Goal: Task Accomplishment & Management: Use online tool/utility

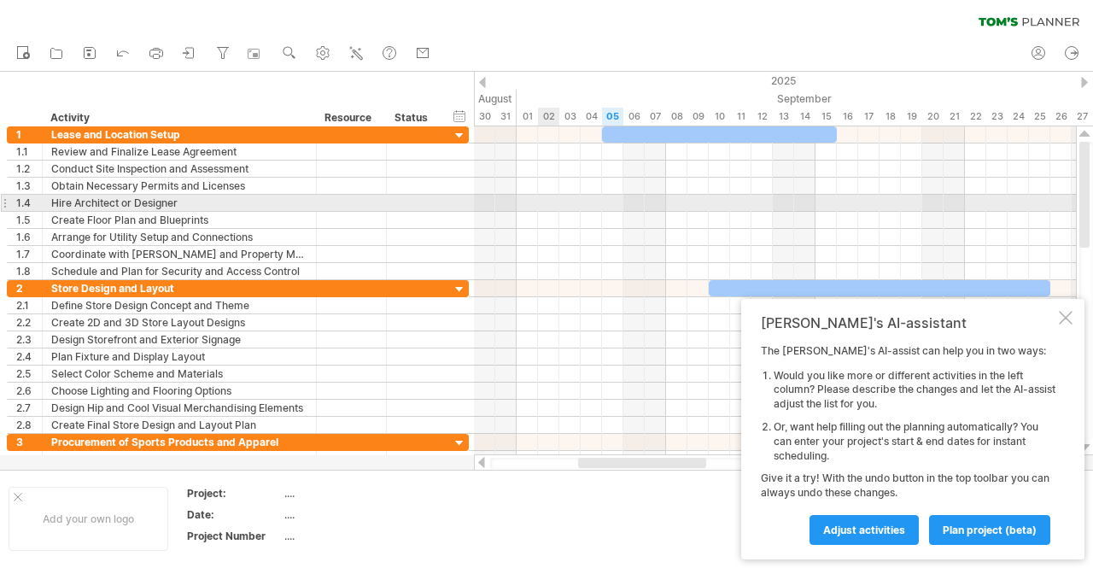
click at [558, 202] on div at bounding box center [775, 203] width 602 height 17
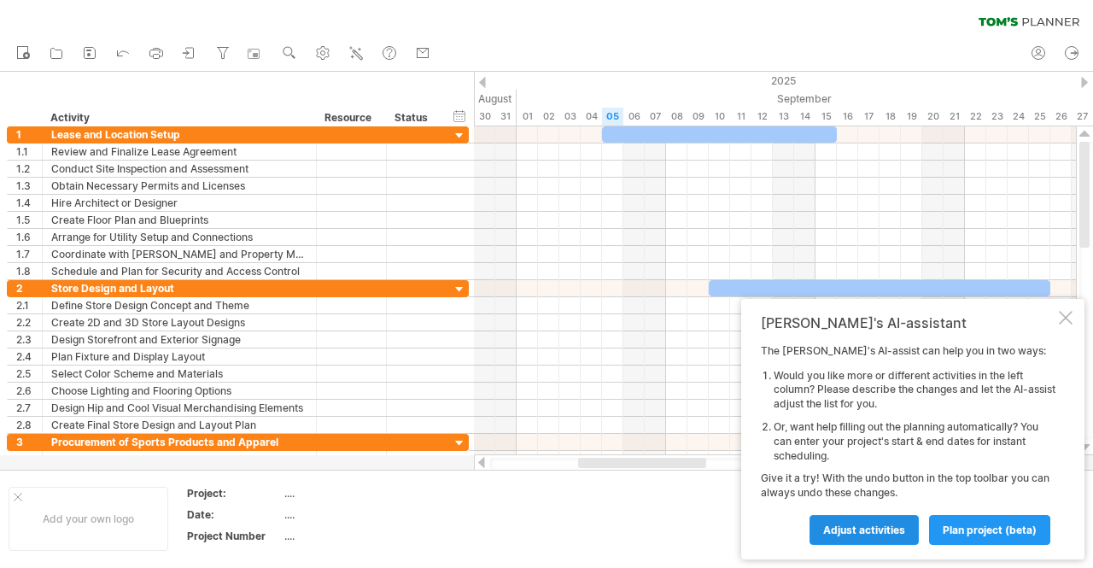
click at [882, 521] on link "Adjust activities" at bounding box center [863, 530] width 109 height 30
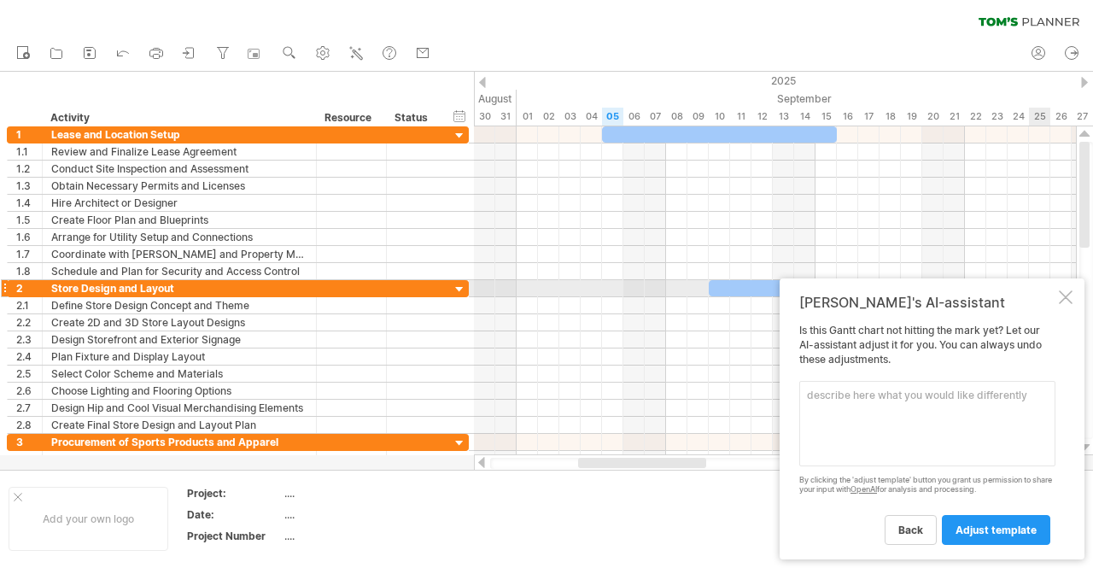
click at [1069, 295] on div at bounding box center [1066, 297] width 14 height 14
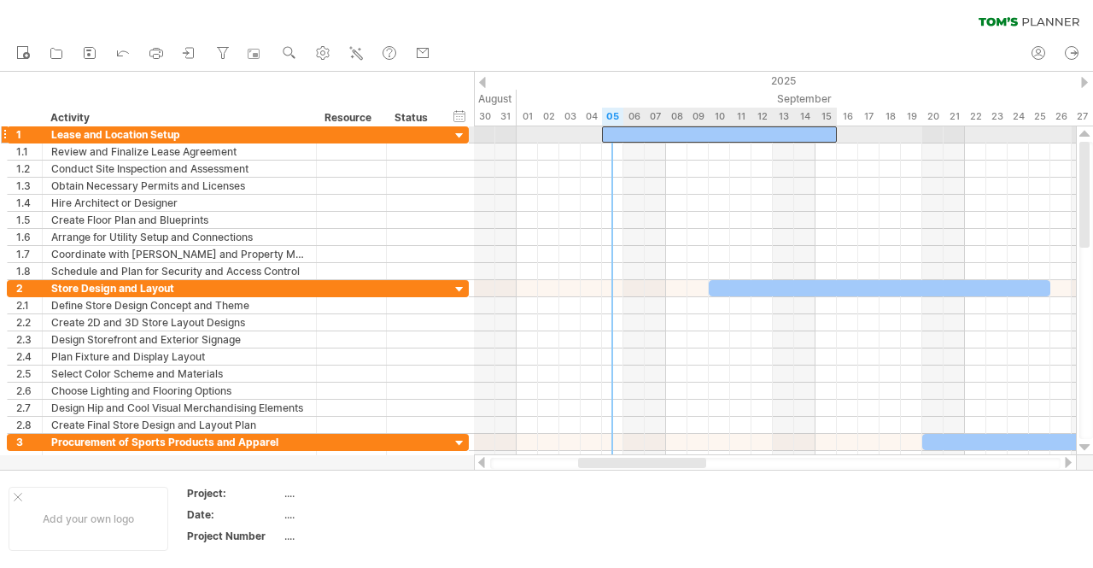
click at [617, 131] on div at bounding box center [719, 134] width 235 height 16
drag, startPoint x: 837, startPoint y: 134, endPoint x: 829, endPoint y: 129, distance: 9.2
click at [829, 129] on span at bounding box center [826, 134] width 7 height 16
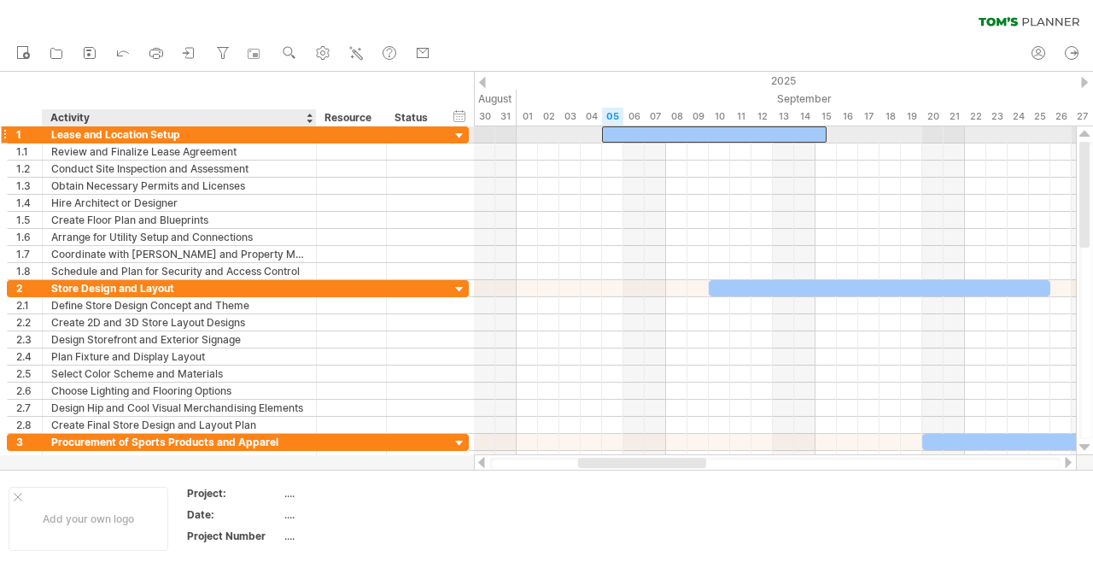
click at [164, 137] on div "Lease and Location Setup" at bounding box center [179, 134] width 256 height 16
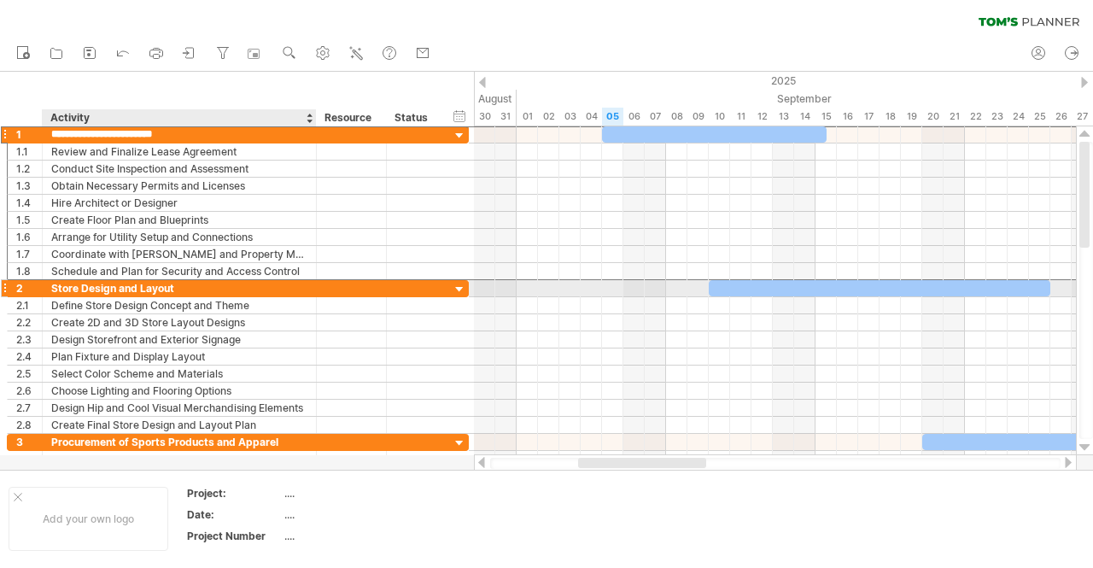
click at [133, 288] on div "Store Design and Layout" at bounding box center [179, 288] width 256 height 16
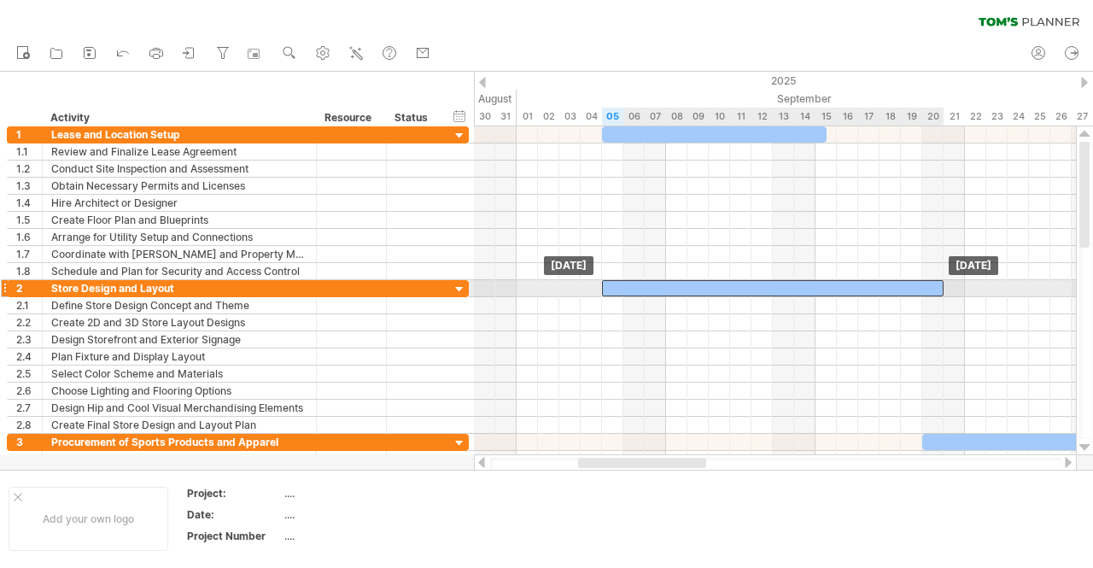
drag, startPoint x: 866, startPoint y: 283, endPoint x: 756, endPoint y: 281, distance: 110.2
click at [756, 281] on div at bounding box center [773, 288] width 342 height 16
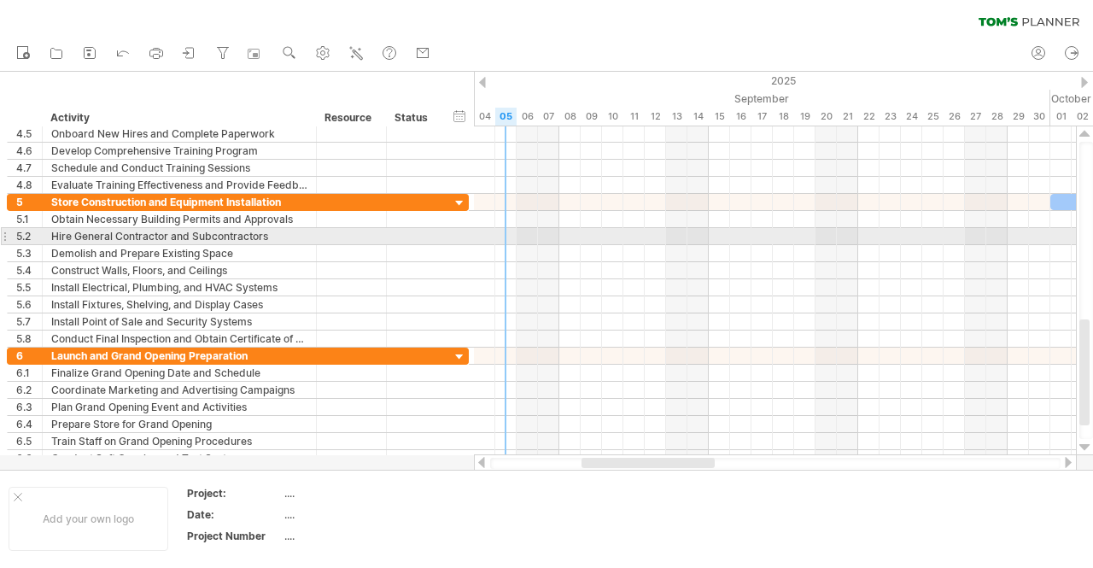
click at [504, 233] on div at bounding box center [775, 236] width 602 height 17
click at [502, 238] on div at bounding box center [775, 236] width 602 height 17
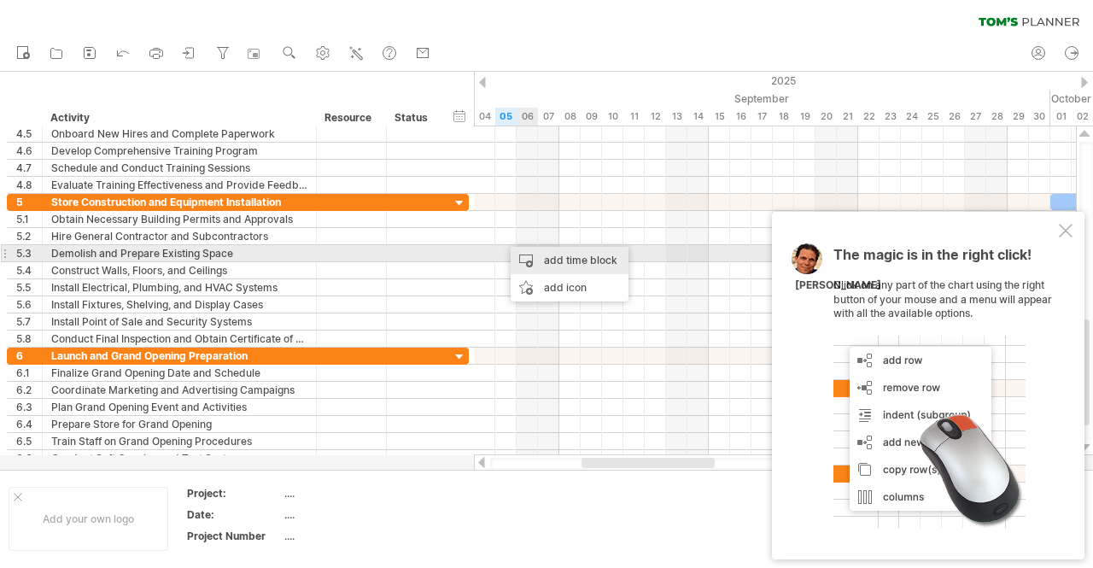
click at [570, 260] on div "add time block" at bounding box center [570, 260] width 118 height 27
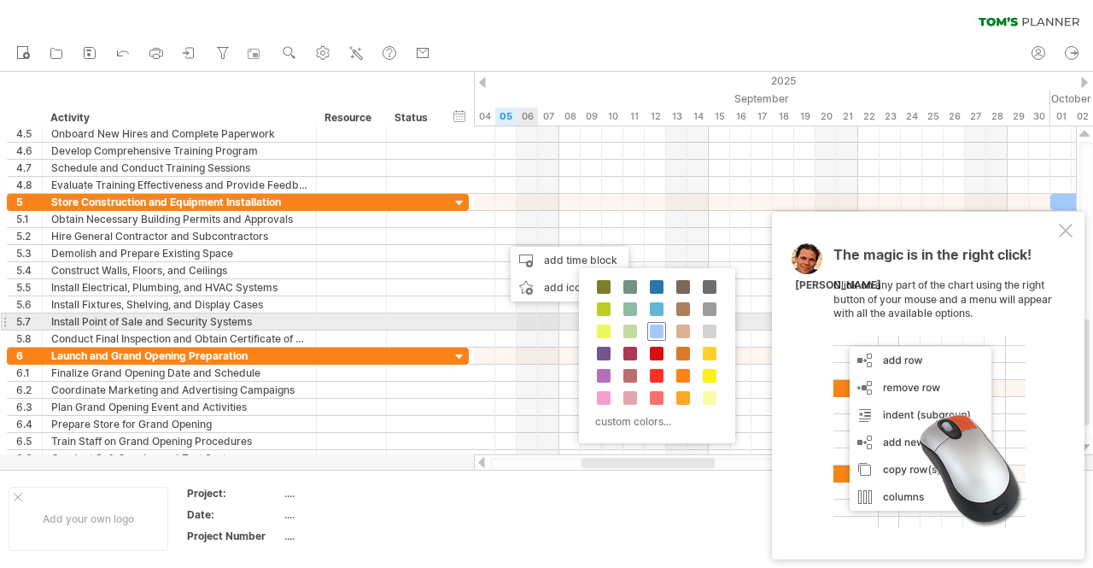
click at [657, 327] on span at bounding box center [657, 331] width 14 height 14
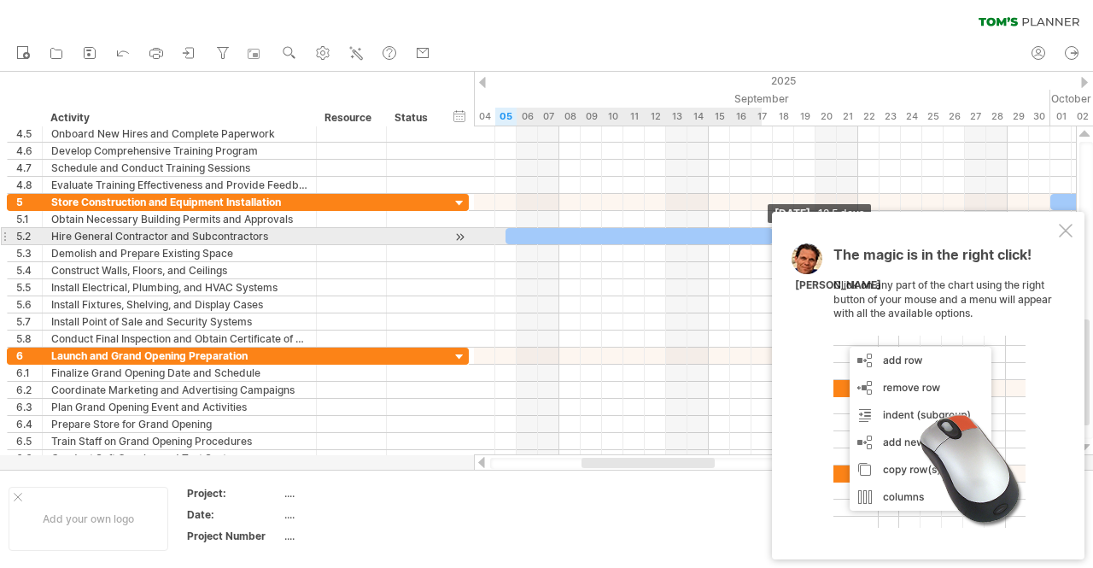
drag, startPoint x: 526, startPoint y: 231, endPoint x: 776, endPoint y: 230, distance: 250.2
click at [776, 230] on div "Trying to reach [DOMAIN_NAME] Connected again... 0% clear filter new 1" at bounding box center [546, 284] width 1093 height 568
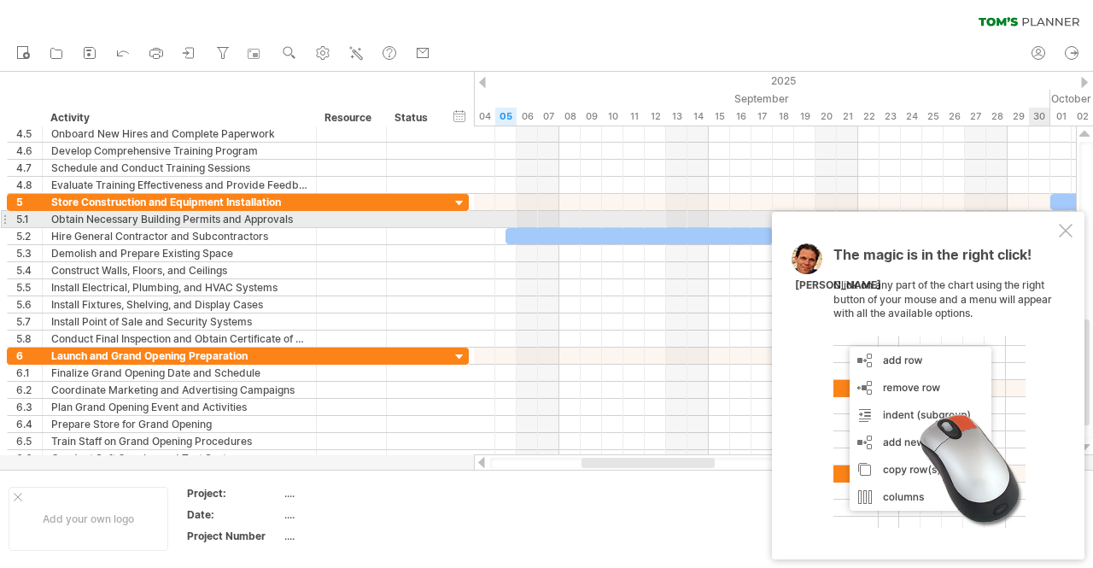
click at [1063, 226] on div at bounding box center [1066, 231] width 14 height 14
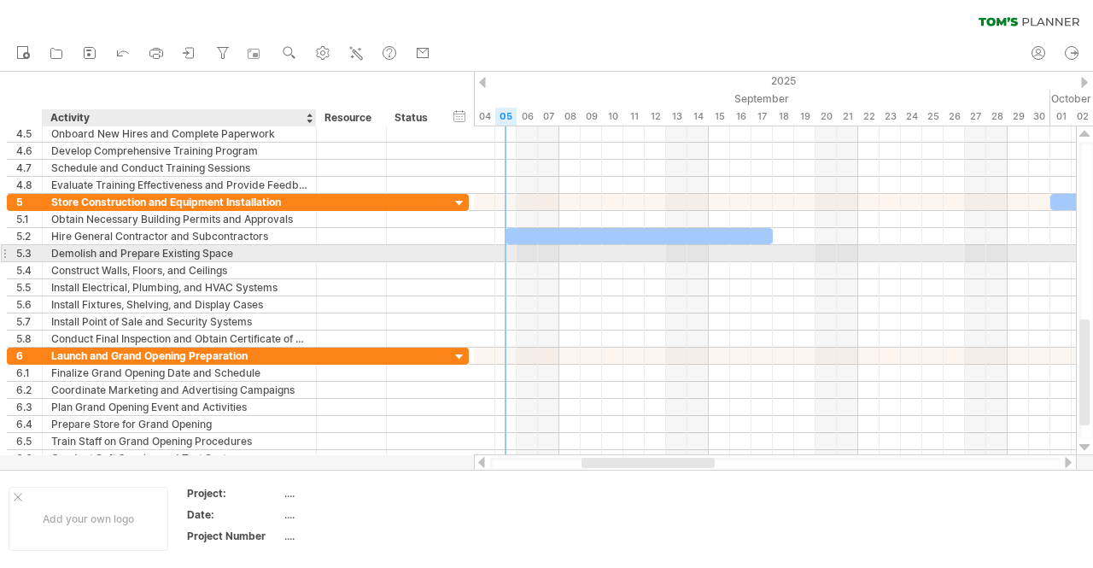
click at [198, 253] on div "Demolish and Prepare Existing Space" at bounding box center [179, 253] width 256 height 16
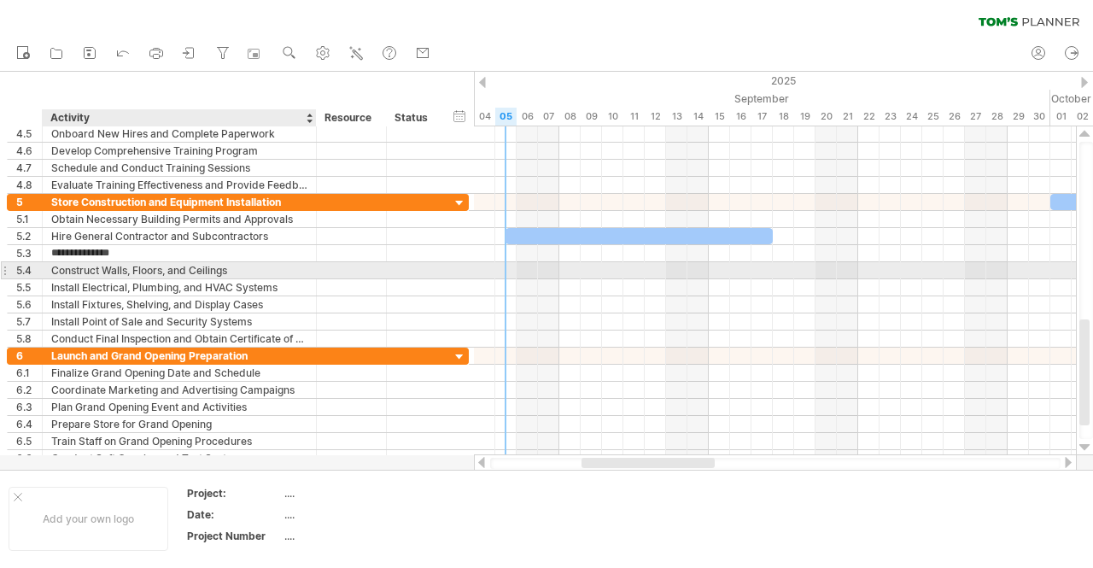
type input "**********"
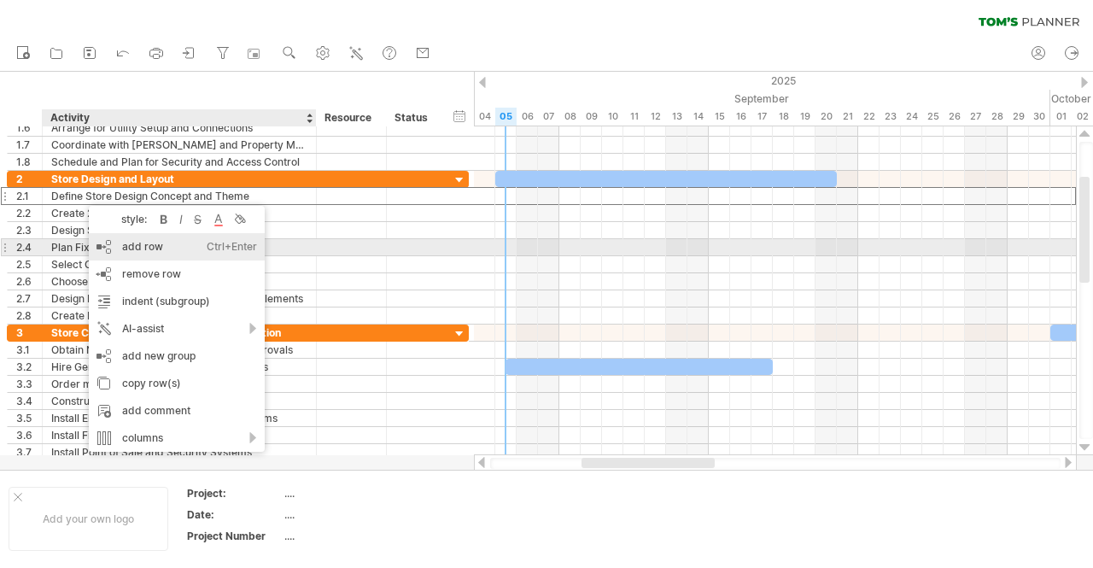
click at [160, 243] on div "add row Ctrl+Enter Cmd+Enter" at bounding box center [177, 246] width 176 height 27
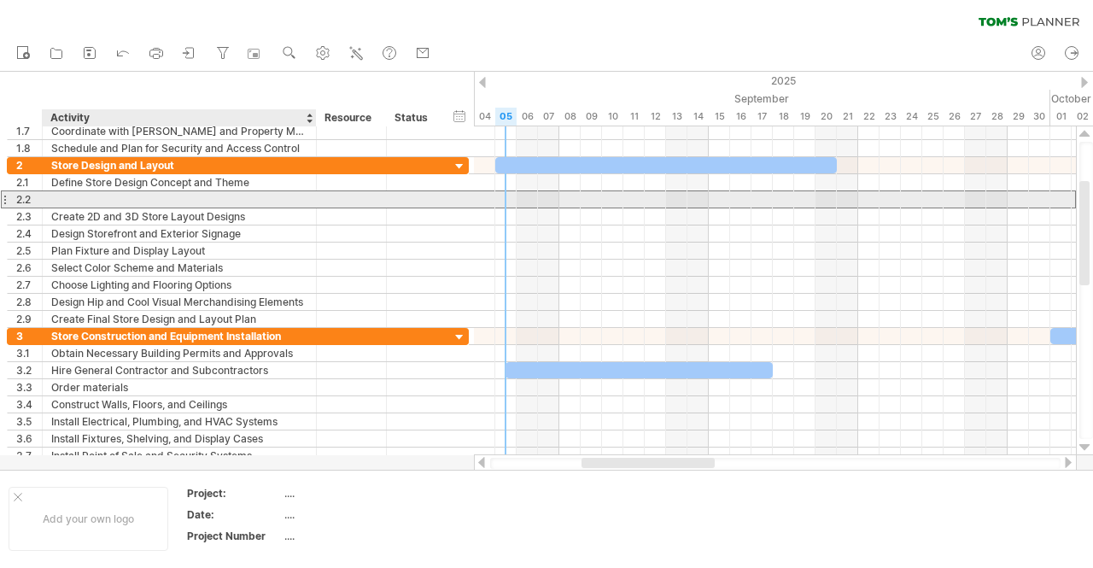
click at [106, 196] on div at bounding box center [179, 199] width 256 height 16
type input "**********"
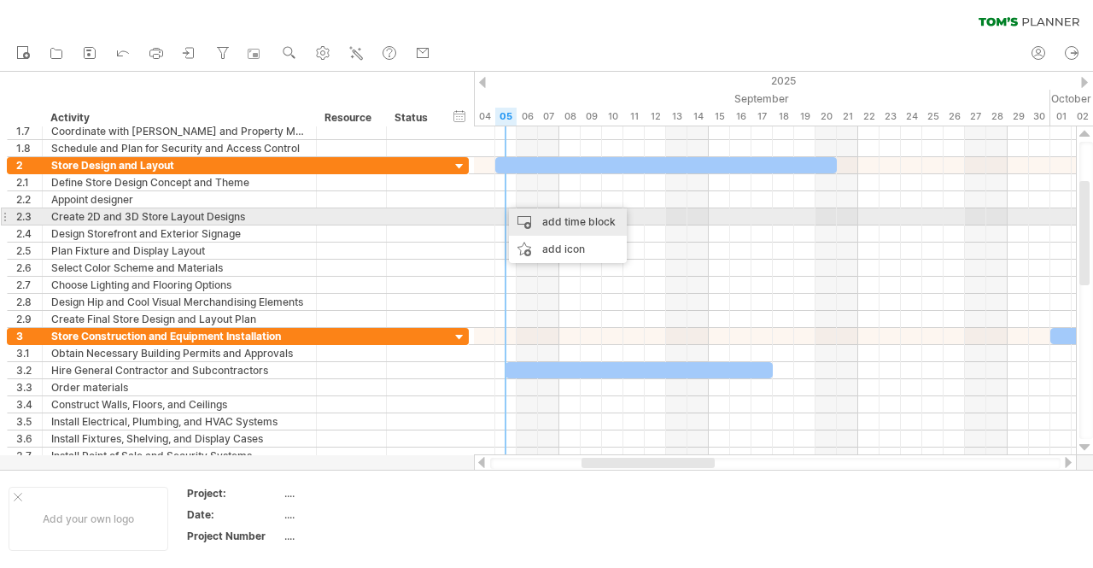
click at [575, 224] on div "add time block" at bounding box center [568, 221] width 118 height 27
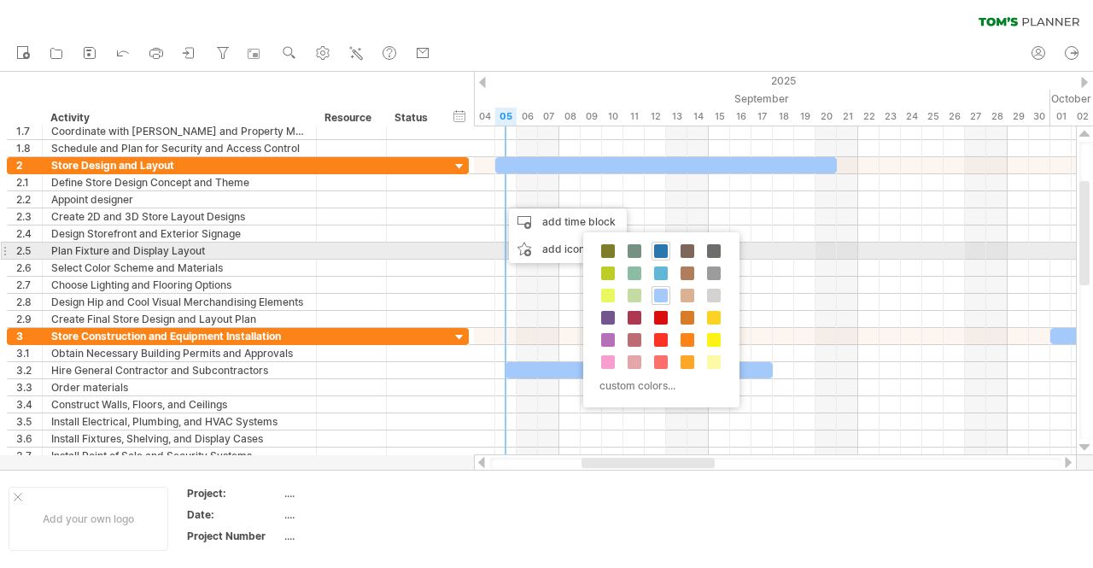
click at [663, 248] on span at bounding box center [661, 251] width 14 height 14
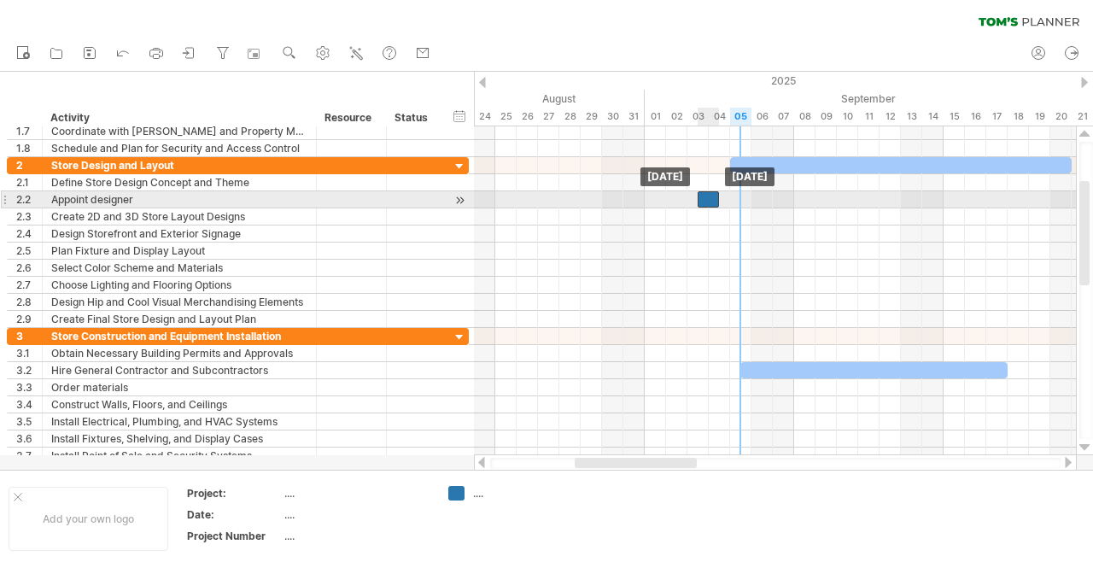
drag, startPoint x: 737, startPoint y: 196, endPoint x: 705, endPoint y: 194, distance: 31.7
click at [705, 194] on div at bounding box center [708, 199] width 21 height 16
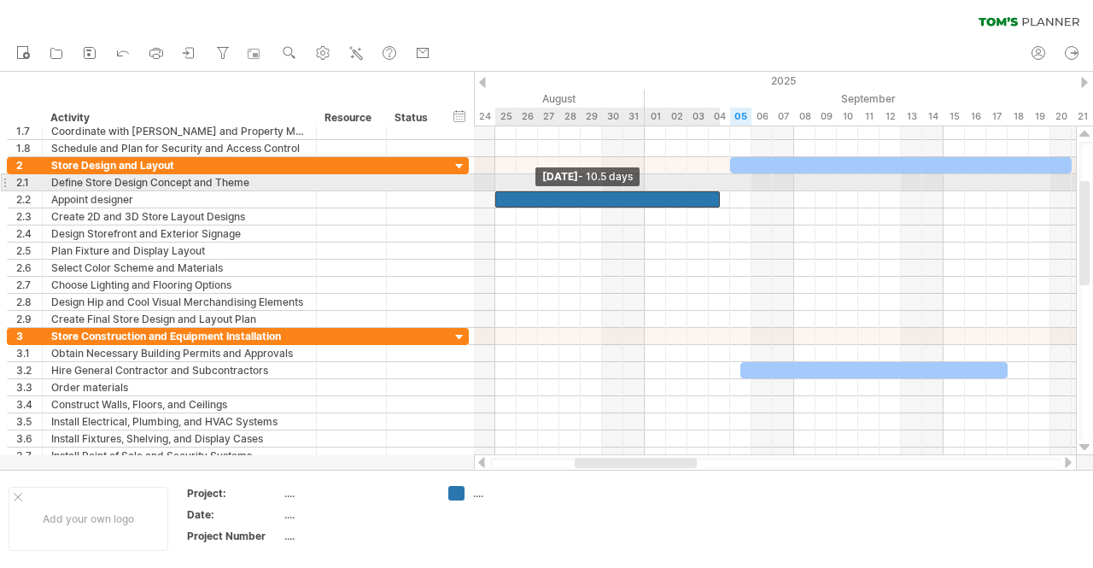
drag, startPoint x: 698, startPoint y: 196, endPoint x: 494, endPoint y: 188, distance: 205.1
click at [494, 188] on div "[DATE] [DATE] - 10.5 days" at bounding box center [775, 290] width 602 height 329
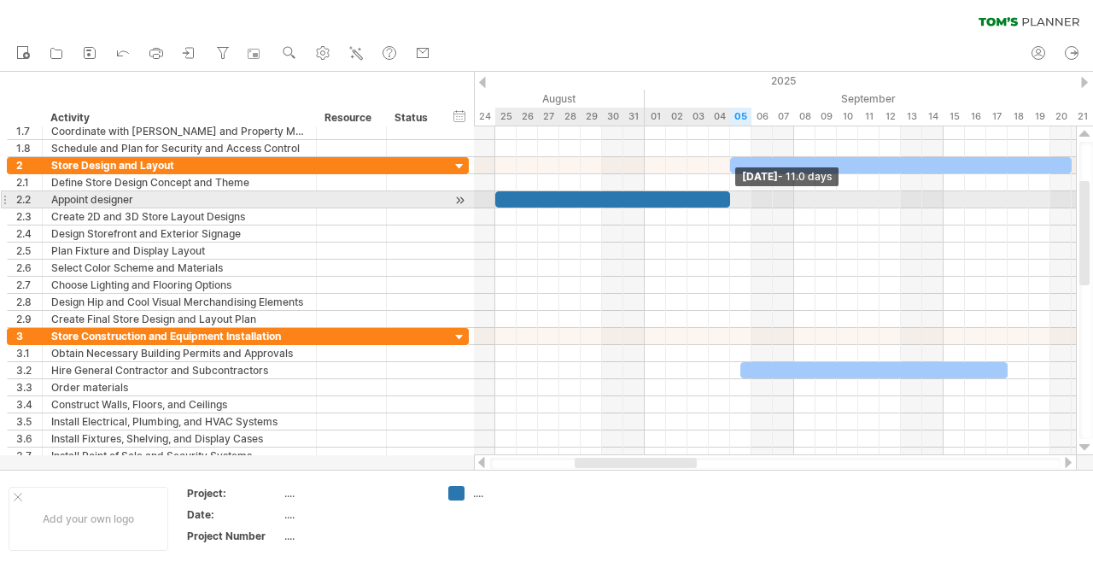
click at [727, 197] on span at bounding box center [730, 199] width 7 height 16
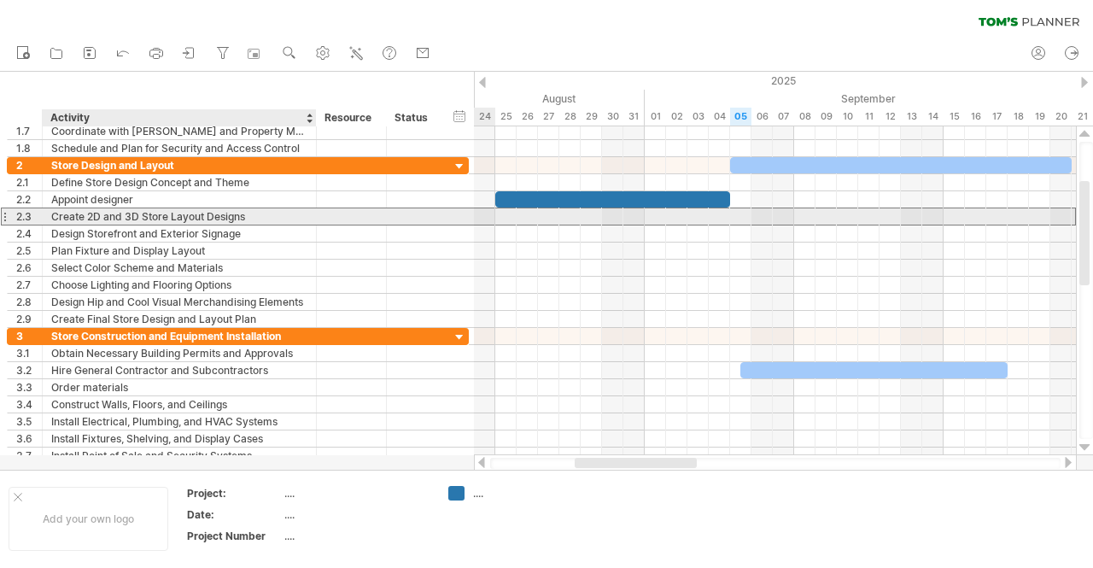
click at [101, 217] on div "Create 2D and 3D Store Layout Designs" at bounding box center [179, 216] width 256 height 16
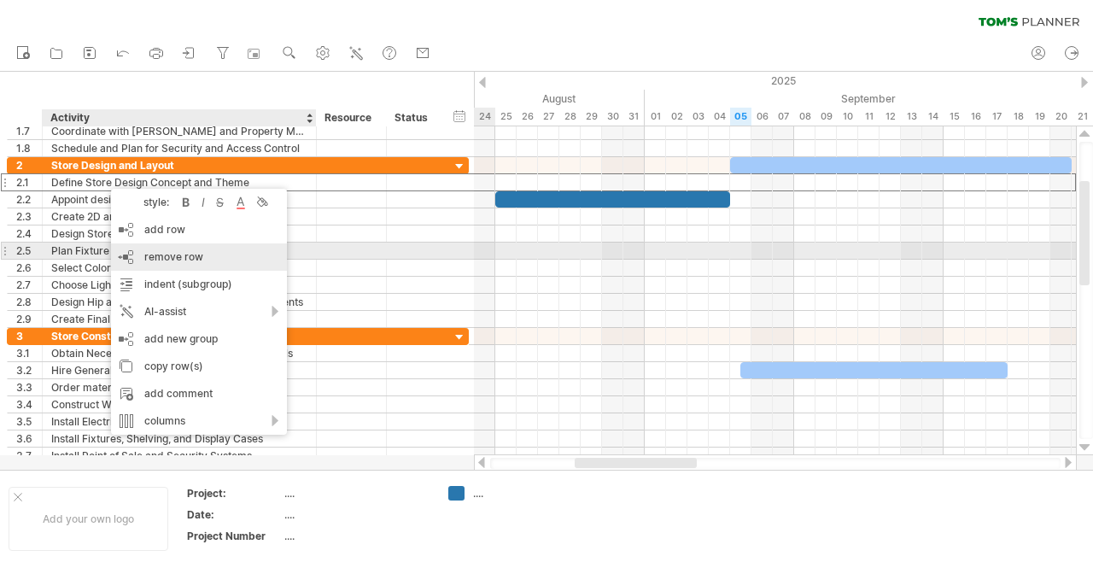
click at [191, 256] on span "remove row" at bounding box center [173, 256] width 59 height 13
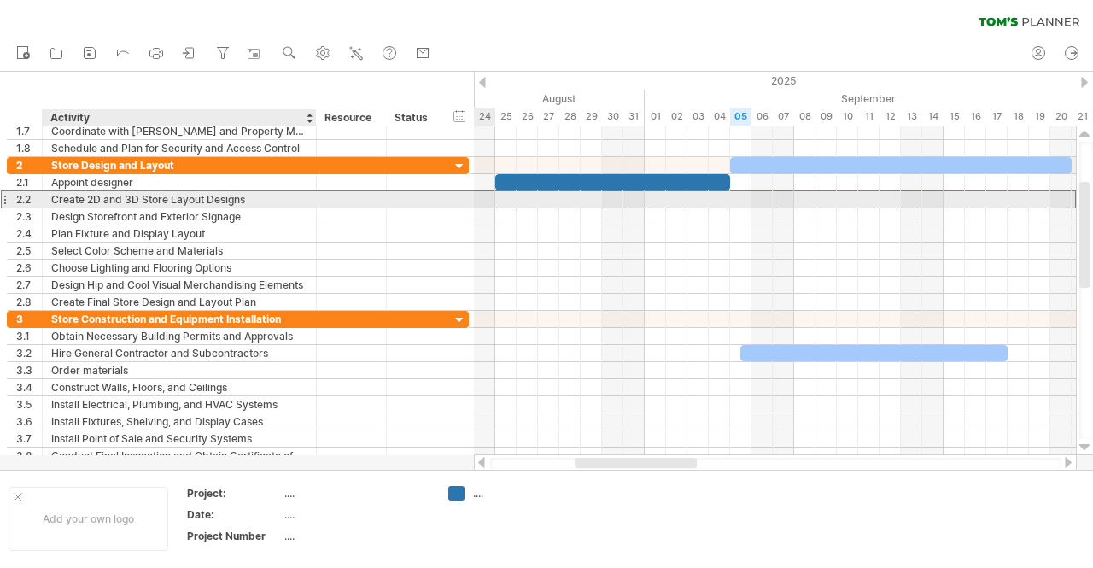
click at [276, 201] on div "Create 2D and 3D Store Layout Designs" at bounding box center [179, 199] width 256 height 16
type input "**********"
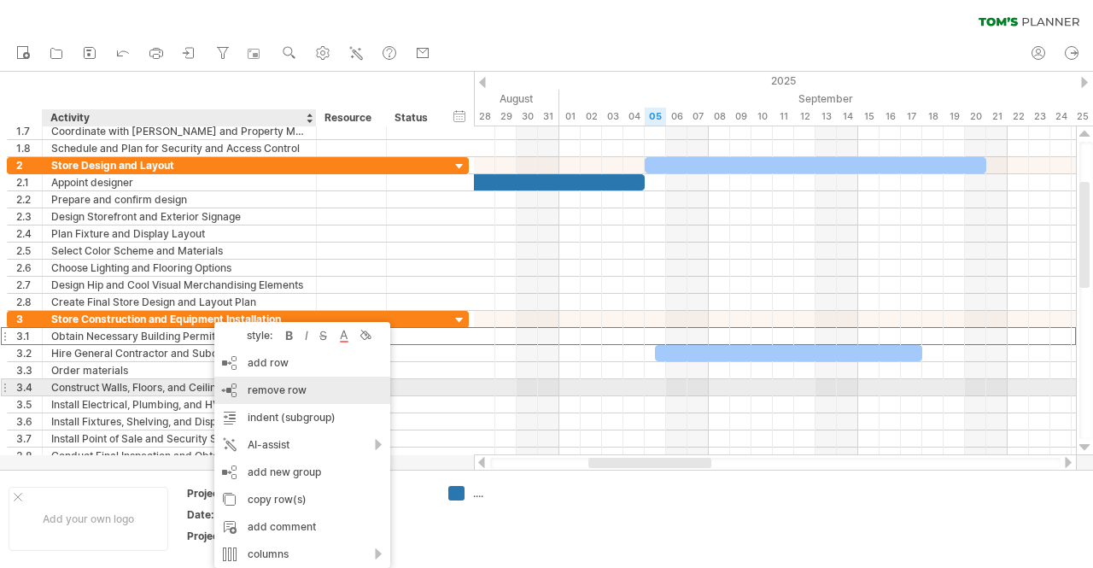
click at [260, 394] on span "remove row" at bounding box center [277, 389] width 59 height 13
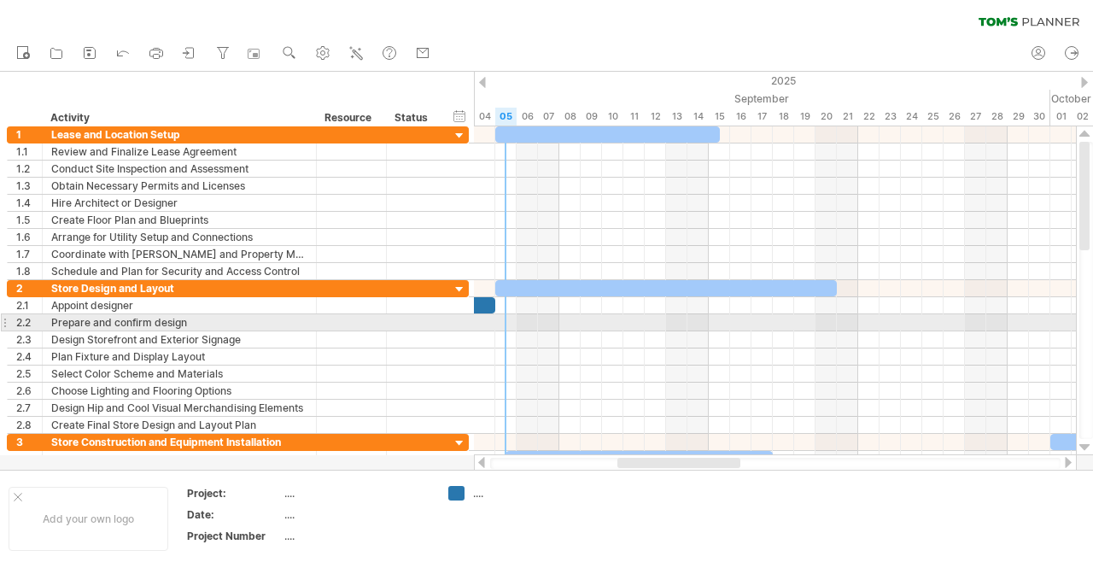
click at [502, 316] on div at bounding box center [775, 322] width 602 height 17
click at [501, 322] on div at bounding box center [775, 322] width 602 height 17
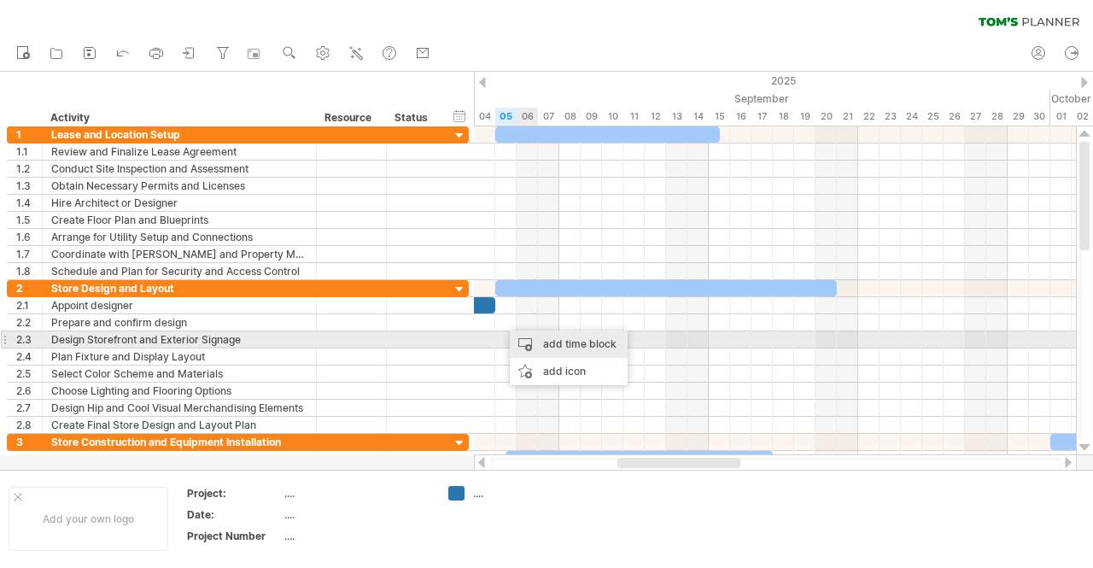
click at [571, 342] on div "add time block" at bounding box center [569, 343] width 118 height 27
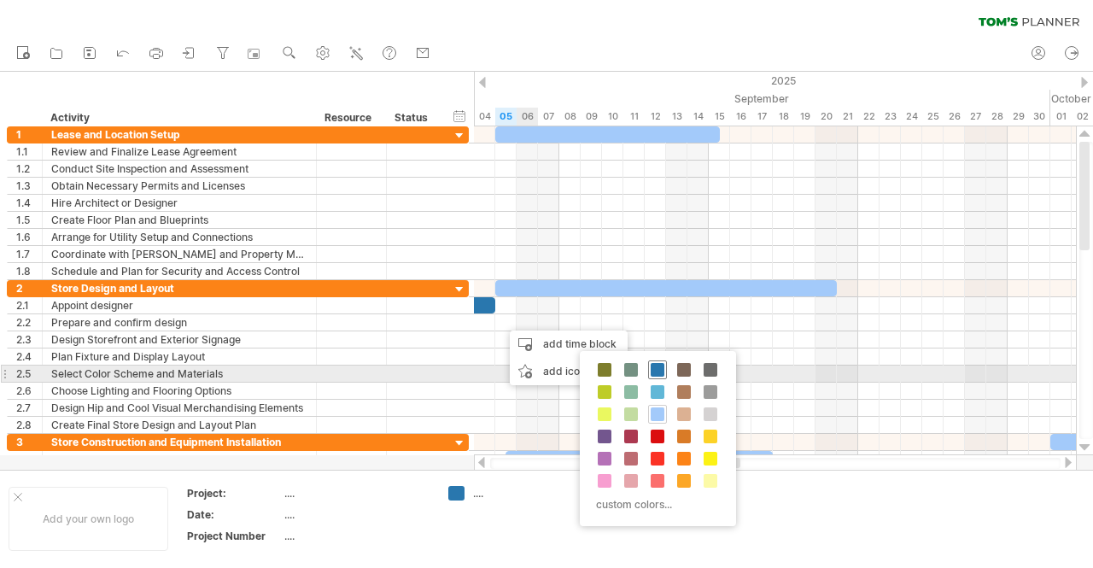
click at [654, 370] on span at bounding box center [658, 370] width 14 height 14
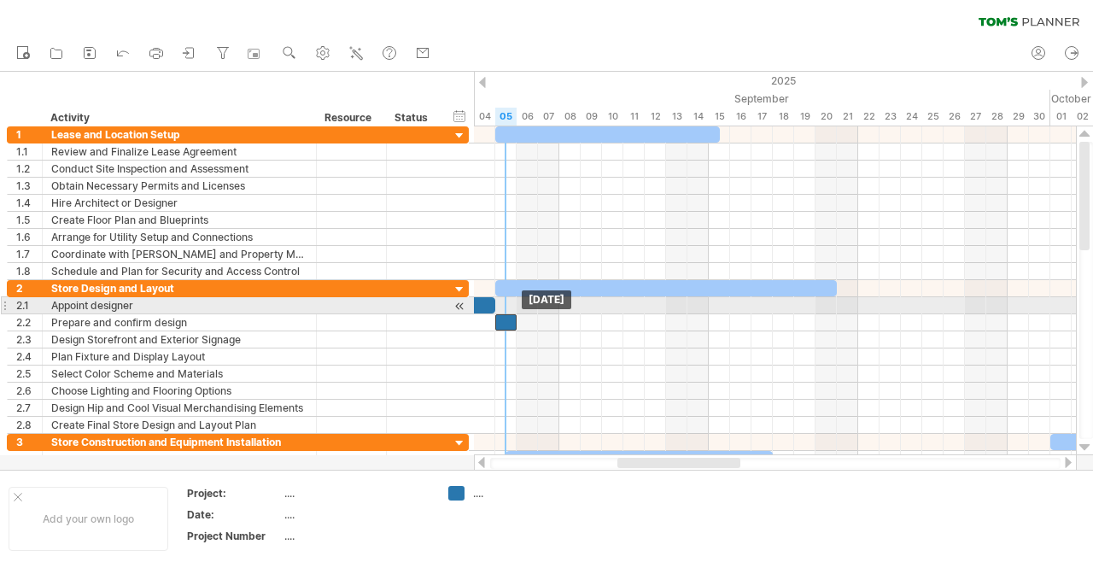
click at [508, 314] on div at bounding box center [505, 322] width 21 height 16
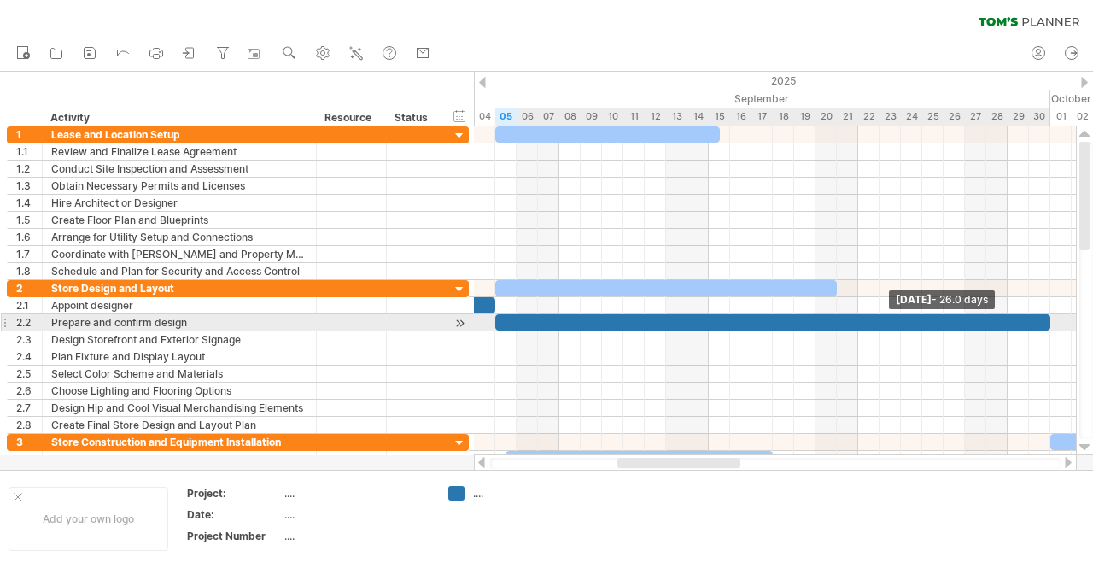
drag, startPoint x: 517, startPoint y: 318, endPoint x: 1049, endPoint y: 318, distance: 531.9
click at [1049, 318] on span at bounding box center [1050, 322] width 7 height 16
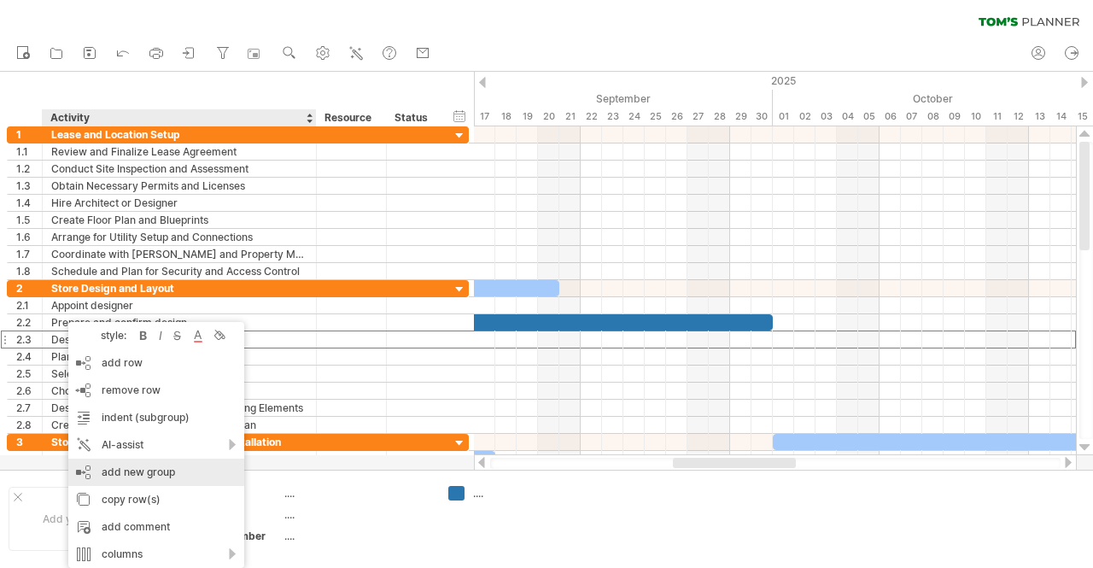
click at [167, 476] on div "add new group" at bounding box center [156, 471] width 176 height 27
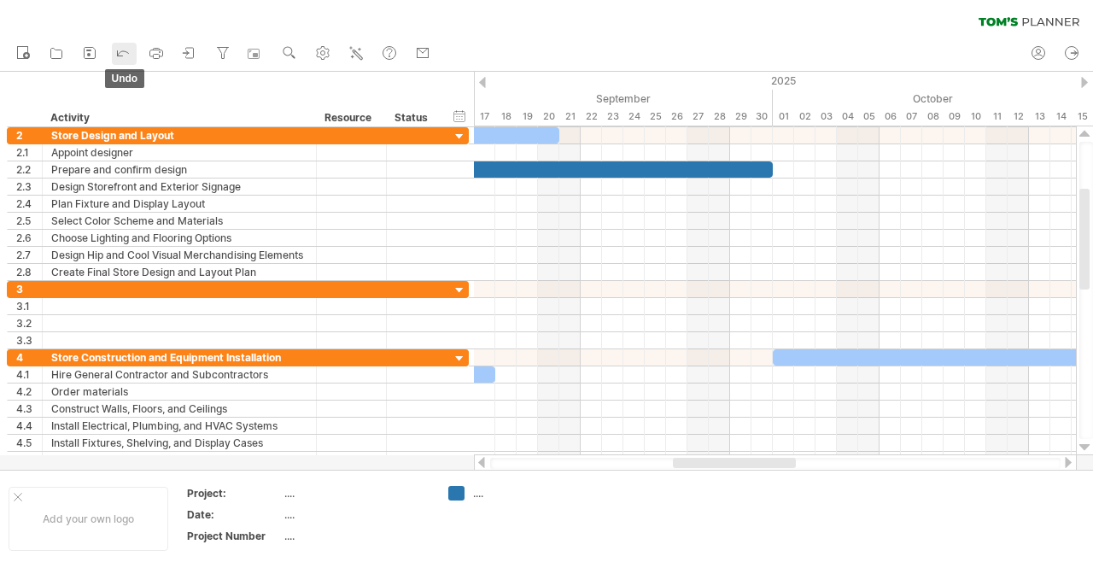
click at [120, 54] on icon at bounding box center [122, 52] width 17 height 17
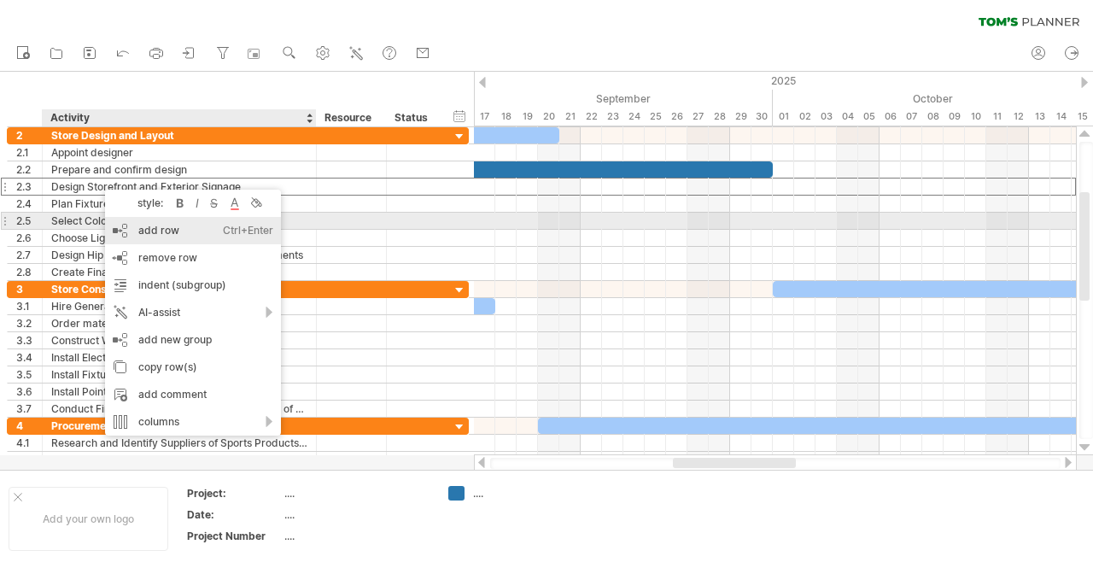
click at [149, 230] on div "add row Ctrl+Enter Cmd+Enter" at bounding box center [193, 230] width 176 height 27
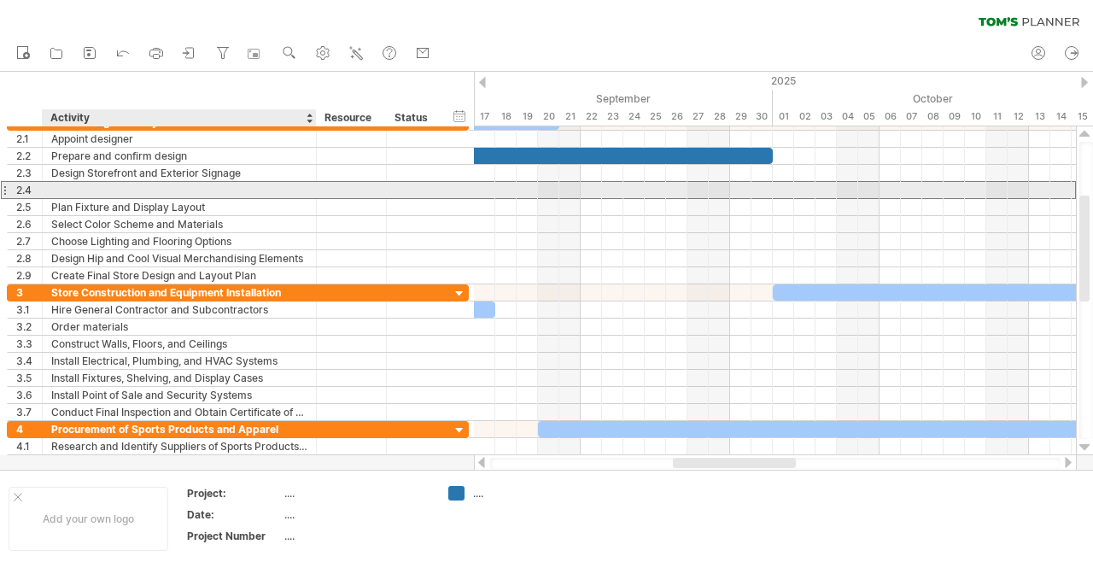
click at [85, 185] on div at bounding box center [179, 190] width 256 height 16
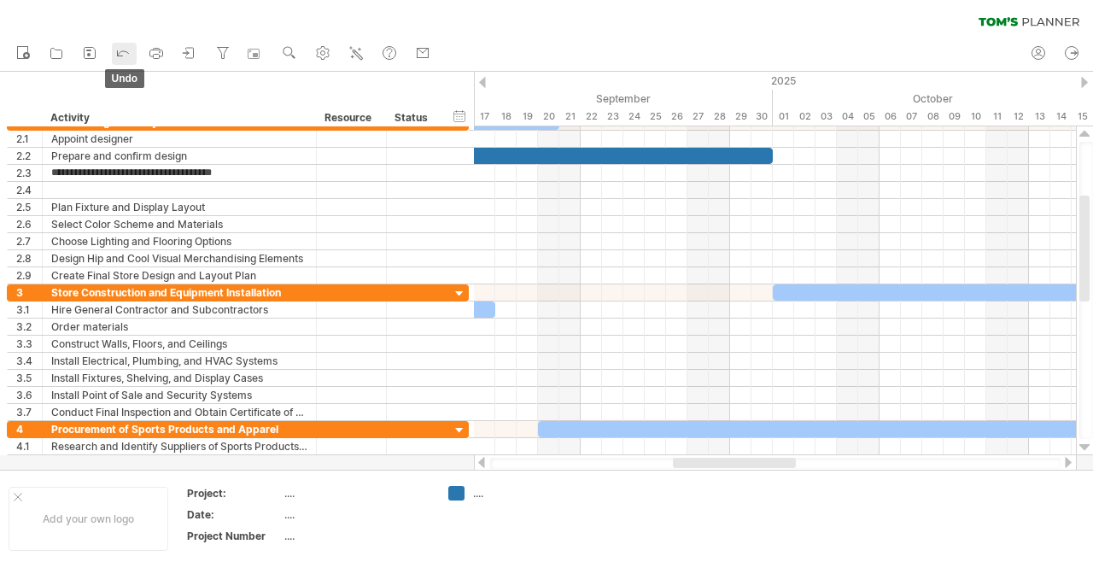
click at [118, 53] on polyline at bounding box center [118, 54] width 8 height 8
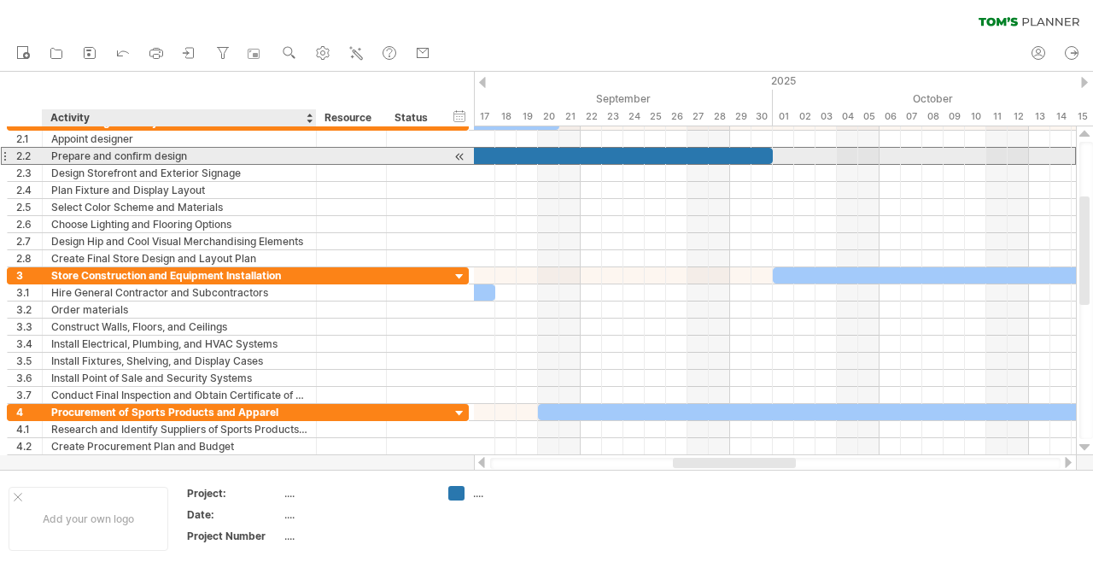
click at [102, 154] on div "Prepare and confirm design" at bounding box center [179, 156] width 256 height 16
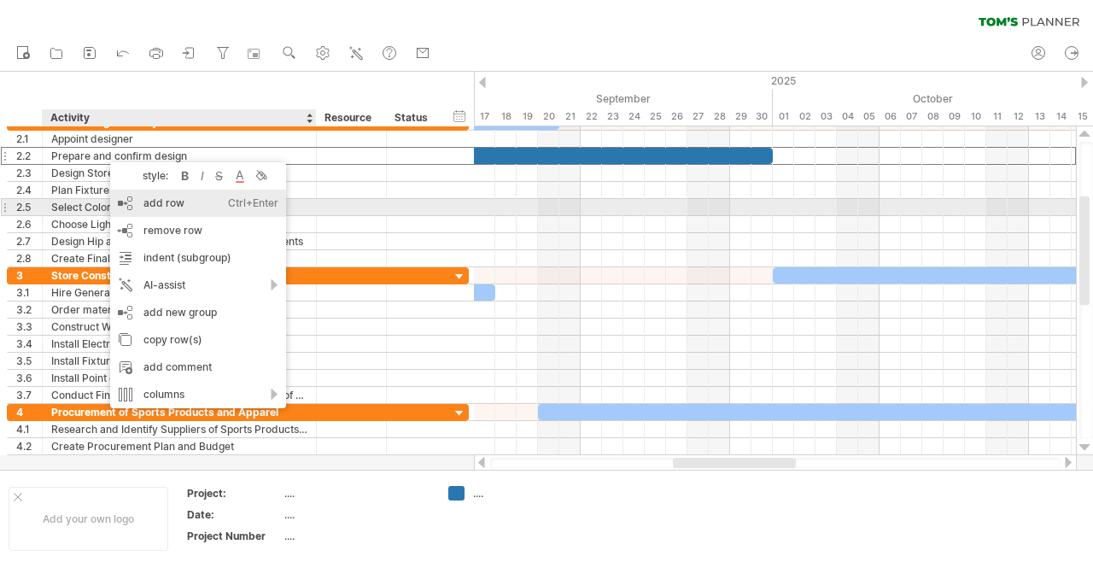
click at [155, 208] on div "add row Ctrl+Enter Cmd+Enter" at bounding box center [198, 203] width 176 height 27
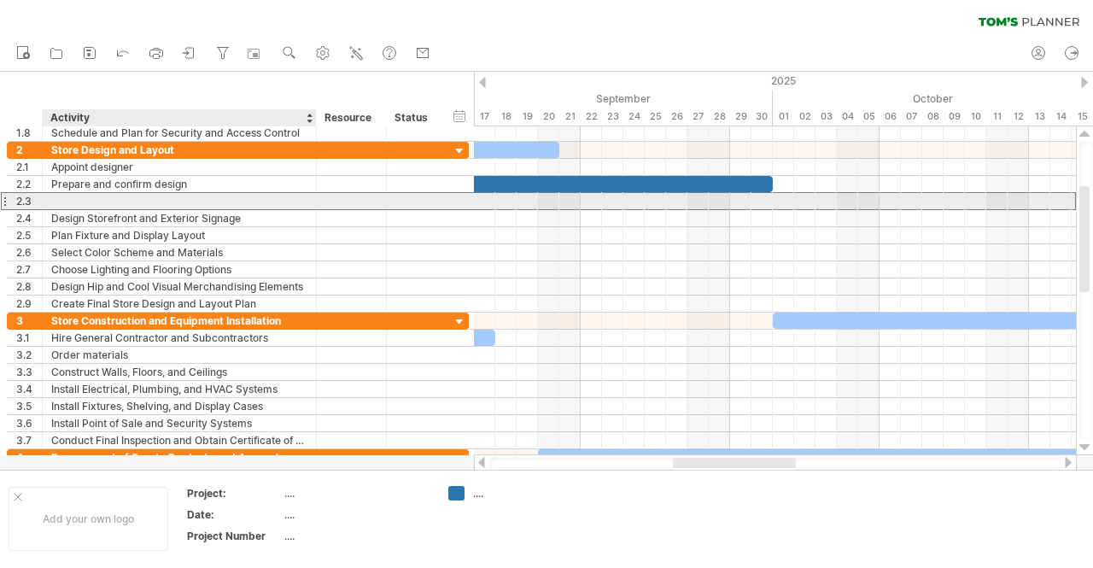
click at [109, 199] on div at bounding box center [179, 201] width 256 height 16
type input "**********"
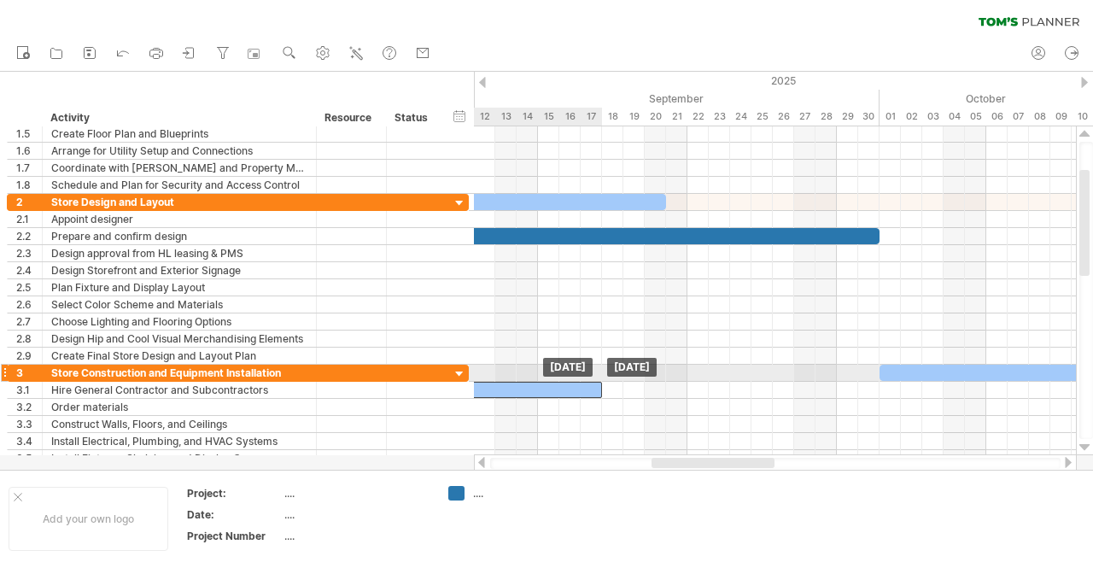
click at [574, 382] on div at bounding box center [468, 390] width 267 height 16
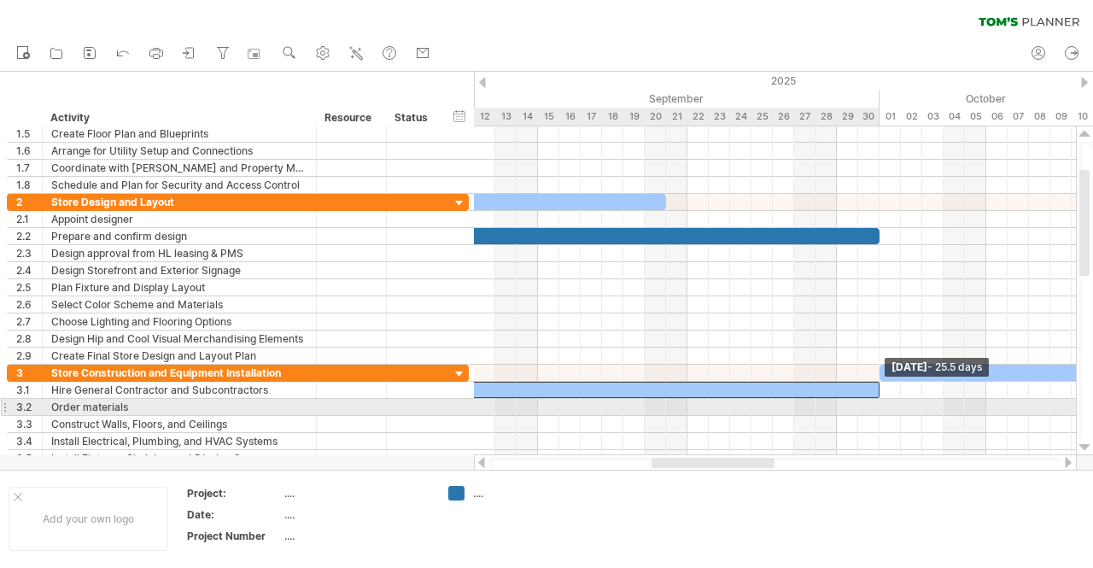
drag, startPoint x: 602, startPoint y: 383, endPoint x: 879, endPoint y: 399, distance: 277.1
click at [879, 399] on div "[DATE] - 25.5 days [DATE]" at bounding box center [775, 290] width 602 height 329
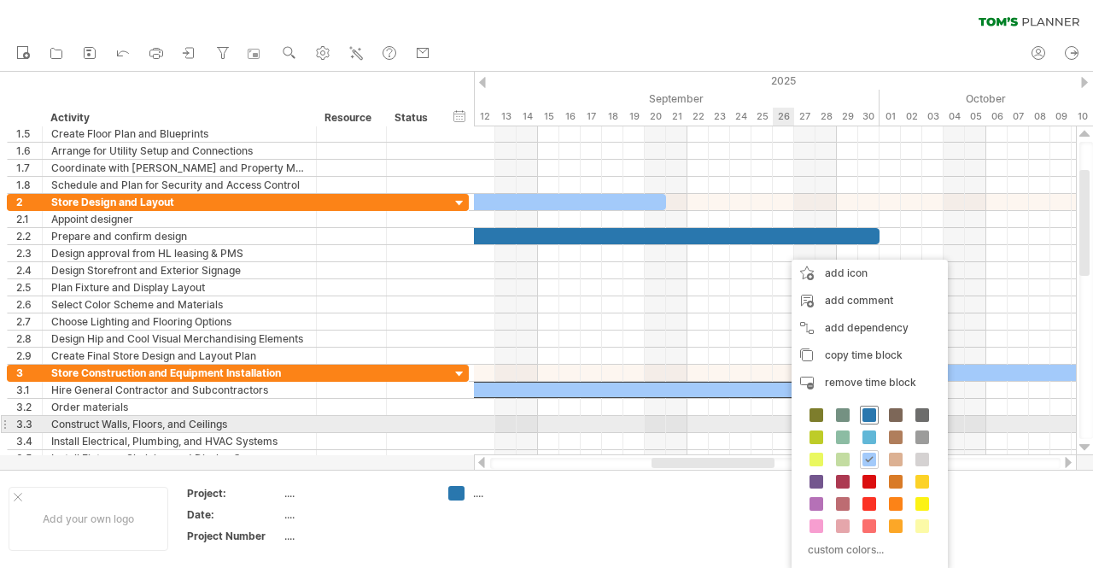
click at [863, 417] on span at bounding box center [869, 415] width 14 height 14
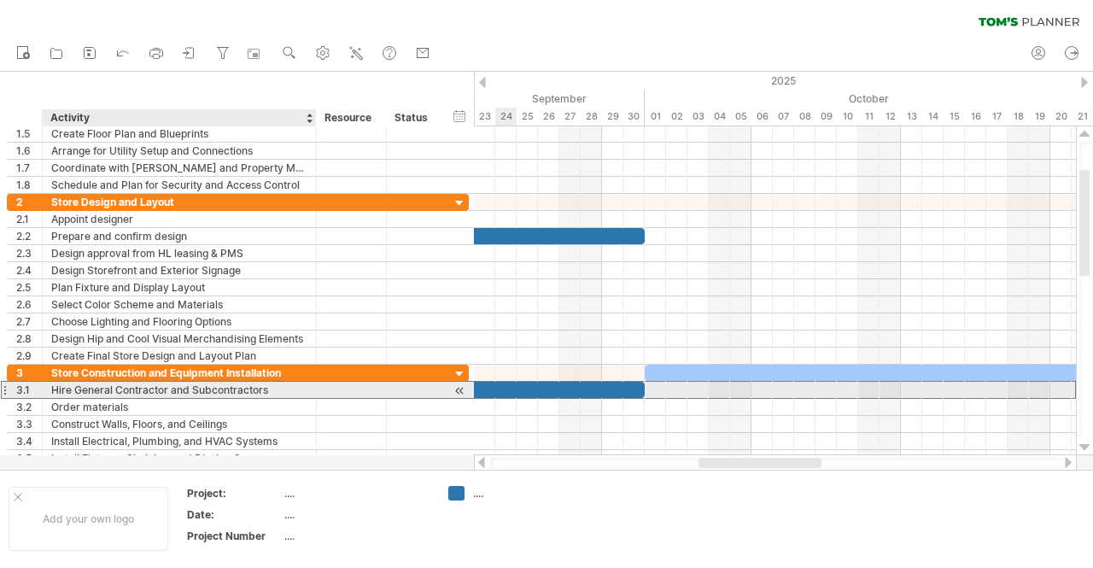
click at [75, 384] on div "Hire General Contractor and Subcontractors" at bounding box center [179, 390] width 256 height 16
type input "**********"
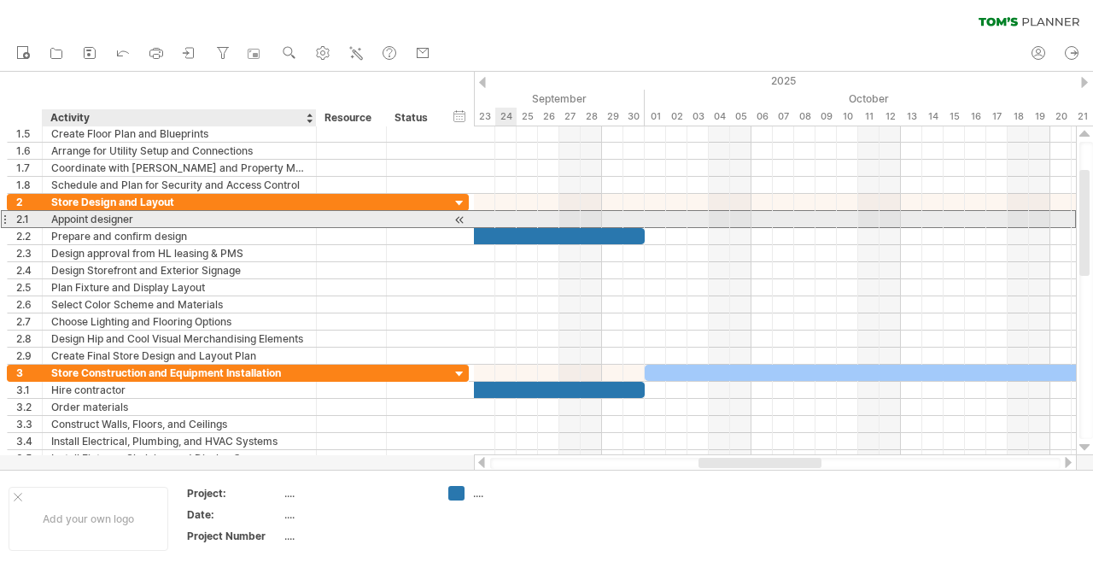
click at [75, 216] on div "Appoint designer" at bounding box center [179, 219] width 256 height 16
type input "**********"
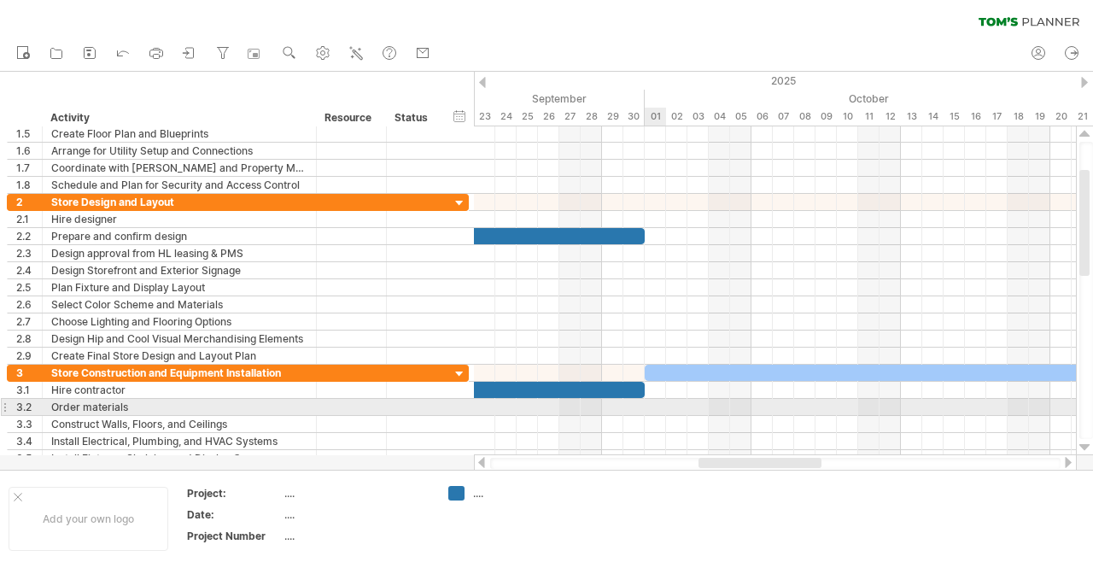
click at [650, 401] on div at bounding box center [775, 407] width 602 height 17
click at [657, 400] on div at bounding box center [775, 407] width 602 height 17
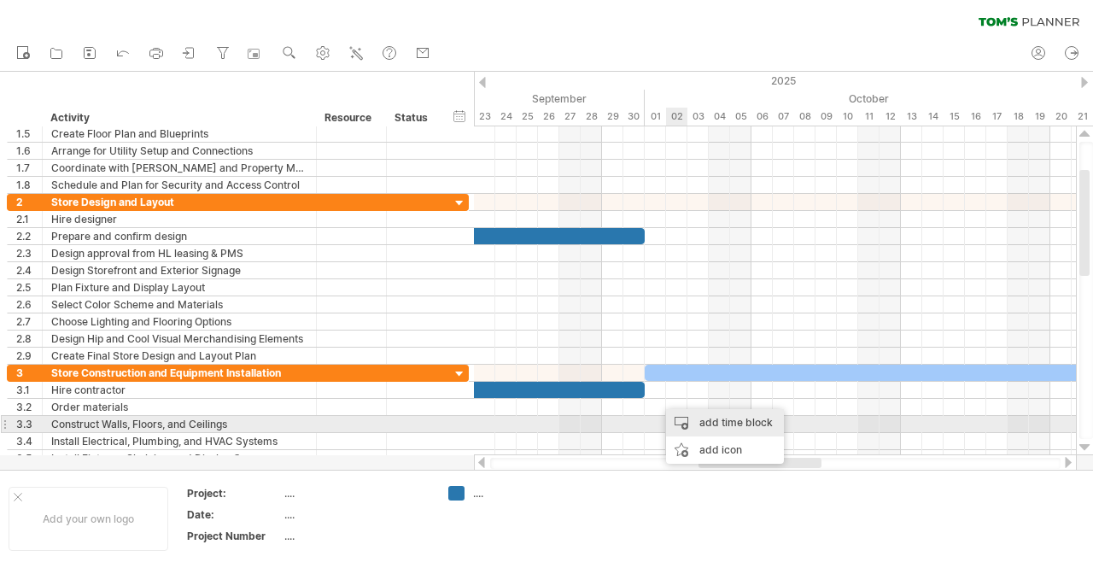
click at [707, 425] on div "add time block" at bounding box center [725, 422] width 118 height 27
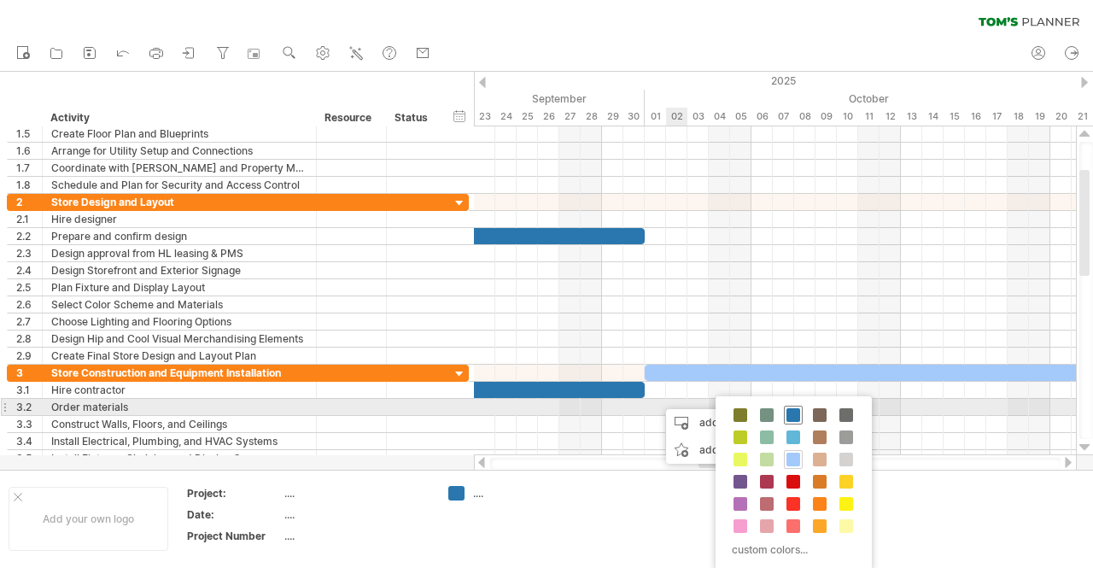
click at [791, 414] on span at bounding box center [793, 415] width 14 height 14
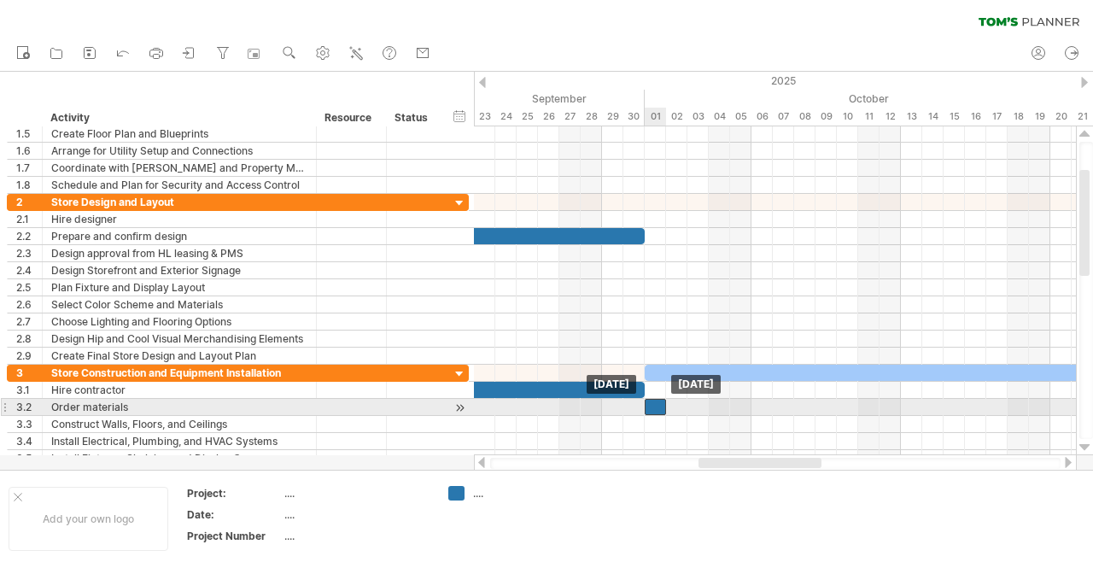
click at [653, 404] on div at bounding box center [655, 407] width 21 height 16
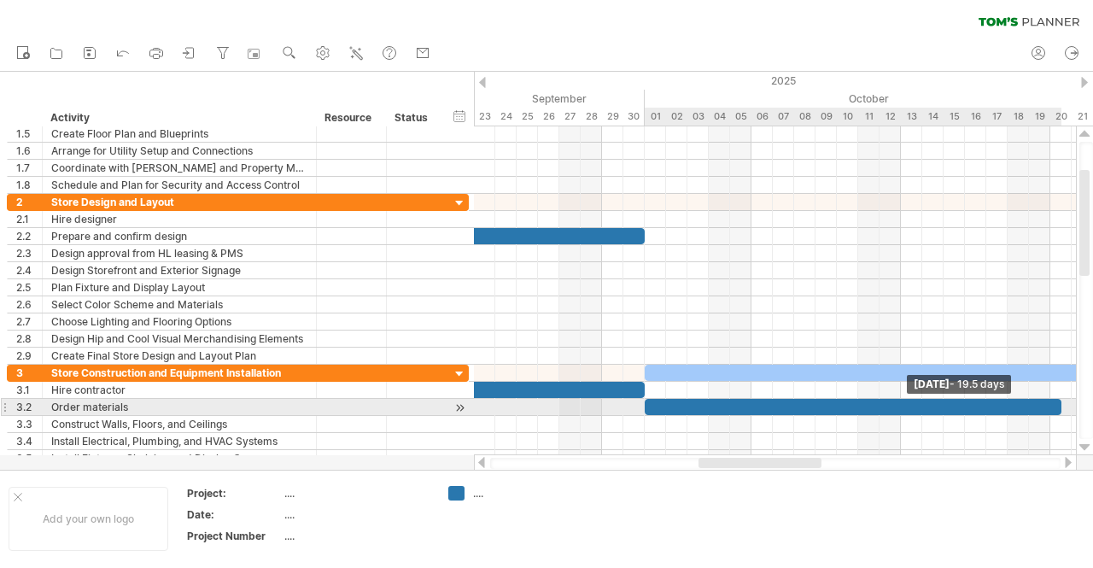
drag, startPoint x: 666, startPoint y: 403, endPoint x: 1060, endPoint y: 400, distance: 393.6
click at [1060, 400] on span at bounding box center [1061, 407] width 7 height 16
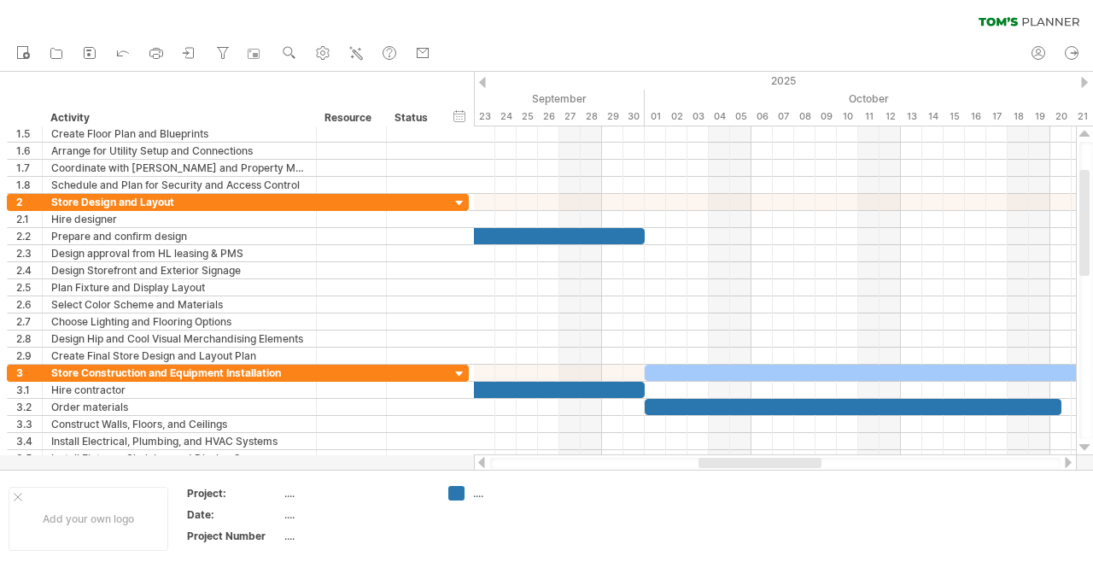
click at [1067, 465] on div at bounding box center [1068, 462] width 14 height 11
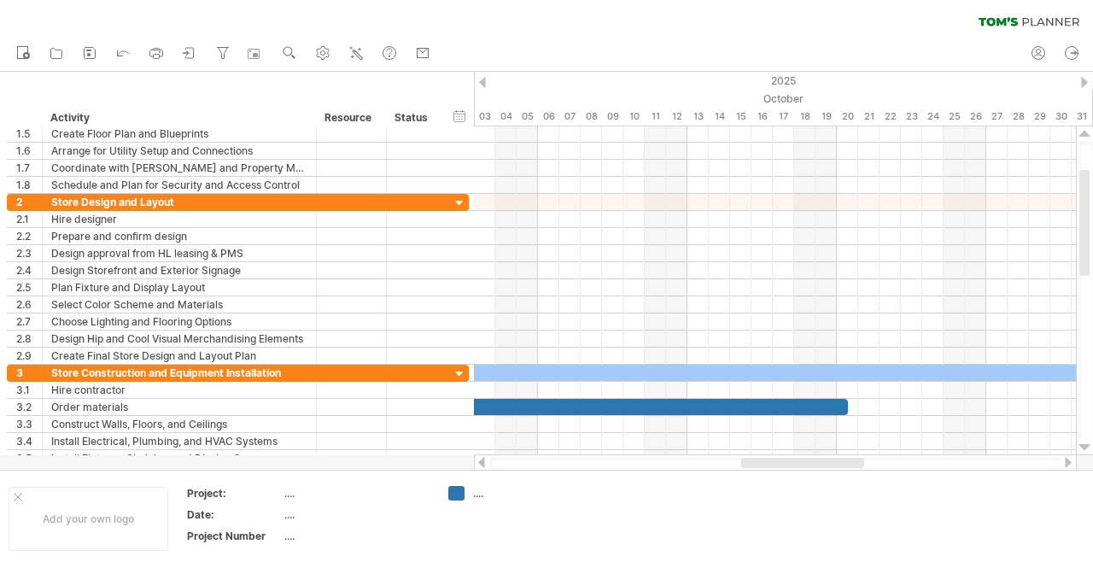
click at [1067, 465] on div at bounding box center [1068, 462] width 14 height 11
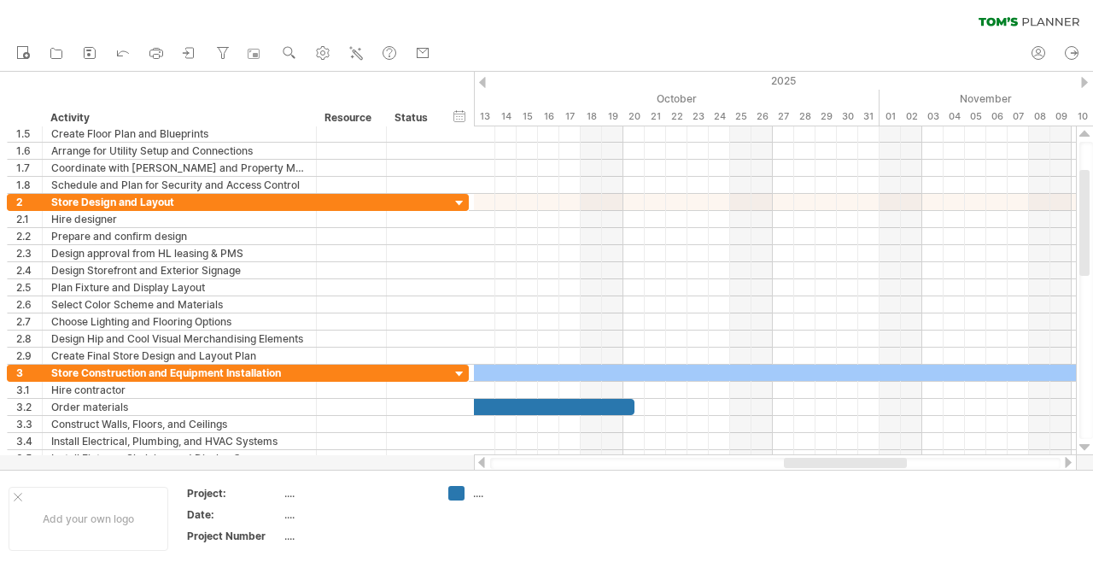
click at [1067, 465] on div at bounding box center [1068, 462] width 14 height 11
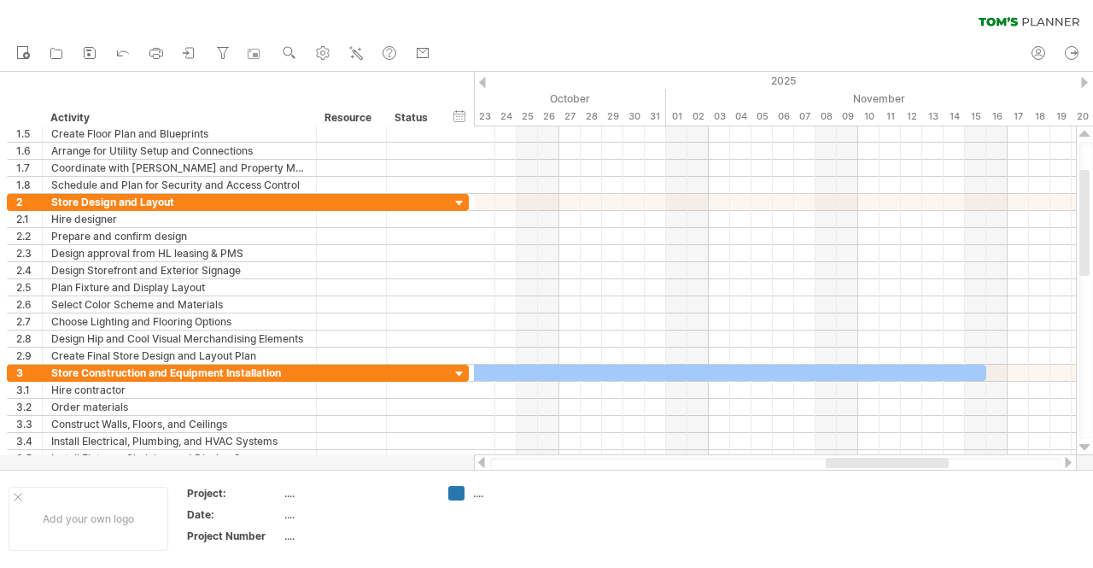
click at [482, 460] on div at bounding box center [482, 462] width 14 height 11
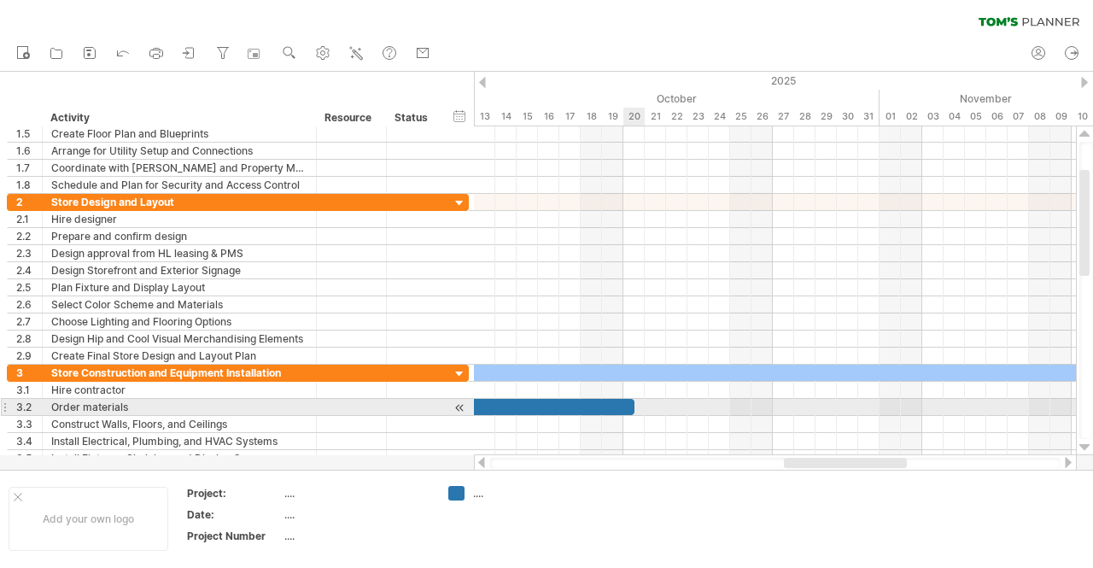
click at [628, 405] on div at bounding box center [426, 407] width 417 height 16
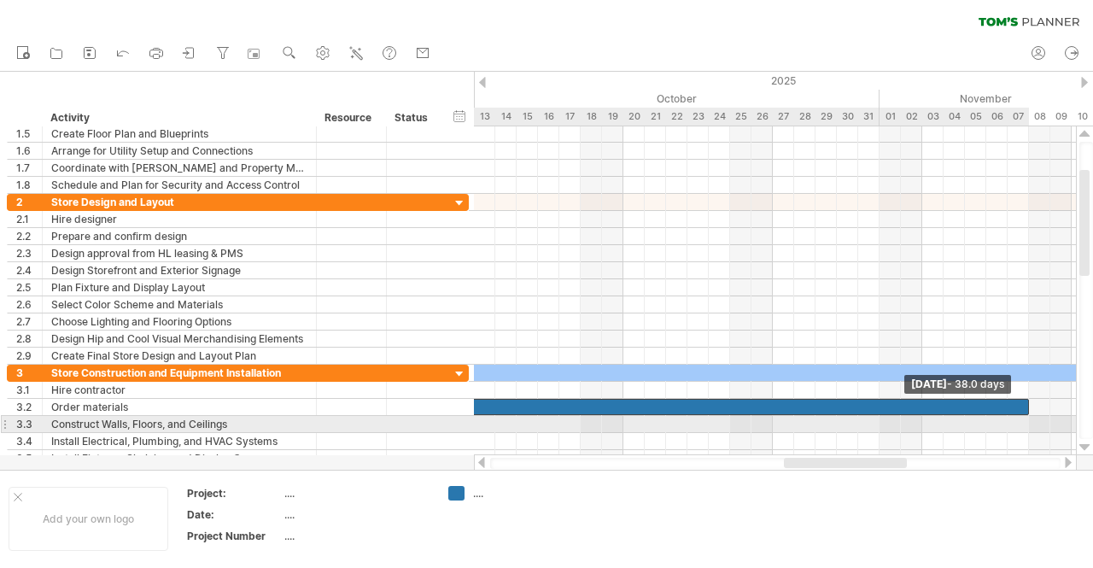
drag, startPoint x: 634, startPoint y: 401, endPoint x: 1025, endPoint y: 419, distance: 390.6
click at [1025, 419] on div "[DATE] - 38.0 days [DATE]" at bounding box center [775, 290] width 602 height 329
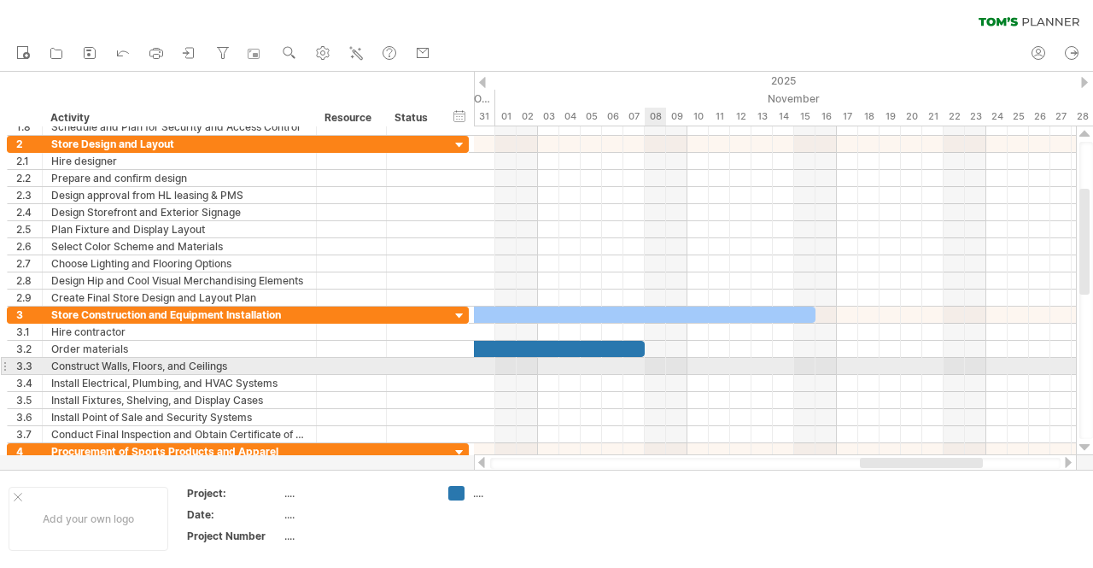
click at [652, 362] on div at bounding box center [775, 366] width 602 height 17
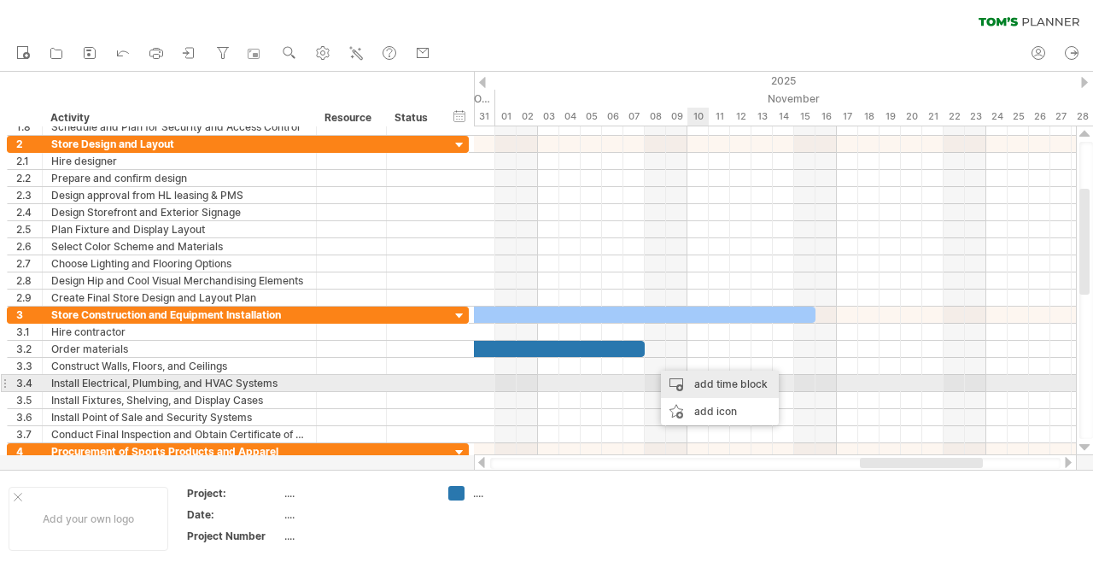
click at [726, 380] on div "add time block" at bounding box center [720, 384] width 118 height 27
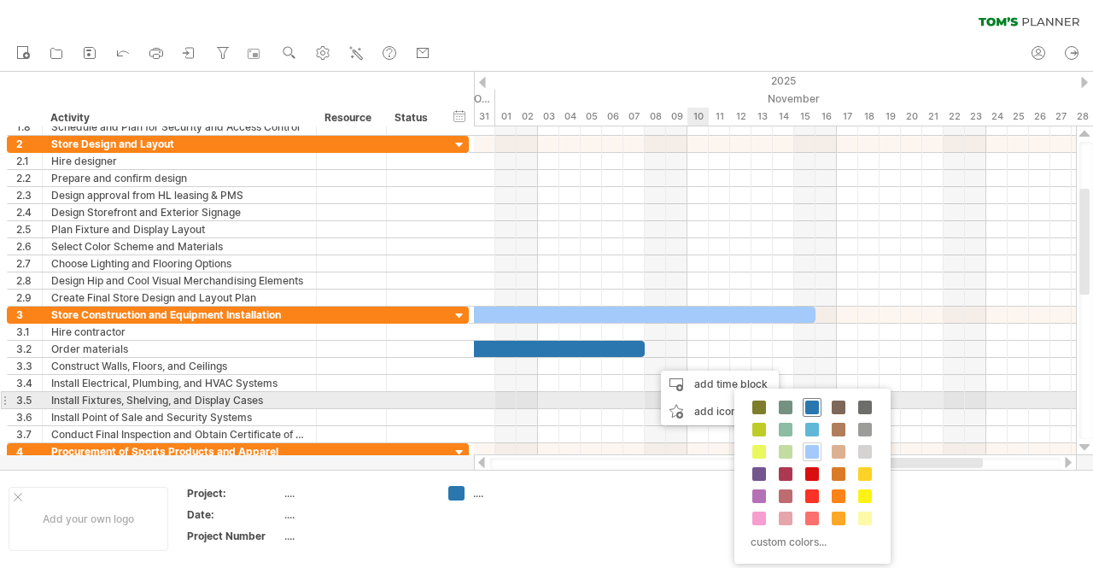
click at [810, 405] on span at bounding box center [812, 407] width 14 height 14
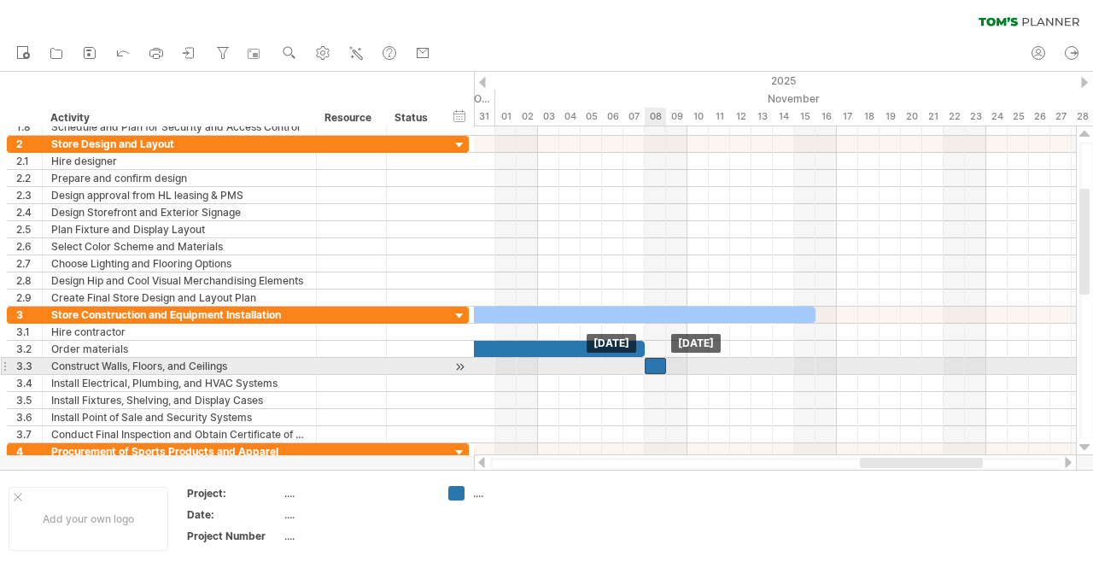
drag, startPoint x: 667, startPoint y: 359, endPoint x: 656, endPoint y: 359, distance: 11.1
click at [656, 359] on div at bounding box center [655, 366] width 21 height 16
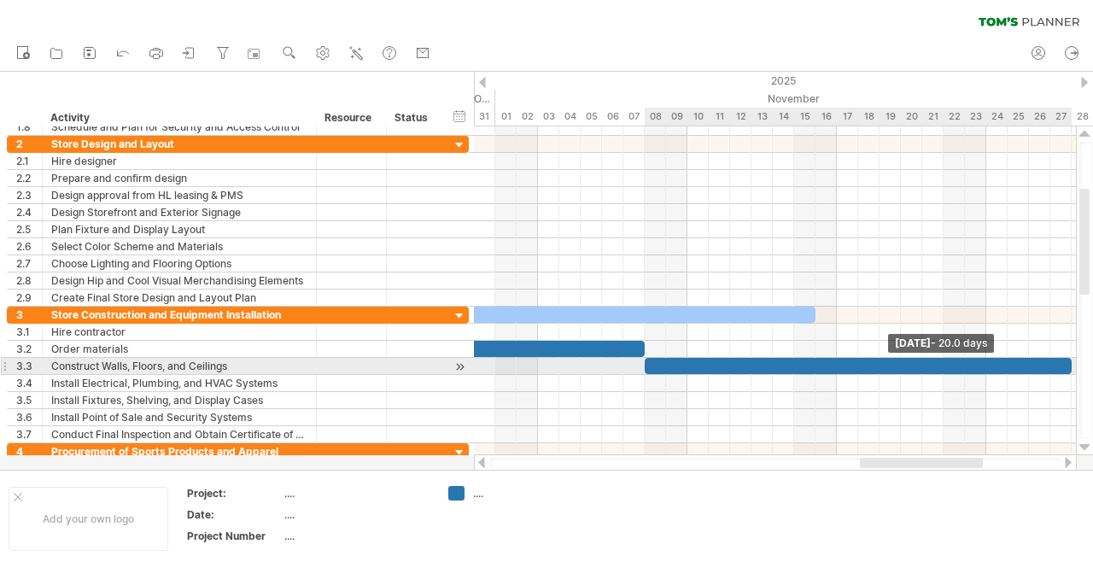
drag, startPoint x: 666, startPoint y: 362, endPoint x: 1066, endPoint y: 364, distance: 399.6
click at [1066, 364] on div "[DATE] - 20.0 days [DATE]" at bounding box center [775, 290] width 602 height 329
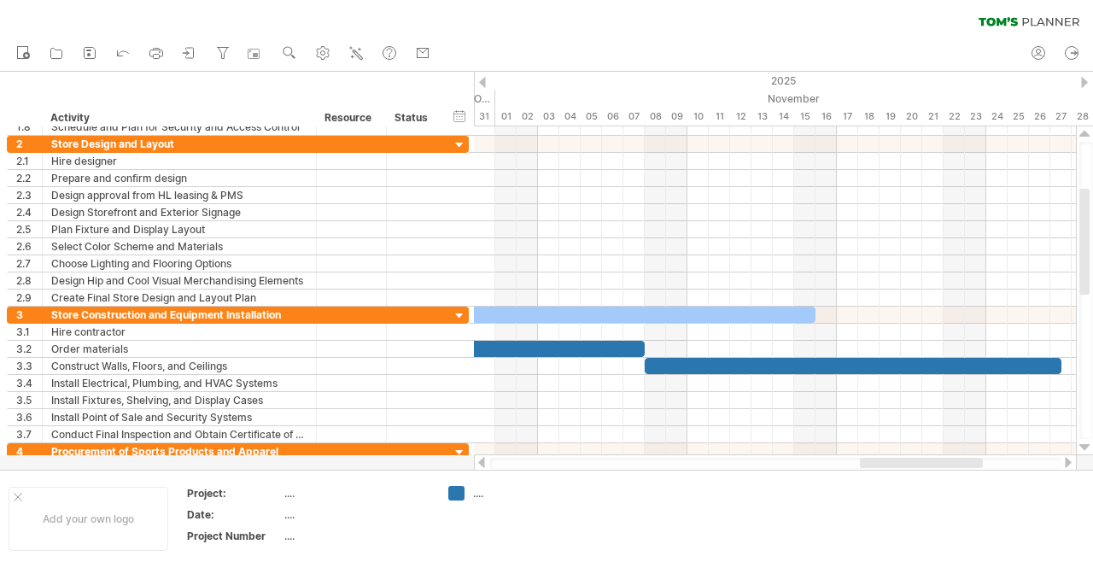
click at [1070, 465] on div at bounding box center [1068, 462] width 14 height 11
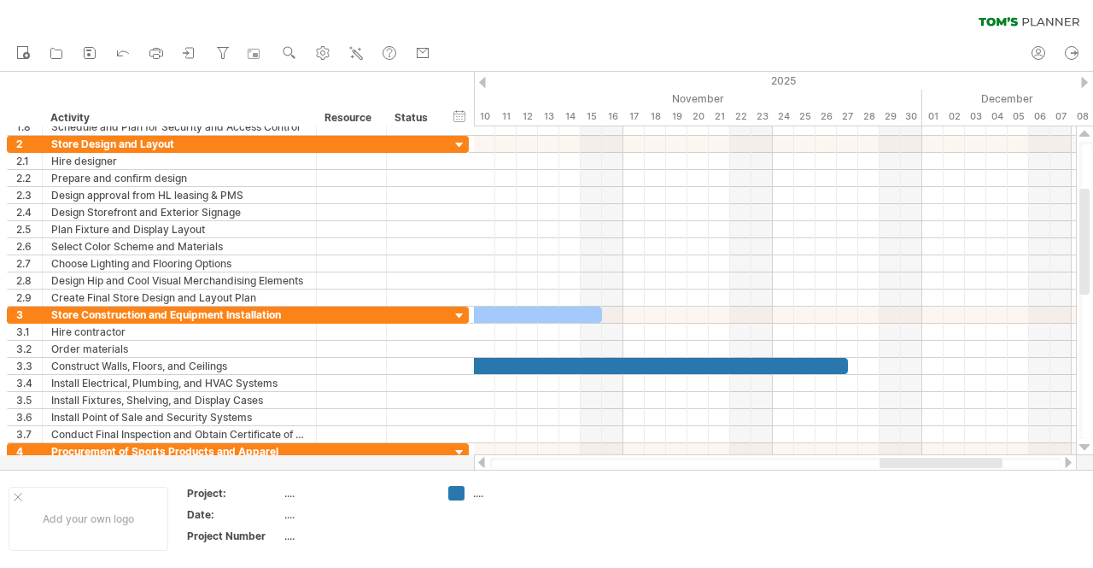
click at [1070, 465] on div at bounding box center [1068, 462] width 14 height 11
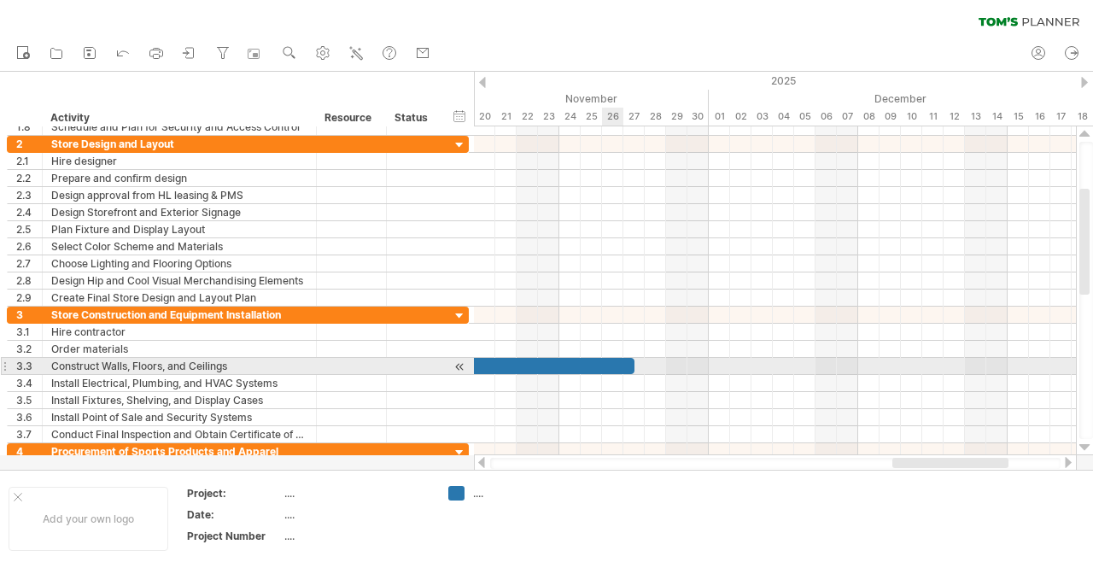
click at [618, 364] on div at bounding box center [426, 366] width 417 height 16
drag, startPoint x: 635, startPoint y: 359, endPoint x: 645, endPoint y: 361, distance: 9.5
click at [645, 361] on span at bounding box center [644, 366] width 7 height 16
click at [166, 363] on div "Construct Walls, Floors, and Ceilings" at bounding box center [179, 366] width 256 height 16
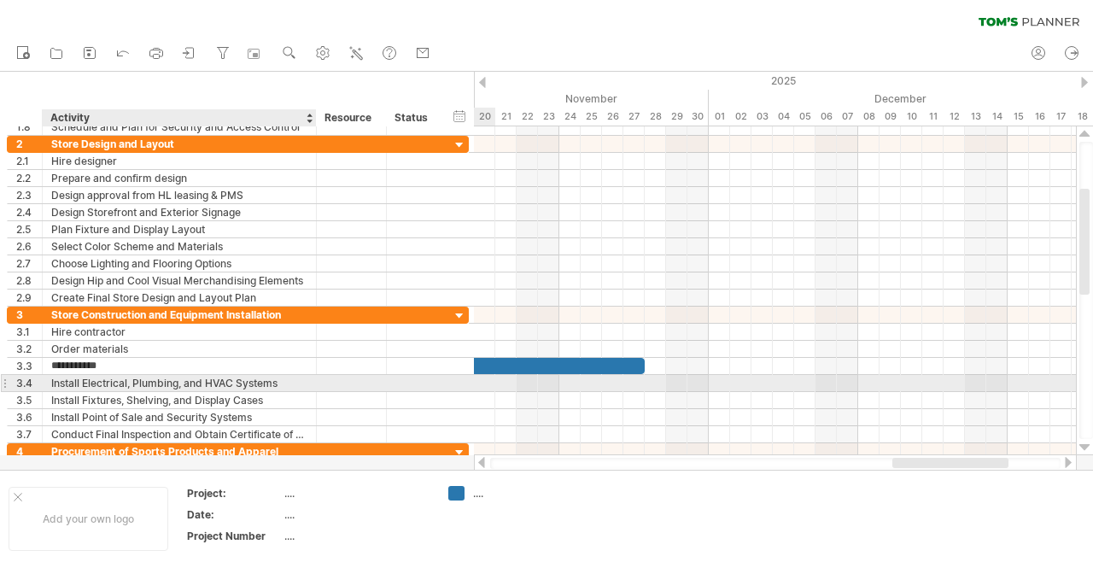
type input "**********"
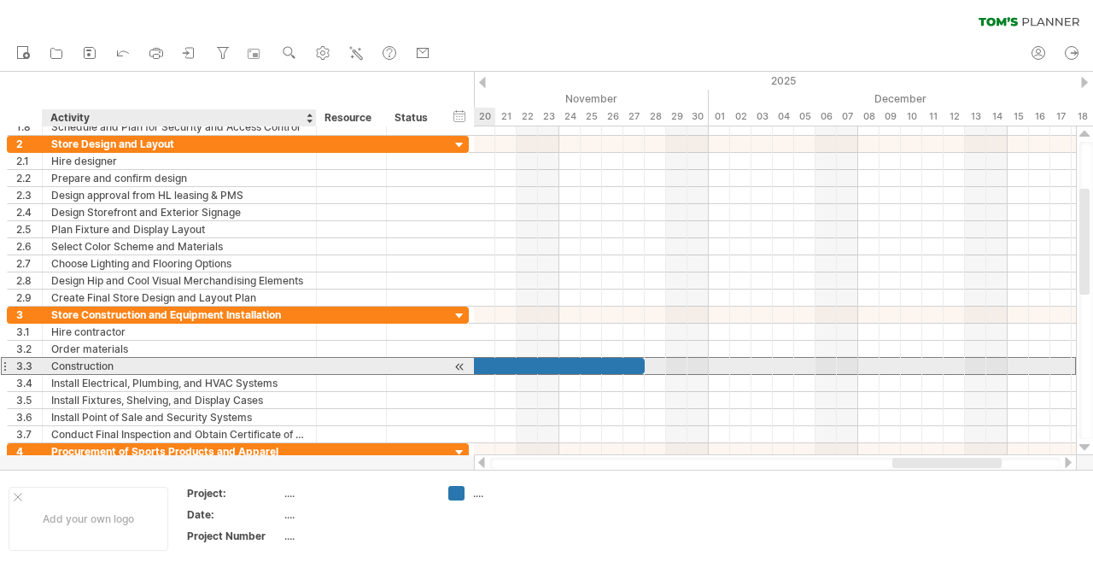
click at [94, 359] on div "Construction" at bounding box center [179, 366] width 256 height 16
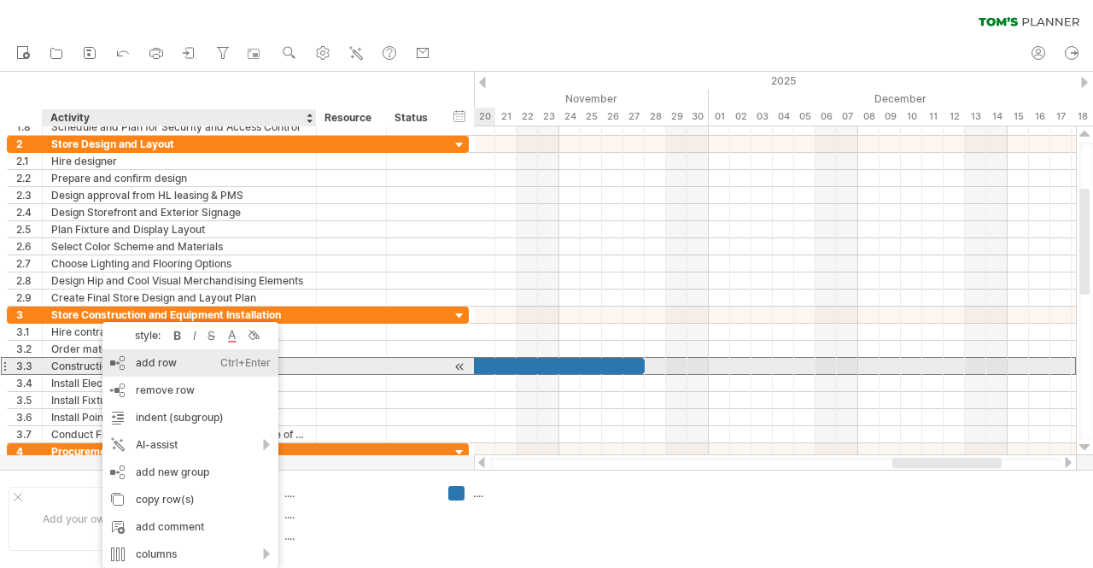
click at [171, 367] on div "add row Ctrl+Enter Cmd+Enter" at bounding box center [190, 362] width 176 height 27
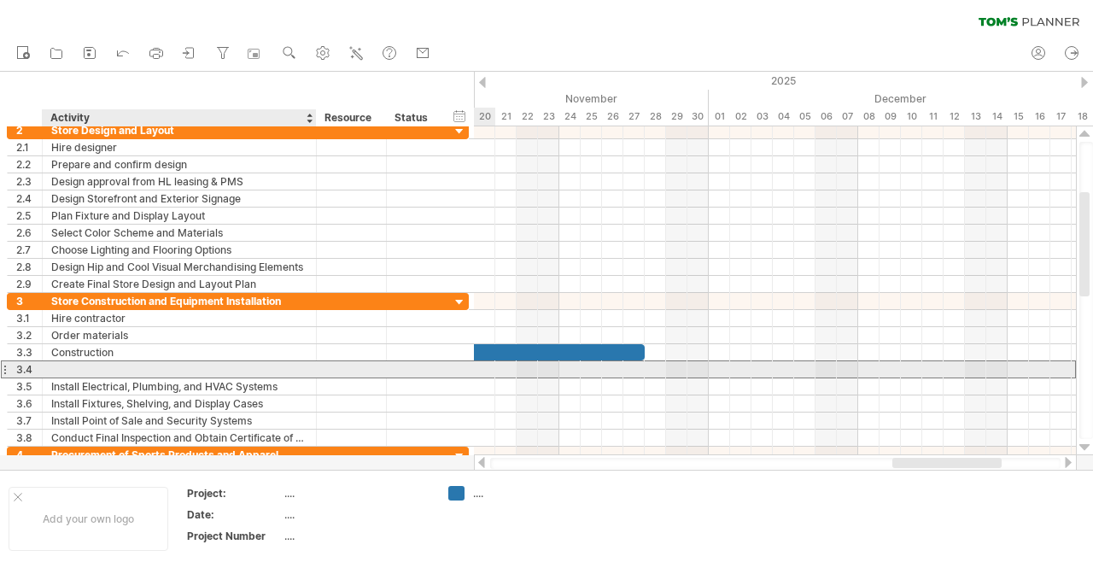
click at [121, 365] on div at bounding box center [179, 369] width 256 height 16
type input "**********"
click at [510, 362] on div at bounding box center [775, 369] width 602 height 17
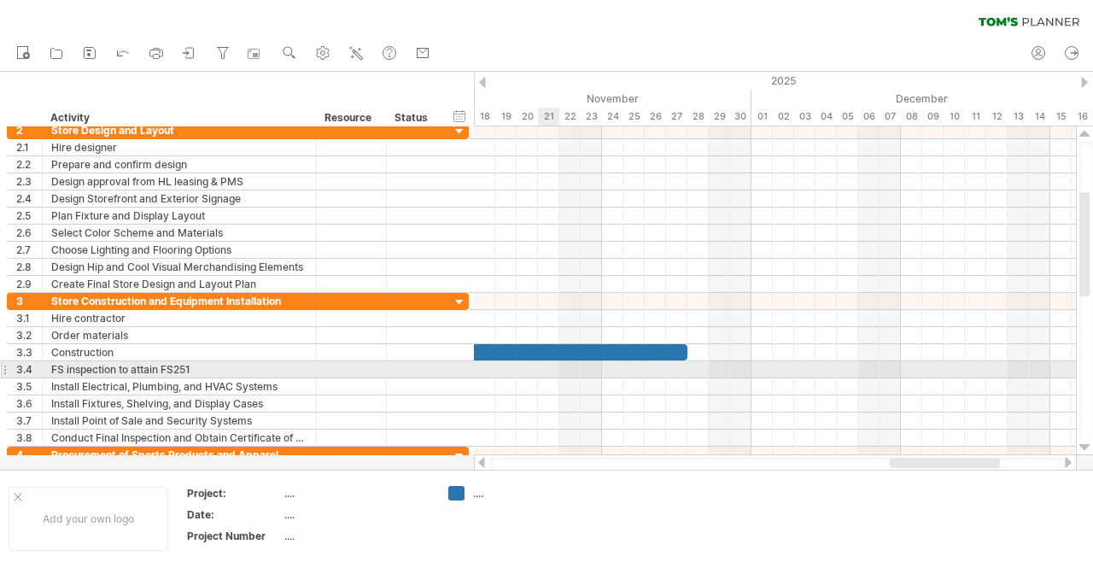
click at [544, 367] on div at bounding box center [775, 369] width 602 height 17
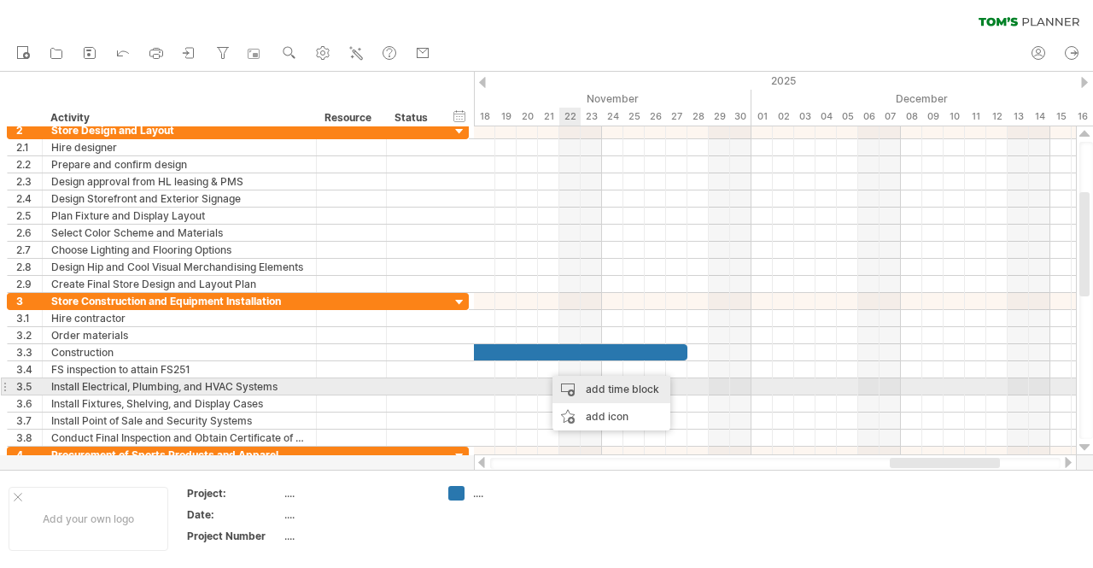
click at [610, 389] on div "add time block" at bounding box center [611, 389] width 118 height 27
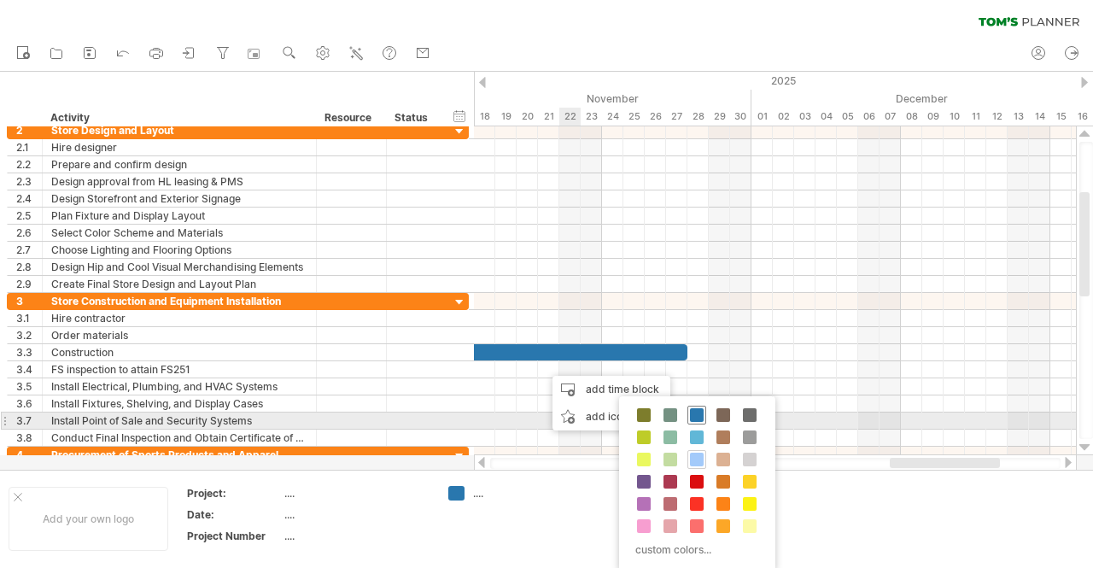
click at [695, 413] on span at bounding box center [697, 415] width 14 height 14
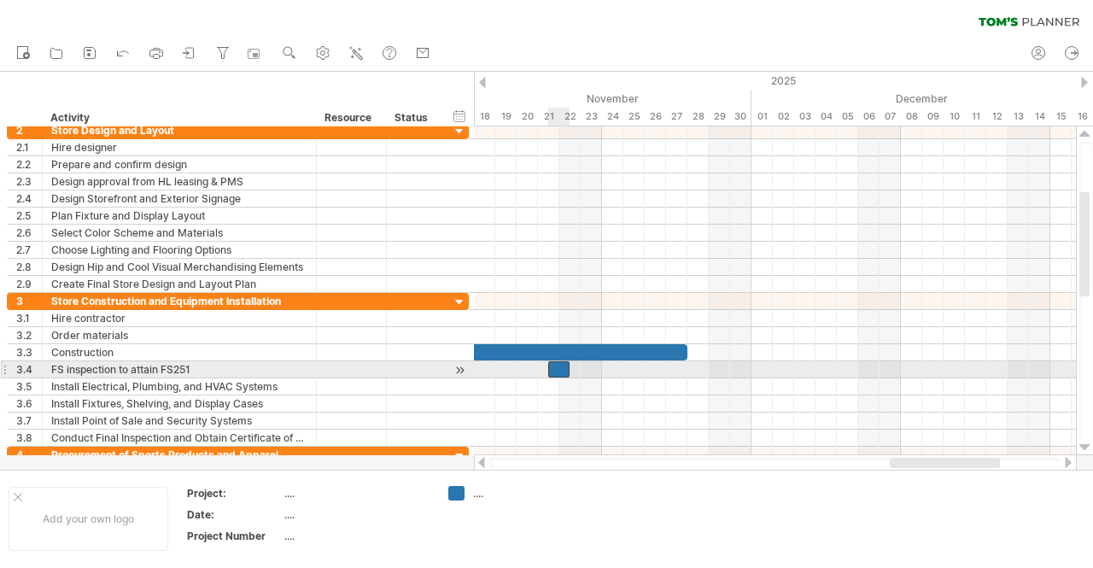
click at [554, 362] on div at bounding box center [558, 369] width 21 height 16
drag, startPoint x: 546, startPoint y: 364, endPoint x: 534, endPoint y: 364, distance: 12.8
click at [534, 364] on div "[DATE] [DATE] - 1.5 days" at bounding box center [775, 290] width 602 height 329
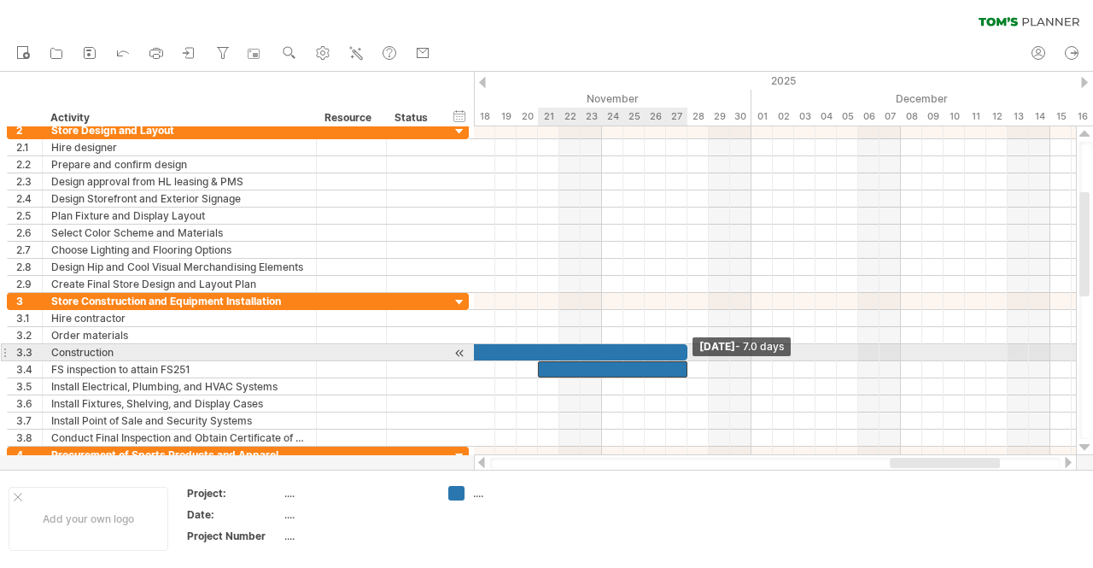
drag, startPoint x: 570, startPoint y: 366, endPoint x: 689, endPoint y: 354, distance: 119.3
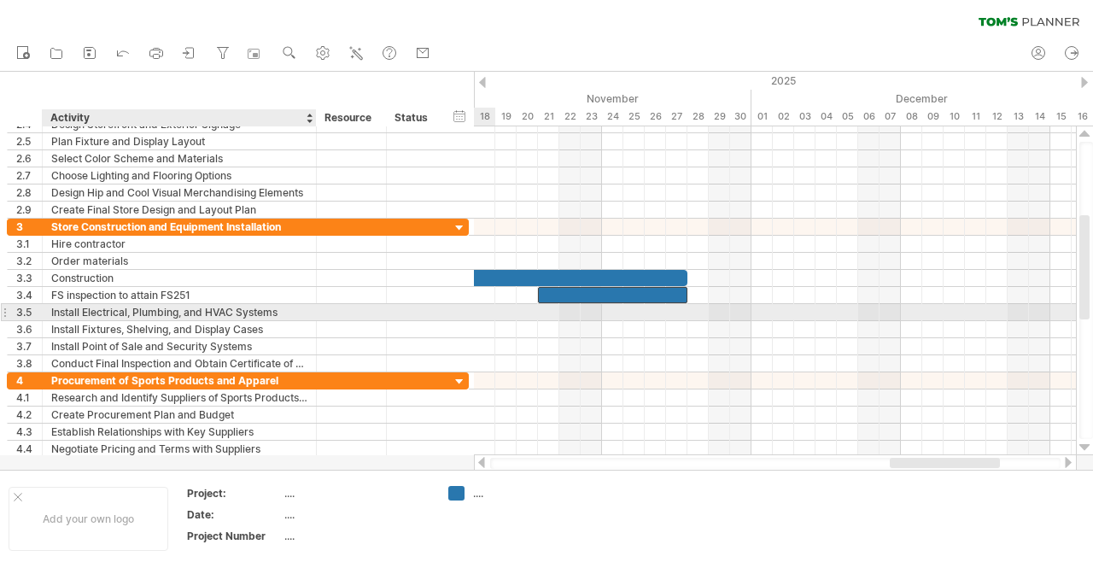
click at [67, 310] on div "Install Electrical, Plumbing, and HVAC Systems" at bounding box center [179, 312] width 256 height 16
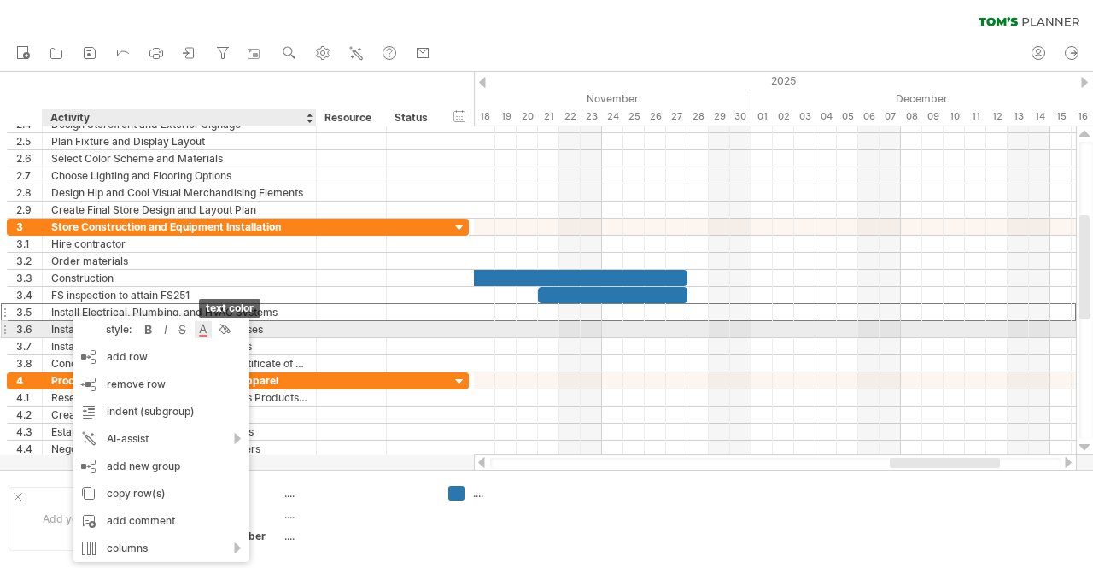
click at [207, 329] on div at bounding box center [203, 329] width 17 height 17
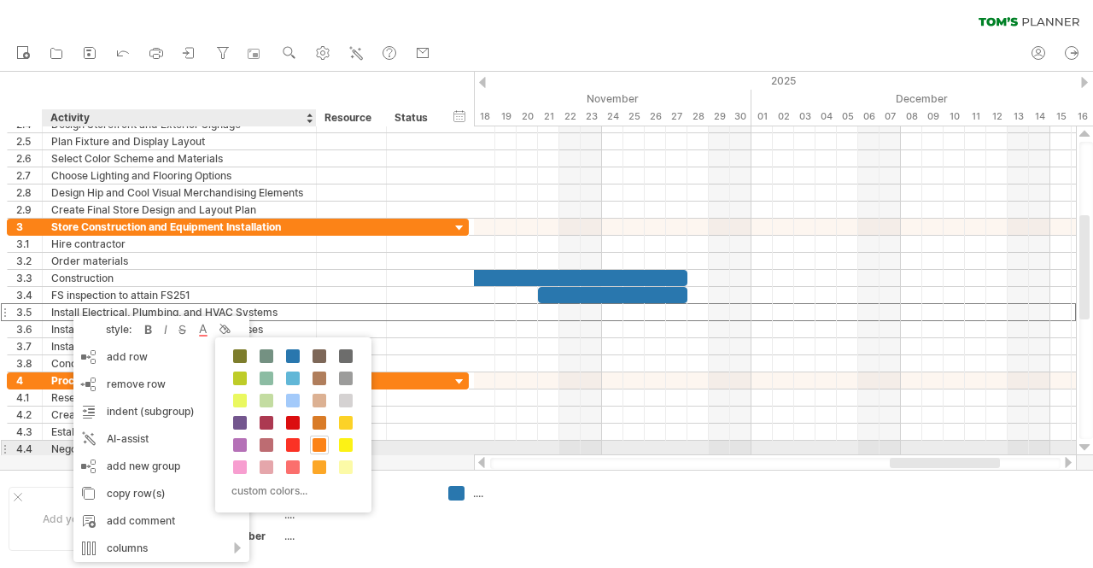
click at [321, 443] on span at bounding box center [319, 445] width 14 height 14
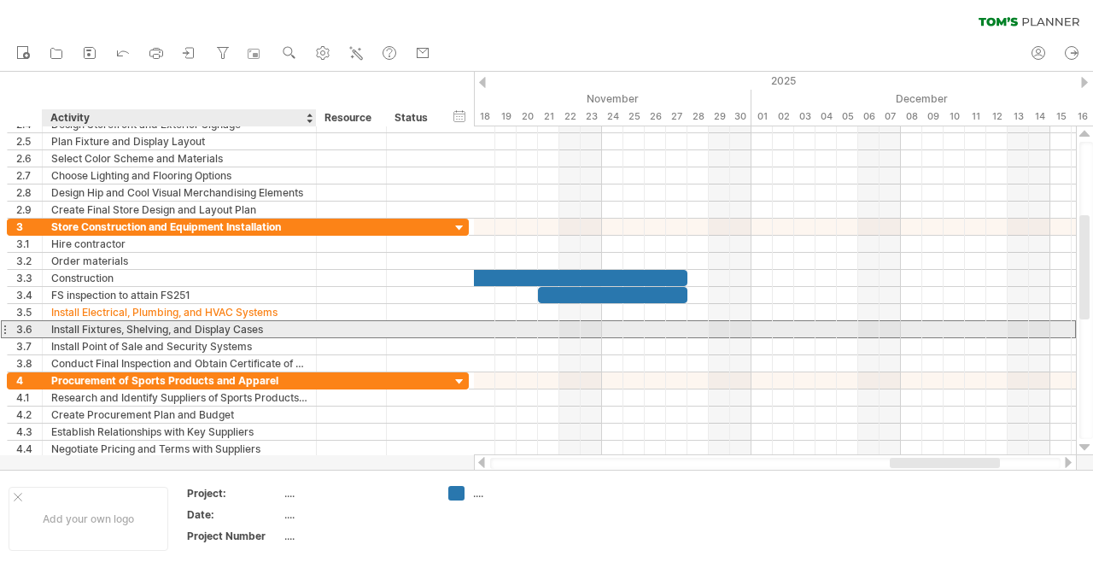
click at [129, 325] on div "Install Fixtures, Shelving, and Display Cases" at bounding box center [179, 329] width 256 height 16
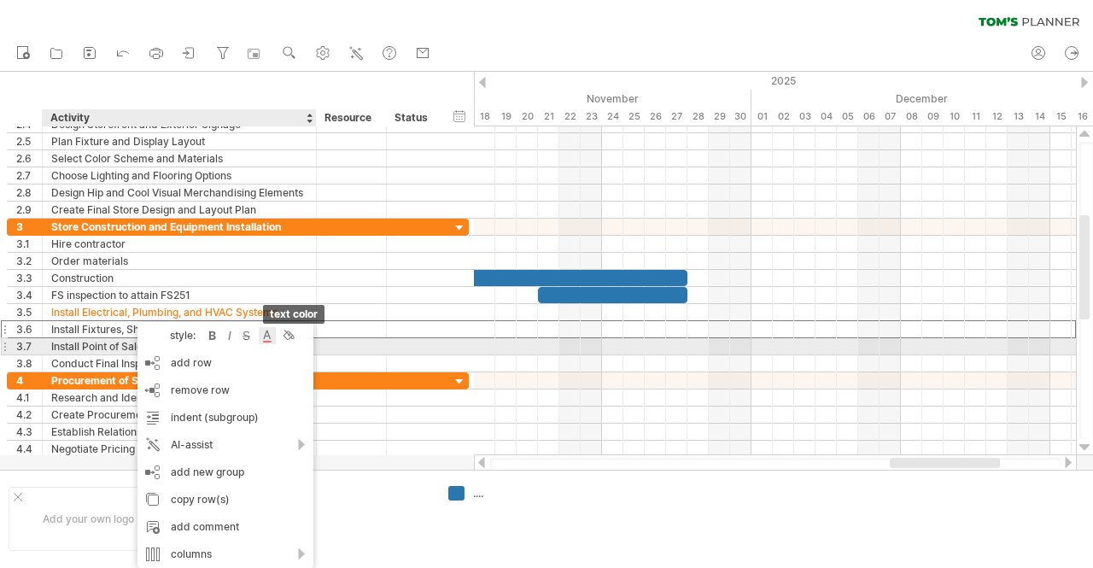
click at [266, 340] on div at bounding box center [267, 335] width 17 height 17
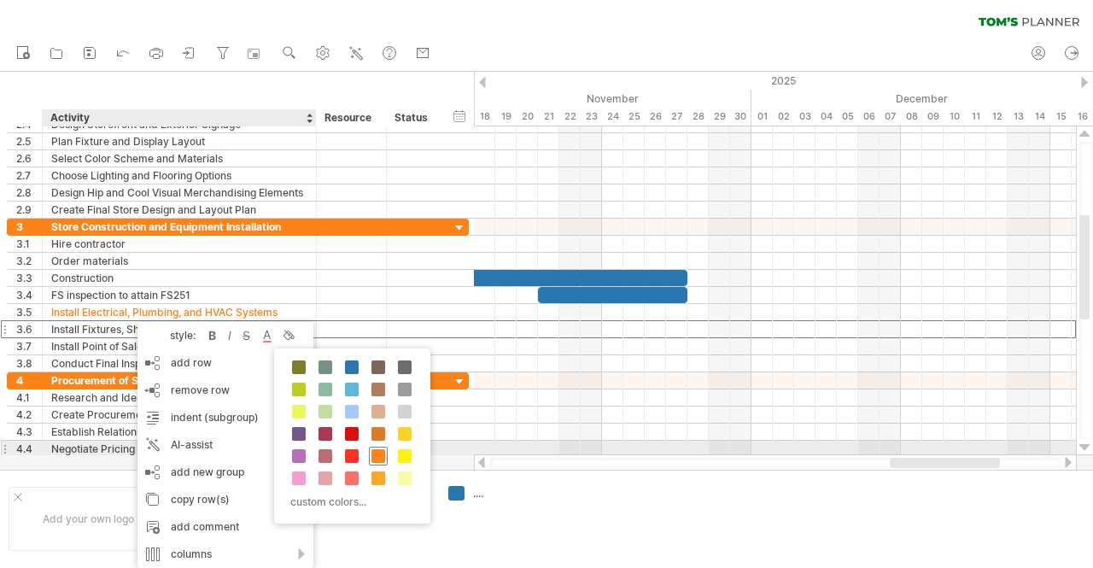
click at [373, 455] on span at bounding box center [378, 456] width 14 height 14
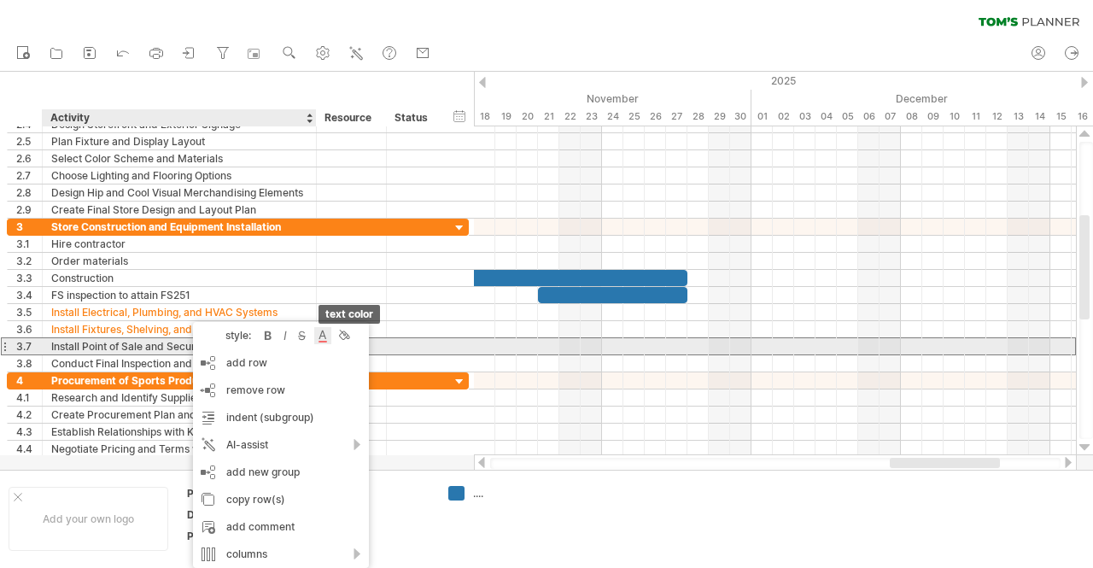
click at [318, 339] on div at bounding box center [322, 335] width 17 height 17
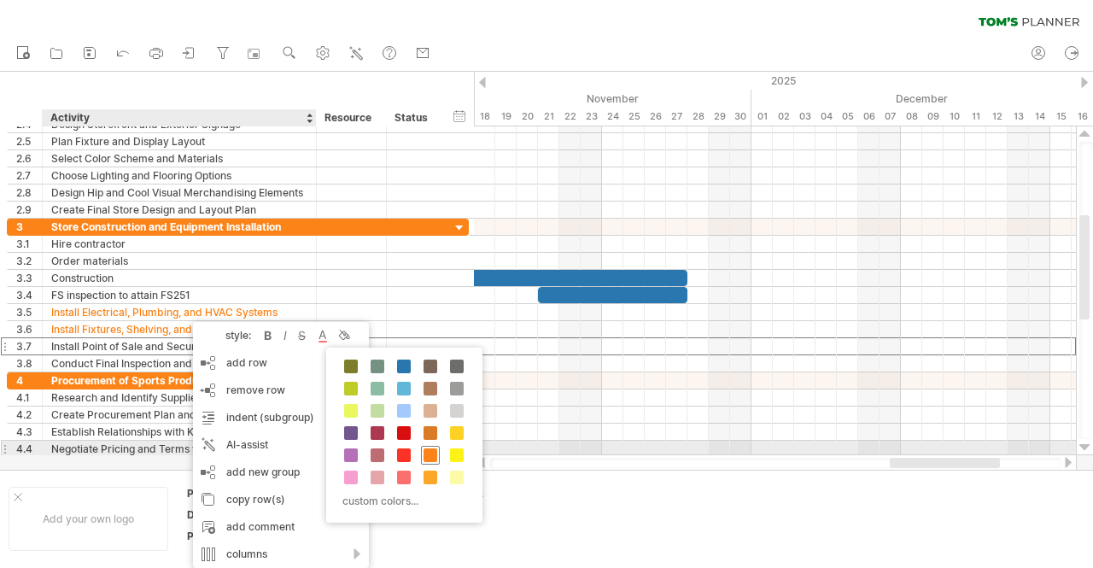
click at [428, 450] on span at bounding box center [430, 455] width 14 height 14
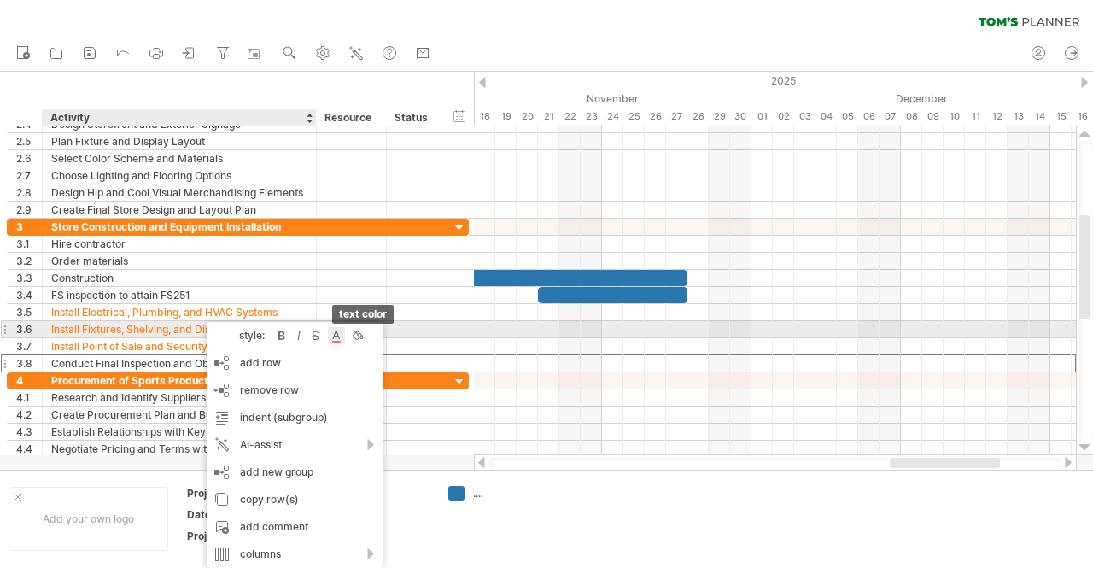
click at [334, 336] on div at bounding box center [336, 335] width 17 height 17
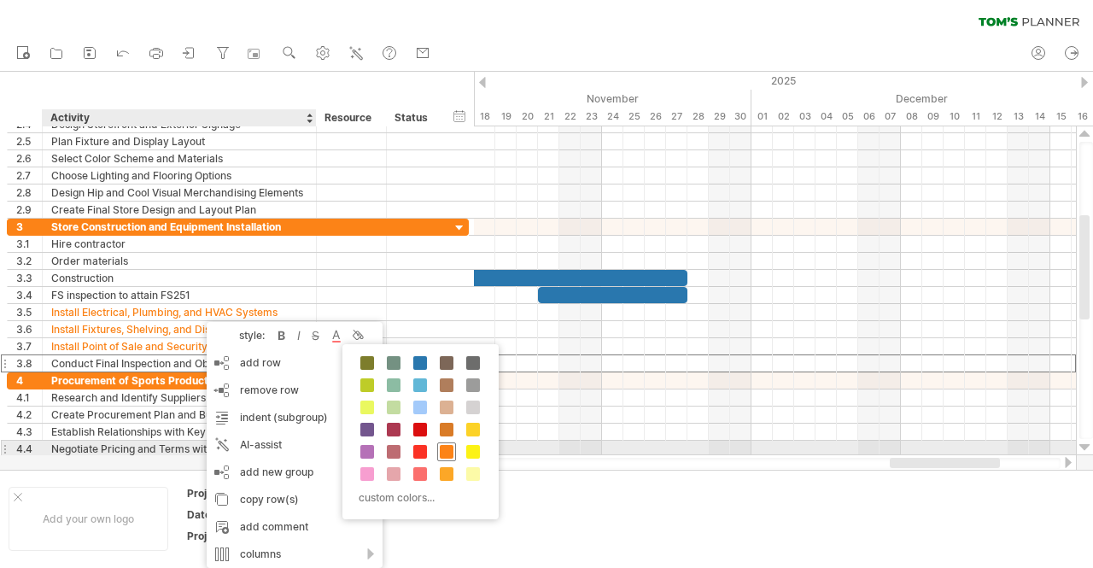
click at [447, 448] on span at bounding box center [447, 452] width 14 height 14
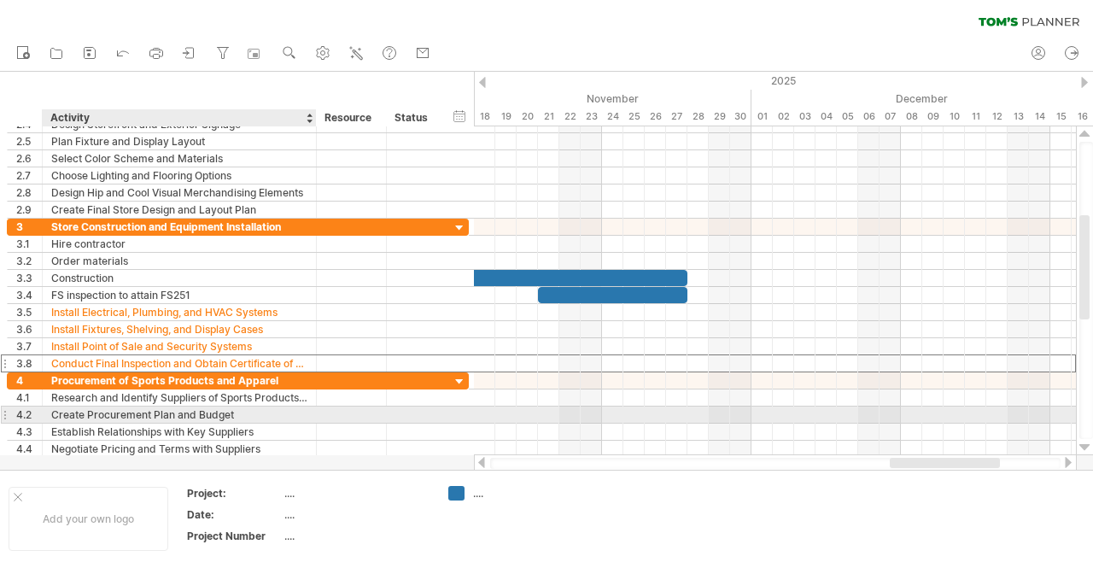
click at [155, 416] on div "Create Procurement Plan and Budget" at bounding box center [179, 414] width 256 height 16
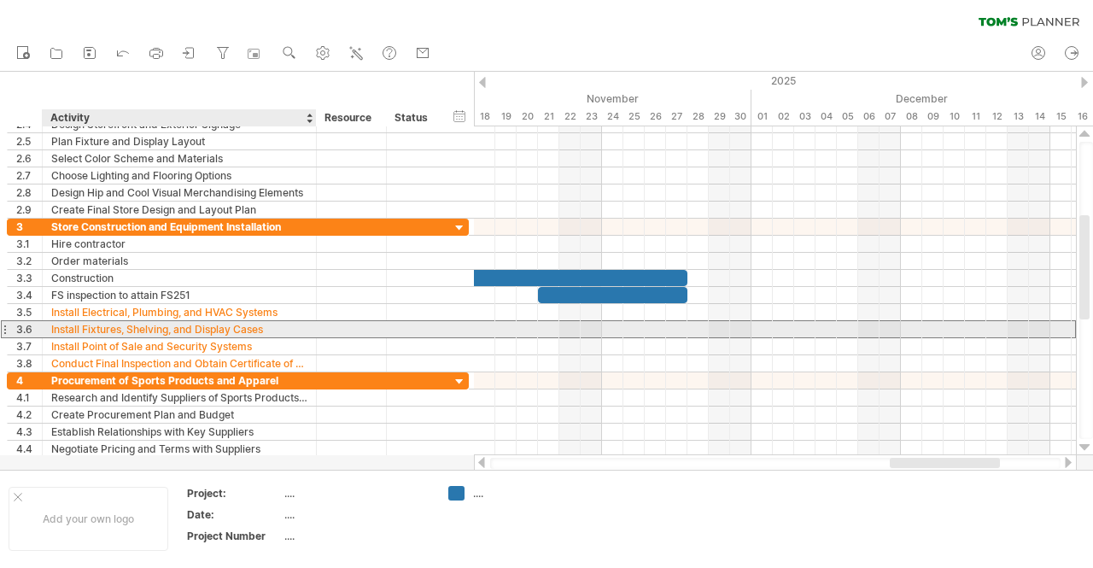
click at [320, 330] on div at bounding box center [352, 329] width 70 height 16
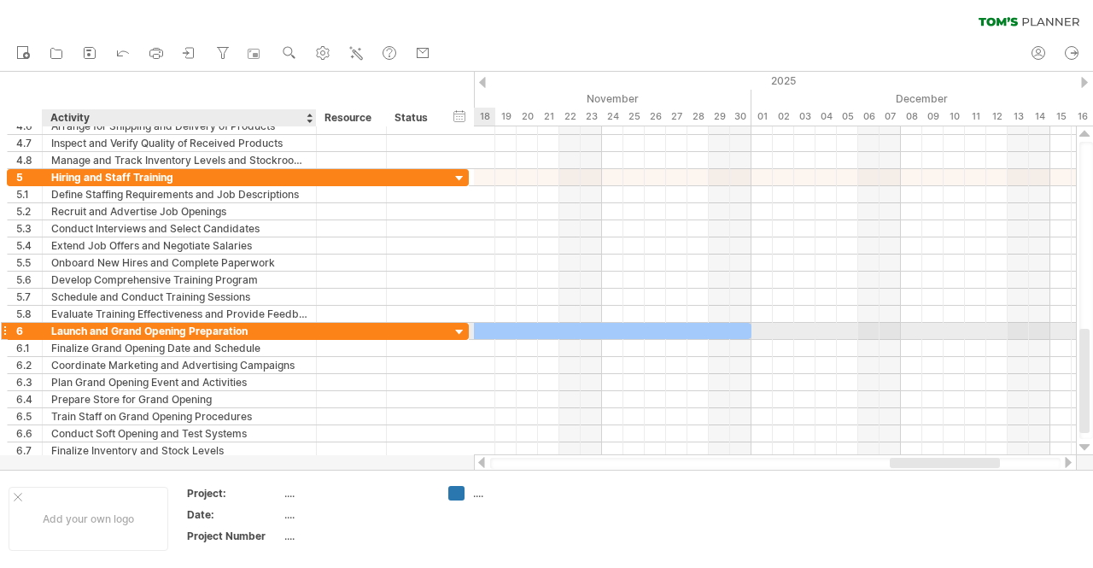
click at [60, 328] on div "Launch and Grand Opening Preparation" at bounding box center [179, 331] width 256 height 16
click at [130, 329] on div "Launch and Grand Opening Preparation" at bounding box center [179, 331] width 256 height 16
type input "**********"
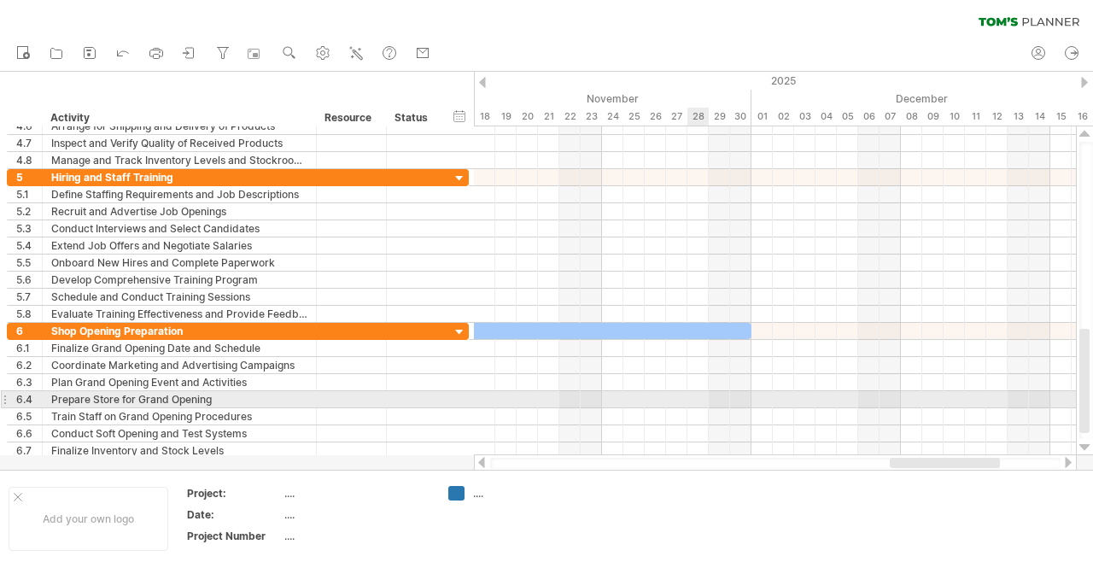
click at [694, 395] on div at bounding box center [775, 399] width 602 height 17
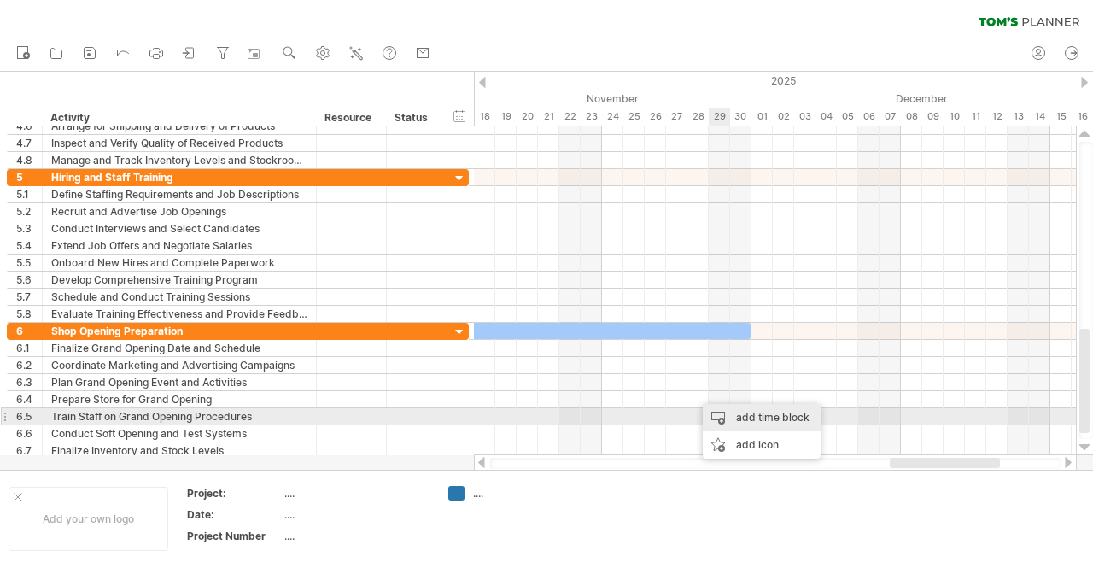
click at [756, 423] on div "add time block" at bounding box center [762, 417] width 118 height 27
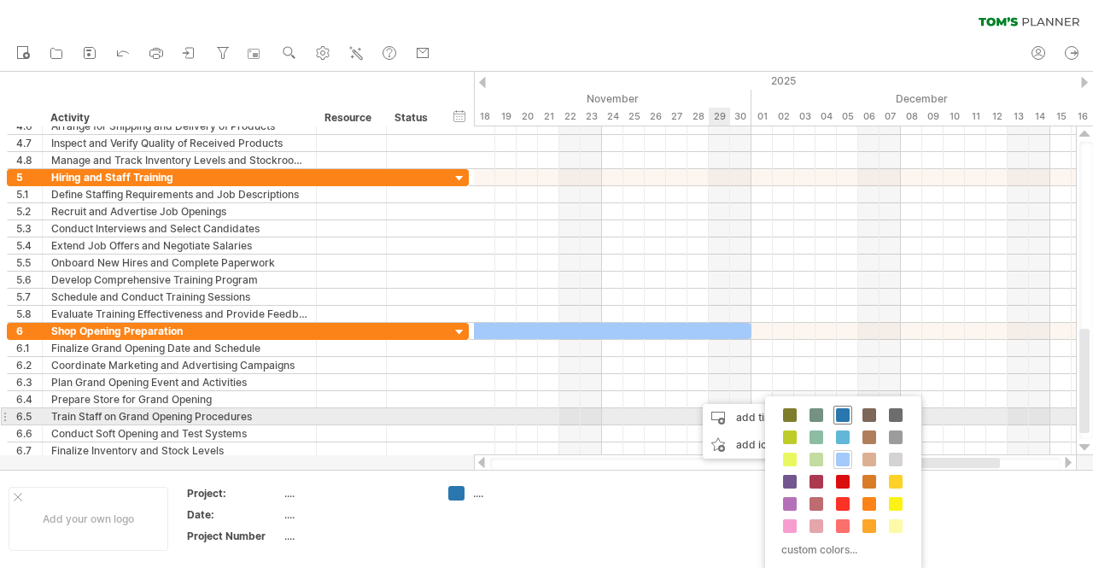
click at [842, 412] on span at bounding box center [843, 415] width 14 height 14
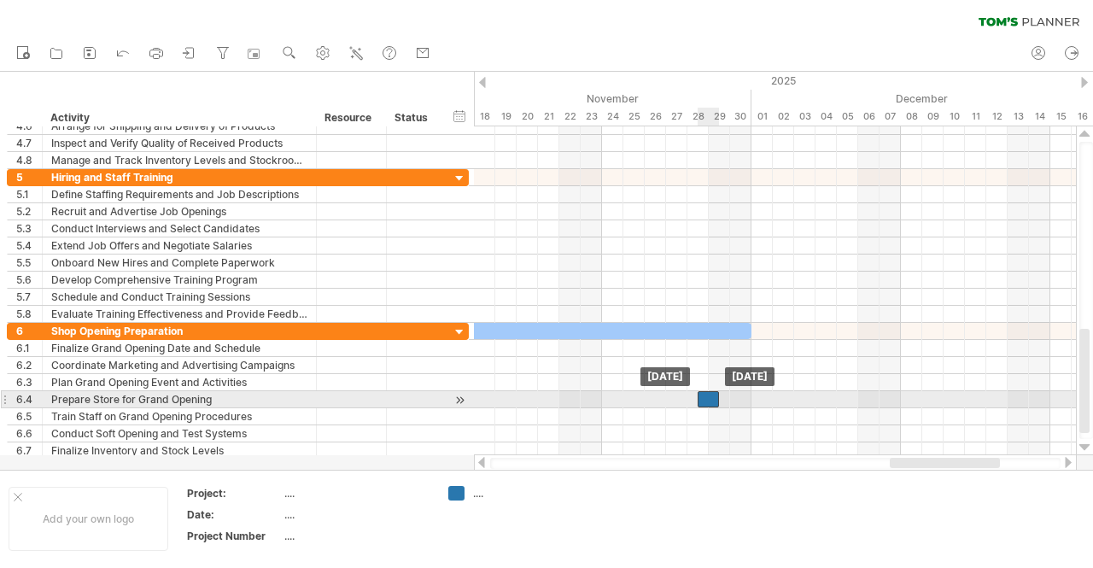
click at [703, 394] on div at bounding box center [708, 399] width 21 height 16
click at [697, 395] on div at bounding box center [697, 399] width 21 height 16
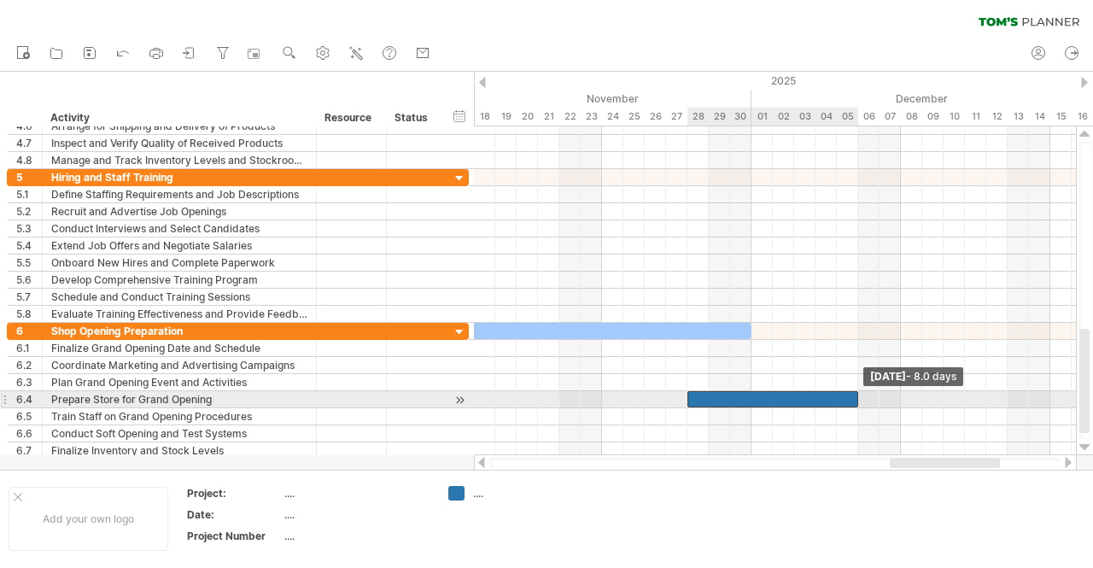
drag, startPoint x: 710, startPoint y: 395, endPoint x: 857, endPoint y: 399, distance: 146.9
click at [857, 399] on span at bounding box center [858, 399] width 7 height 16
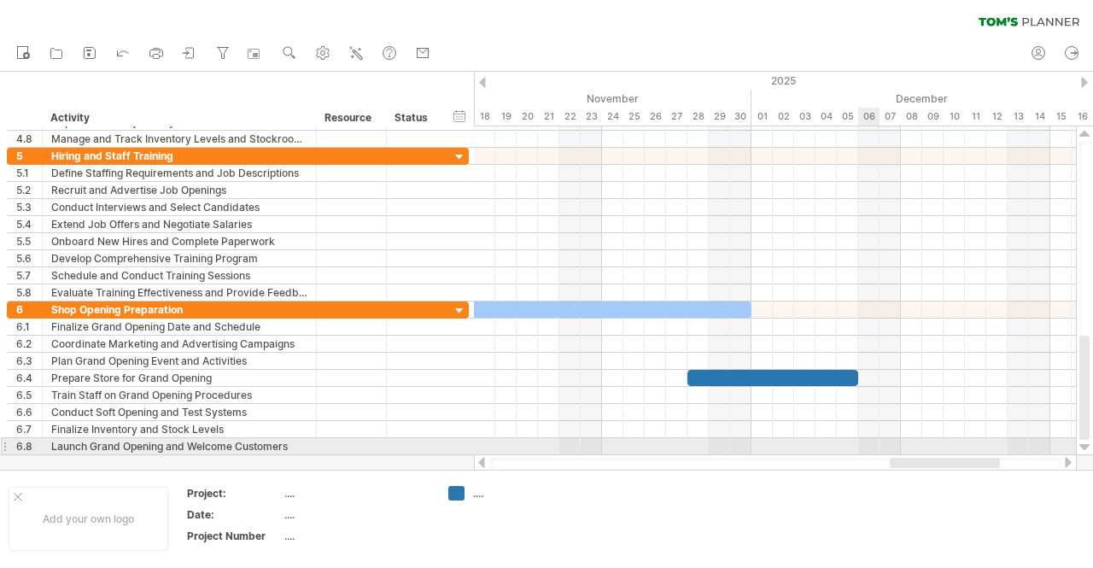
click at [867, 442] on div at bounding box center [775, 446] width 602 height 17
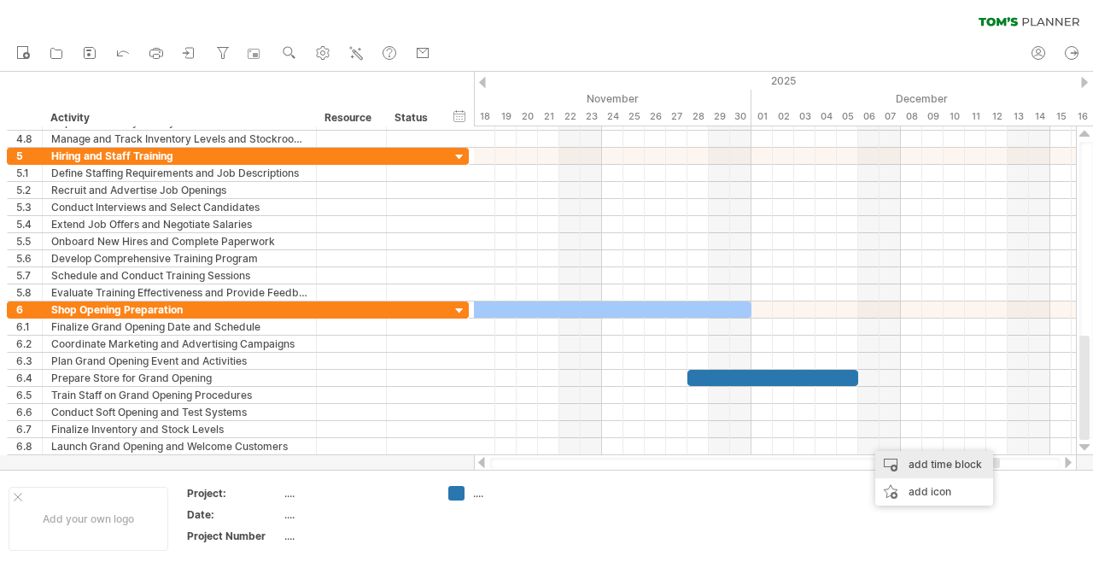
click at [927, 464] on div "add time block" at bounding box center [934, 464] width 118 height 27
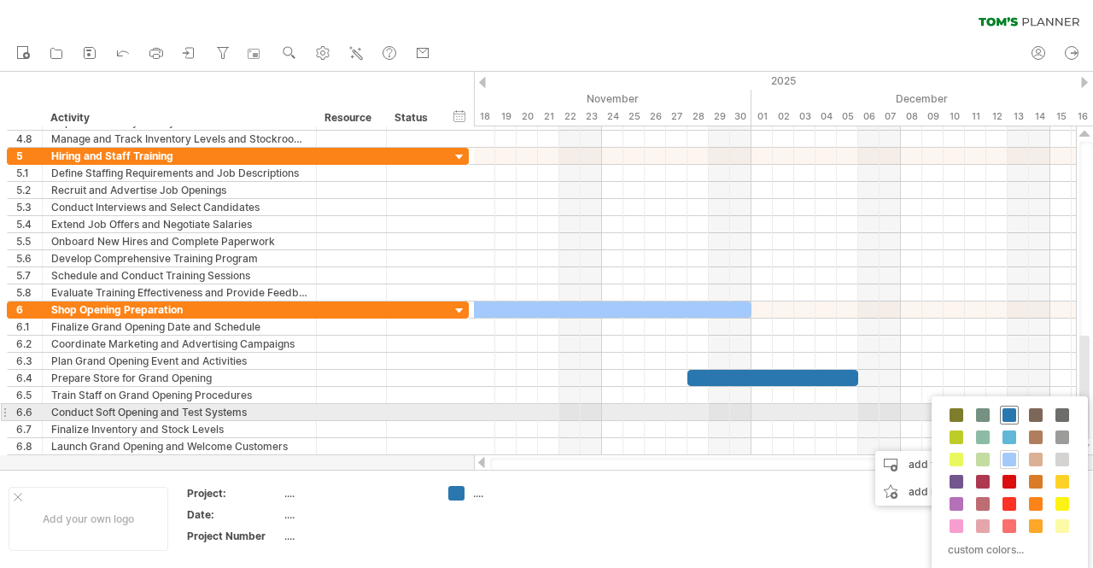
click at [1005, 412] on span at bounding box center [1009, 415] width 14 height 14
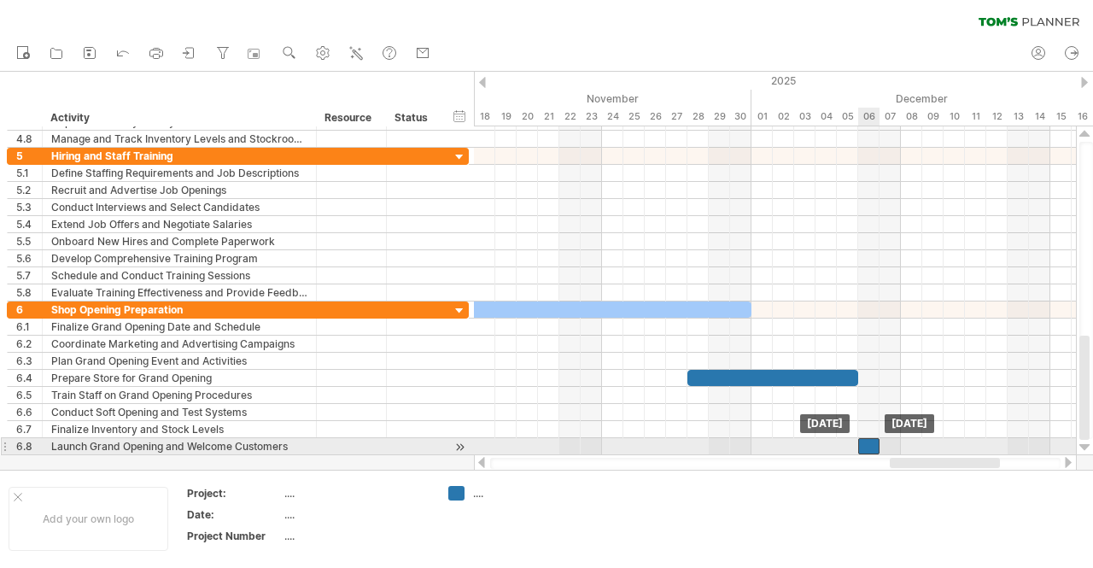
drag, startPoint x: 879, startPoint y: 442, endPoint x: 870, endPoint y: 442, distance: 9.4
click at [870, 442] on div at bounding box center [868, 446] width 21 height 16
click at [61, 441] on div "Launch Grand Opening and Welcome Customers" at bounding box center [179, 446] width 256 height 16
click at [64, 443] on div "Shop Opens and Welcomes Customers" at bounding box center [179, 446] width 256 height 16
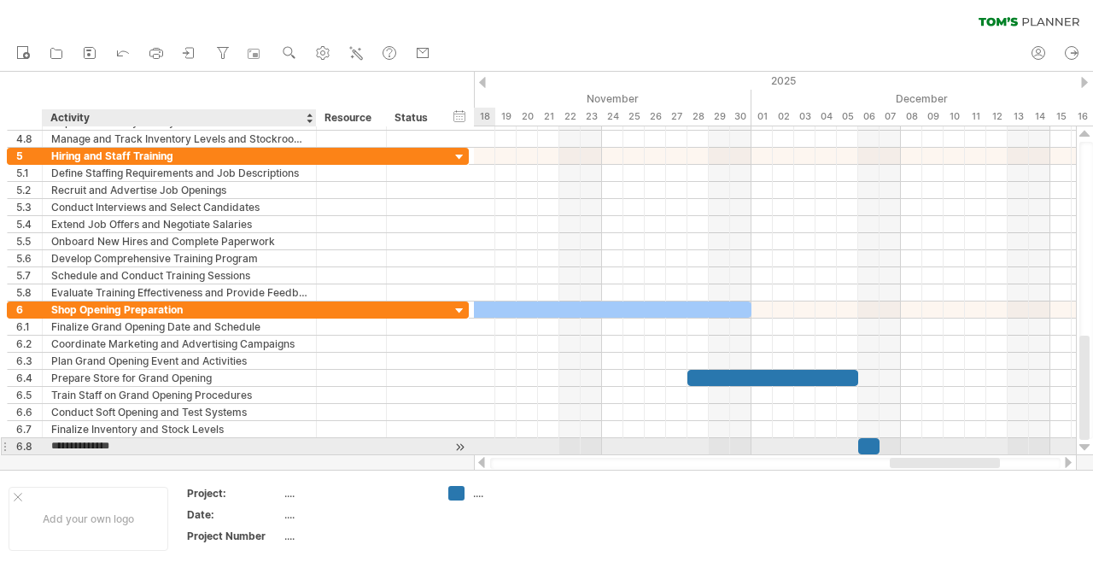
type input "**********"
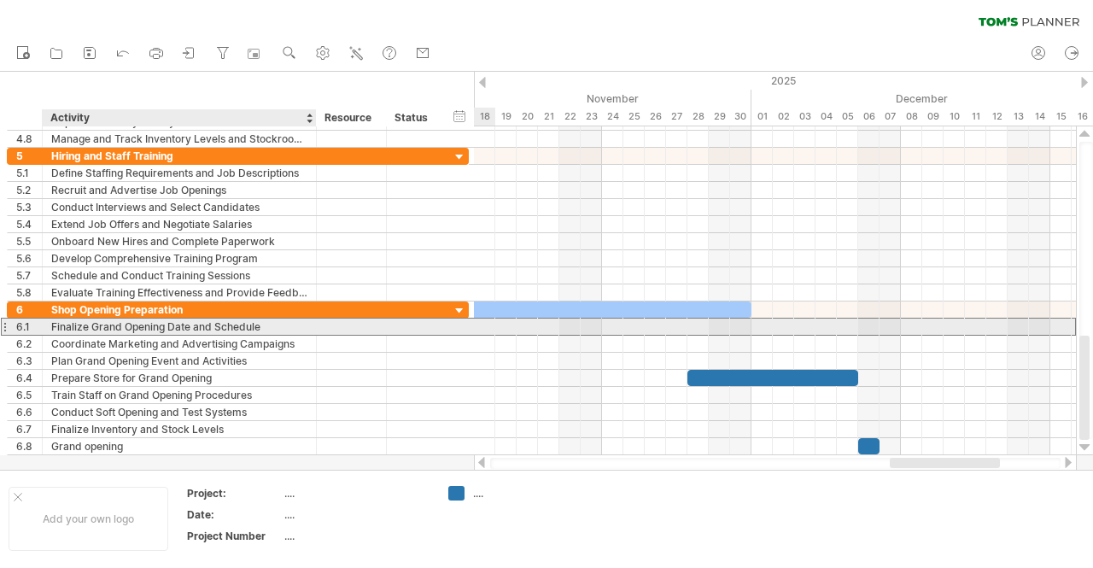
click at [264, 324] on div "Finalize Grand Opening Date and Schedule" at bounding box center [179, 326] width 256 height 16
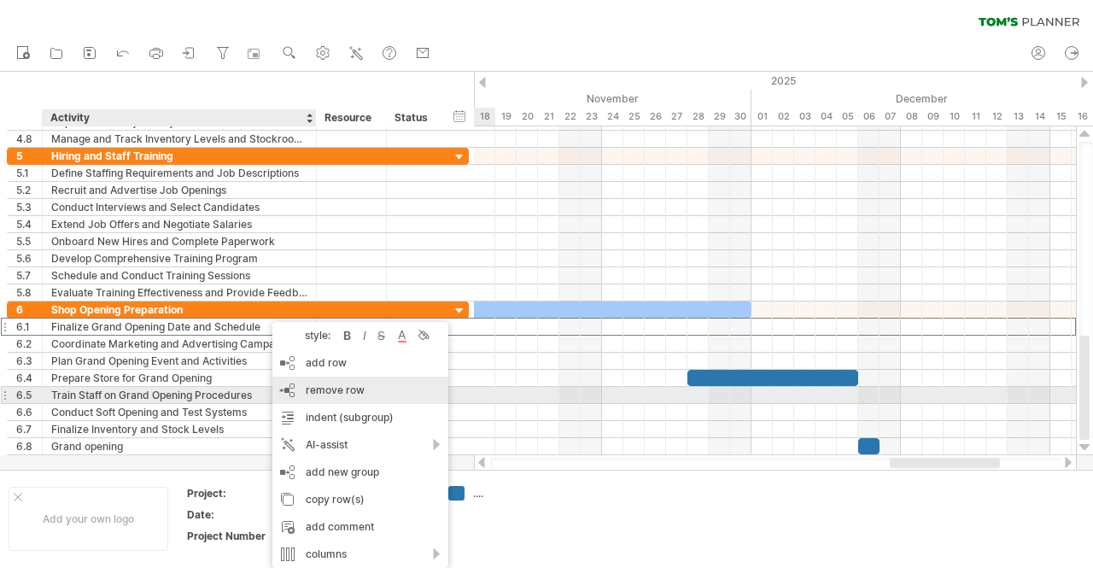
click at [328, 390] on span "remove row" at bounding box center [335, 389] width 59 height 13
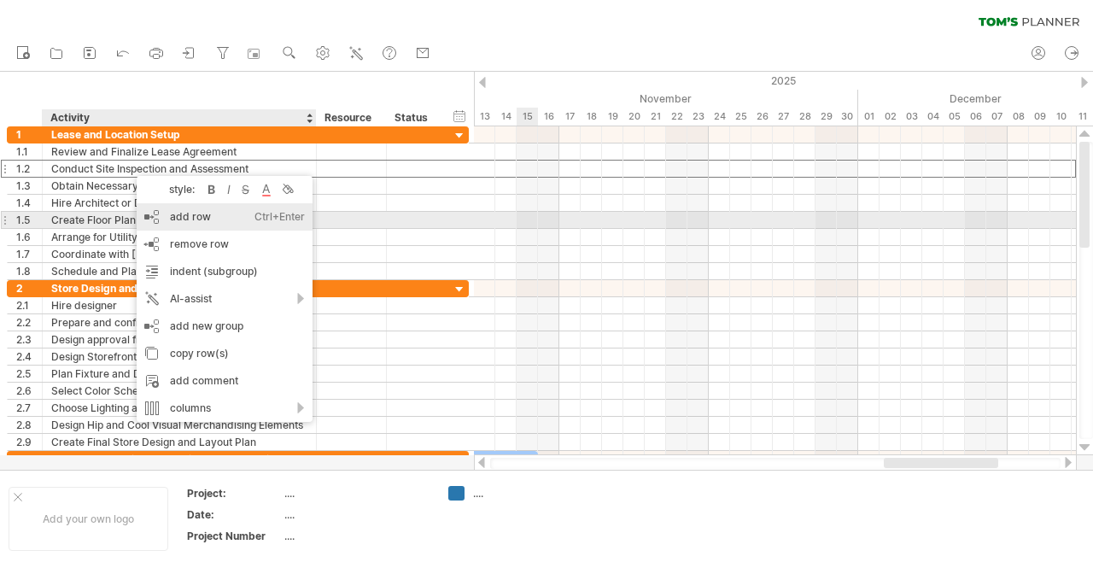
click at [204, 220] on div "add row Ctrl+Enter Cmd+Enter" at bounding box center [225, 216] width 176 height 27
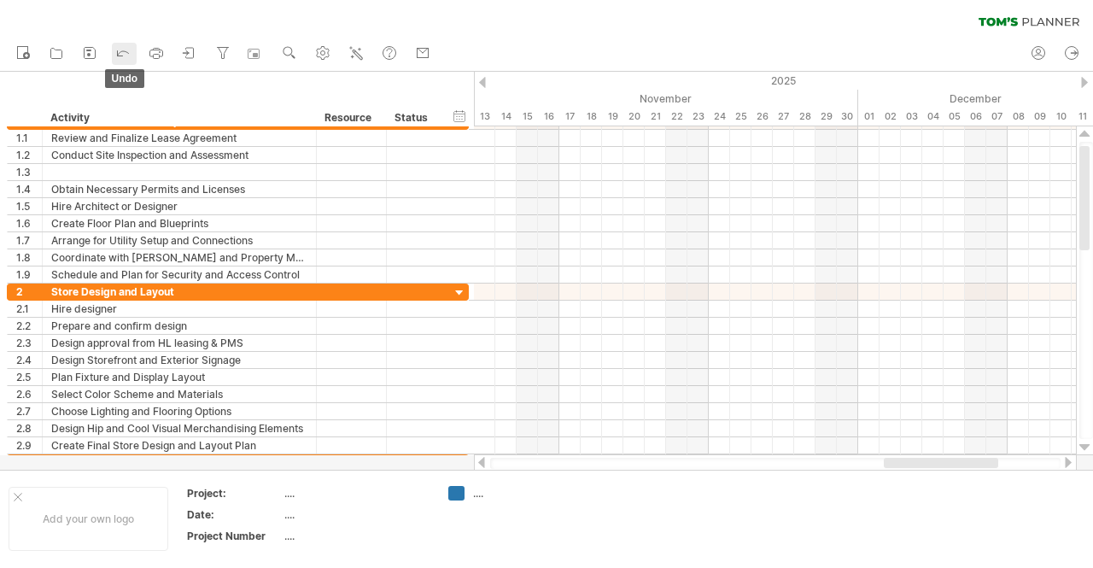
click at [120, 52] on icon at bounding box center [123, 53] width 11 height 5
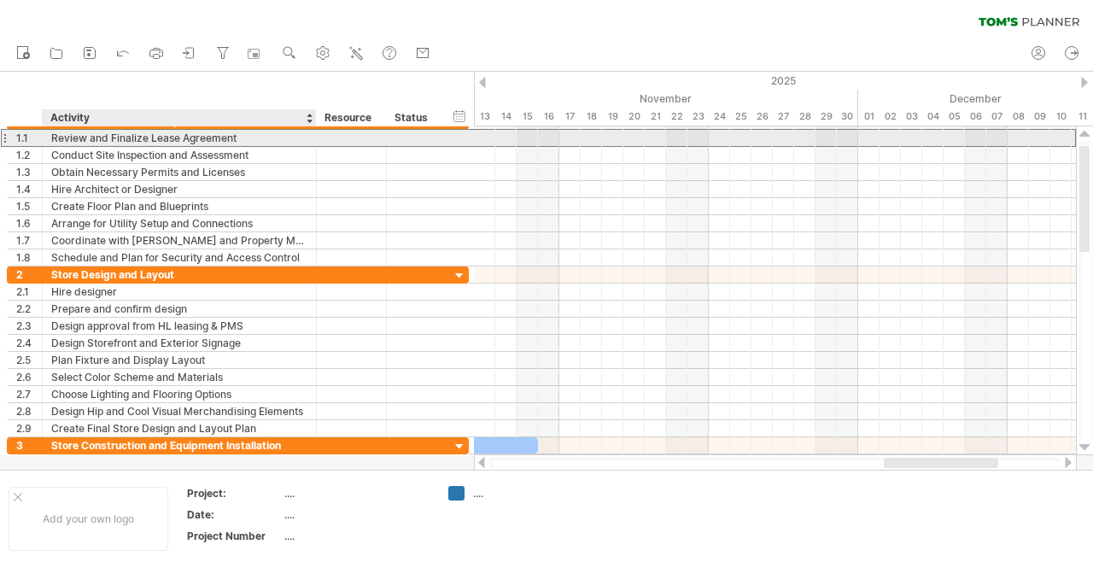
click at [121, 139] on div "Review and Finalize Lease Agreement" at bounding box center [179, 138] width 256 height 16
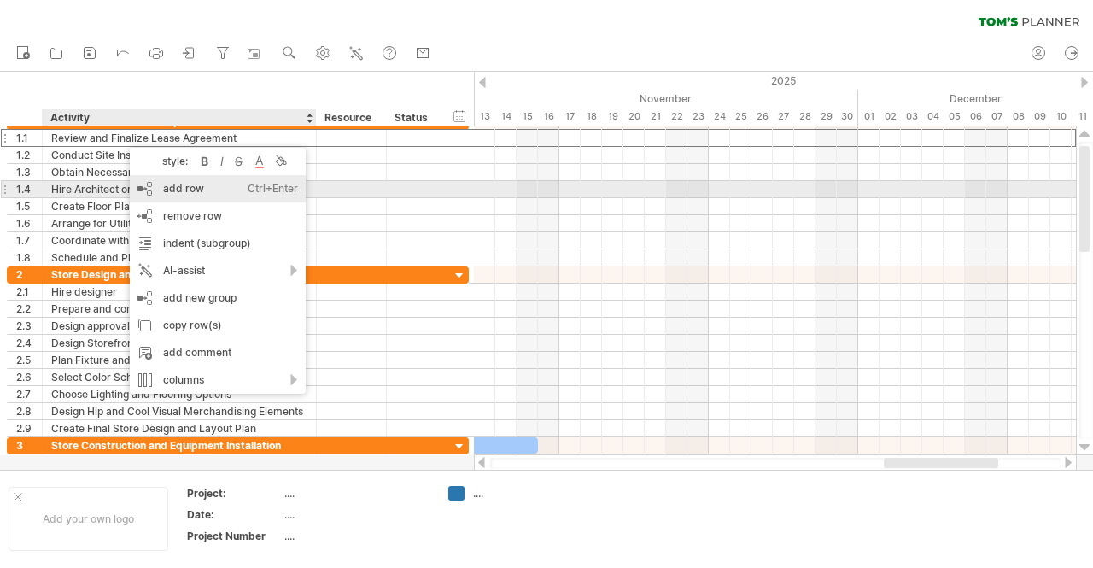
click at [177, 187] on div "add row Ctrl+Enter Cmd+Enter" at bounding box center [218, 188] width 176 height 27
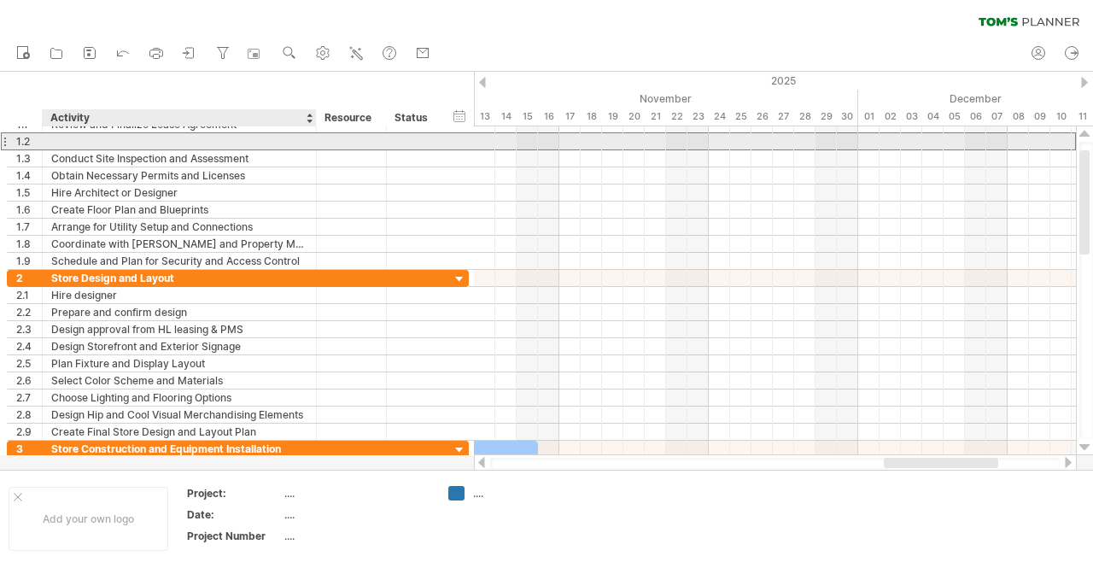
click at [120, 137] on div at bounding box center [179, 141] width 256 height 16
type input "**********"
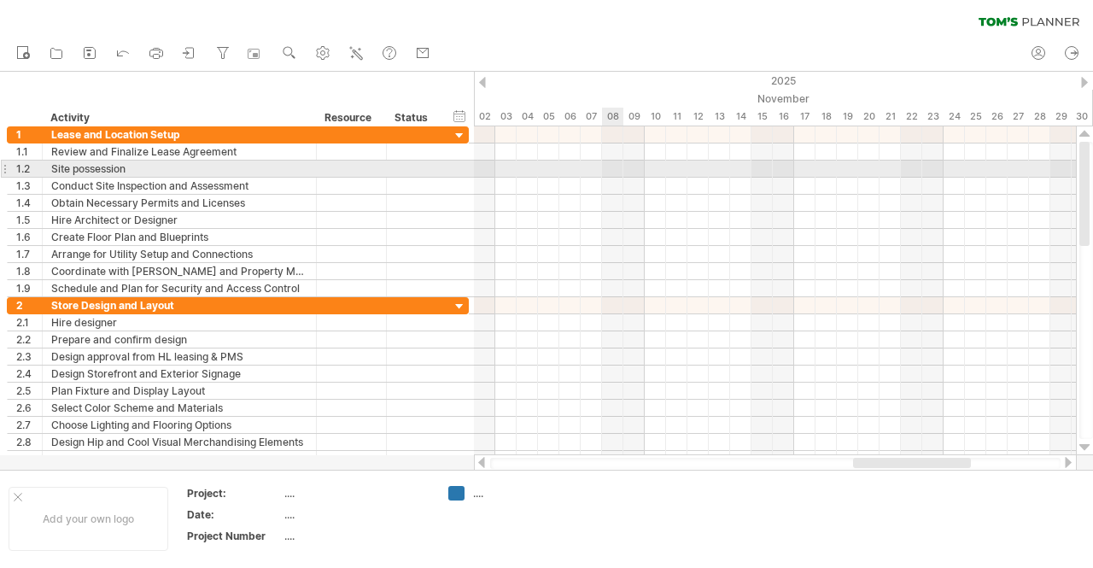
click at [611, 172] on div at bounding box center [775, 169] width 602 height 17
click at [608, 172] on div at bounding box center [775, 169] width 602 height 17
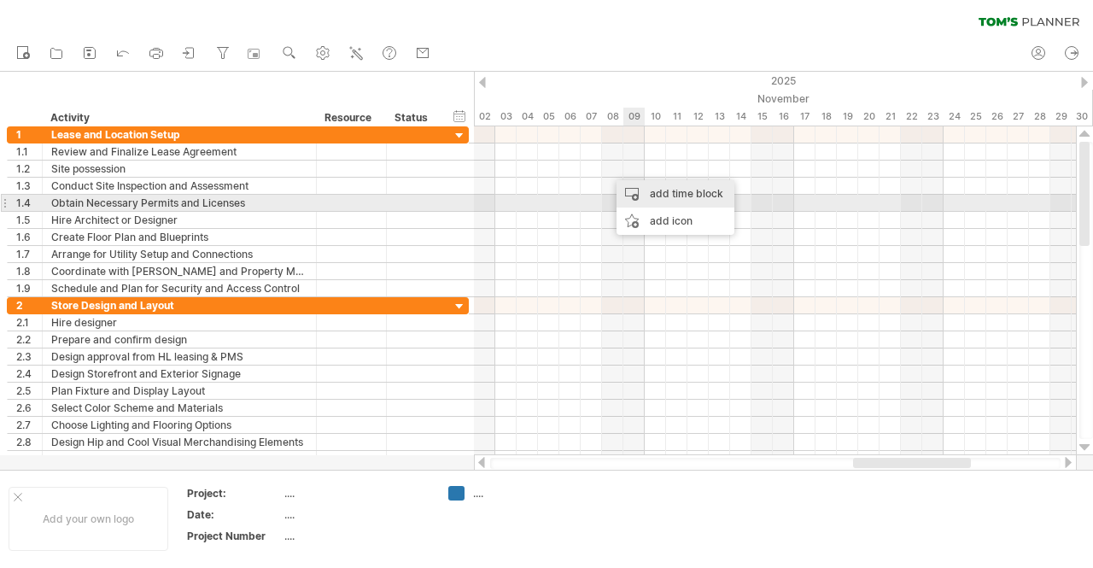
click at [673, 196] on div "add time block" at bounding box center [675, 193] width 118 height 27
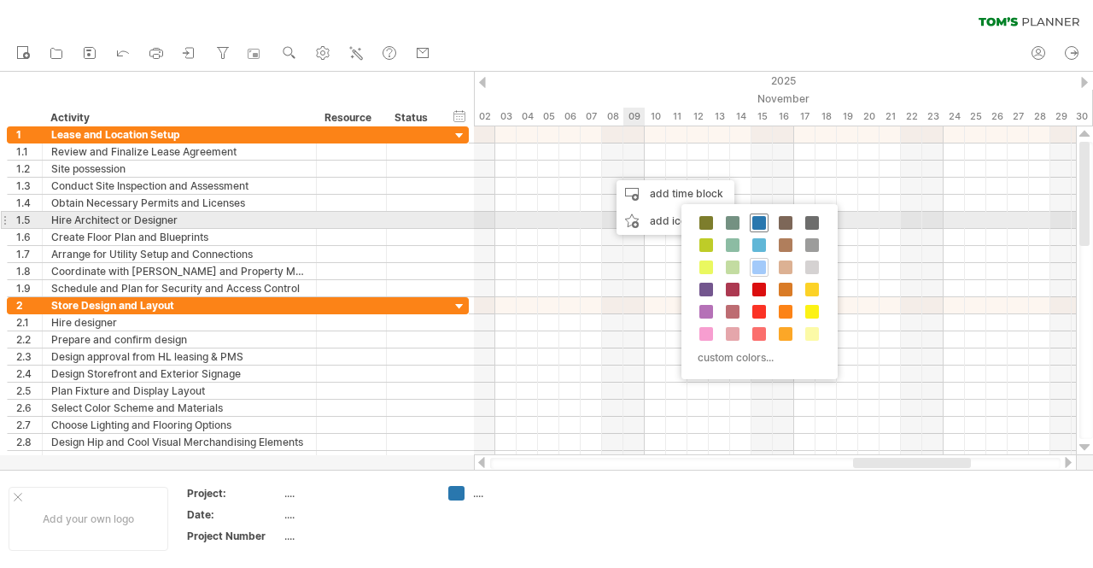
click at [758, 222] on span at bounding box center [759, 223] width 14 height 14
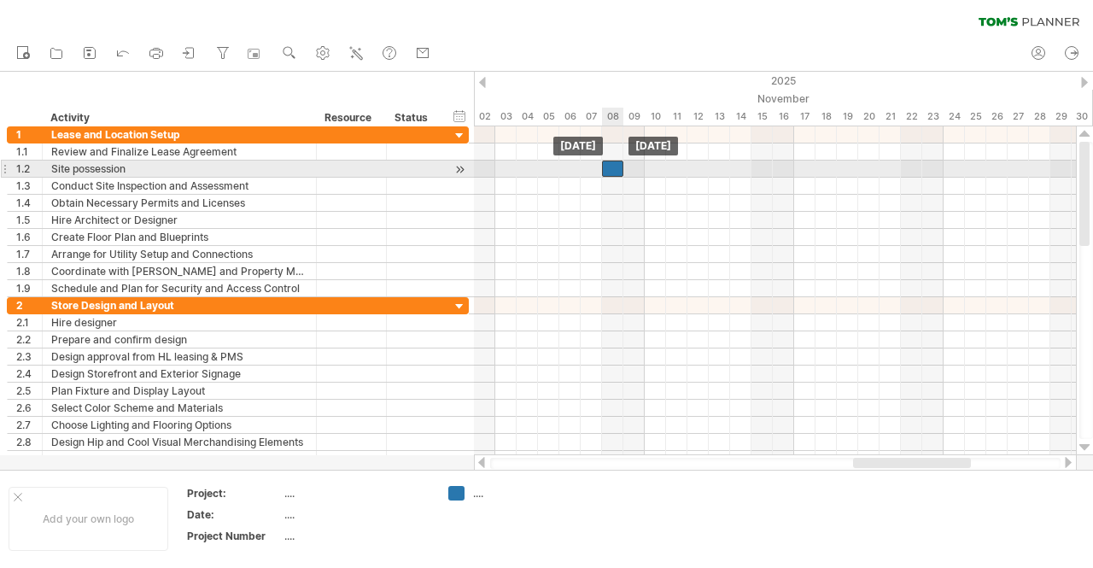
click at [613, 166] on div at bounding box center [612, 169] width 21 height 16
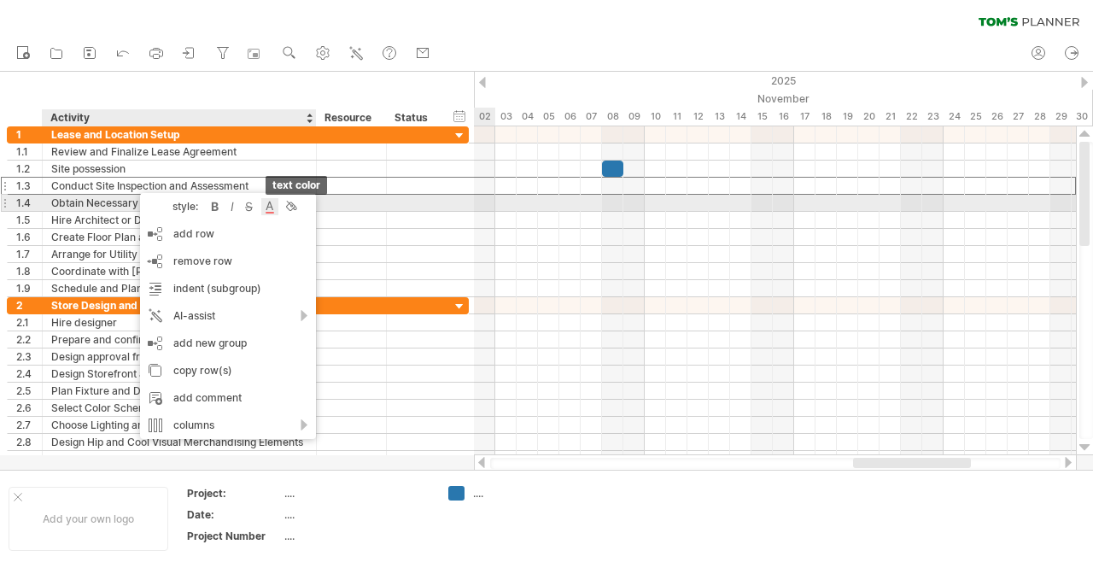
click at [273, 206] on div at bounding box center [269, 206] width 17 height 17
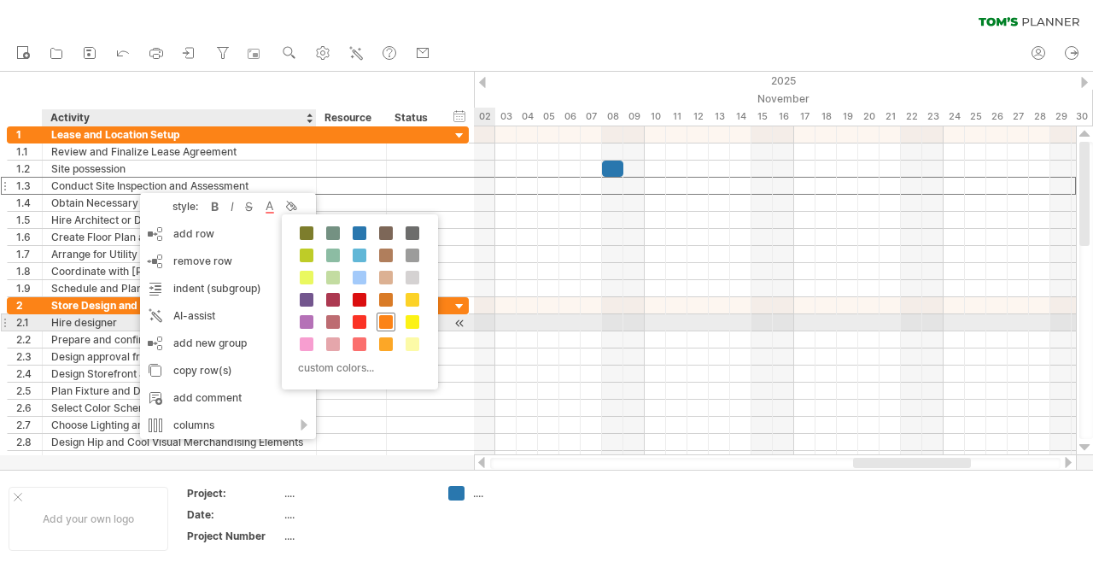
click at [379, 315] on span at bounding box center [386, 322] width 14 height 14
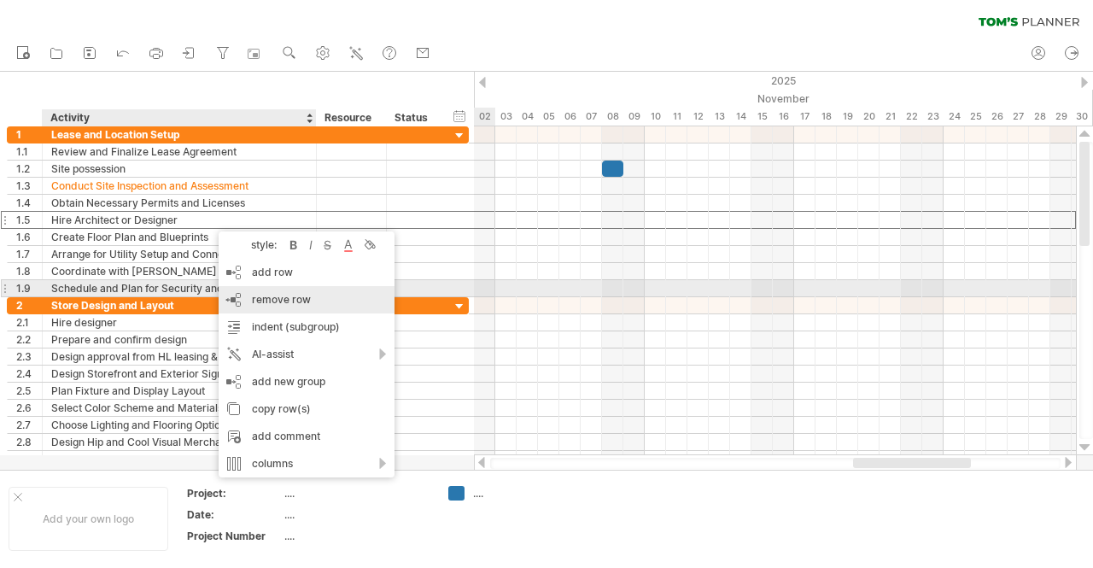
click at [280, 296] on span "remove row" at bounding box center [281, 299] width 59 height 13
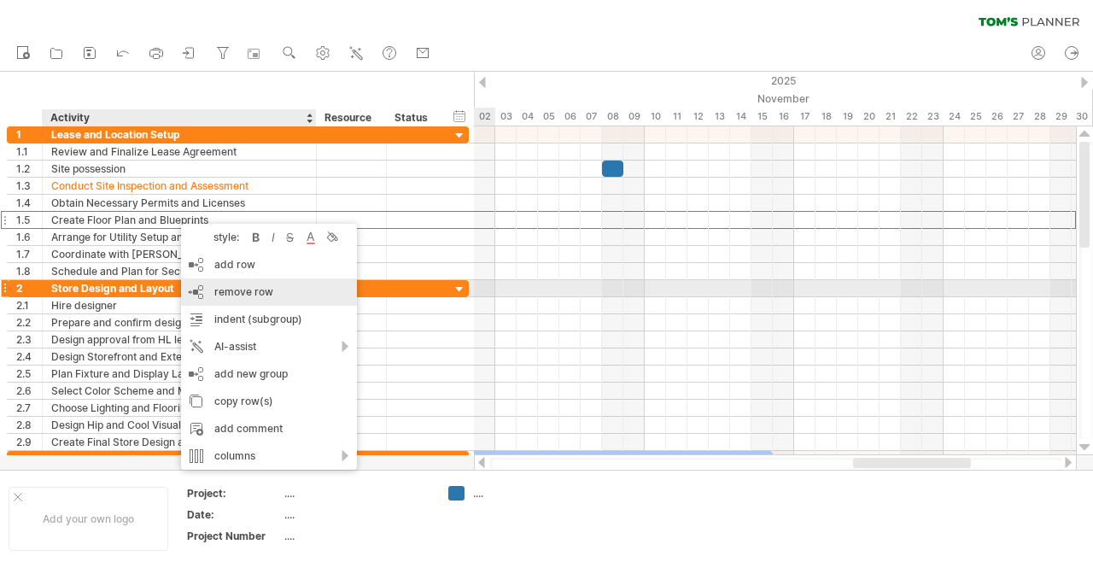
click at [256, 288] on span "remove row" at bounding box center [243, 291] width 59 height 13
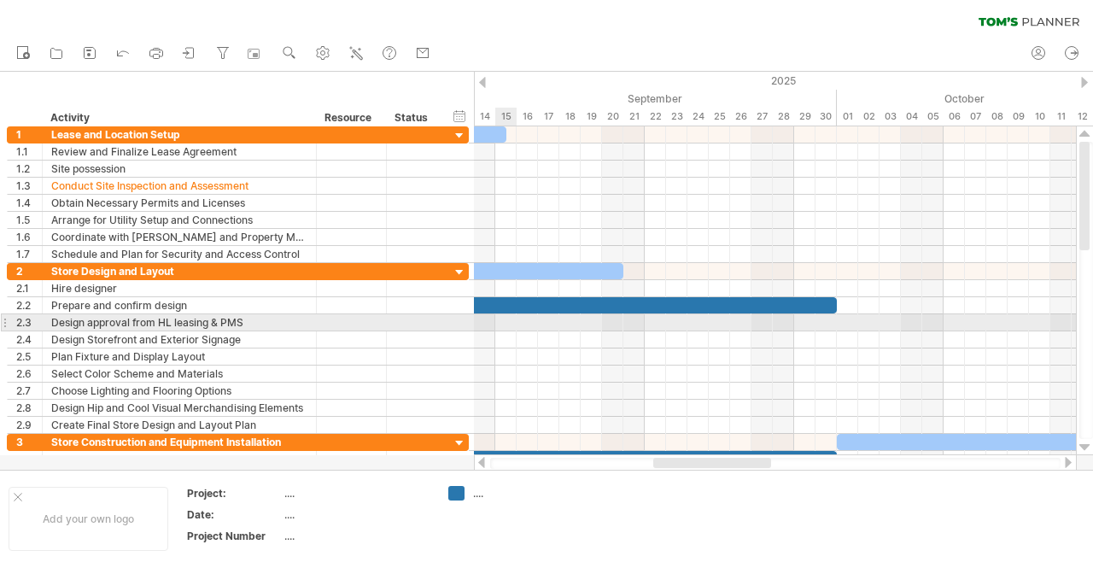
click at [511, 319] on div at bounding box center [775, 322] width 602 height 17
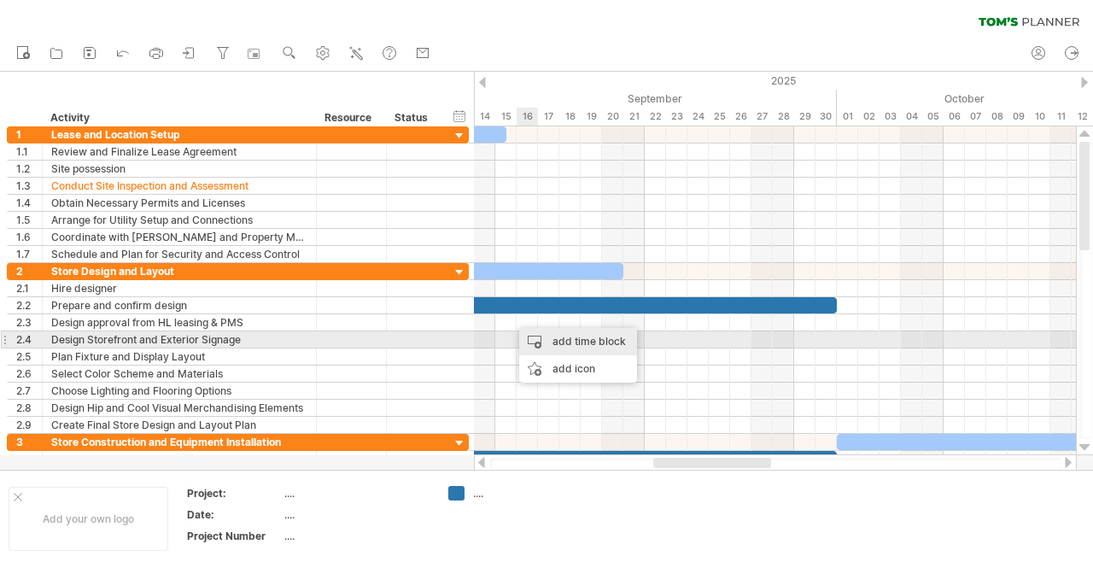
click at [600, 339] on div "add time block" at bounding box center [578, 341] width 118 height 27
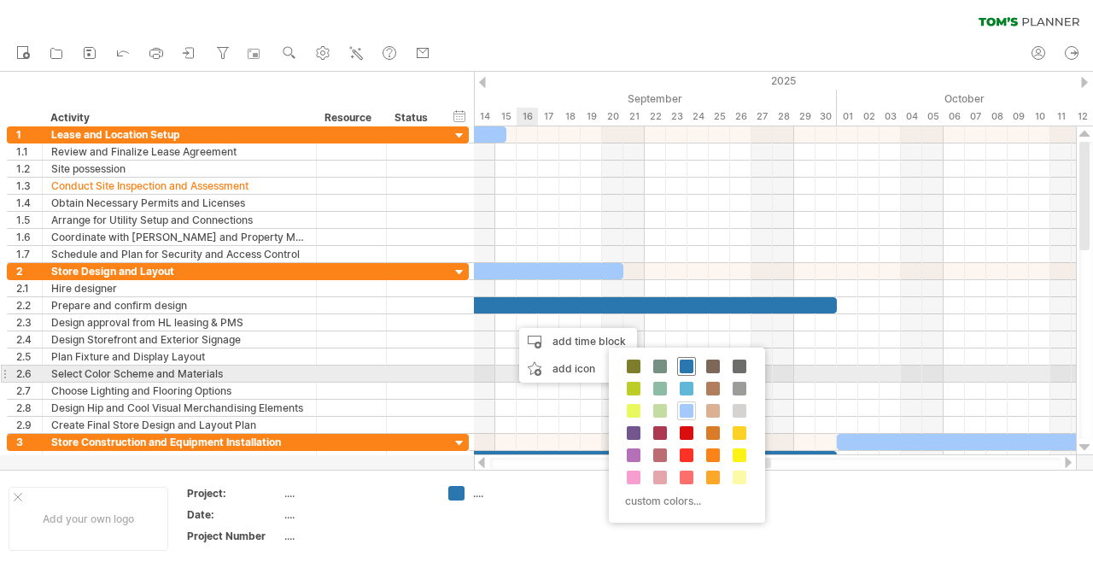
click at [681, 366] on span at bounding box center [687, 366] width 14 height 14
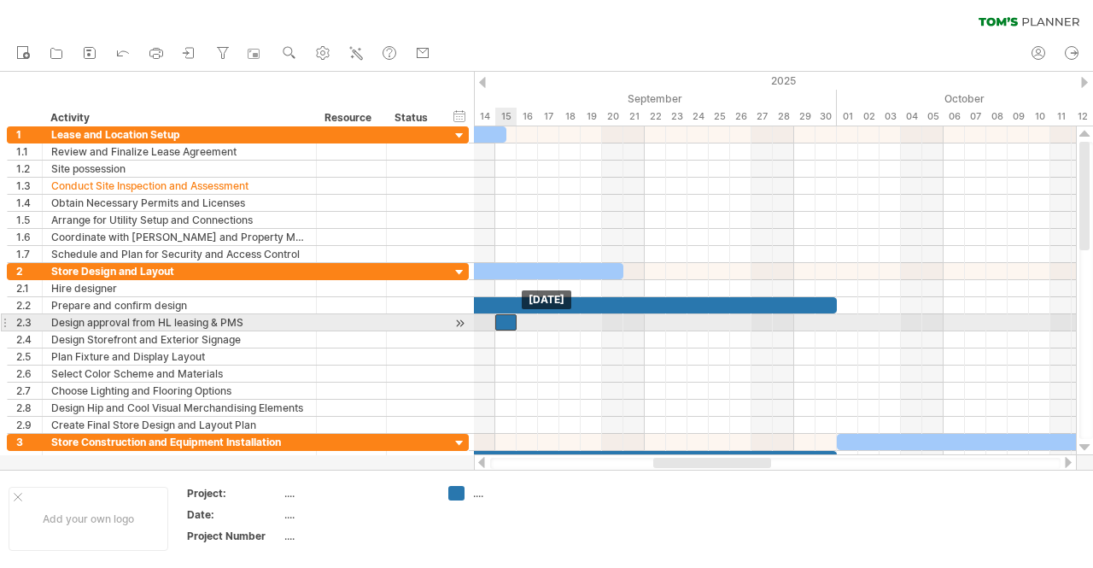
click at [509, 316] on div at bounding box center [505, 322] width 21 height 16
drag, startPoint x: 514, startPoint y: 316, endPoint x: 505, endPoint y: 318, distance: 9.7
click at [505, 318] on div at bounding box center [505, 322] width 21 height 16
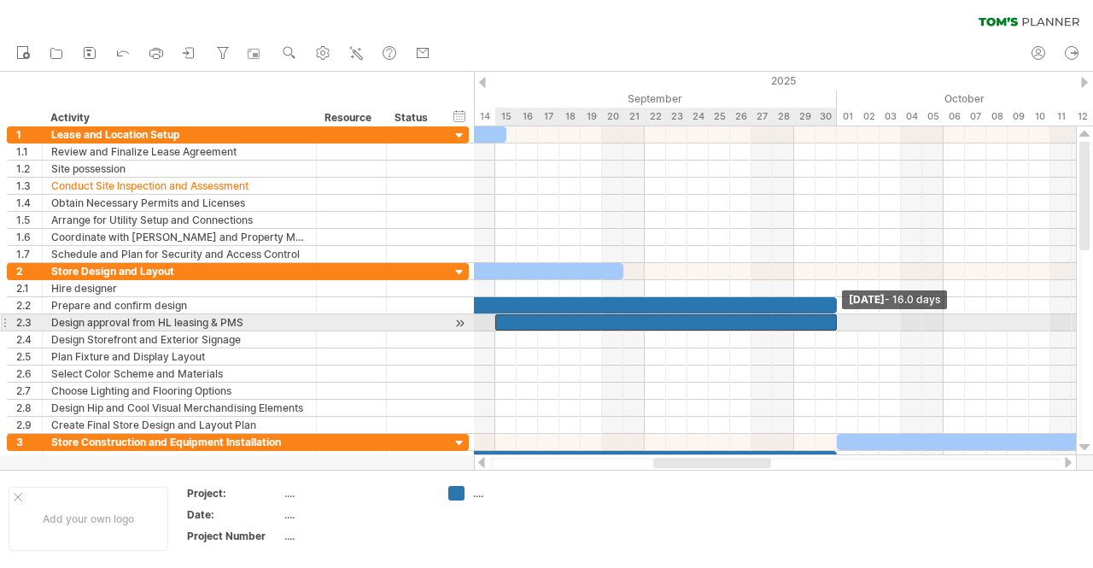
drag, startPoint x: 514, startPoint y: 318, endPoint x: 835, endPoint y: 317, distance: 321.0
click at [835, 317] on span at bounding box center [836, 322] width 7 height 16
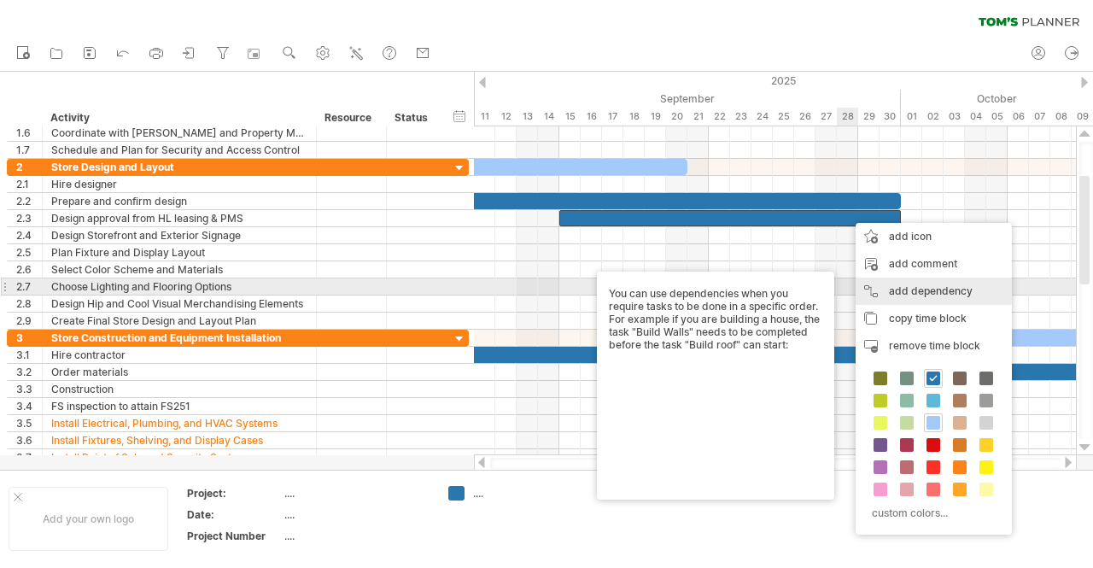
click at [927, 289] on div "add dependency You can use dependencies when you require tasks to be done in a …" at bounding box center [934, 290] width 156 height 27
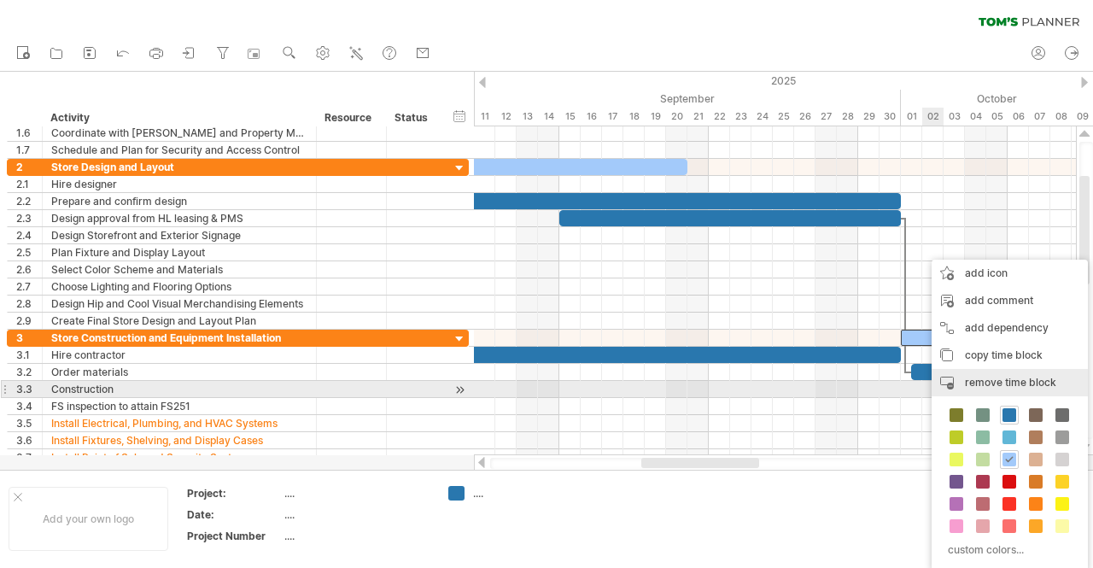
click at [984, 384] on span "remove time block" at bounding box center [1010, 382] width 91 height 13
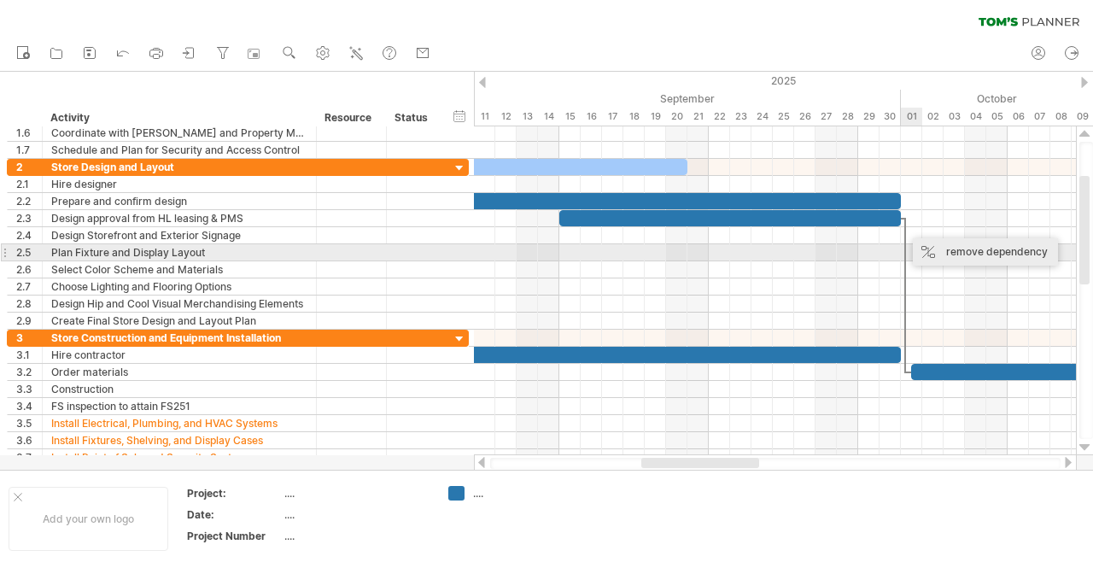
click at [954, 254] on div "remove dependency" at bounding box center [985, 251] width 145 height 27
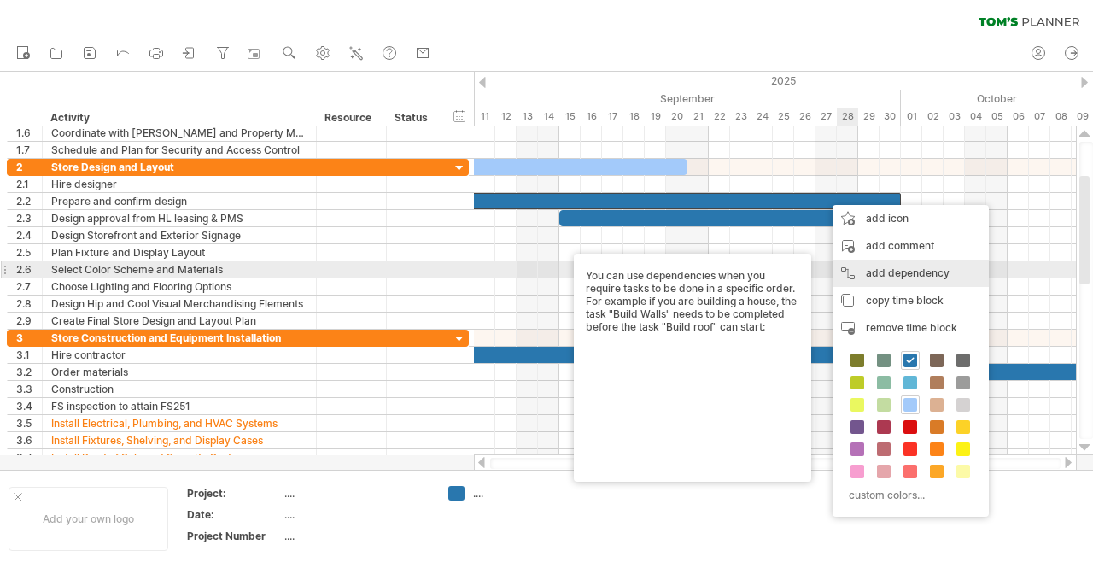
click at [889, 269] on div "add dependency You can use dependencies when you require tasks to be done in a …" at bounding box center [910, 273] width 156 height 27
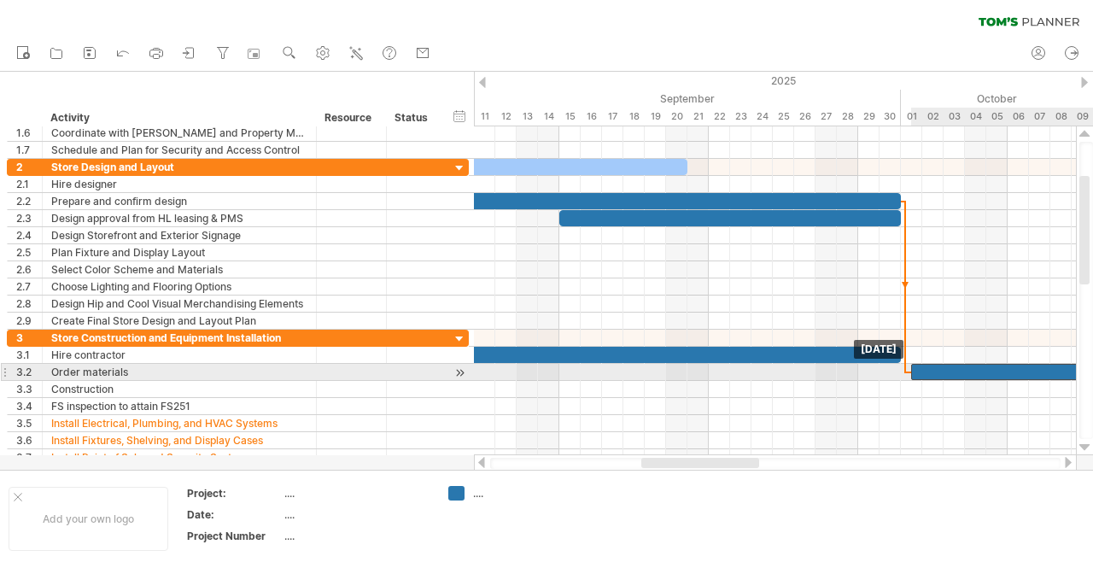
click at [913, 366] on span at bounding box center [911, 372] width 7 height 16
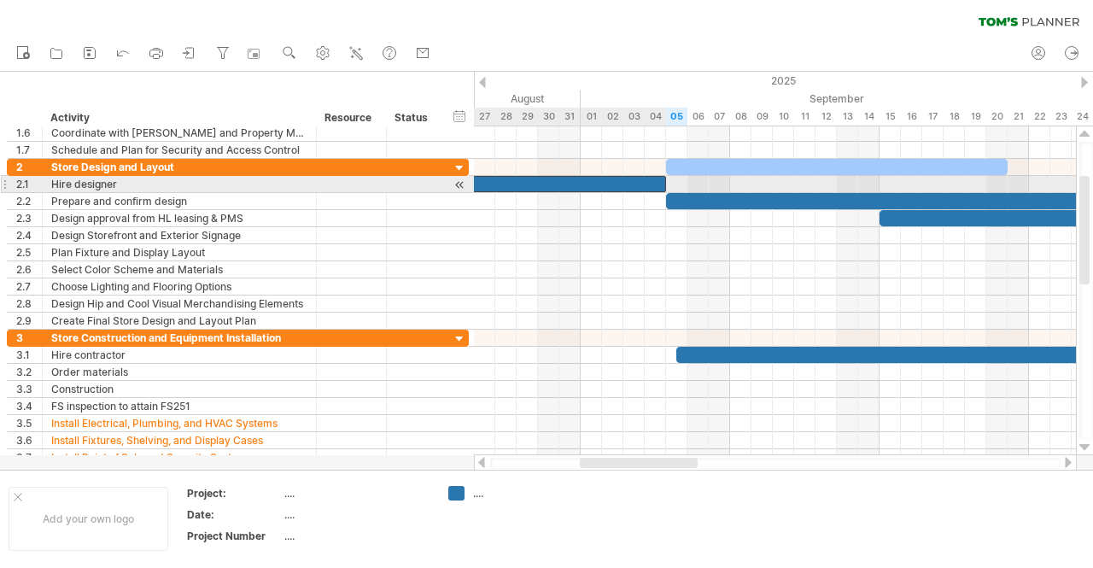
click at [616, 182] on div at bounding box center [548, 184] width 235 height 16
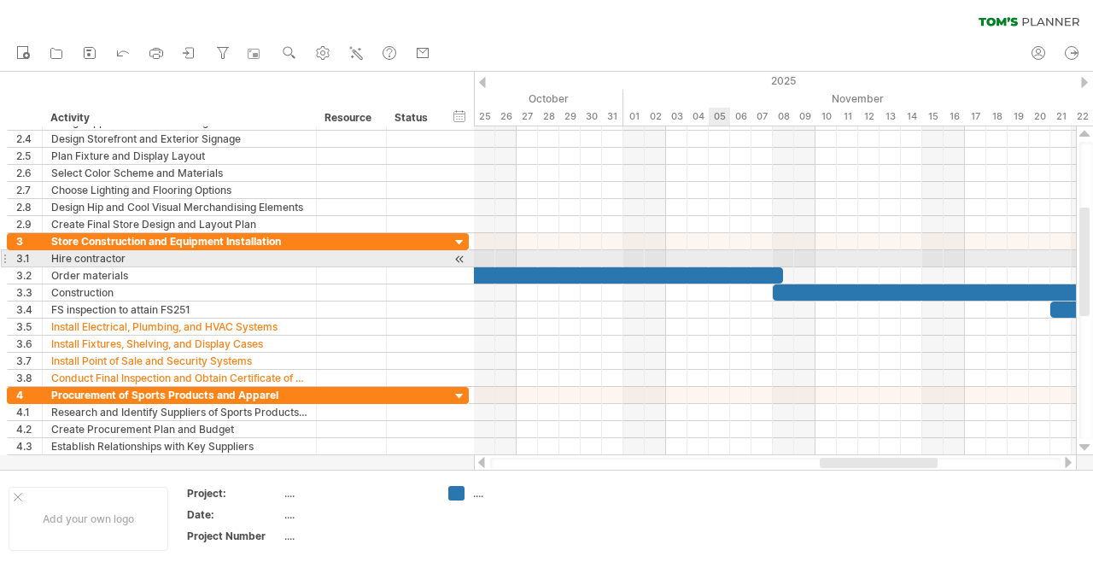
click at [726, 267] on div at bounding box center [377, 275] width 811 height 16
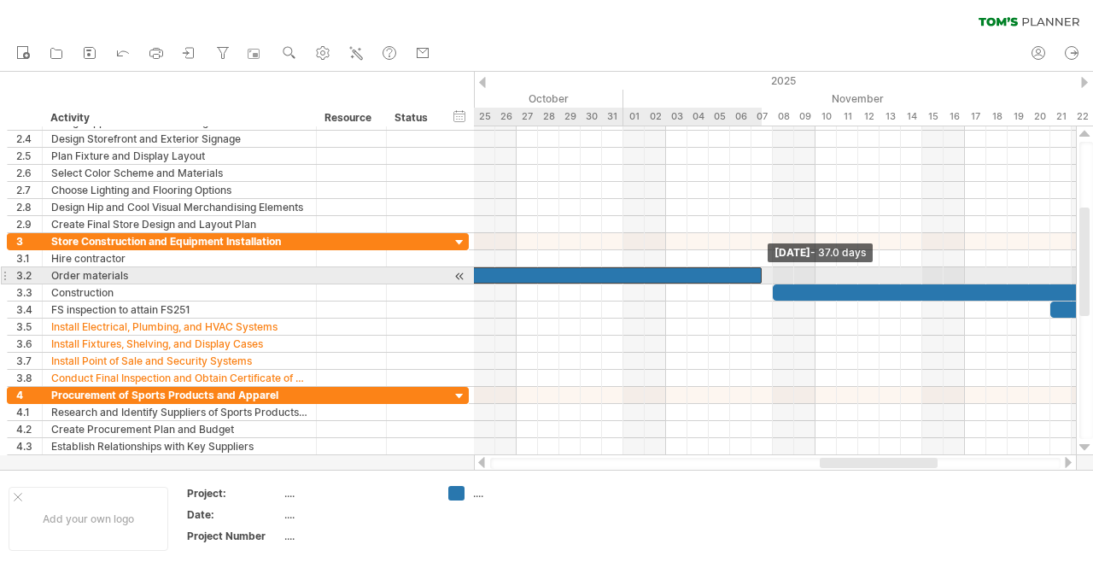
drag, startPoint x: 783, startPoint y: 273, endPoint x: 767, endPoint y: 275, distance: 16.3
click at [767, 275] on div "[DATE] - 37.0 days [DATE]" at bounding box center [775, 290] width 602 height 329
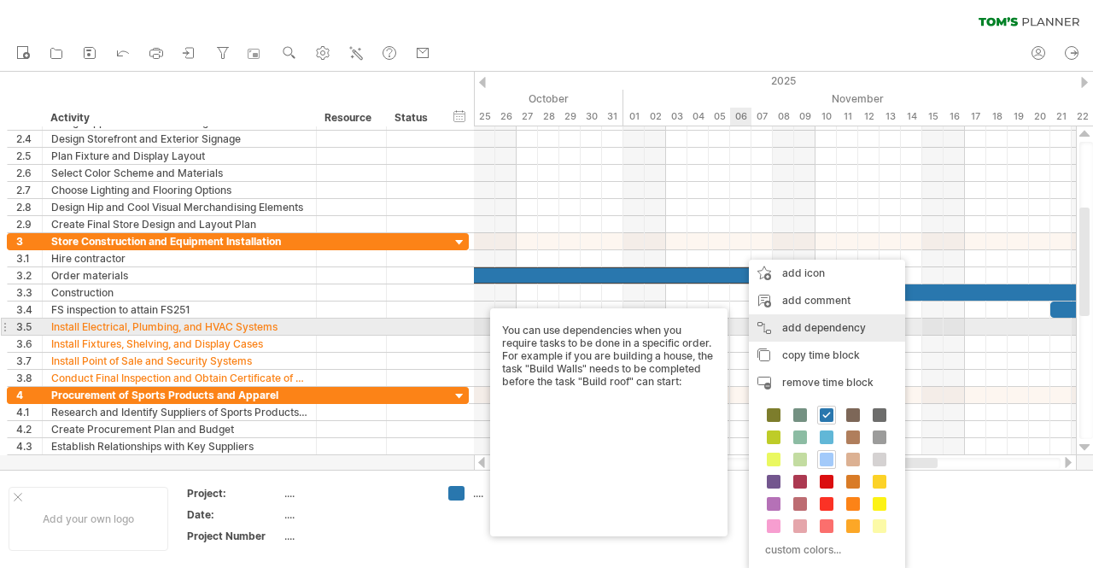
click at [844, 324] on div "add dependency You can use dependencies when you require tasks to be done in a …" at bounding box center [827, 327] width 156 height 27
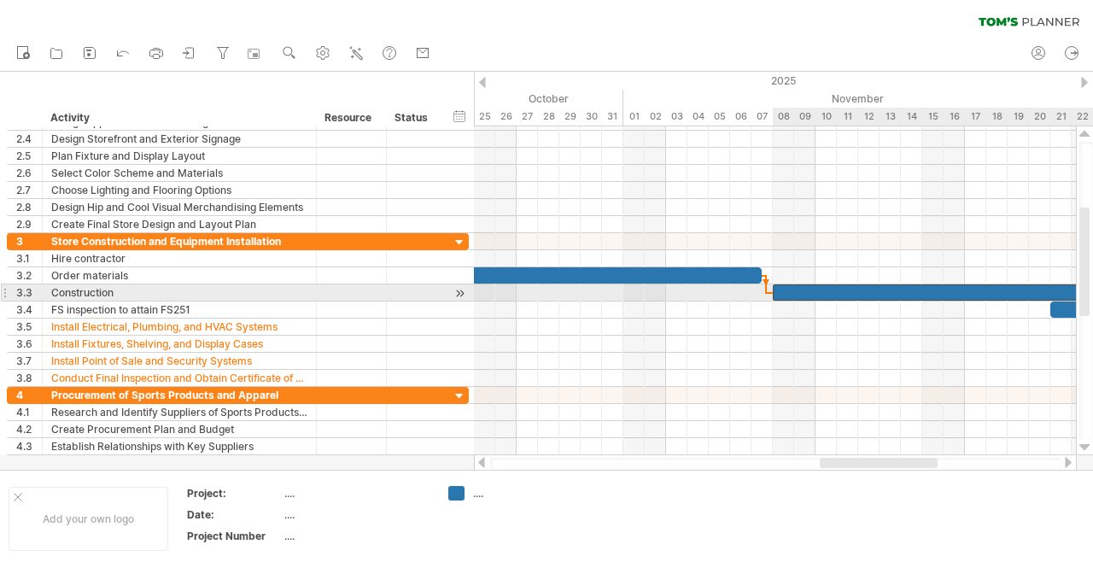
click at [780, 288] on div at bounding box center [986, 292] width 427 height 16
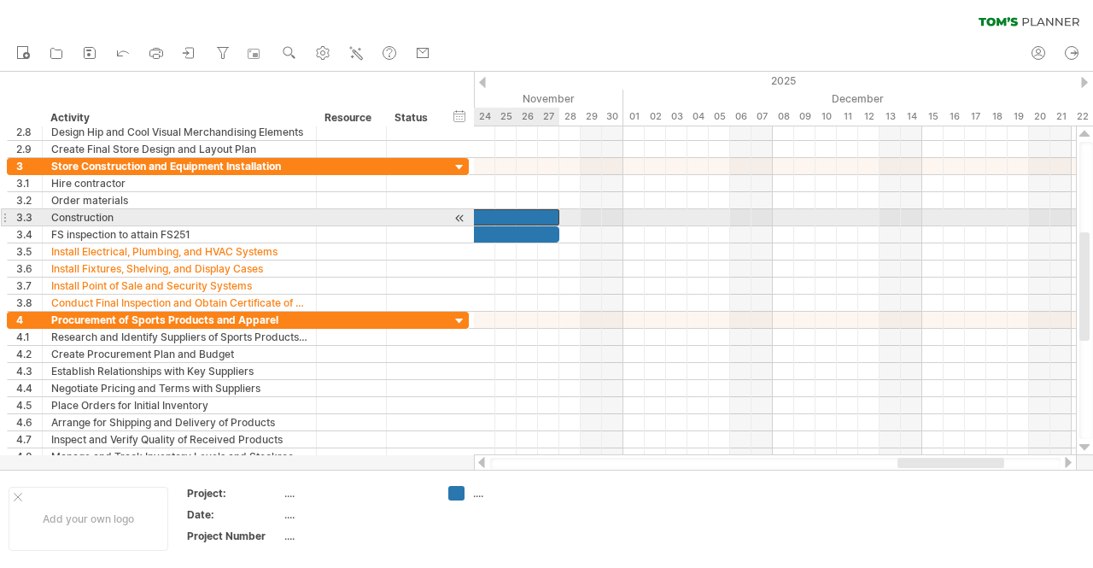
click at [543, 218] on div at bounding box center [345, 217] width 427 height 16
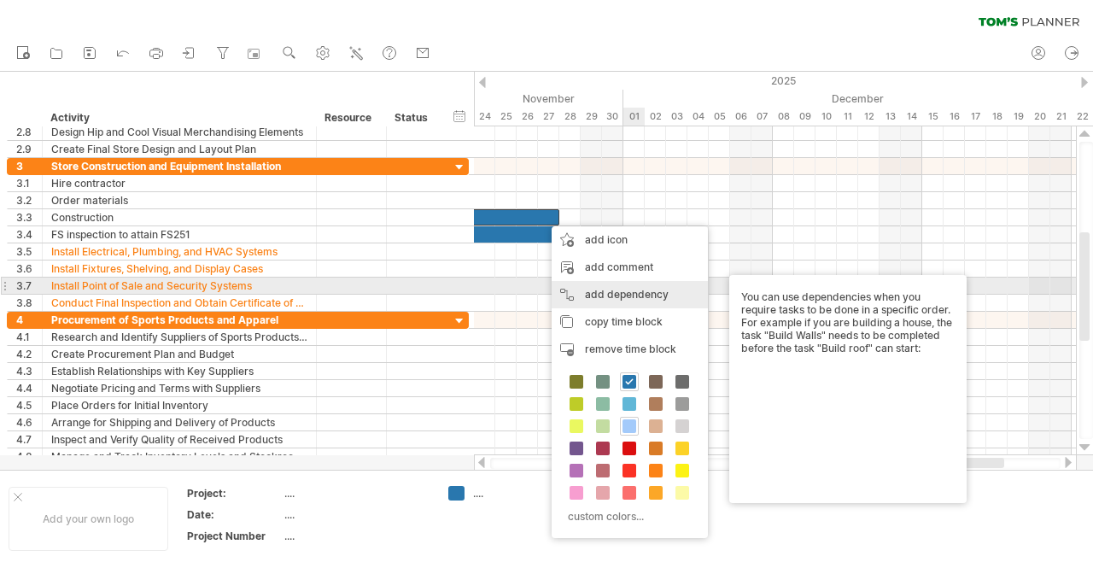
click at [644, 291] on div "add dependency You can use dependencies when you require tasks to be done in a …" at bounding box center [630, 294] width 156 height 27
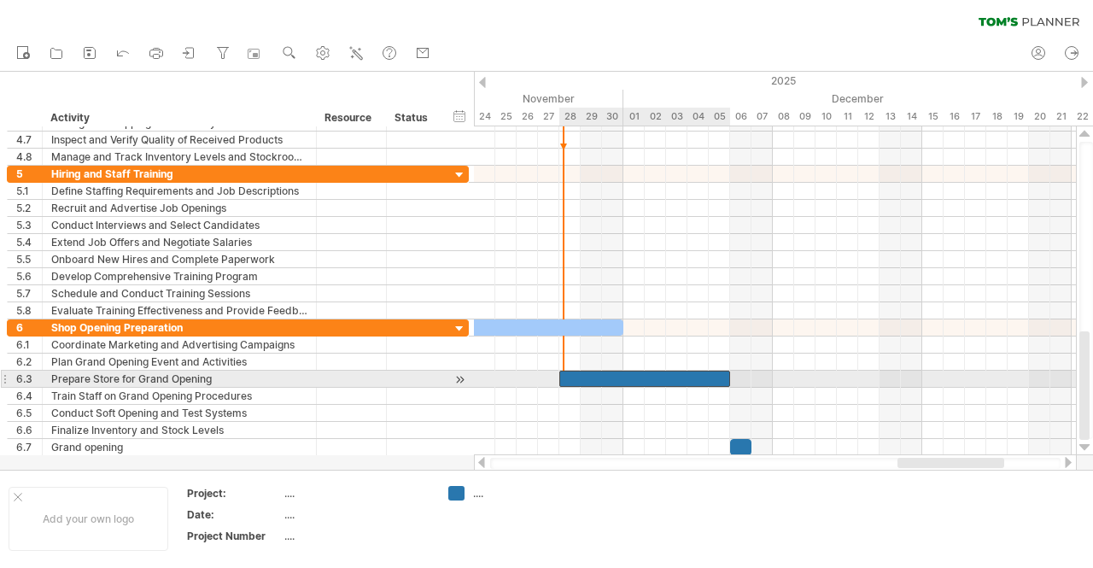
click at [580, 376] on div at bounding box center [644, 379] width 171 height 16
drag, startPoint x: 560, startPoint y: 371, endPoint x: 569, endPoint y: 375, distance: 10.3
click at [569, 375] on span at bounding box center [570, 379] width 7 height 16
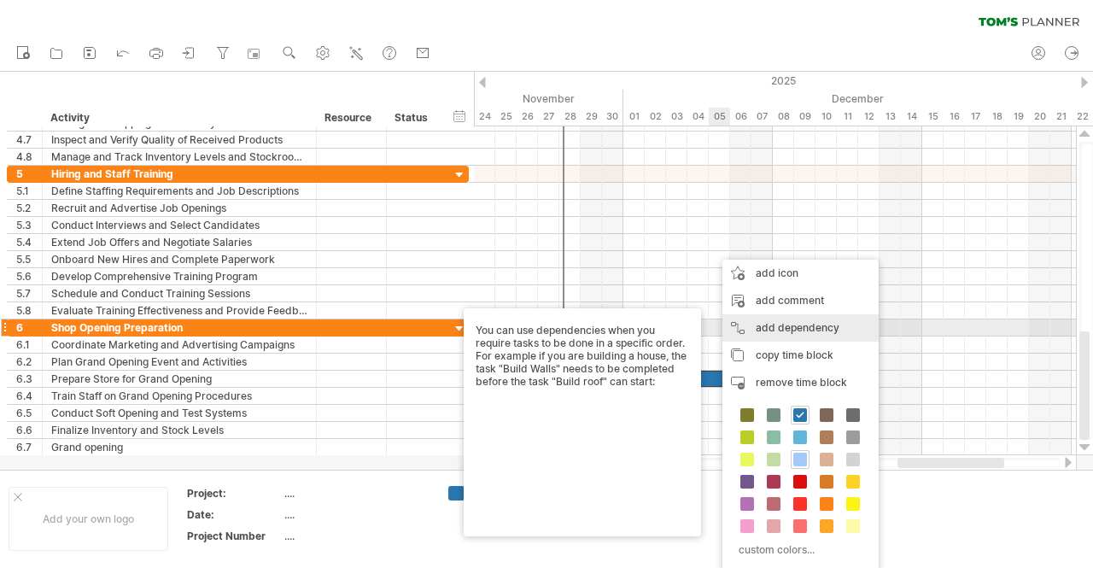
click at [791, 330] on div "add dependency You can use dependencies when you require tasks to be done in a …" at bounding box center [800, 327] width 156 height 27
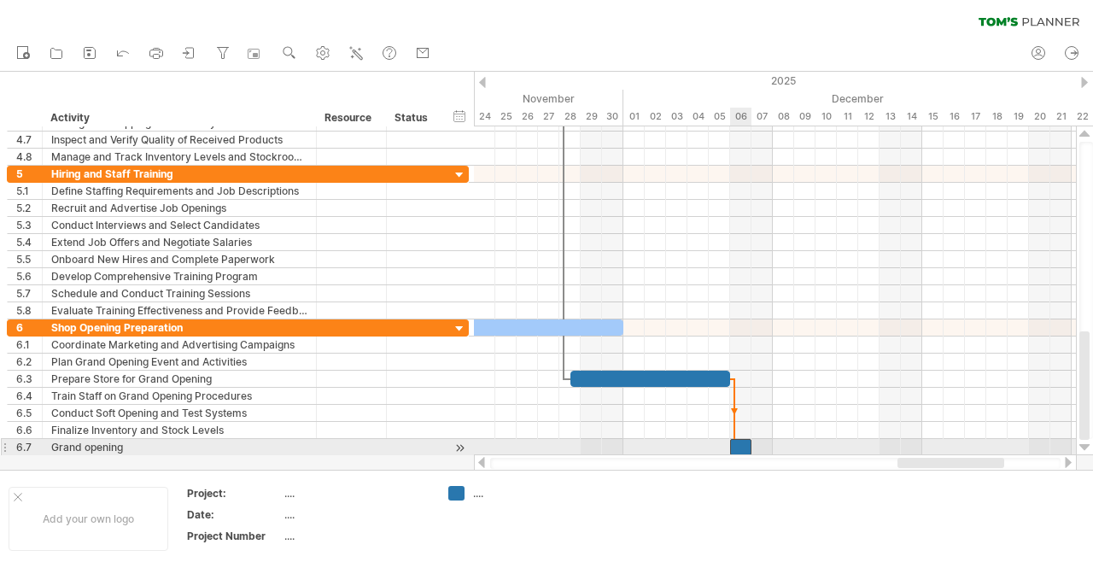
click at [739, 441] on div at bounding box center [740, 447] width 21 height 16
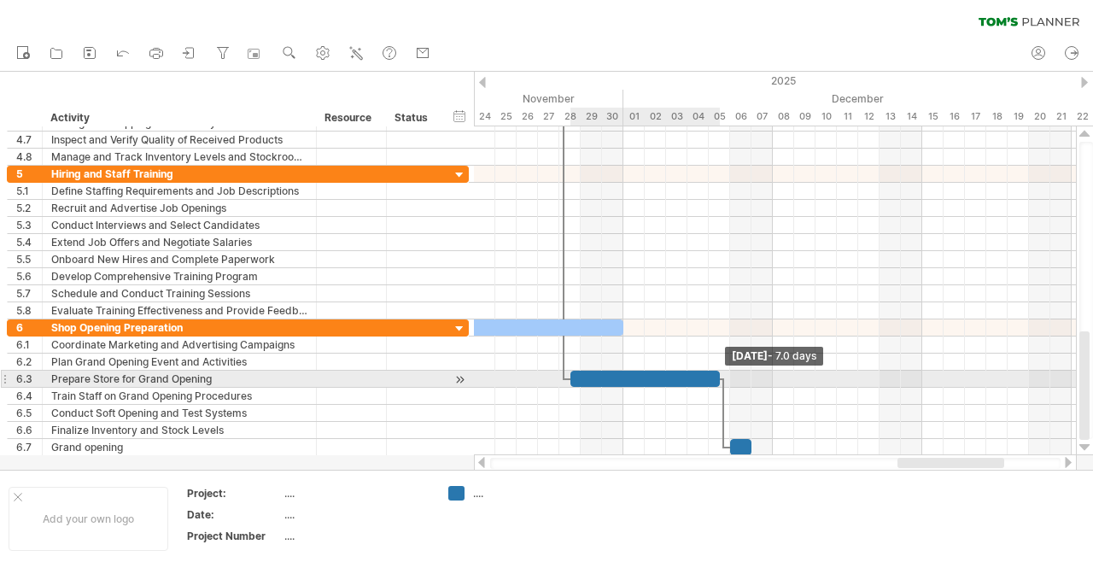
click at [723, 376] on div "[DATE] - 7.0 days [DATE]" at bounding box center [775, 290] width 602 height 329
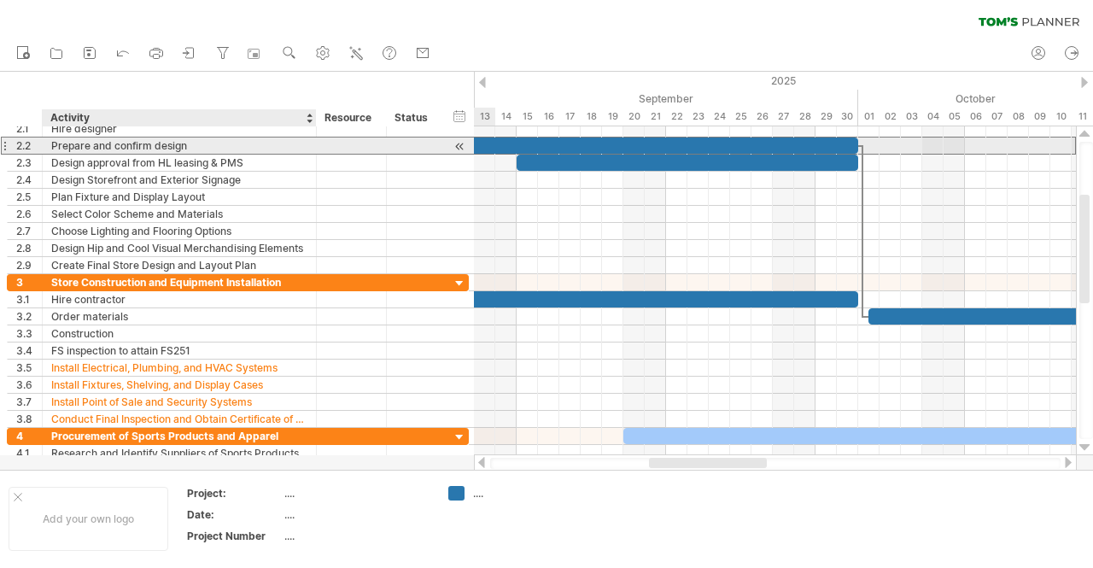
click at [111, 147] on div "Prepare and confirm design" at bounding box center [179, 145] width 256 height 16
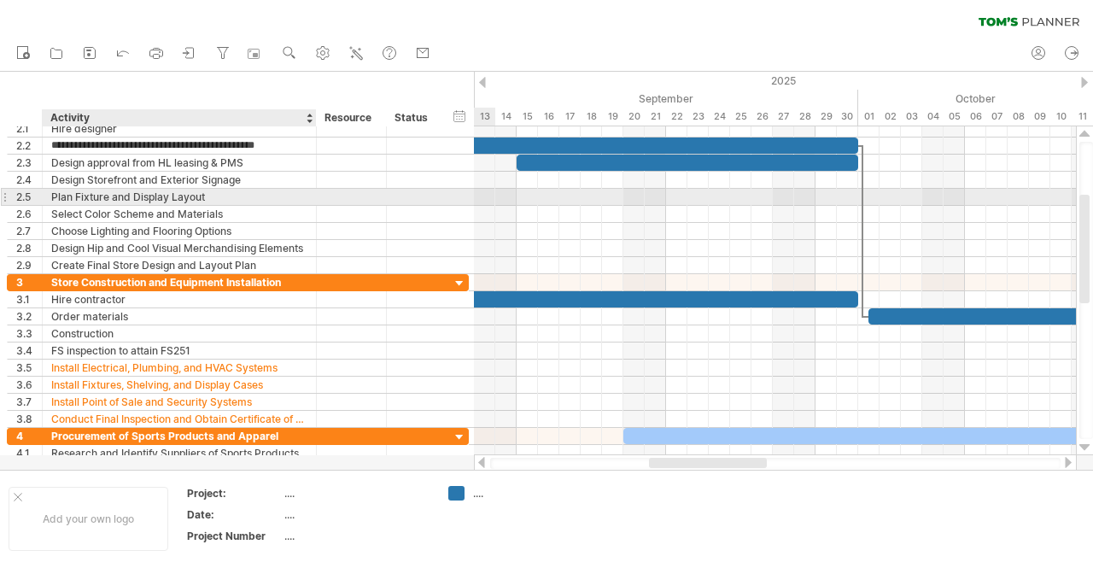
type input "**********"
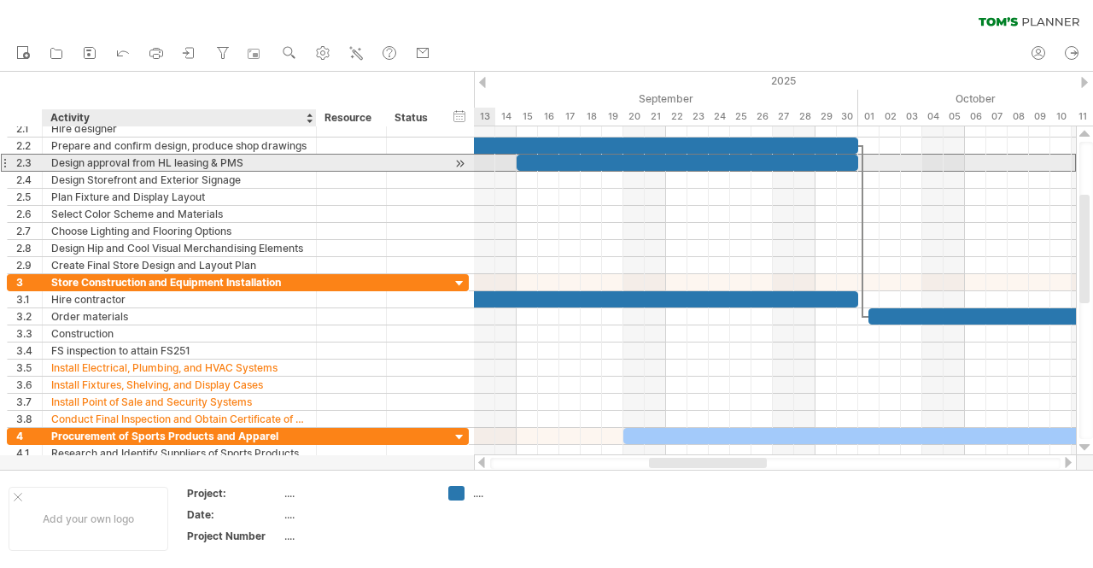
click at [251, 159] on div "Design approval from HL leasing & PMS" at bounding box center [179, 163] width 256 height 16
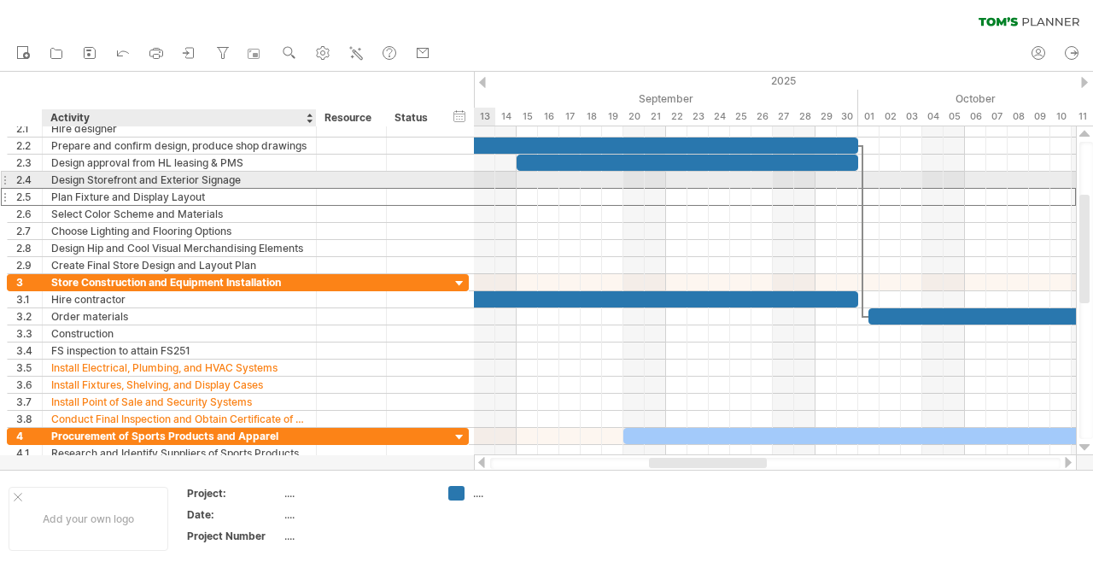
click at [251, 189] on div "Plan Fixture and Display Layout" at bounding box center [179, 197] width 256 height 16
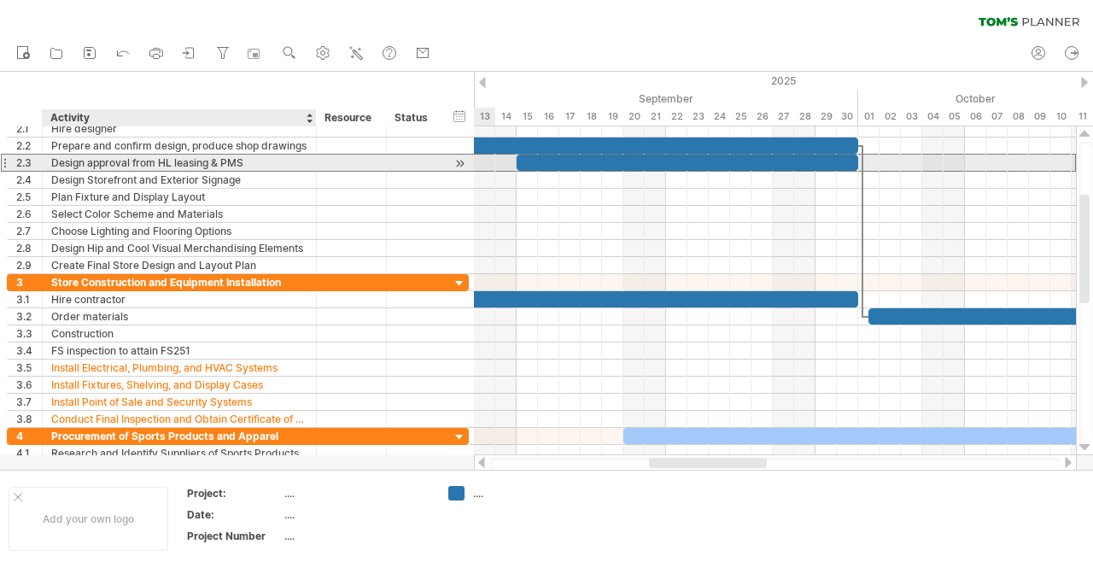
click at [109, 165] on div "Design approval from HL leasing & PMS" at bounding box center [179, 163] width 256 height 16
click at [266, 158] on input "**********" at bounding box center [179, 163] width 256 height 16
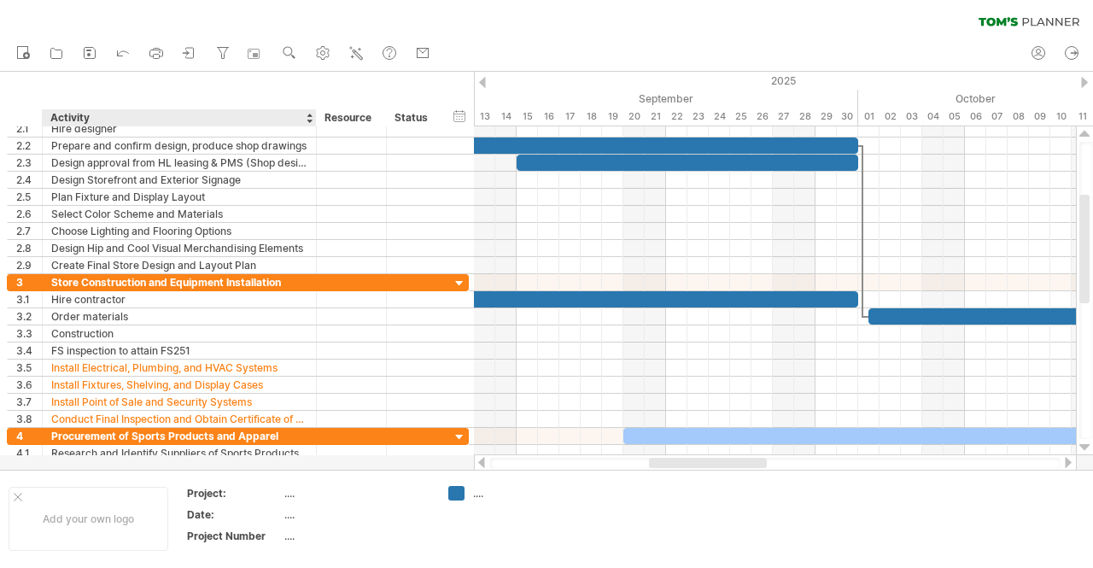
click at [316, 114] on div "******** Resource" at bounding box center [351, 117] width 70 height 17
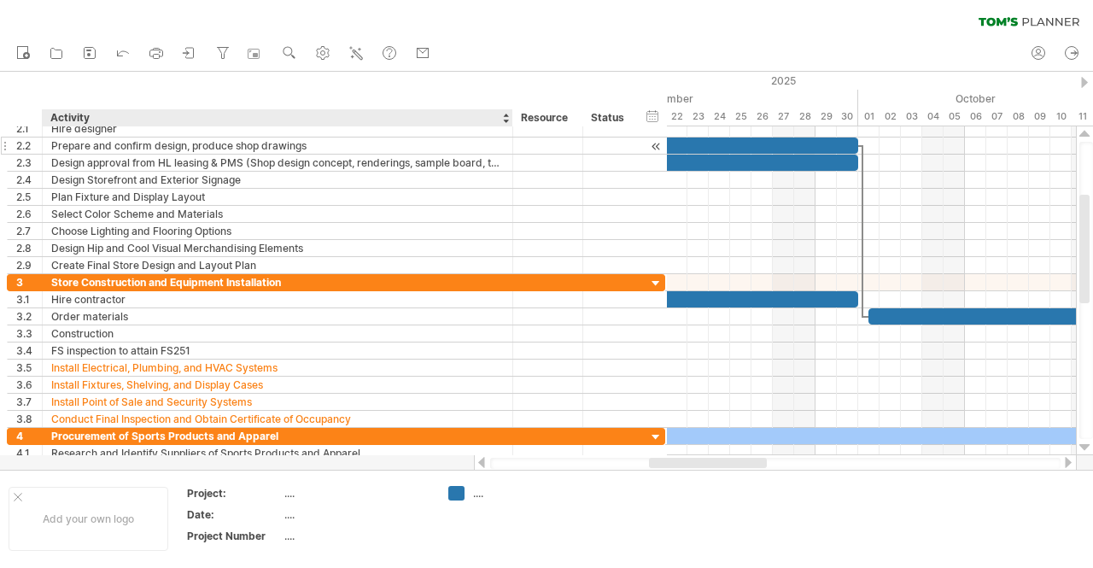
drag, startPoint x: 312, startPoint y: 118, endPoint x: 510, endPoint y: 149, distance: 200.6
click at [510, 149] on div "Trying to reach [DOMAIN_NAME] Connected again... 0% clear filter new 1" at bounding box center [546, 284] width 1093 height 568
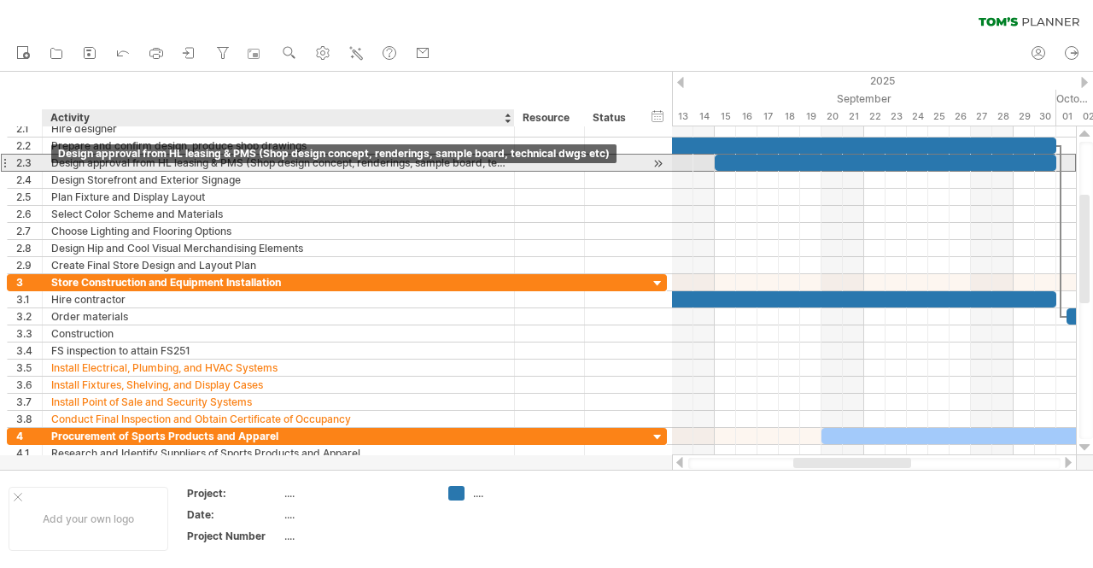
click at [63, 165] on div "Design approval from HL leasing & PMS (Shop design concept, renderings, sample …" at bounding box center [278, 163] width 454 height 16
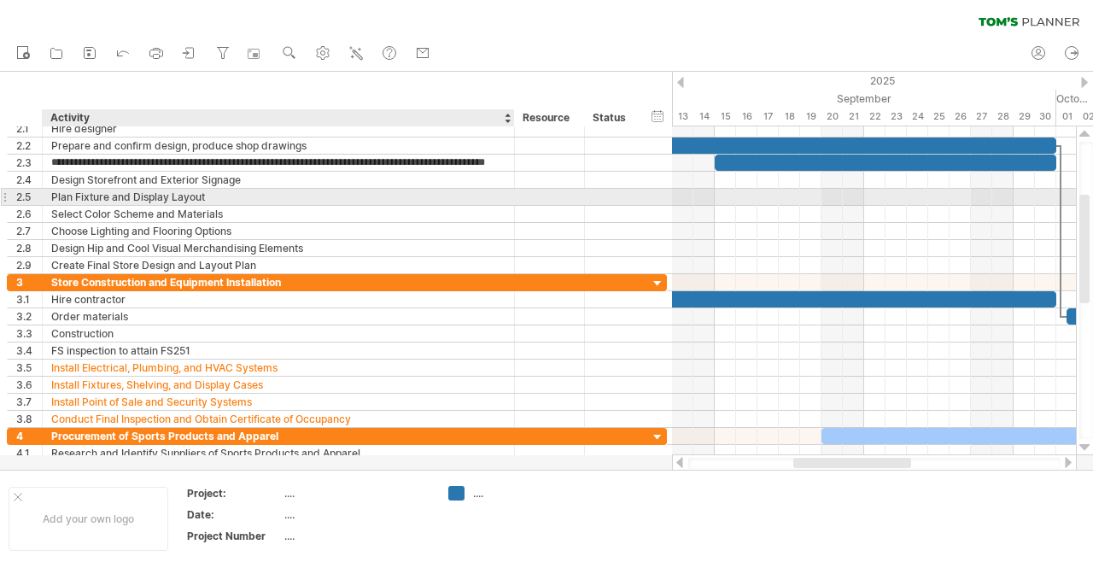
type input "**********"
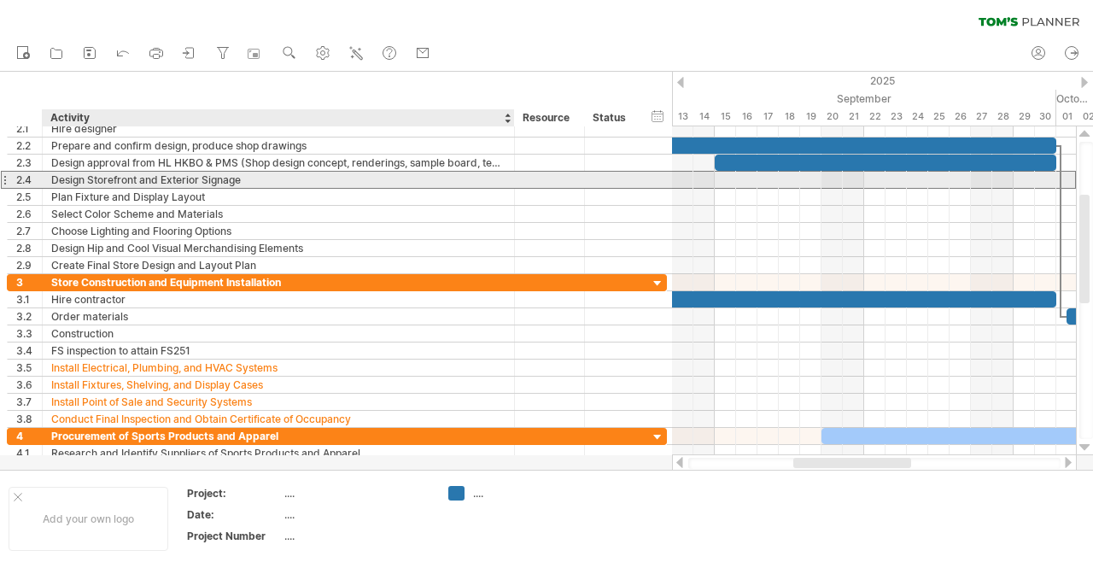
click at [145, 173] on div "Design Storefront and Exterior Signage" at bounding box center [278, 180] width 454 height 16
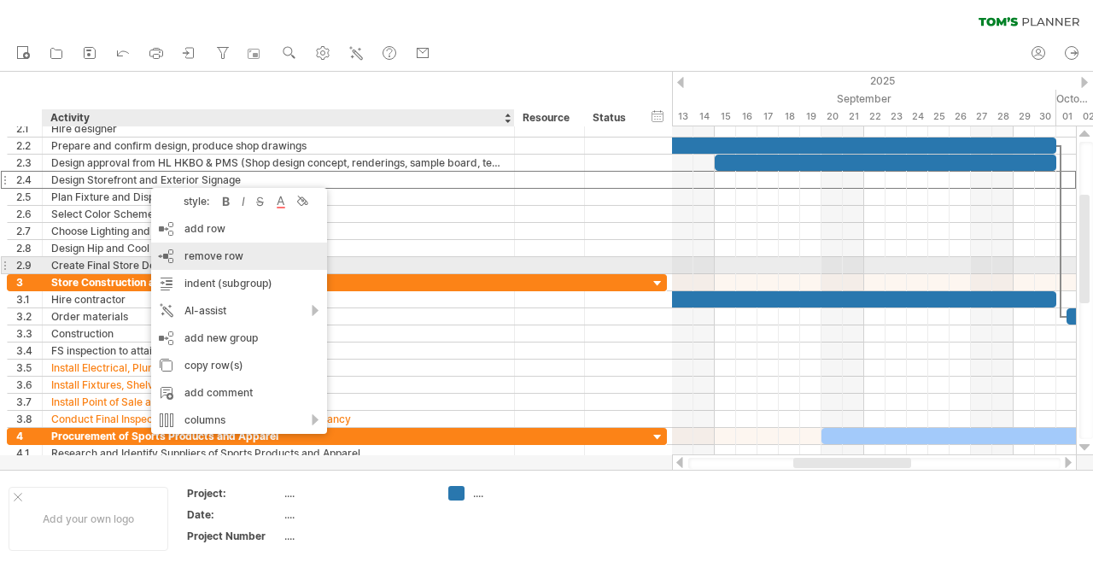
click at [207, 263] on div "remove row remove selected rows" at bounding box center [239, 255] width 176 height 27
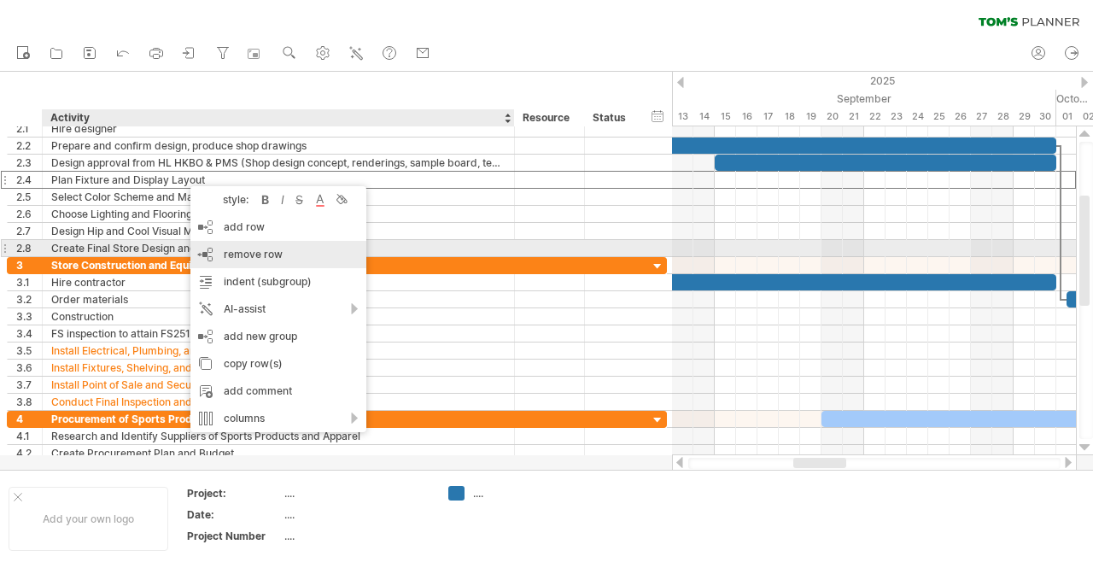
click at [248, 257] on span "remove row" at bounding box center [253, 254] width 59 height 13
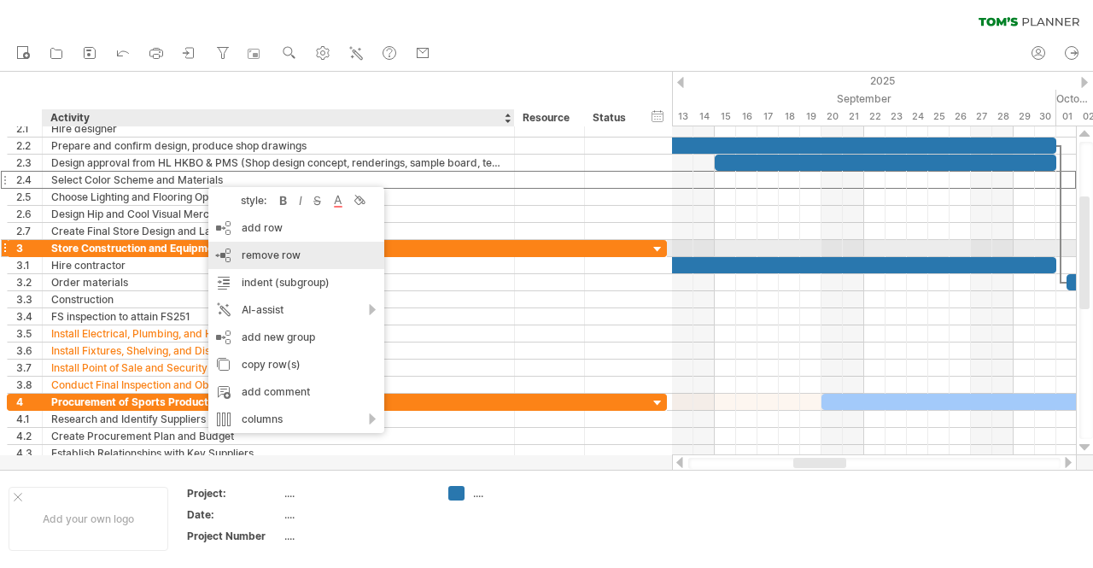
click at [264, 252] on span "remove row" at bounding box center [271, 254] width 59 height 13
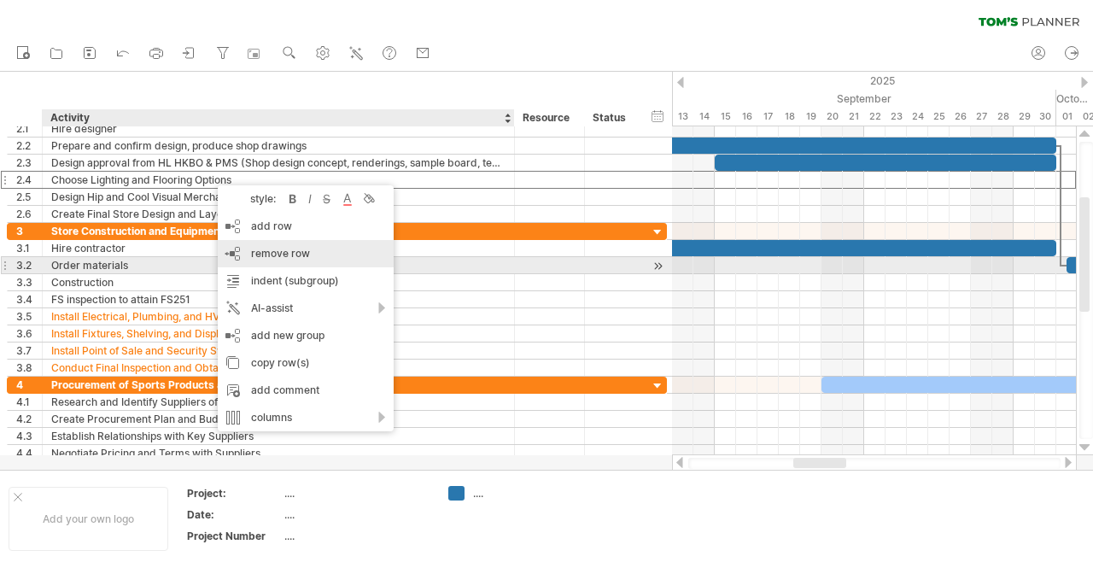
click at [304, 258] on span "remove row" at bounding box center [280, 253] width 59 height 13
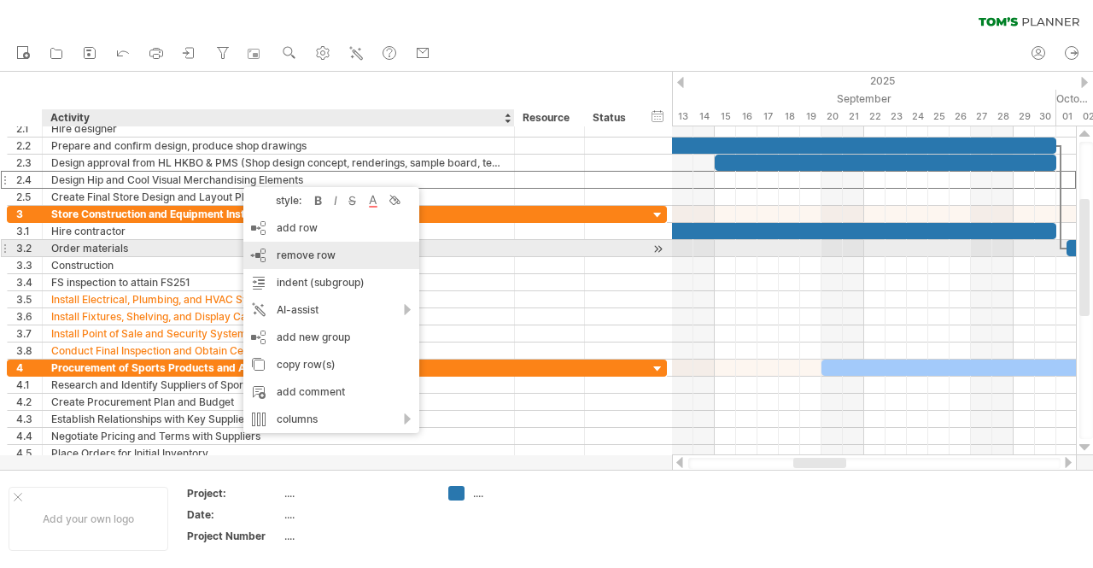
click at [307, 254] on span "remove row" at bounding box center [306, 254] width 59 height 13
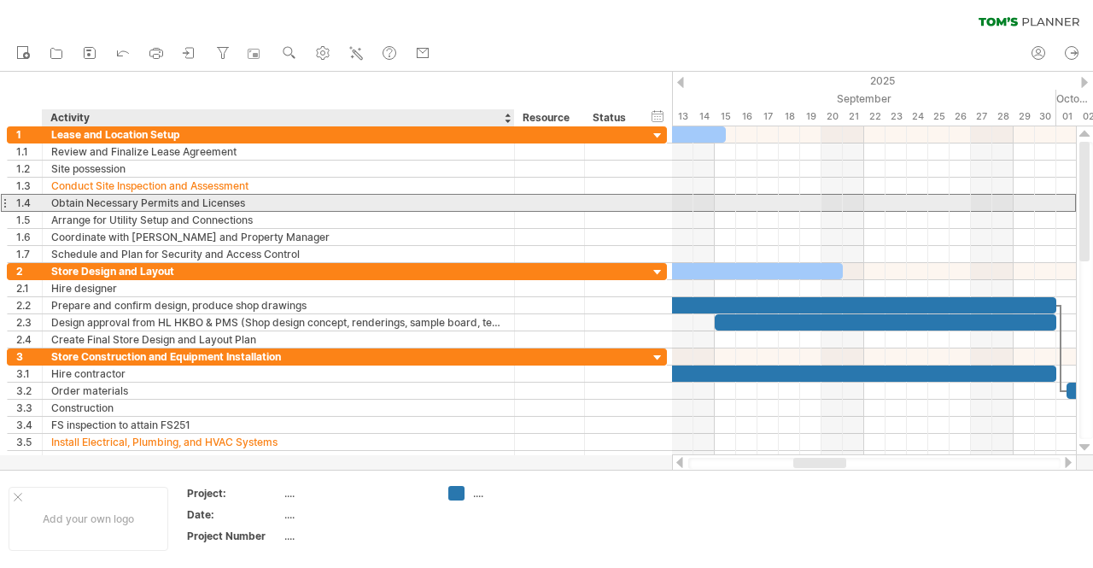
click at [97, 199] on div "Obtain Necessary Permits and Licenses" at bounding box center [278, 203] width 454 height 16
click at [97, 199] on input "**********" at bounding box center [278, 203] width 454 height 16
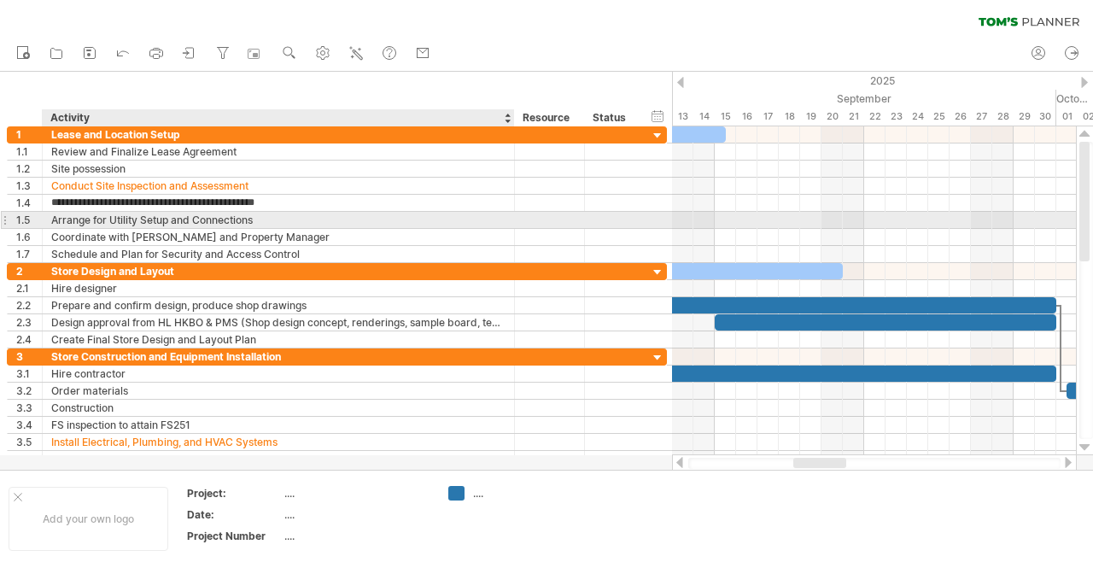
type input "**********"
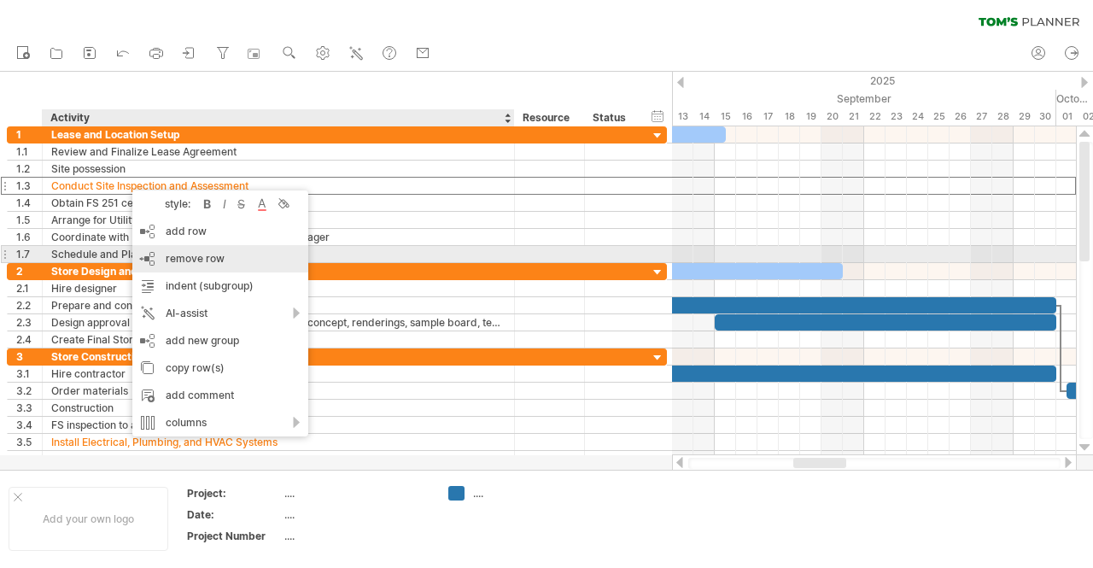
click at [206, 260] on span "remove row" at bounding box center [195, 258] width 59 height 13
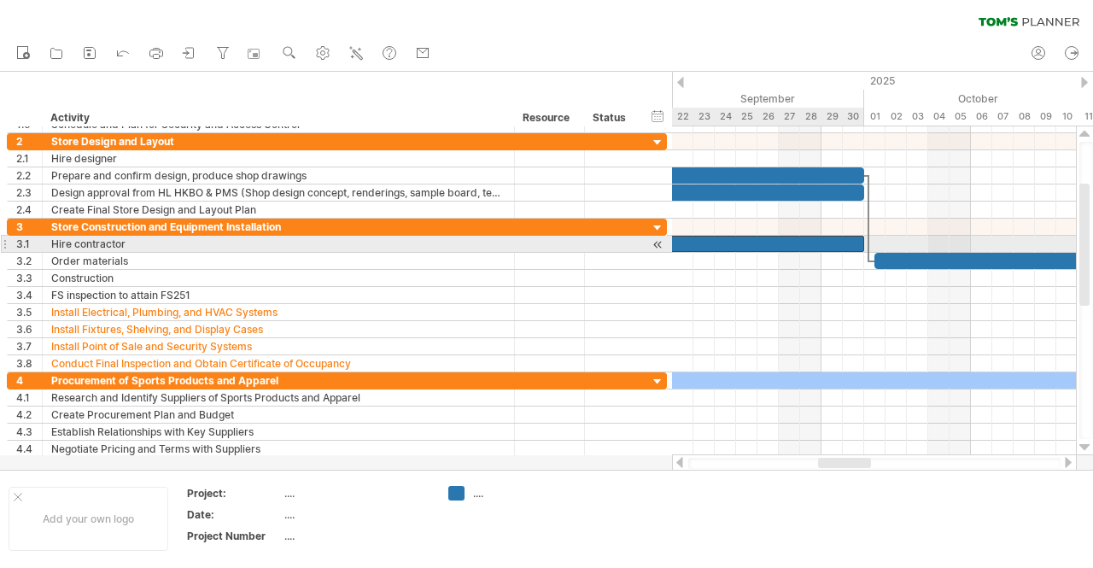
click at [817, 243] on div at bounding box center [591, 244] width 545 height 16
click at [850, 237] on div at bounding box center [591, 244] width 545 height 16
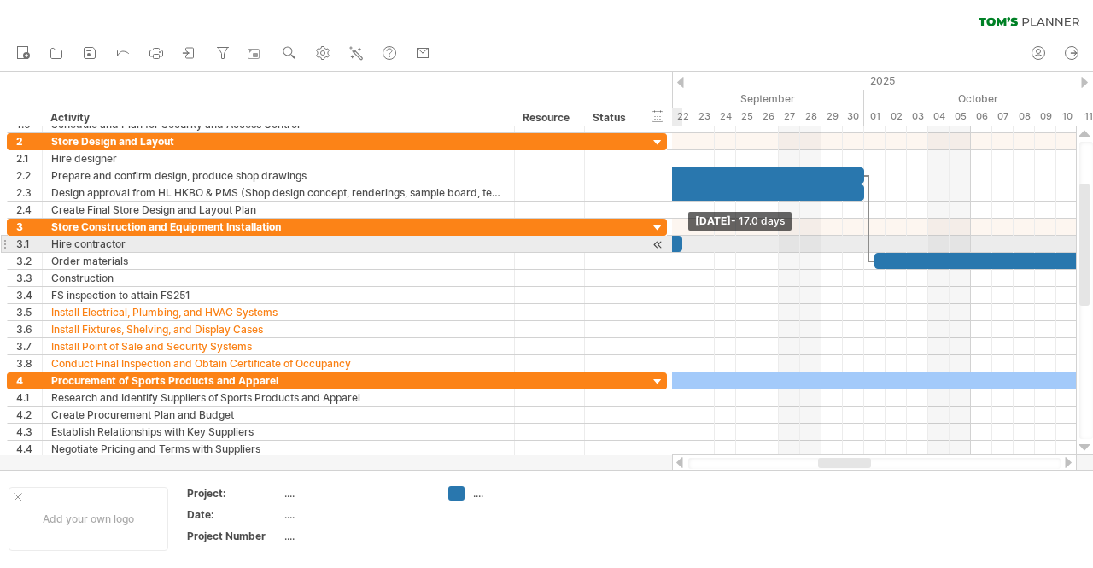
drag, startPoint x: 863, startPoint y: 239, endPoint x: 685, endPoint y: 247, distance: 178.6
click at [685, 247] on span at bounding box center [682, 244] width 7 height 16
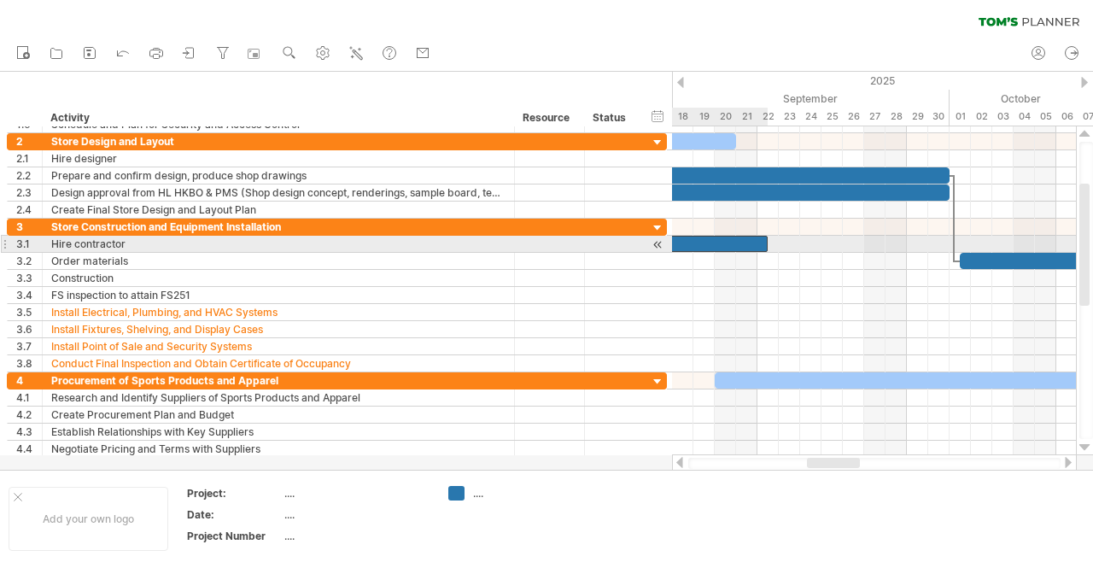
click at [755, 239] on div at bounding box center [586, 244] width 363 height 16
click at [760, 240] on div "[DATE] - 16.5 days [DATE]" at bounding box center [874, 290] width 404 height 329
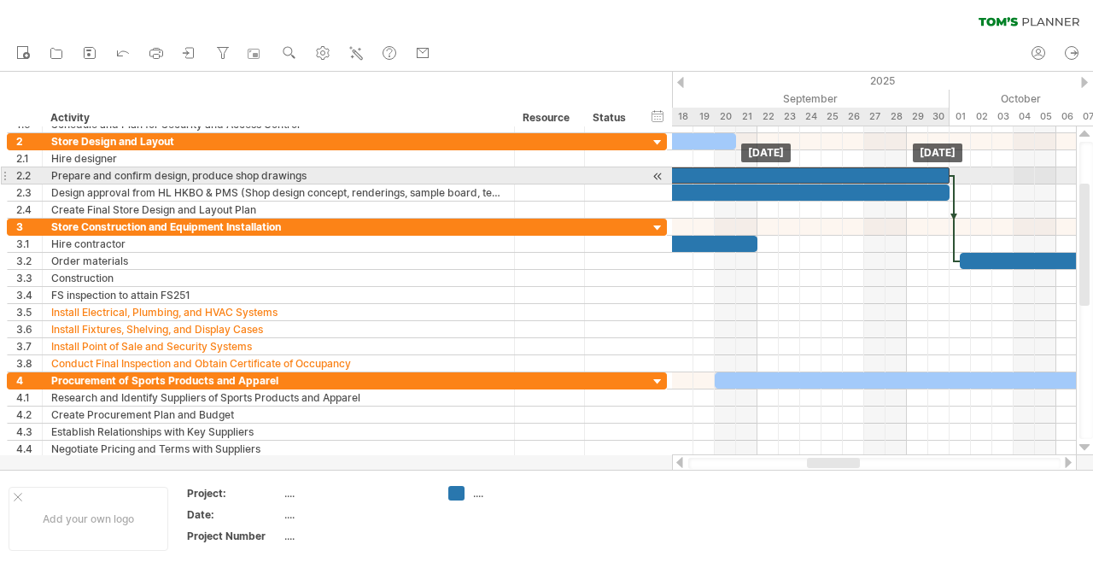
click at [811, 172] on div at bounding box center [671, 175] width 555 height 16
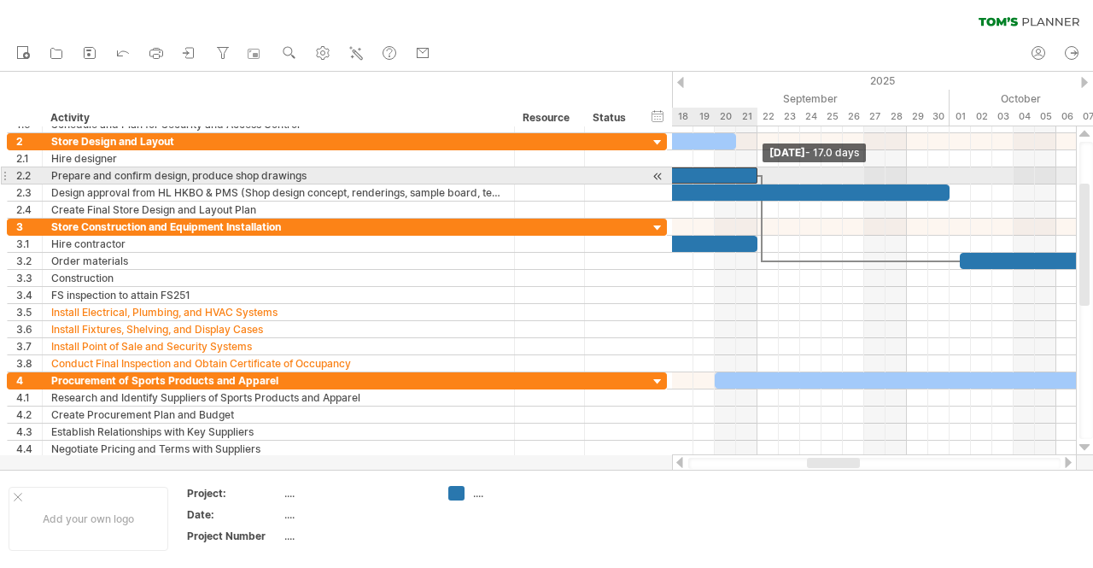
drag, startPoint x: 952, startPoint y: 171, endPoint x: 757, endPoint y: 177, distance: 194.8
click at [757, 177] on span at bounding box center [757, 175] width 7 height 16
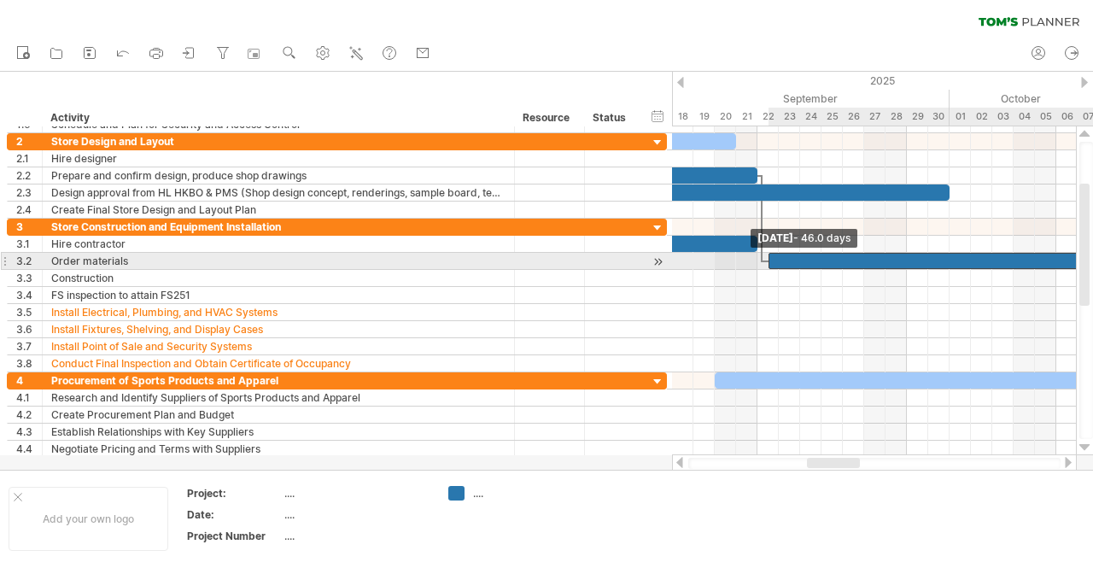
drag, startPoint x: 958, startPoint y: 254, endPoint x: 766, endPoint y: 261, distance: 192.3
click at [766, 261] on span at bounding box center [768, 261] width 7 height 16
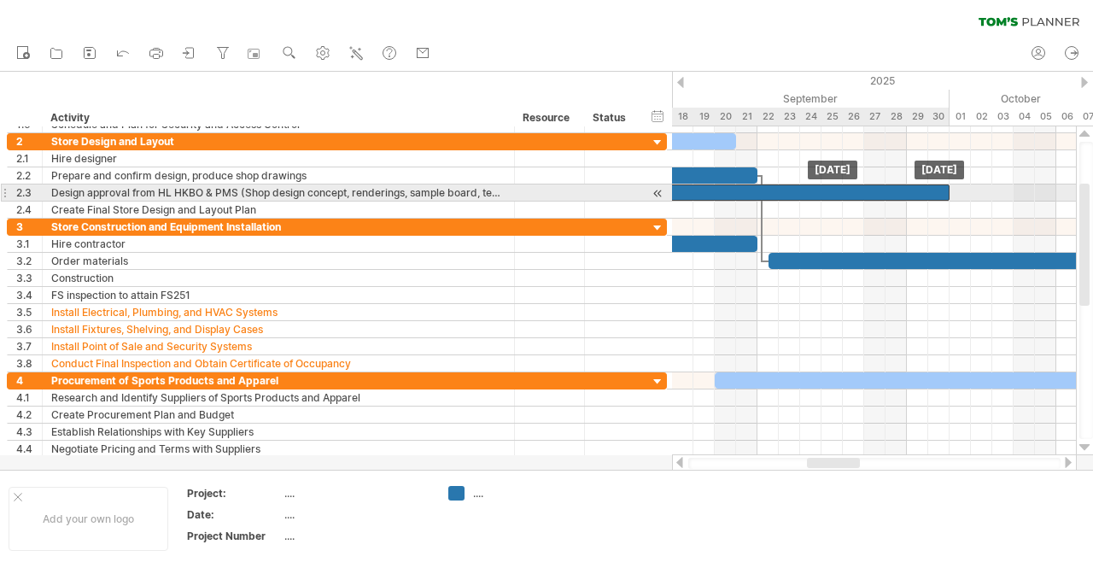
click at [905, 191] on div at bounding box center [779, 192] width 342 height 16
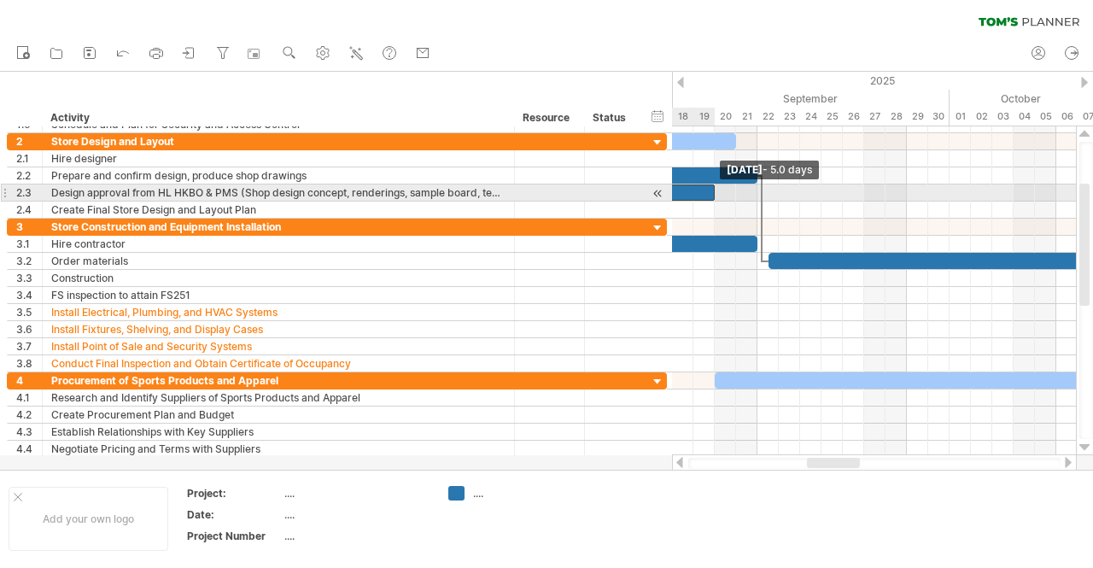
drag, startPoint x: 948, startPoint y: 191, endPoint x: 710, endPoint y: 190, distance: 237.4
click at [711, 190] on span at bounding box center [714, 192] width 7 height 16
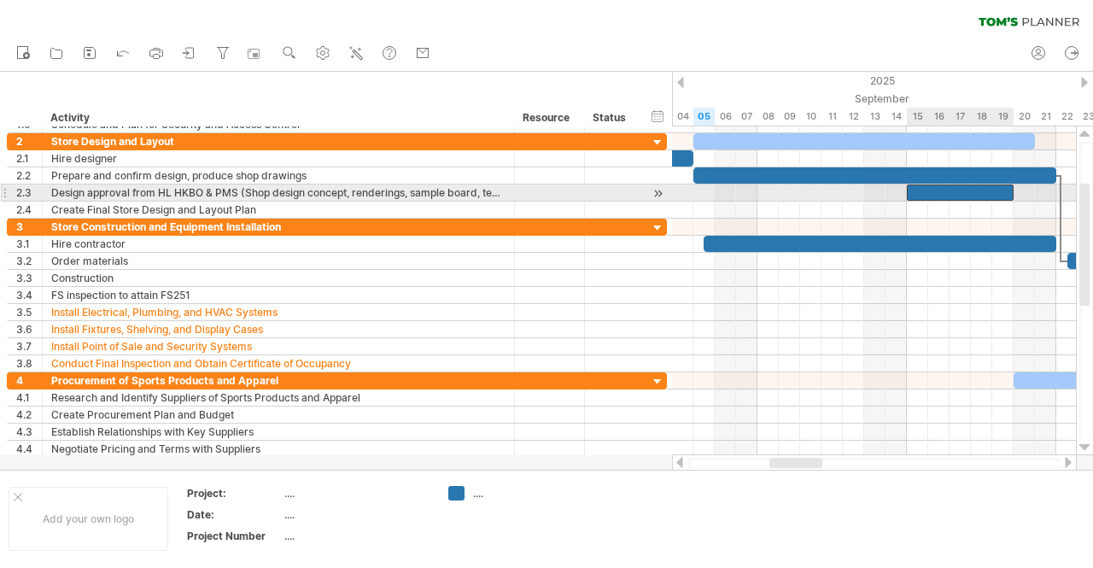
click at [931, 188] on div at bounding box center [960, 192] width 107 height 16
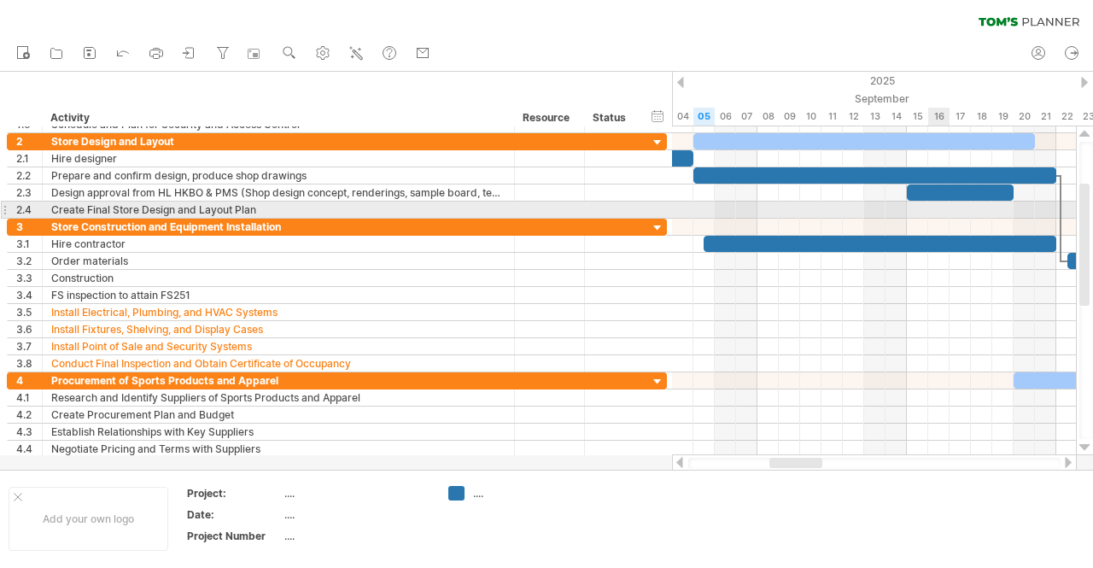
click at [936, 215] on div at bounding box center [874, 210] width 404 height 17
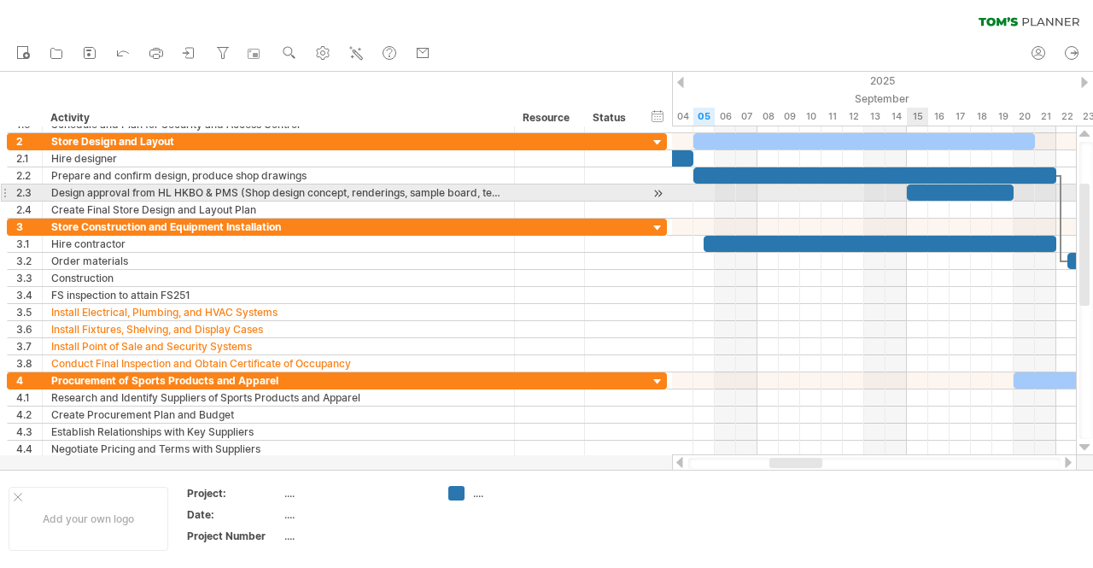
click at [925, 197] on div at bounding box center [960, 192] width 107 height 16
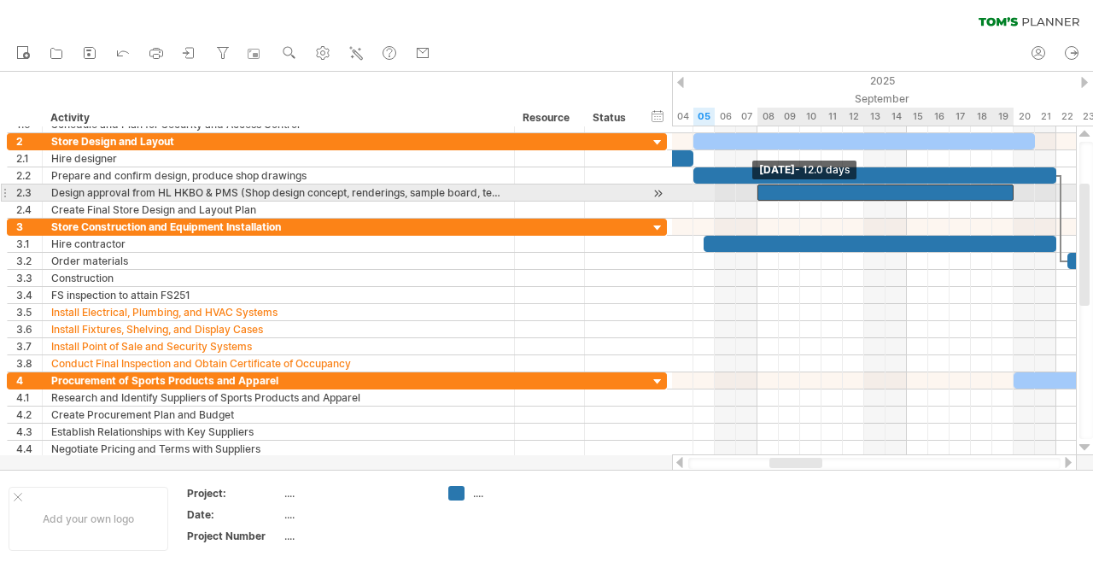
drag, startPoint x: 907, startPoint y: 190, endPoint x: 758, endPoint y: 193, distance: 148.6
click at [758, 193] on span at bounding box center [757, 192] width 7 height 16
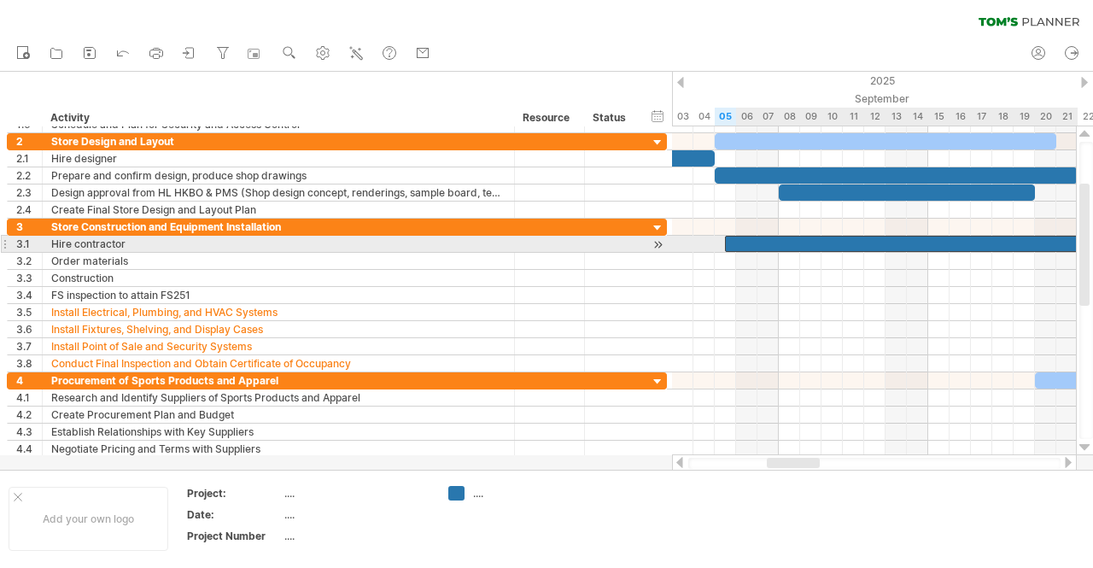
click at [763, 242] on div at bounding box center [901, 244] width 353 height 16
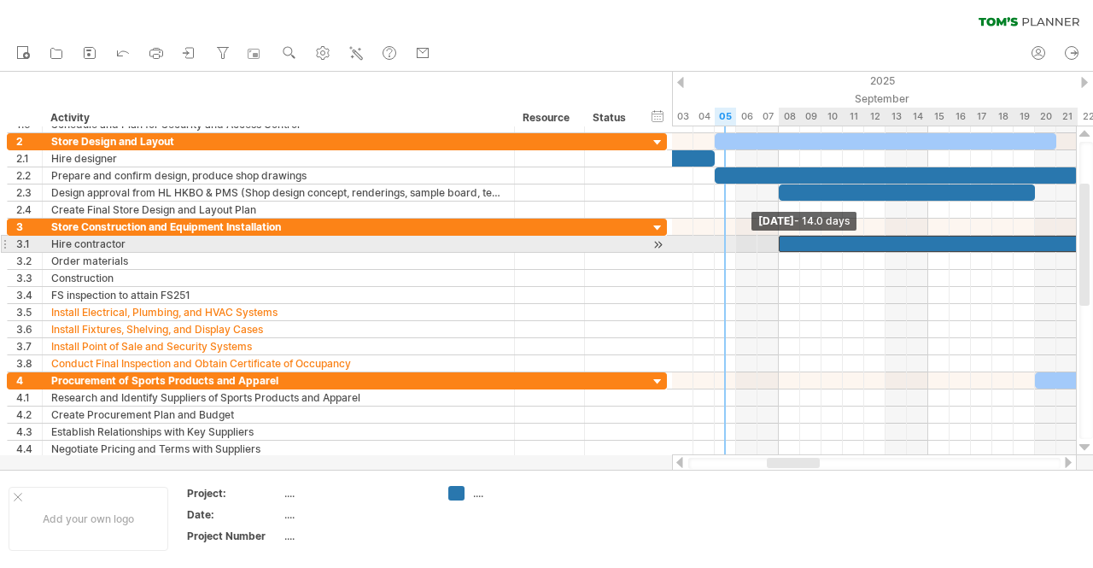
drag, startPoint x: 724, startPoint y: 241, endPoint x: 780, endPoint y: 248, distance: 56.8
click at [780, 248] on span at bounding box center [778, 244] width 7 height 16
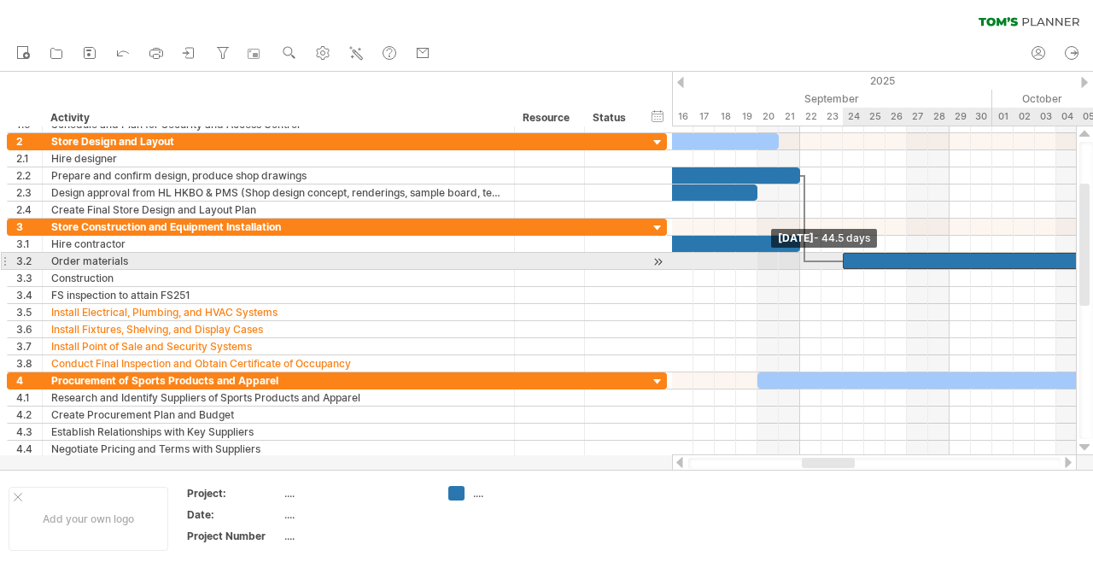
drag, startPoint x: 813, startPoint y: 259, endPoint x: 847, endPoint y: 259, distance: 34.2
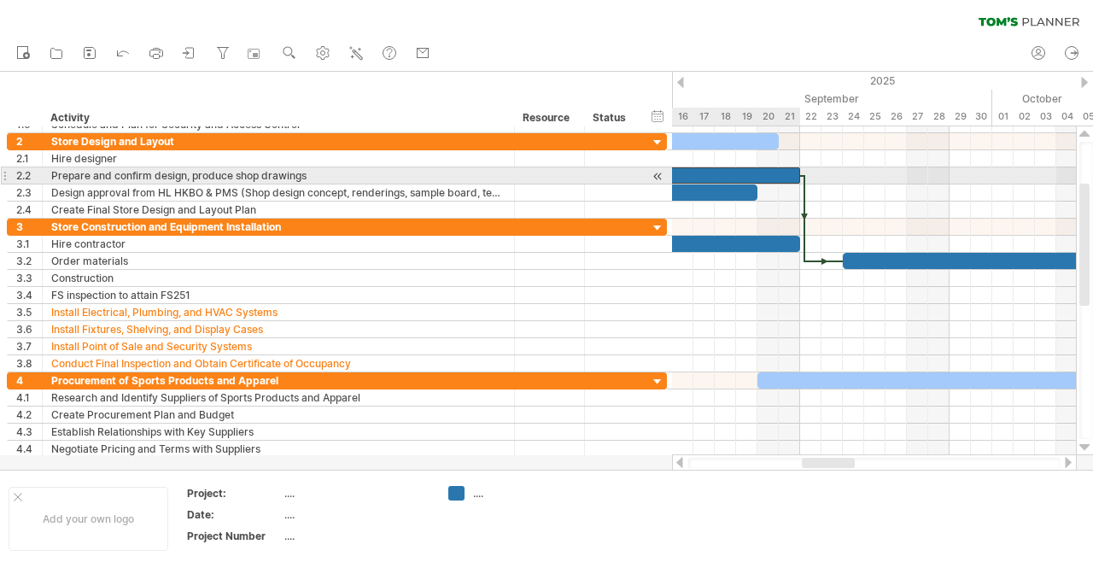
click at [779, 174] on div at bounding box center [618, 175] width 363 height 16
drag, startPoint x: 801, startPoint y: 176, endPoint x: 831, endPoint y: 178, distance: 30.0
click at [831, 178] on span at bounding box center [832, 175] width 7 height 16
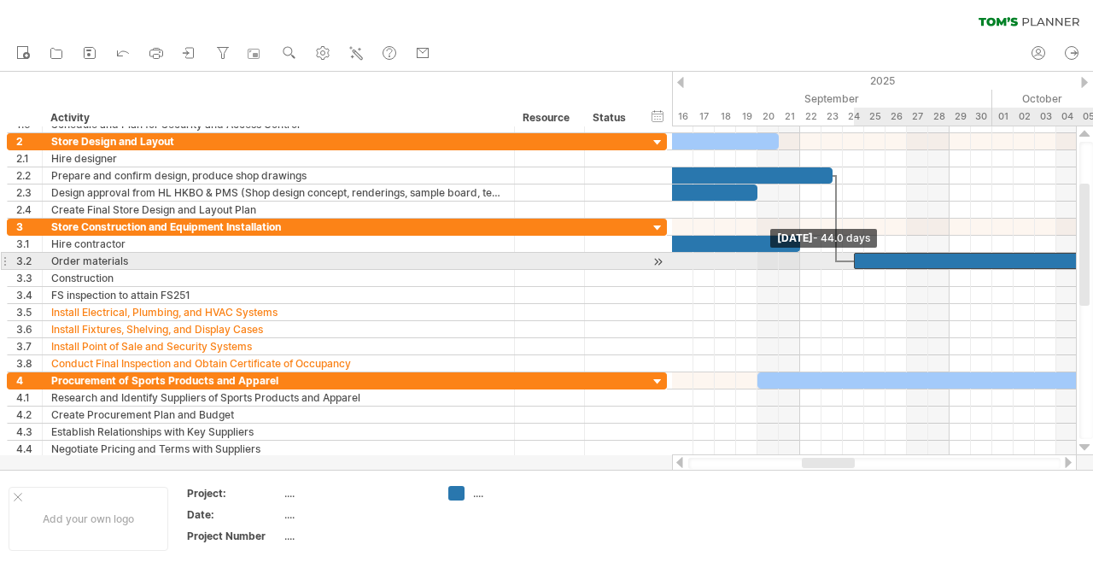
drag, startPoint x: 844, startPoint y: 257, endPoint x: 857, endPoint y: 260, distance: 14.1
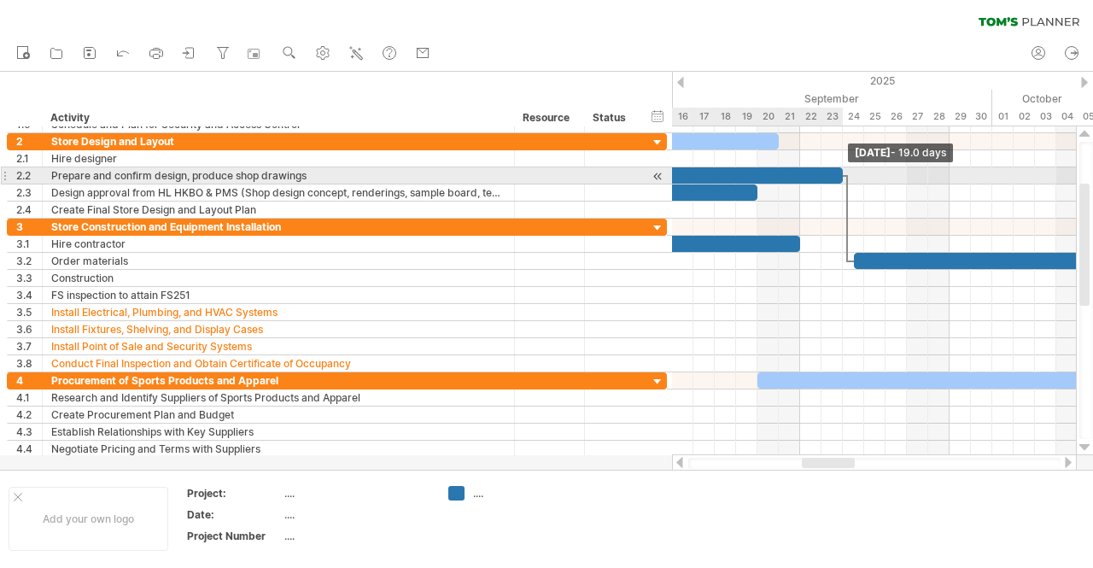
drag, startPoint x: 830, startPoint y: 174, endPoint x: 844, endPoint y: 178, distance: 14.1
click at [844, 178] on span at bounding box center [842, 175] width 7 height 16
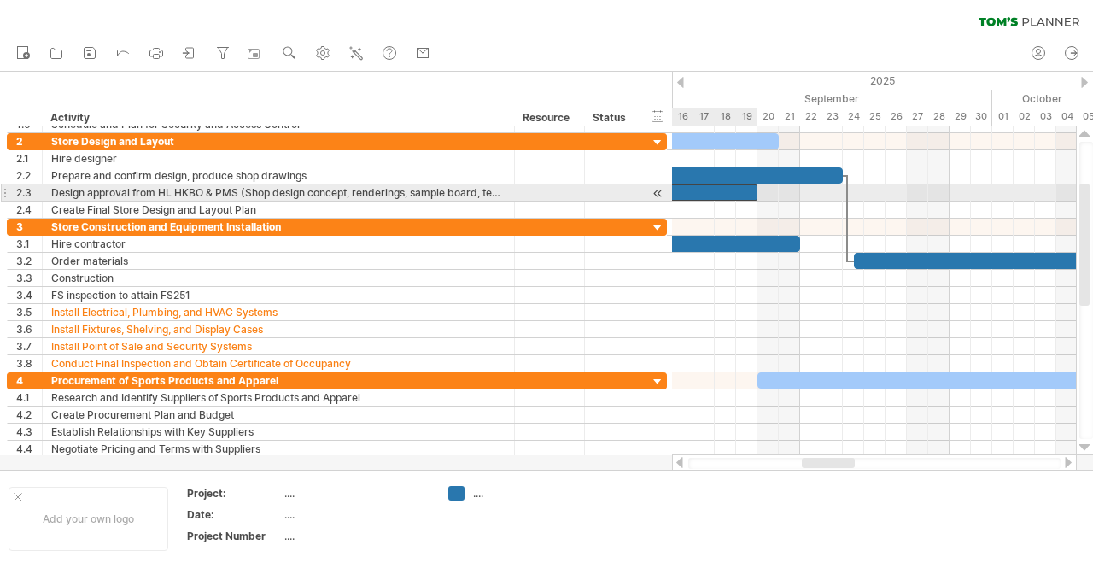
click at [735, 192] on div at bounding box center [629, 192] width 256 height 16
drag, startPoint x: 760, startPoint y: 189, endPoint x: 825, endPoint y: 192, distance: 65.0
click at [825, 192] on div "[DATE] - 15.0 days [DATE]" at bounding box center [874, 290] width 404 height 329
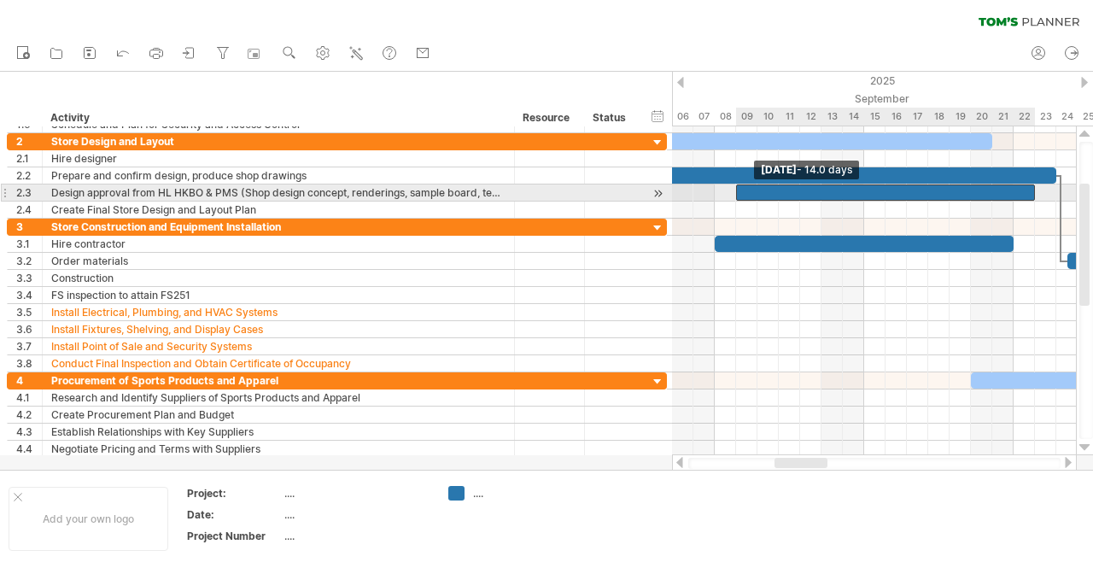
drag, startPoint x: 715, startPoint y: 190, endPoint x: 739, endPoint y: 190, distance: 23.9
click at [739, 190] on div at bounding box center [885, 192] width 299 height 16
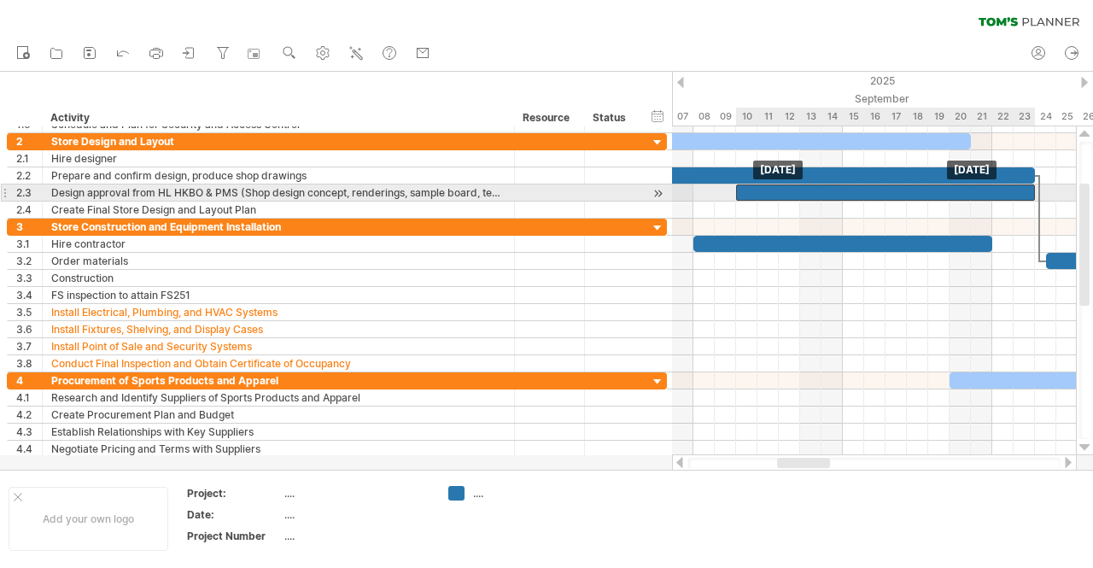
drag, startPoint x: 785, startPoint y: 187, endPoint x: 809, endPoint y: 187, distance: 23.9
click at [809, 187] on div at bounding box center [885, 192] width 299 height 16
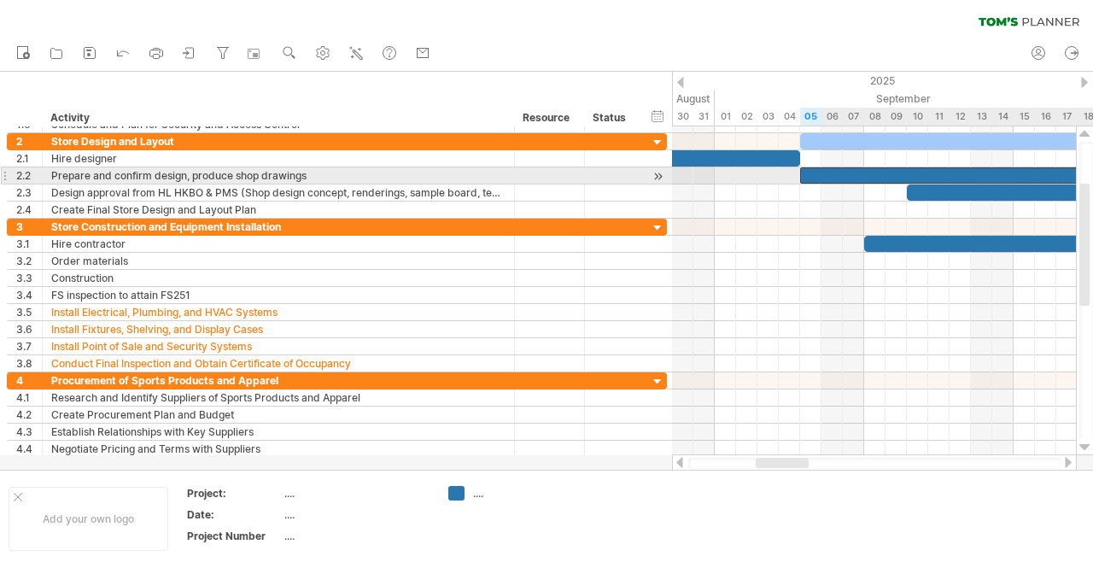
click at [833, 171] on div at bounding box center [1003, 175] width 406 height 16
drag, startPoint x: 800, startPoint y: 177, endPoint x: 715, endPoint y: 178, distance: 84.5
click at [715, 178] on span at bounding box center [714, 175] width 7 height 16
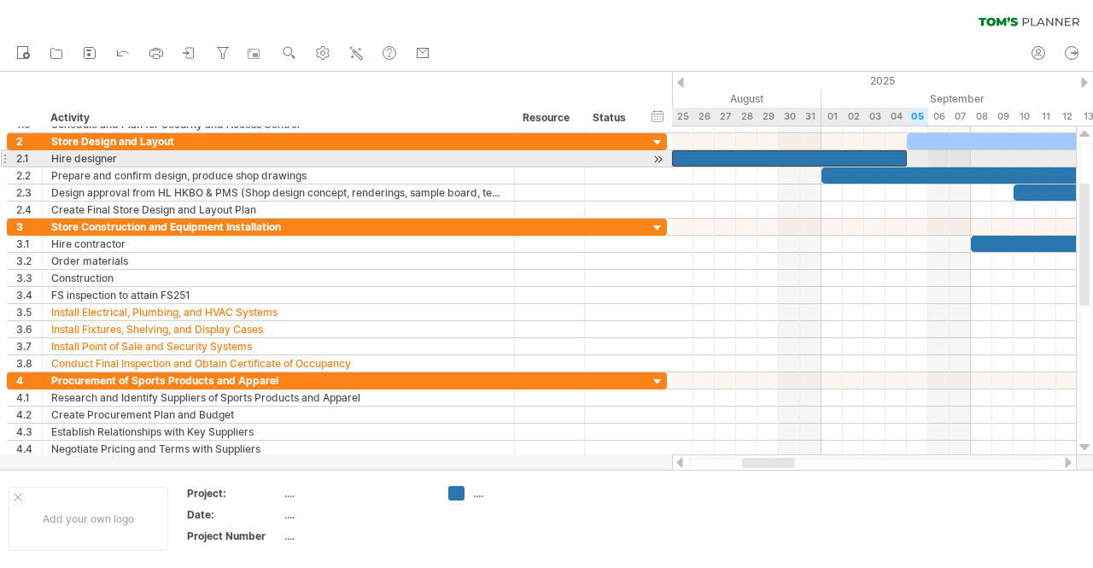
click at [882, 154] on div at bounding box center [789, 158] width 235 height 16
drag, startPoint x: 908, startPoint y: 155, endPoint x: 821, endPoint y: 163, distance: 87.5
click at [821, 163] on span at bounding box center [821, 158] width 7 height 16
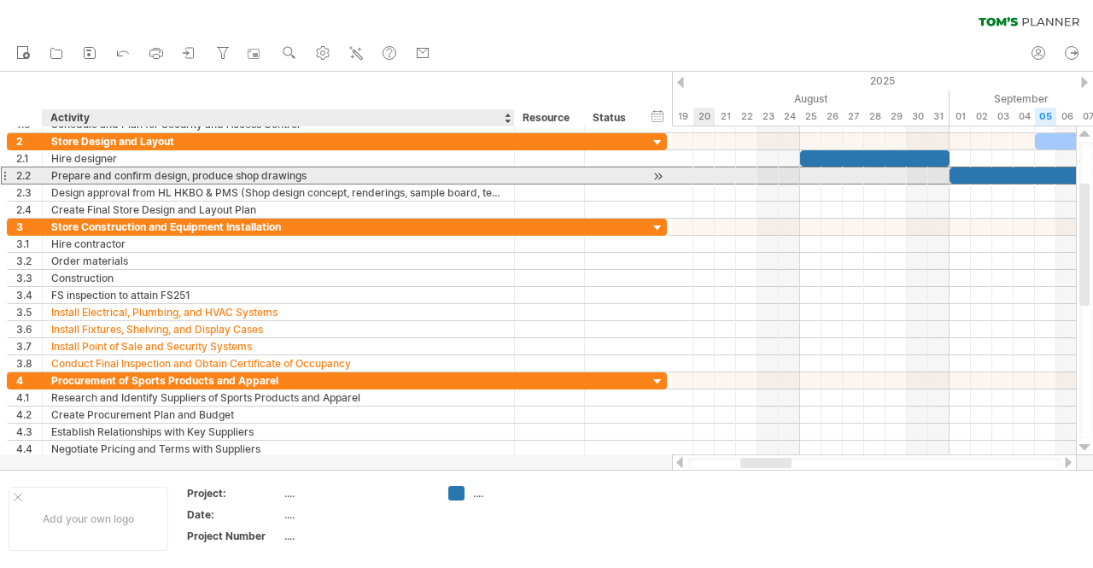
click at [61, 172] on div "Prepare and confirm design, produce shop drawings" at bounding box center [278, 175] width 454 height 16
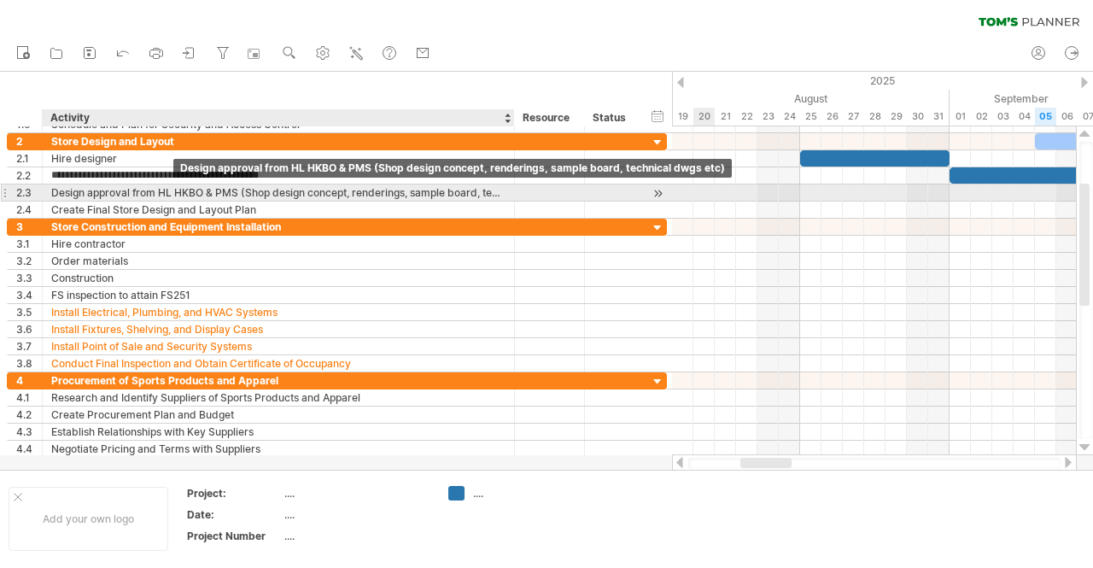
type input "**********"
click at [92, 188] on div "Design approval from HL HKBO & PMS (Shop design concept, renderings, sample boa…" at bounding box center [278, 192] width 454 height 16
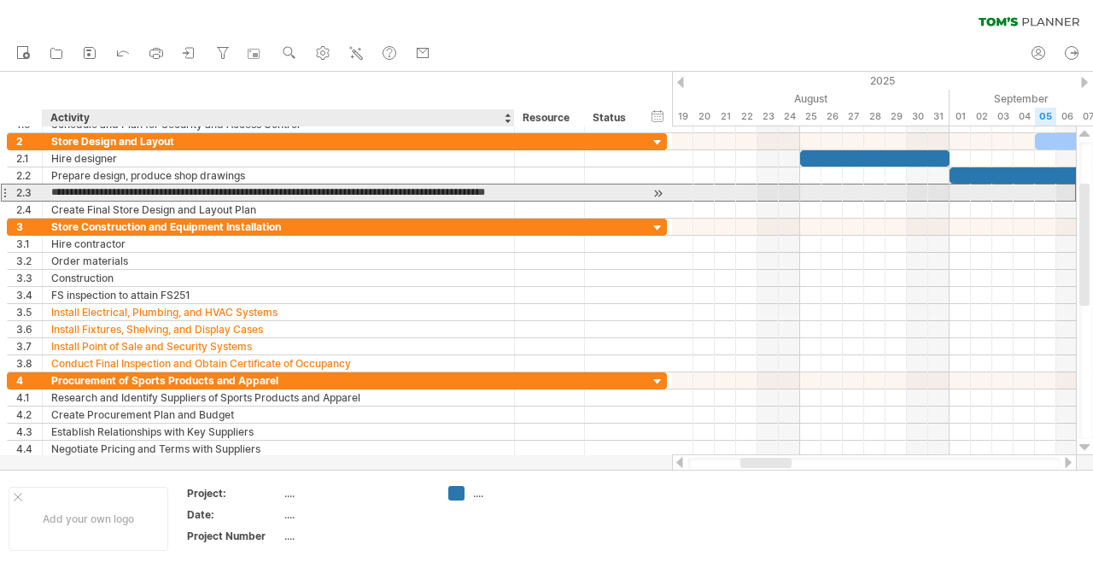
click at [55, 190] on input "**********" at bounding box center [278, 192] width 454 height 16
type input "**********"
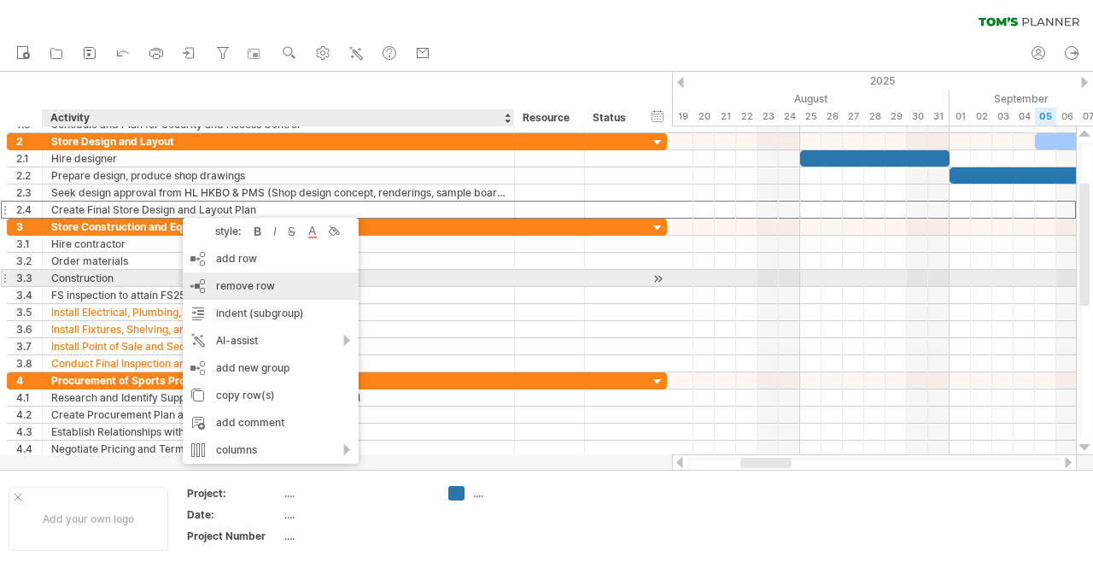
click at [236, 283] on span "remove row" at bounding box center [245, 285] width 59 height 13
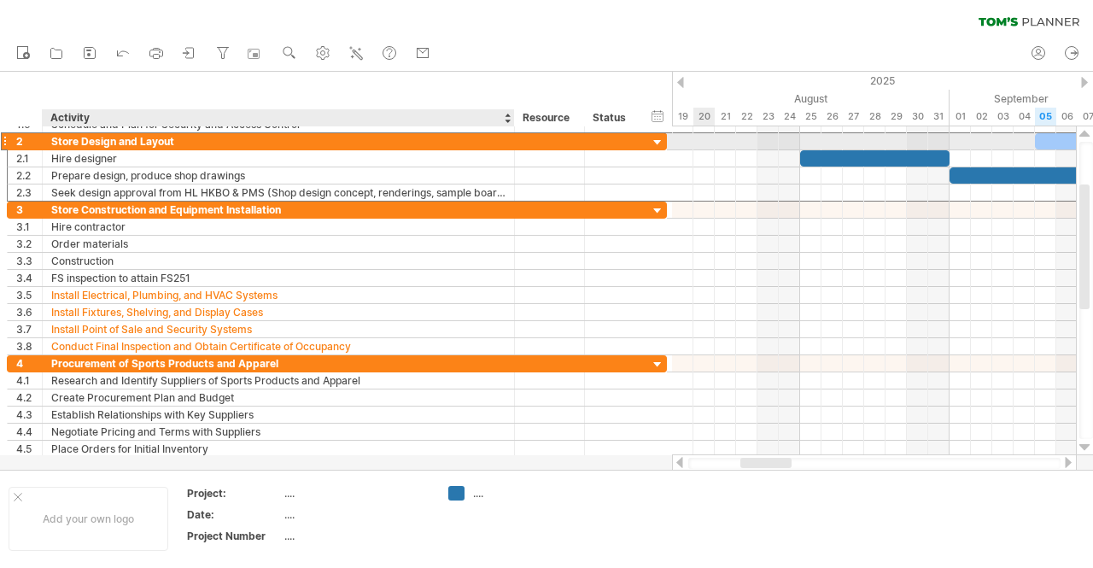
click at [182, 141] on div "Store Design and Layout" at bounding box center [278, 141] width 454 height 16
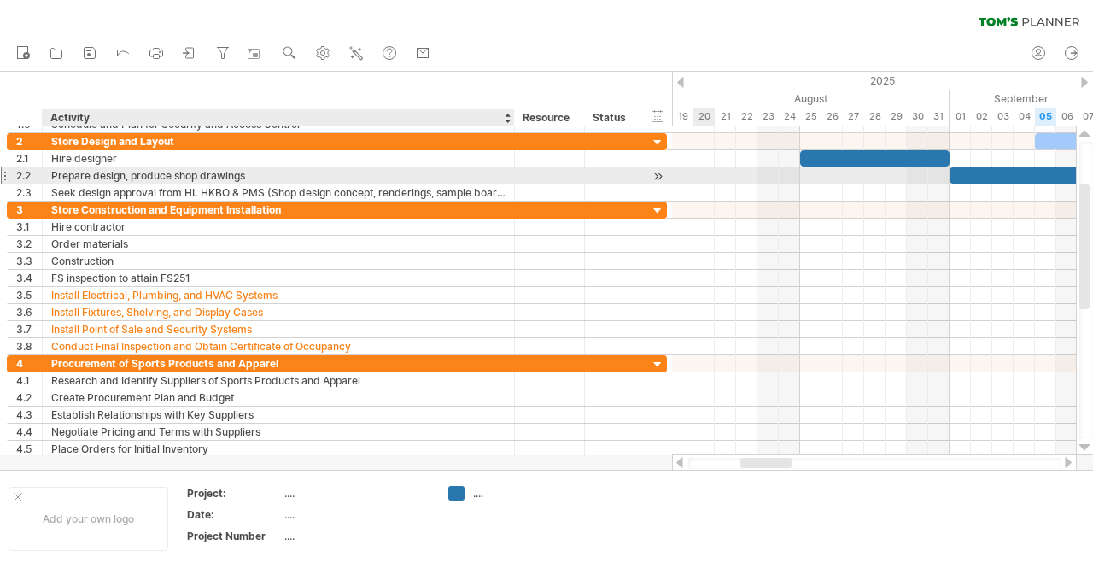
click at [120, 173] on div "Prepare design, produce shop drawings" at bounding box center [278, 175] width 454 height 16
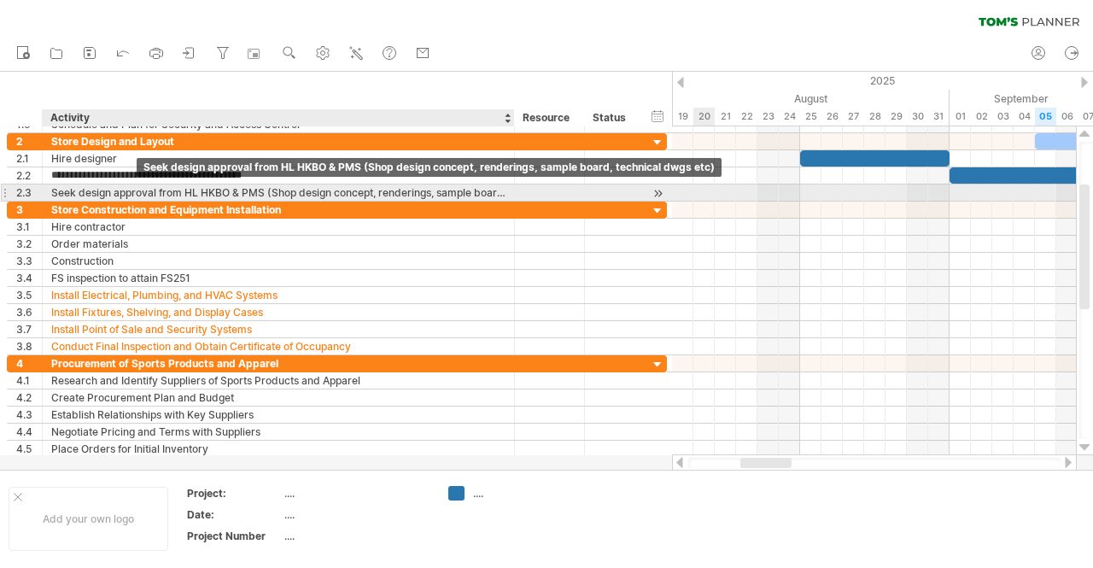
type input "**********"
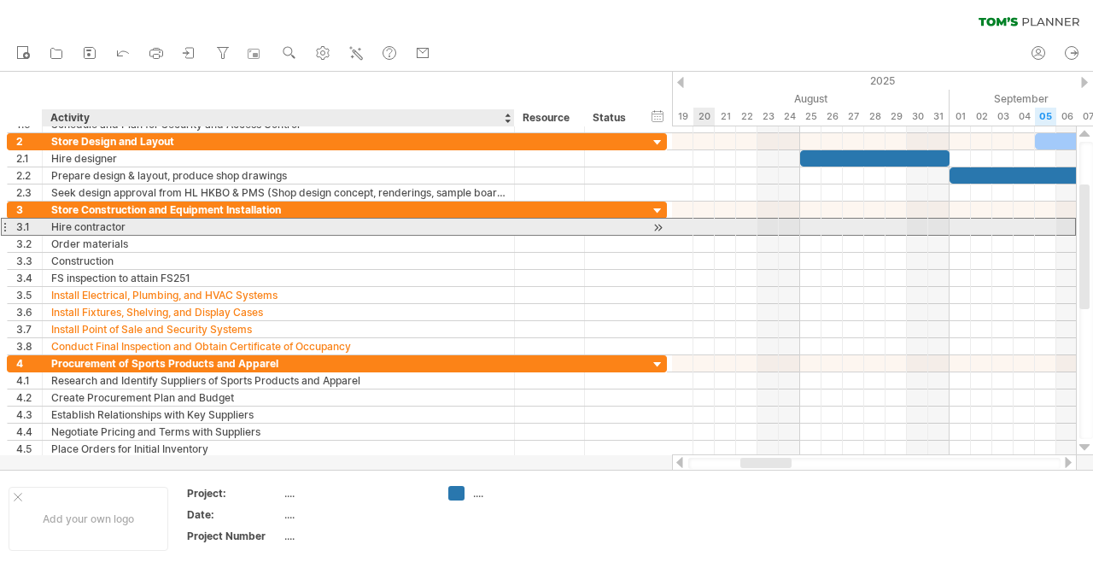
click at [224, 226] on div "Hire contractor" at bounding box center [278, 227] width 454 height 16
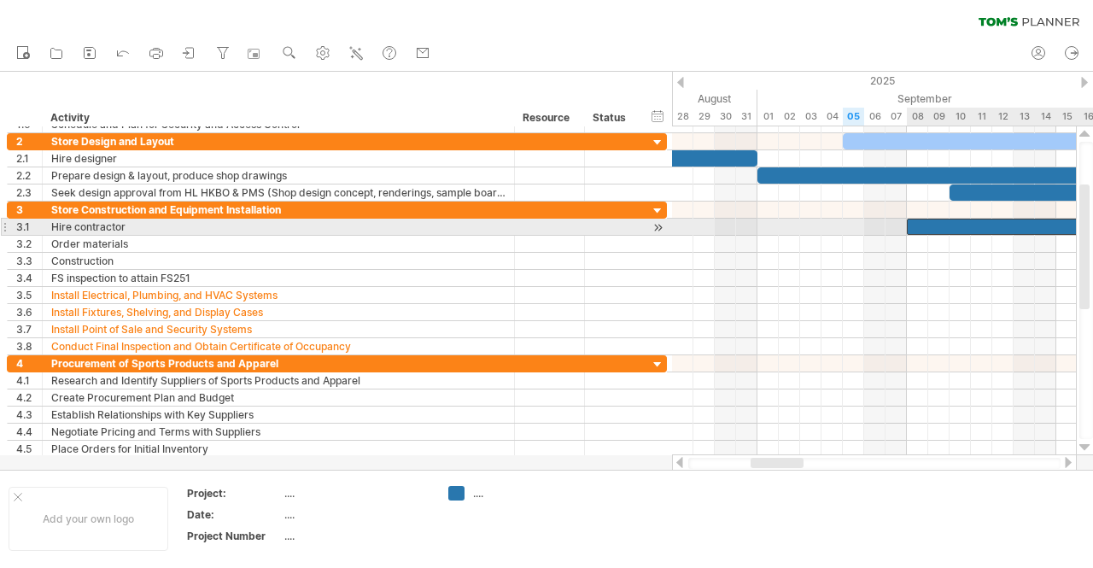
click at [961, 222] on div at bounding box center [1056, 227] width 299 height 16
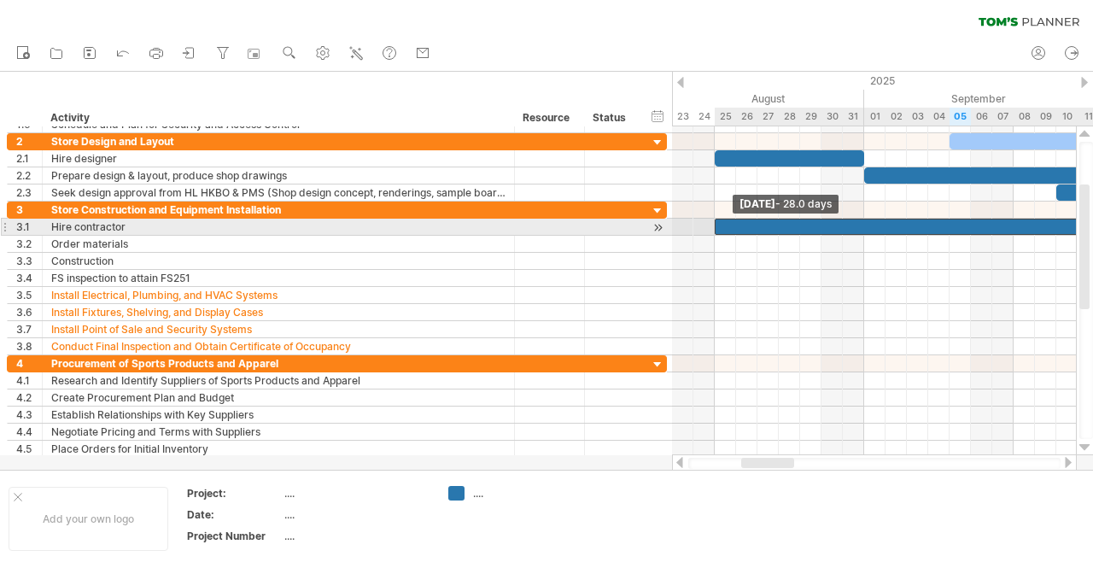
drag, startPoint x: 908, startPoint y: 220, endPoint x: 714, endPoint y: 226, distance: 193.9
click at [714, 226] on span at bounding box center [714, 227] width 7 height 16
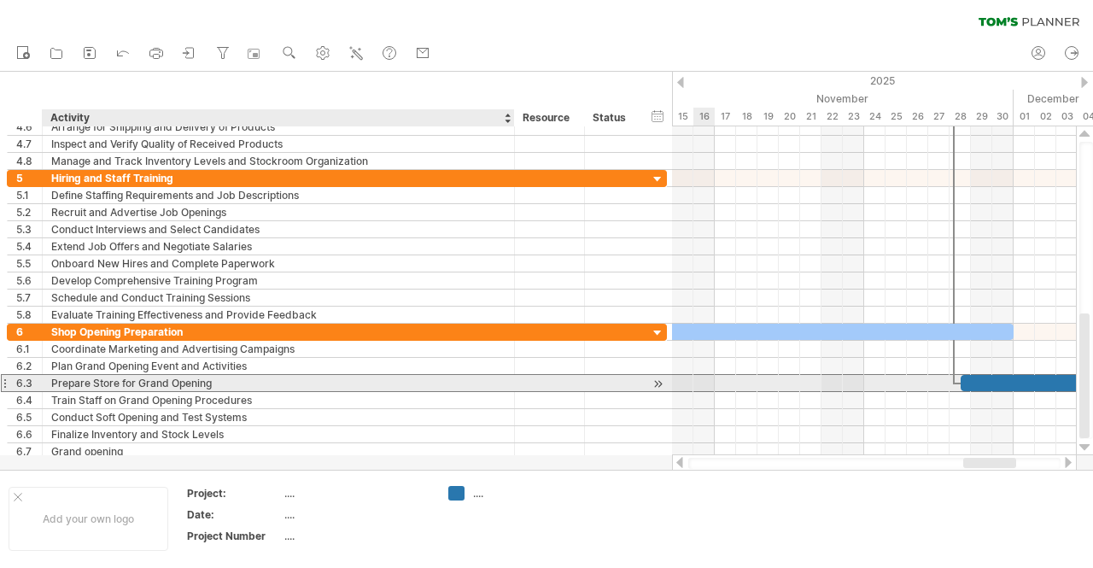
click at [147, 378] on div "Prepare Store for Grand Opening" at bounding box center [278, 383] width 454 height 16
type input "**********"
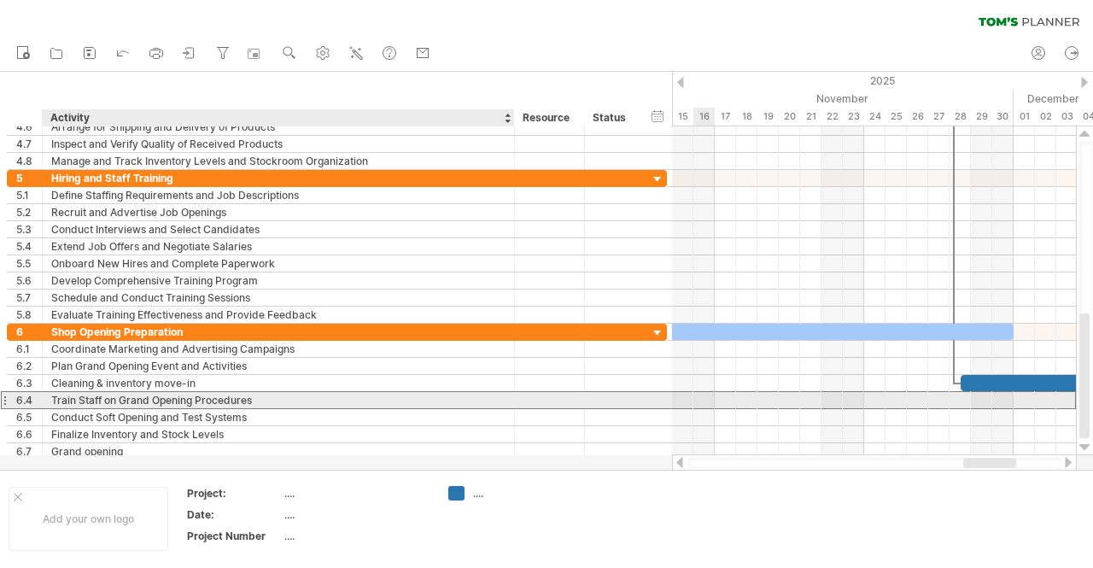
click at [133, 394] on div "Train Staff on Grand Opening Procedures" at bounding box center [278, 400] width 454 height 16
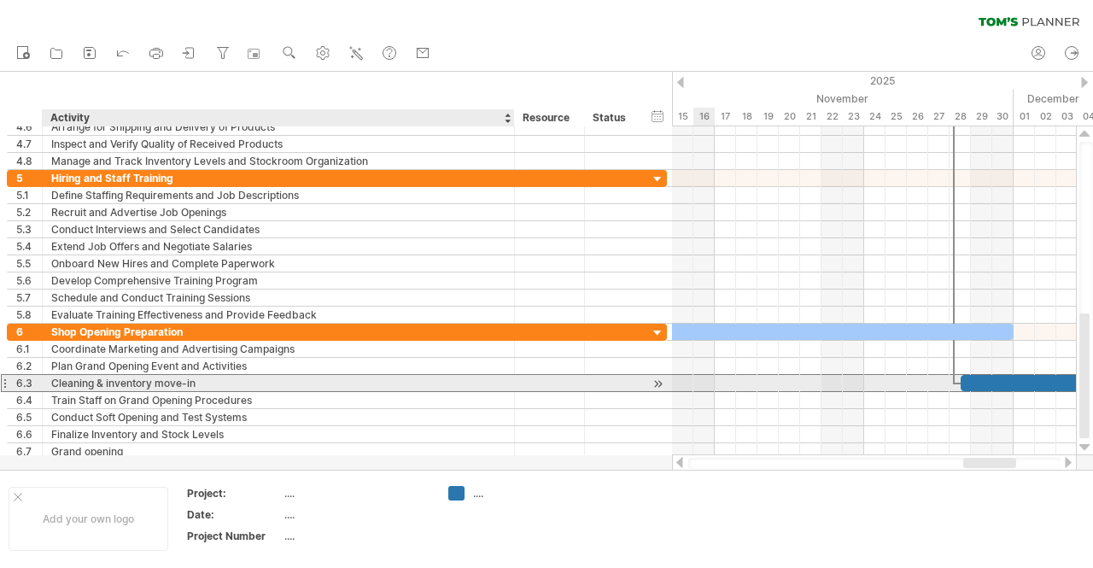
click at [79, 377] on div "Cleaning & inventory move-in" at bounding box center [278, 383] width 454 height 16
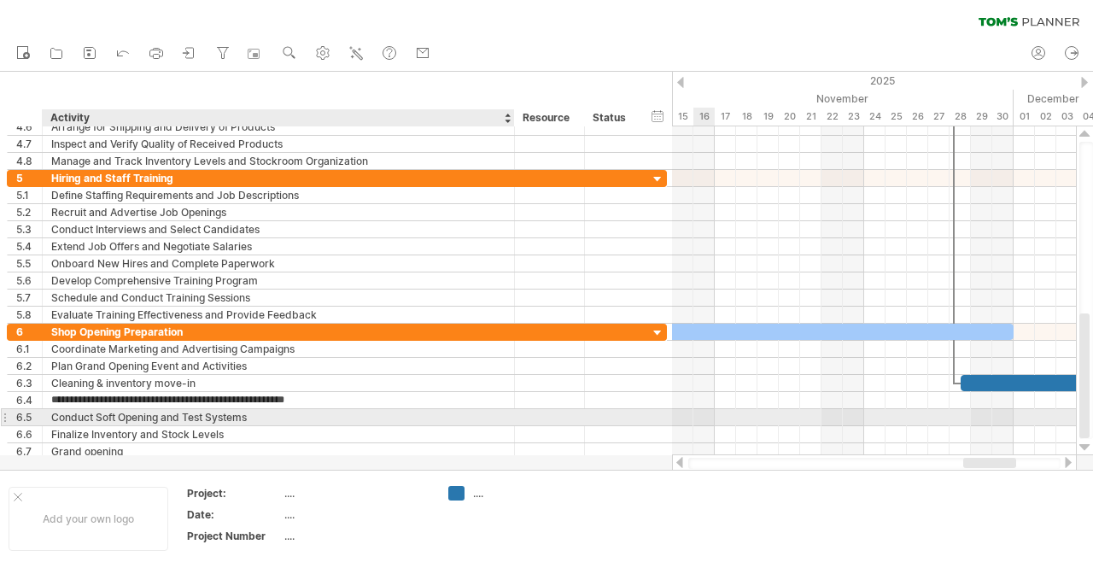
type input "**********"
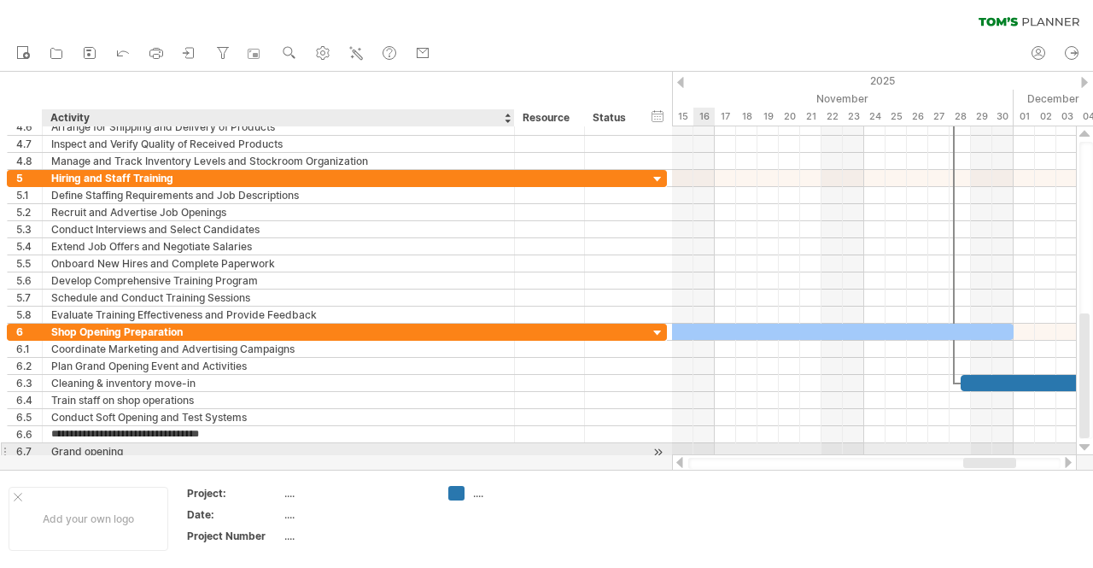
type input "**********"
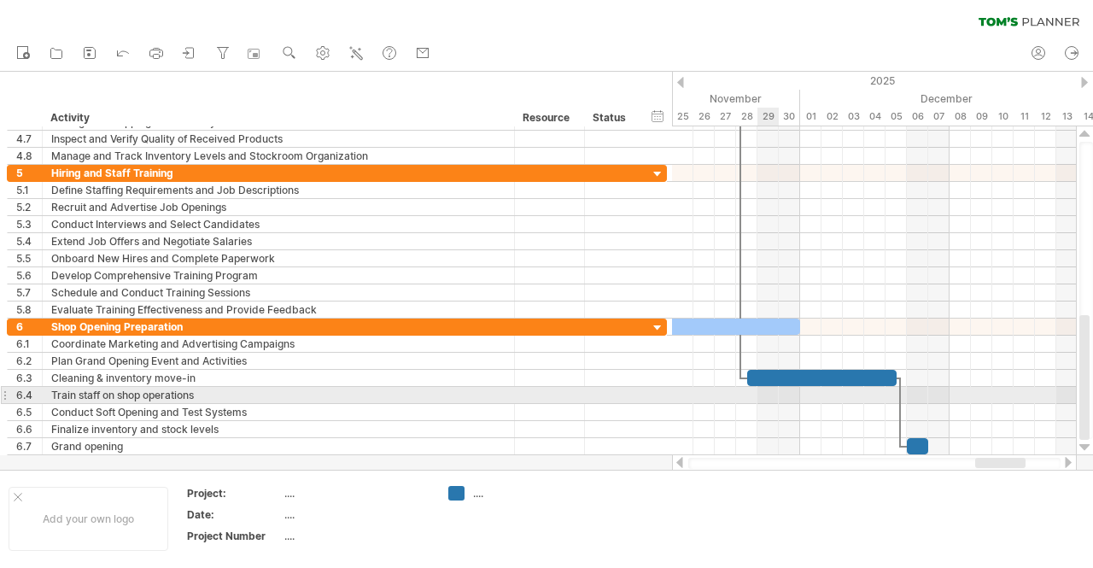
click at [762, 392] on div at bounding box center [874, 395] width 404 height 17
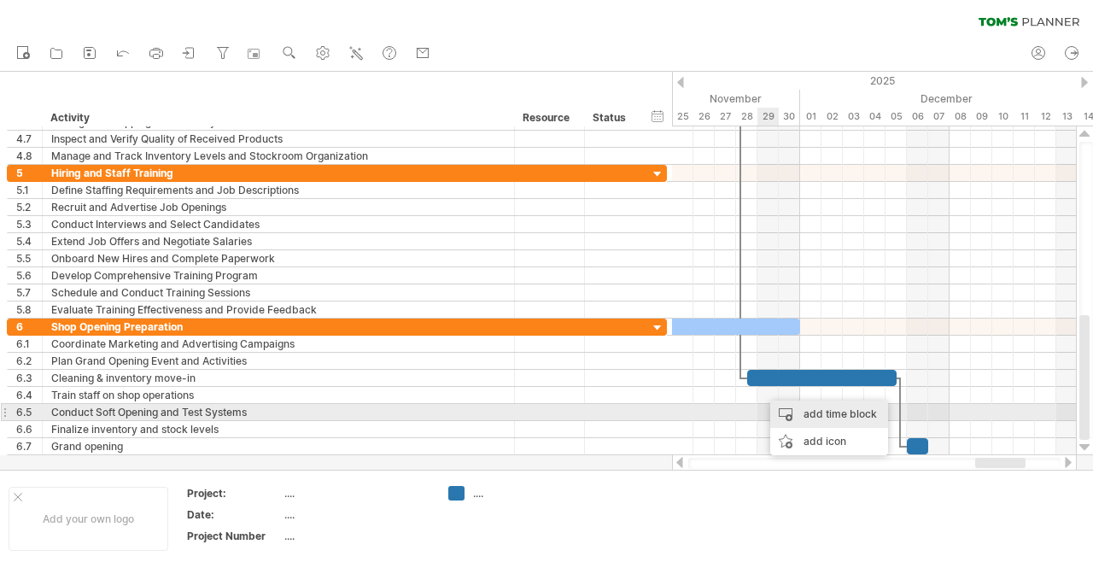
click at [835, 416] on div "add time block" at bounding box center [829, 413] width 118 height 27
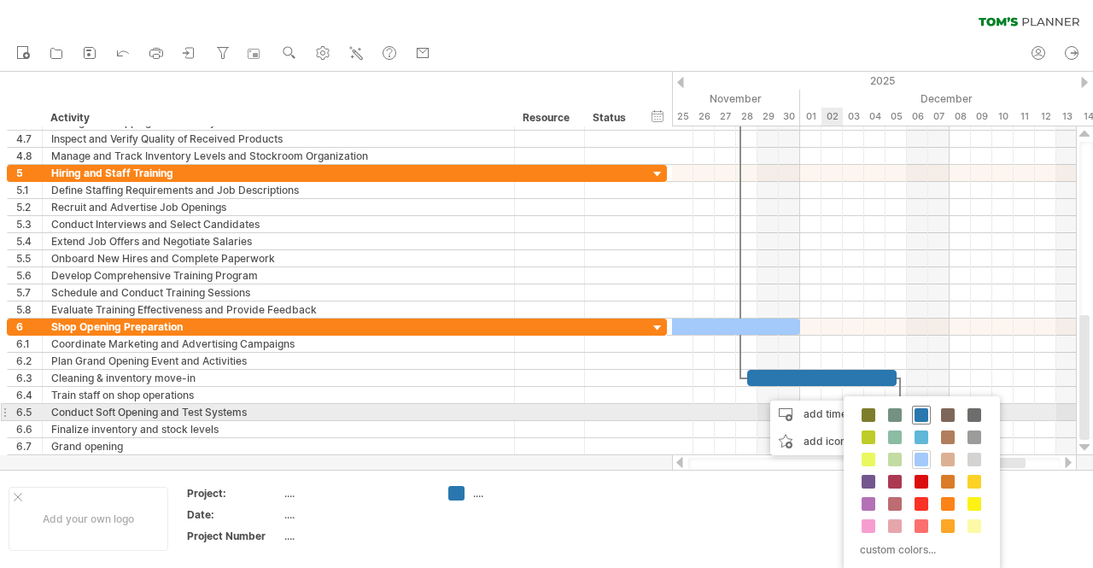
click at [924, 411] on span at bounding box center [921, 415] width 14 height 14
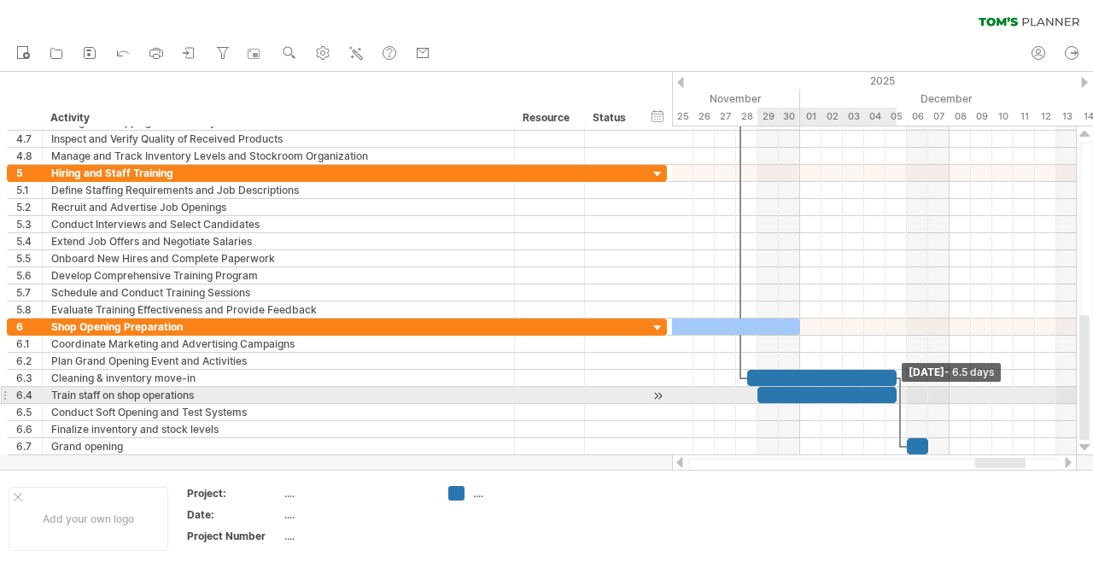
drag, startPoint x: 779, startPoint y: 390, endPoint x: 893, endPoint y: 391, distance: 114.4
click at [893, 391] on span at bounding box center [896, 395] width 7 height 16
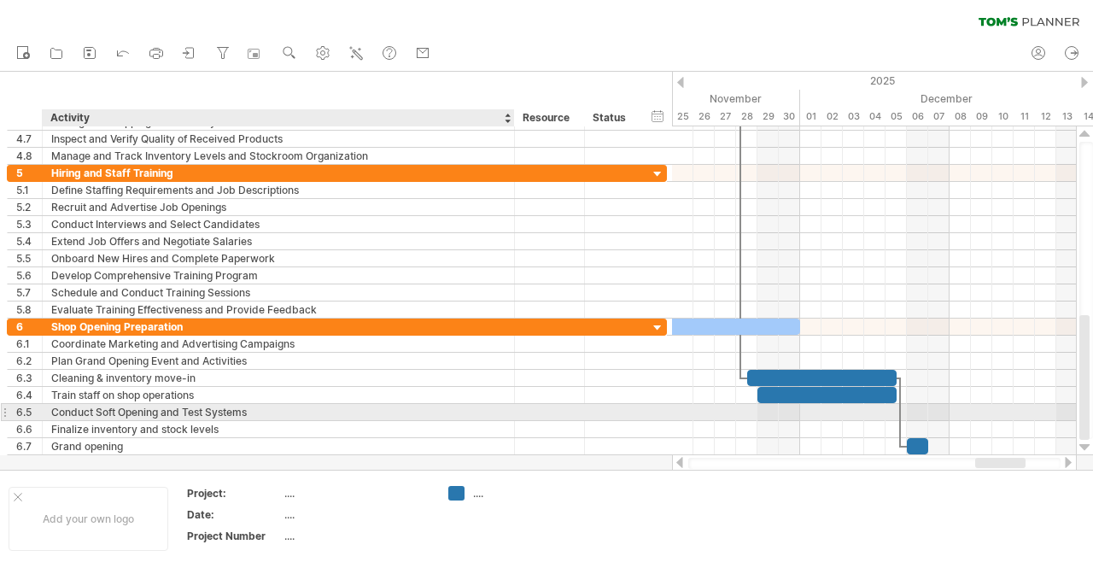
click at [97, 405] on div "Conduct Soft Opening and Test Systems" at bounding box center [278, 412] width 454 height 16
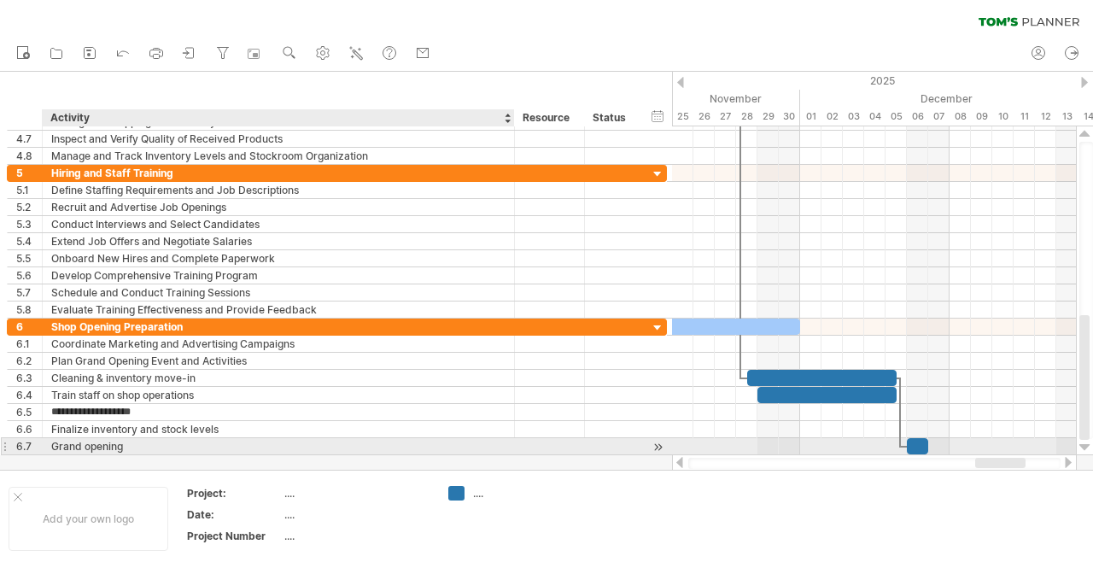
type input "**********"
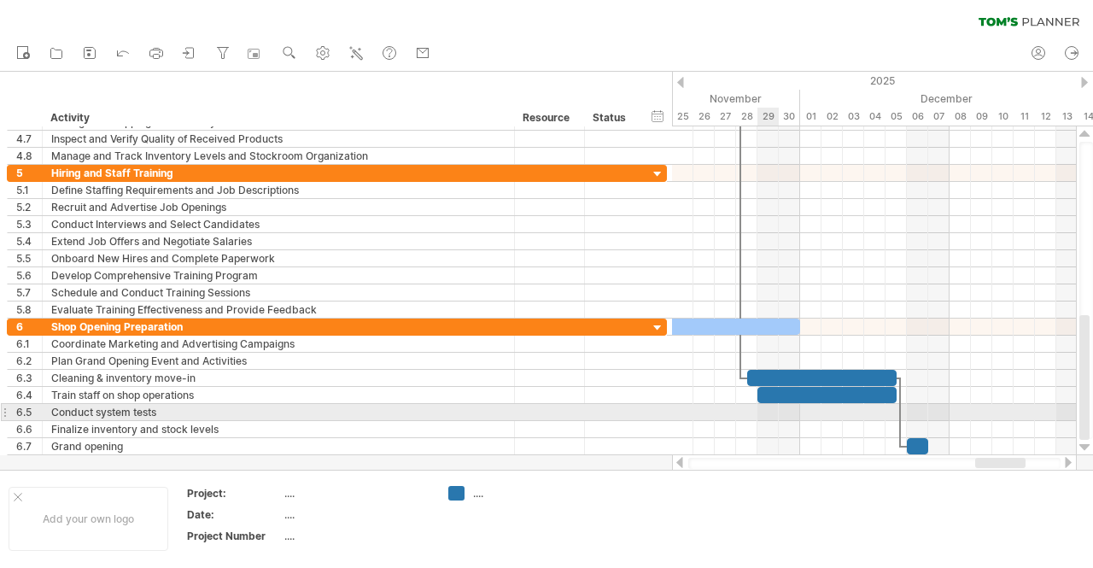
click at [765, 406] on div at bounding box center [874, 412] width 404 height 17
click at [763, 406] on div at bounding box center [874, 412] width 404 height 17
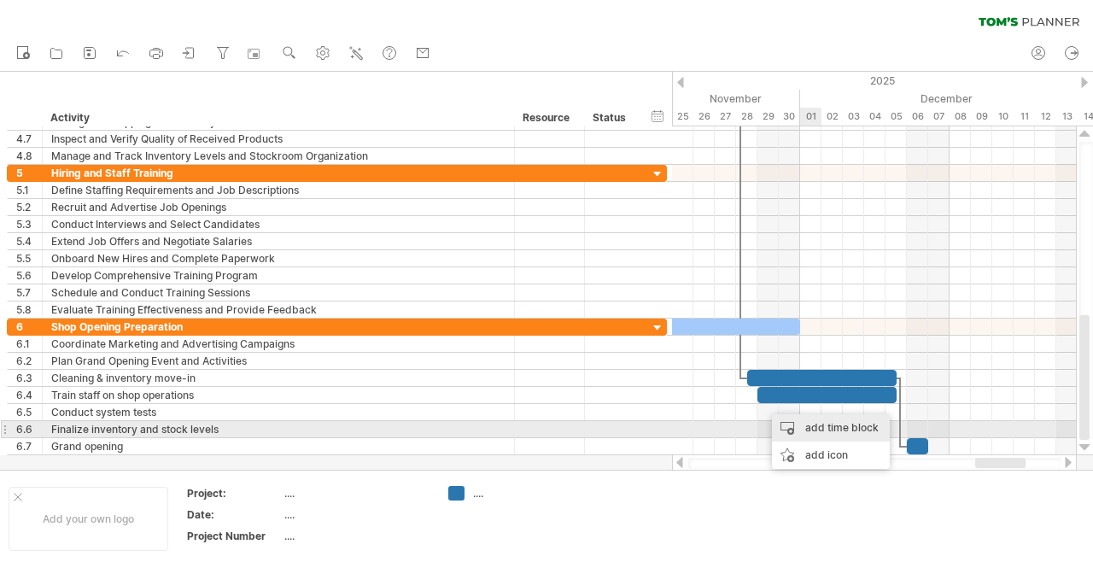
click at [823, 426] on div "add time block" at bounding box center [831, 427] width 118 height 27
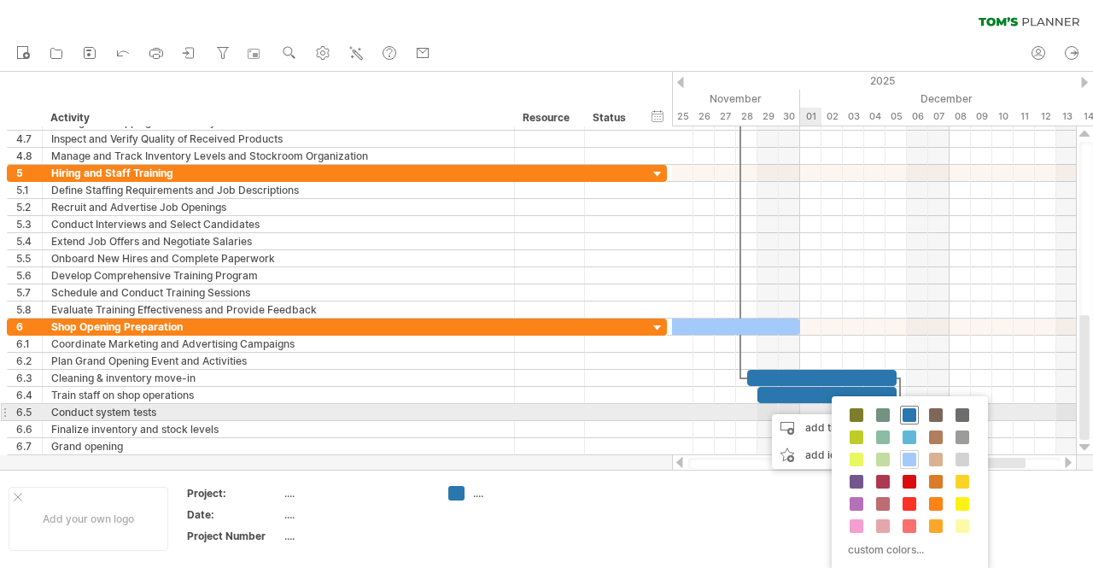
click at [906, 412] on span at bounding box center [909, 415] width 14 height 14
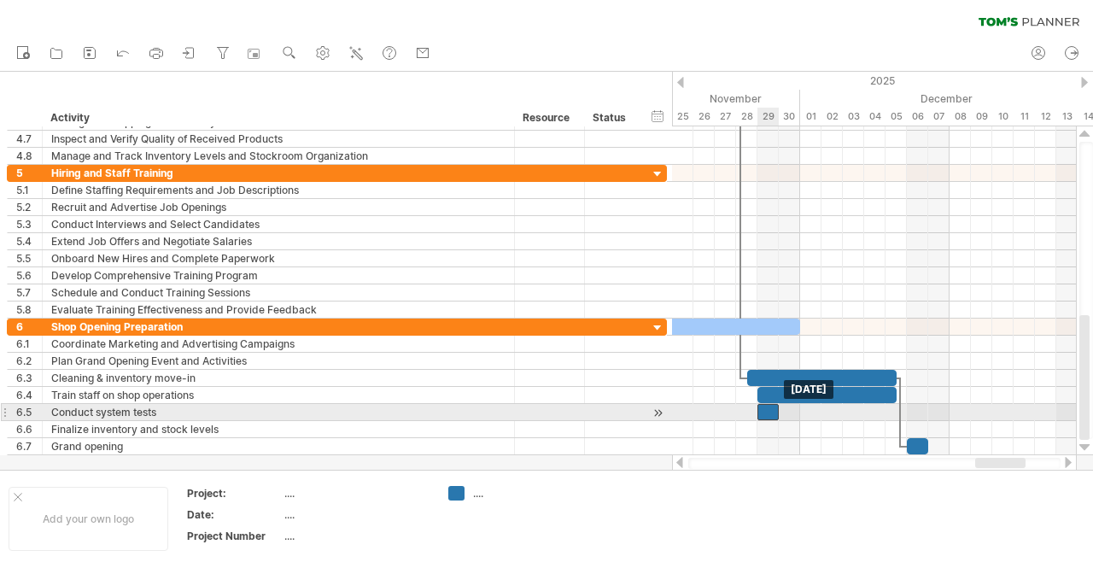
click at [775, 407] on div at bounding box center [767, 412] width 21 height 16
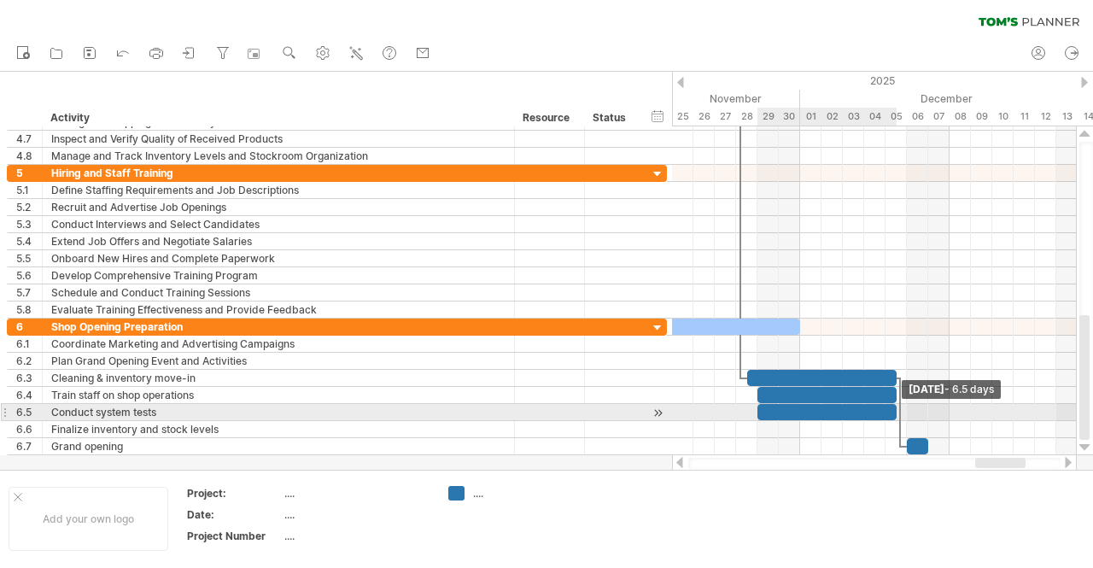
drag, startPoint x: 777, startPoint y: 406, endPoint x: 891, endPoint y: 412, distance: 113.7
click at [891, 412] on div at bounding box center [826, 412] width 139 height 16
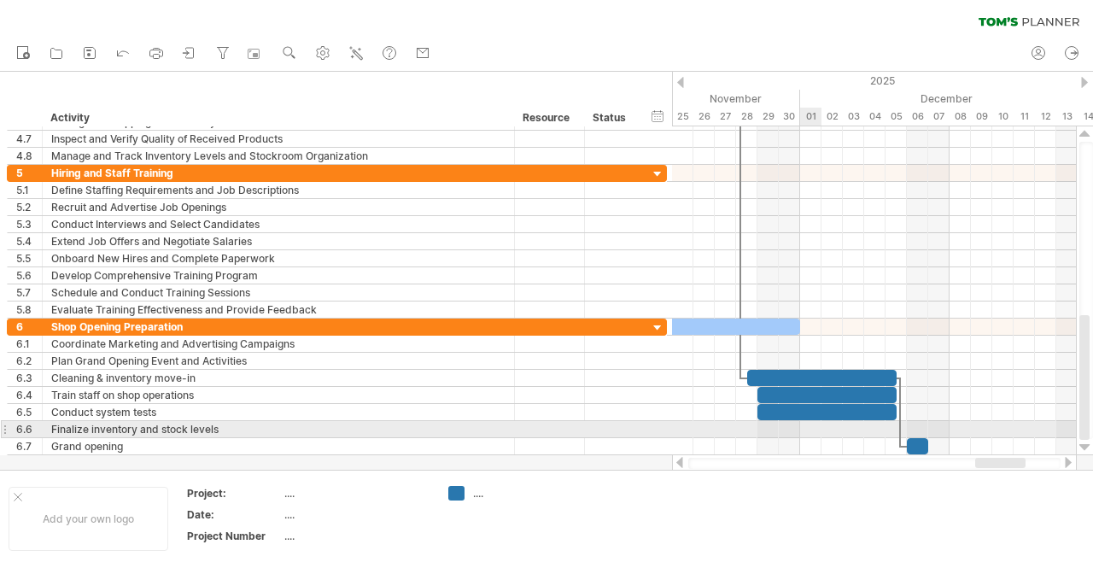
click at [809, 423] on div at bounding box center [874, 429] width 404 height 17
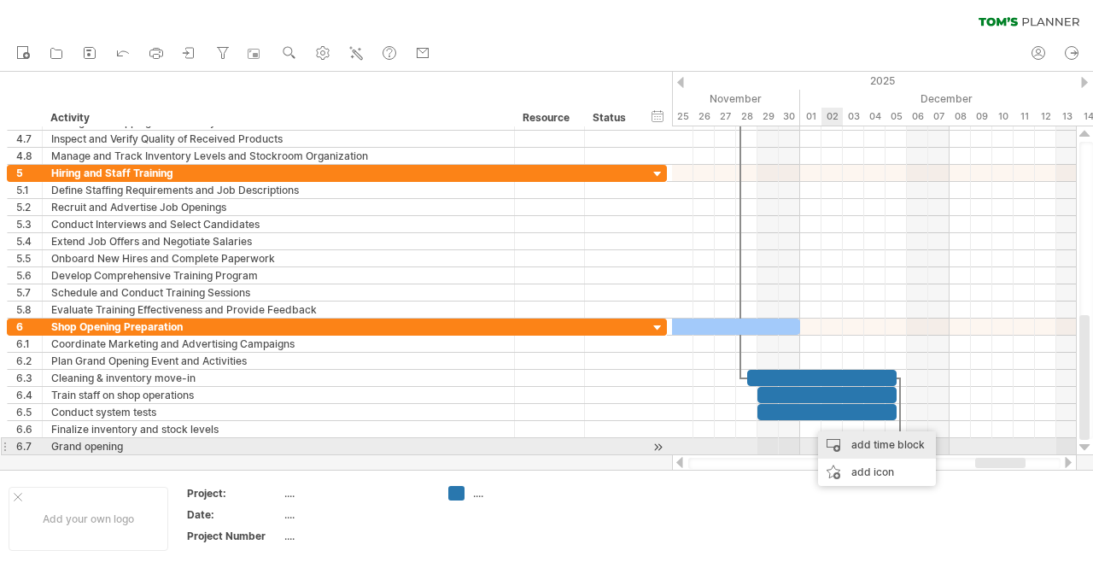
click at [875, 448] on div "add time block" at bounding box center [877, 444] width 118 height 27
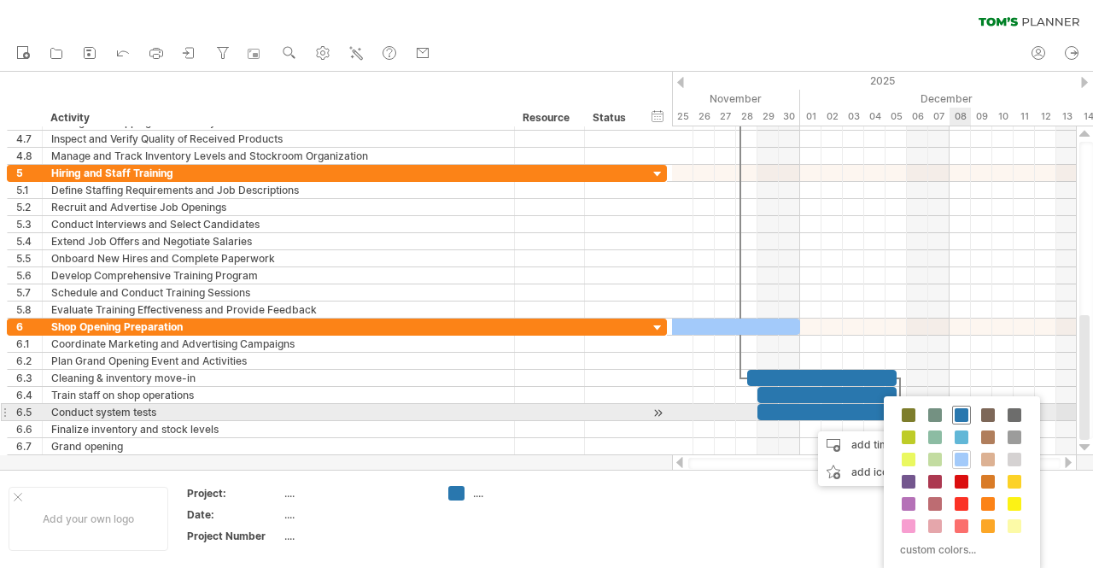
click at [955, 413] on span at bounding box center [962, 415] width 14 height 14
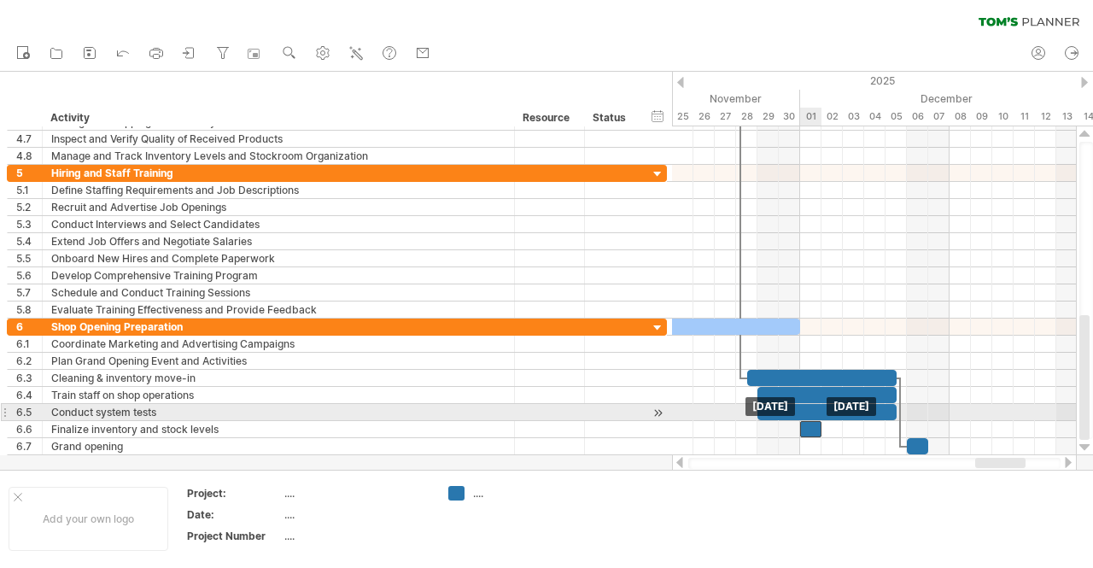
drag, startPoint x: 821, startPoint y: 418, endPoint x: 811, endPoint y: 418, distance: 10.2
click at [811, 421] on div at bounding box center [810, 429] width 21 height 16
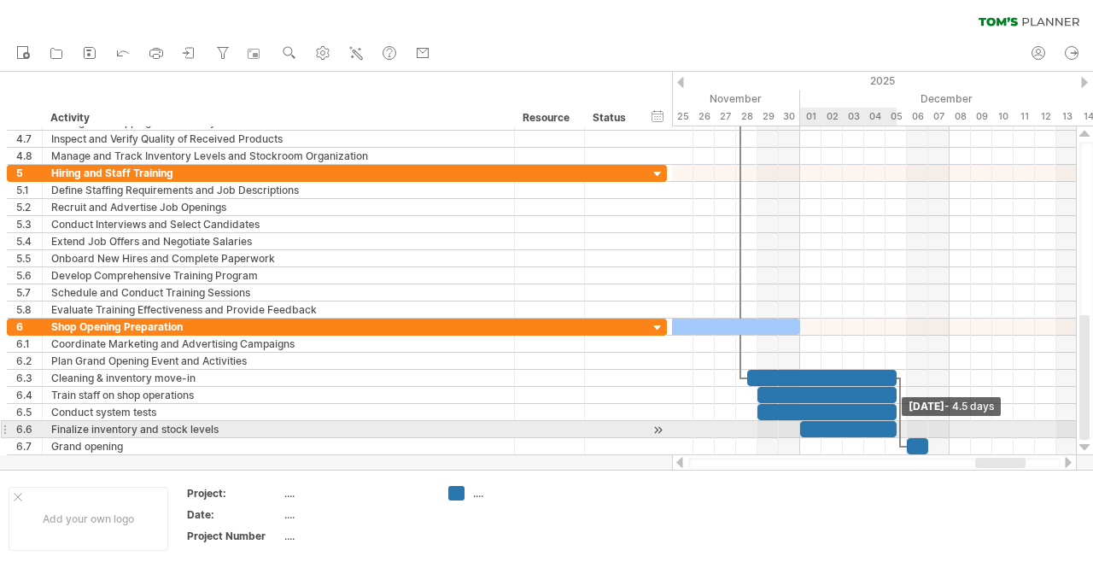
drag, startPoint x: 820, startPoint y: 423, endPoint x: 895, endPoint y: 428, distance: 75.3
click at [895, 428] on span at bounding box center [896, 429] width 7 height 16
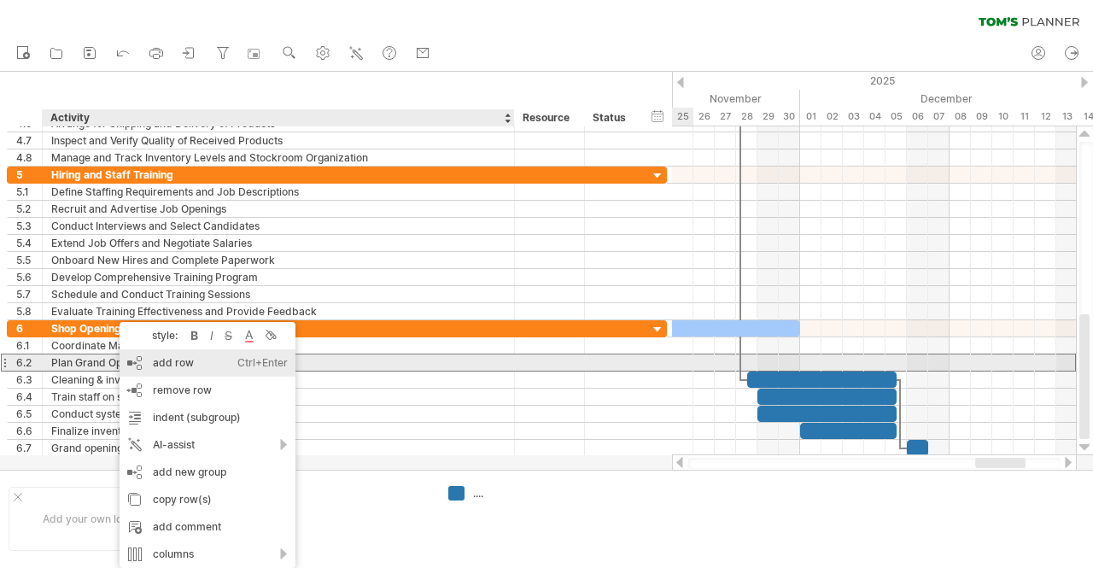
click at [202, 371] on div "add row Ctrl+Enter Cmd+Enter" at bounding box center [208, 362] width 176 height 27
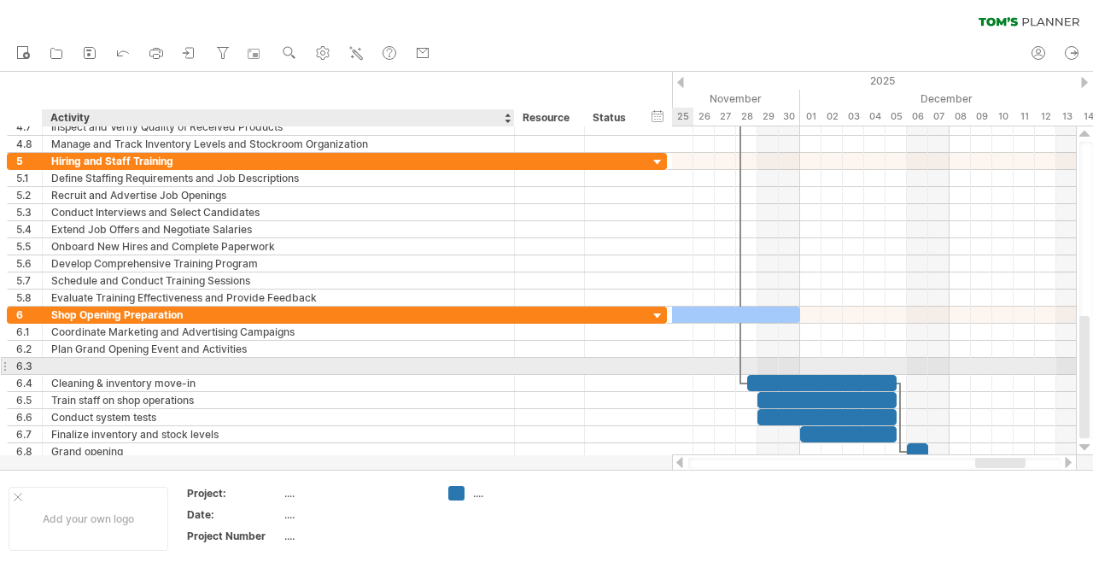
click at [143, 363] on div at bounding box center [278, 366] width 454 height 16
type input "**********"
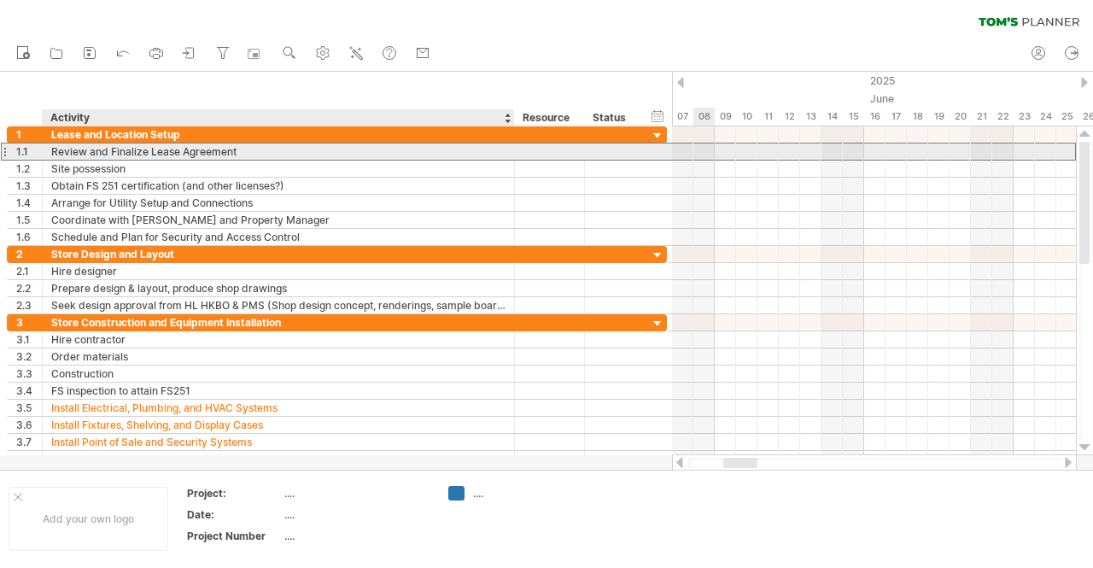
click at [91, 155] on div "Review and Finalize Lease Agreement" at bounding box center [278, 151] width 454 height 16
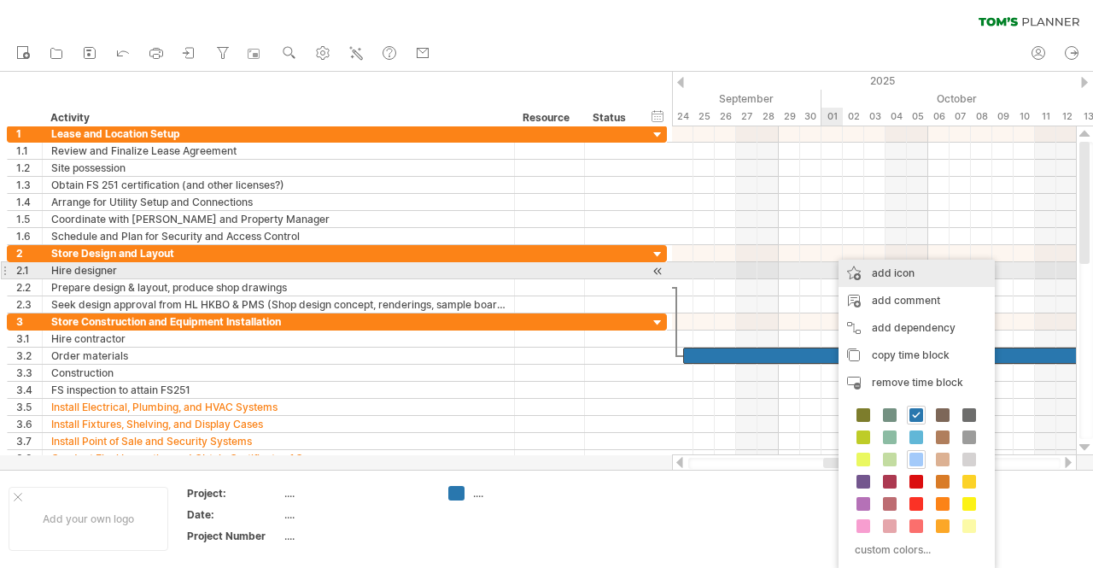
click at [899, 268] on div "add icon" at bounding box center [916, 273] width 156 height 27
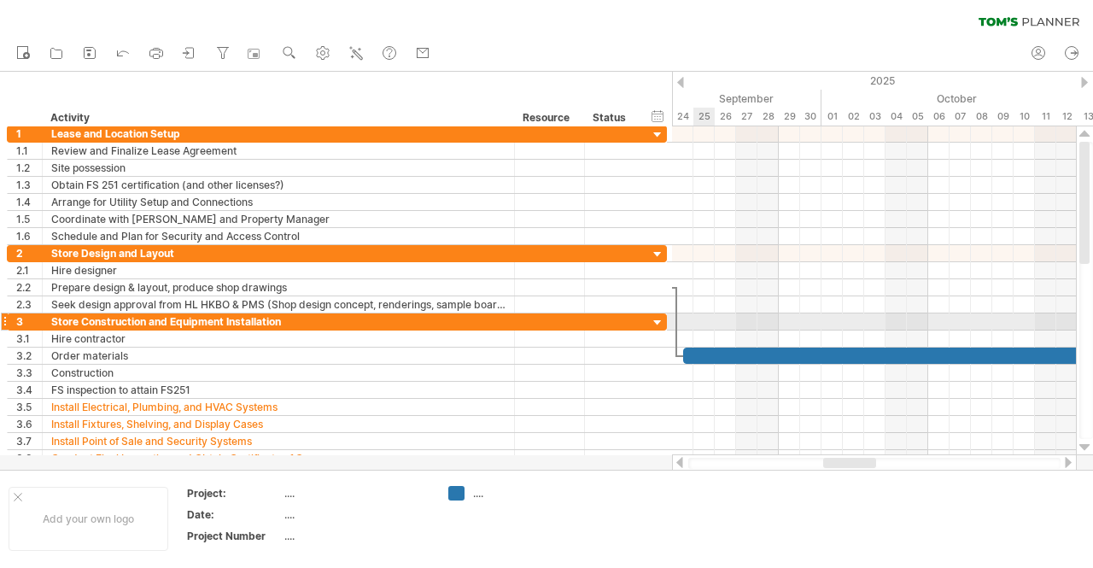
click at [714, 325] on div at bounding box center [874, 321] width 404 height 17
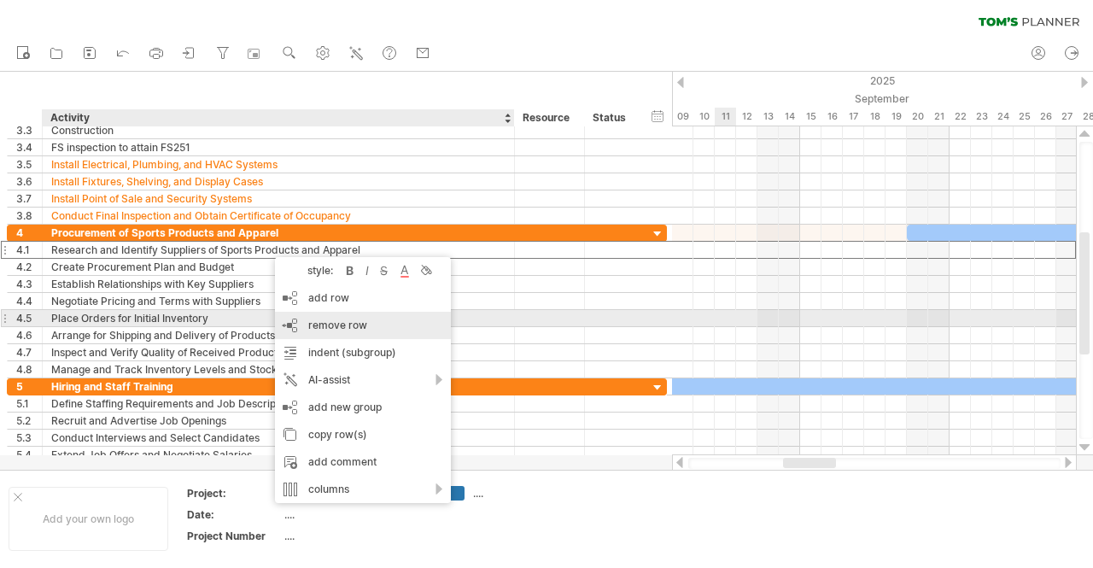
click at [321, 326] on span "remove row" at bounding box center [337, 324] width 59 height 13
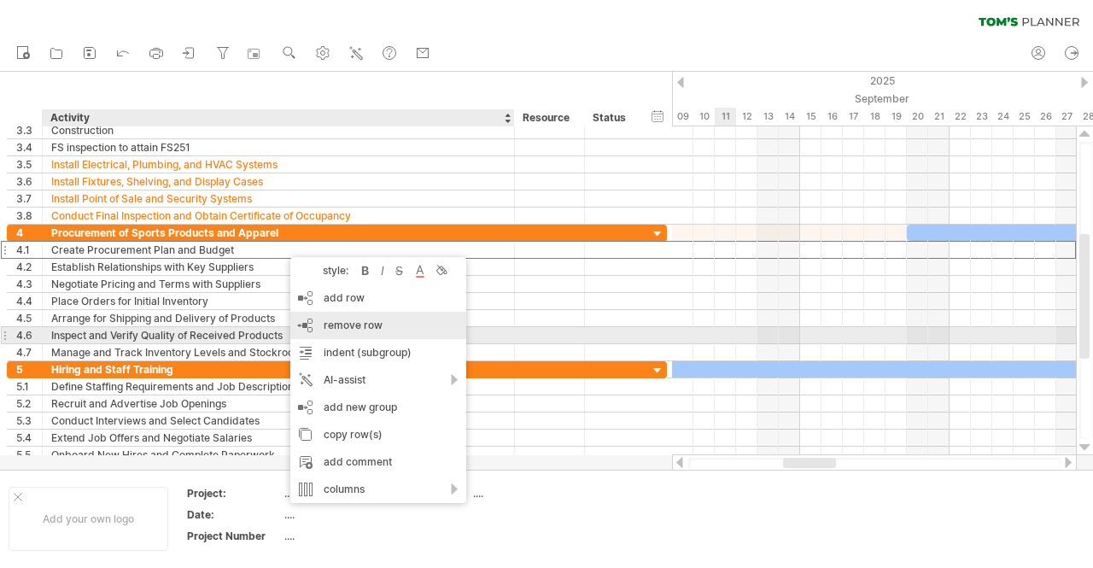
click at [362, 328] on span "remove row" at bounding box center [353, 324] width 59 height 13
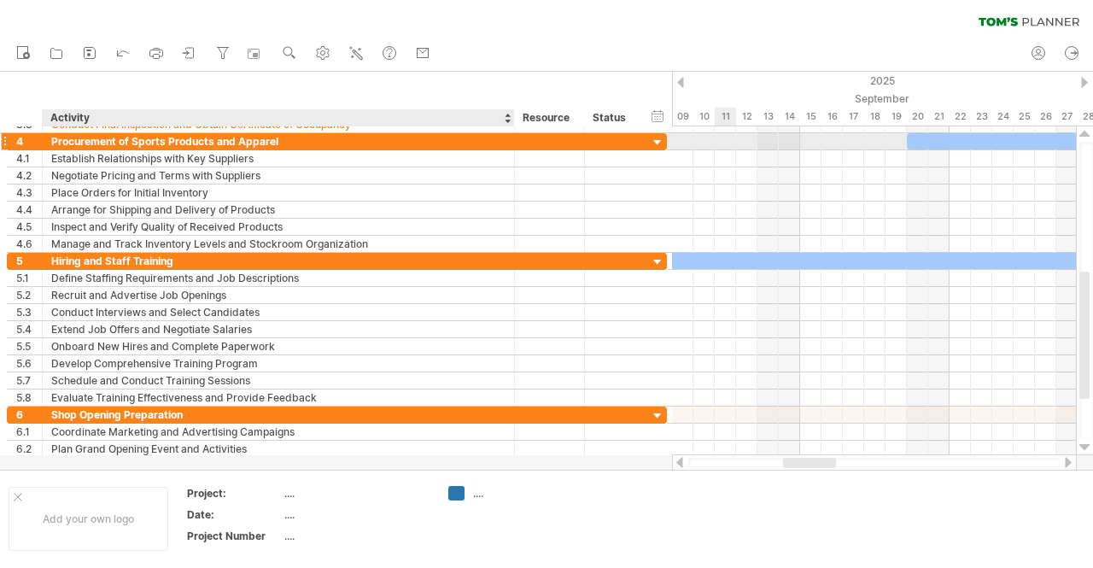
click at [188, 143] on div "Procurement of Sports Products and Apparel" at bounding box center [278, 141] width 454 height 16
type input "**********"
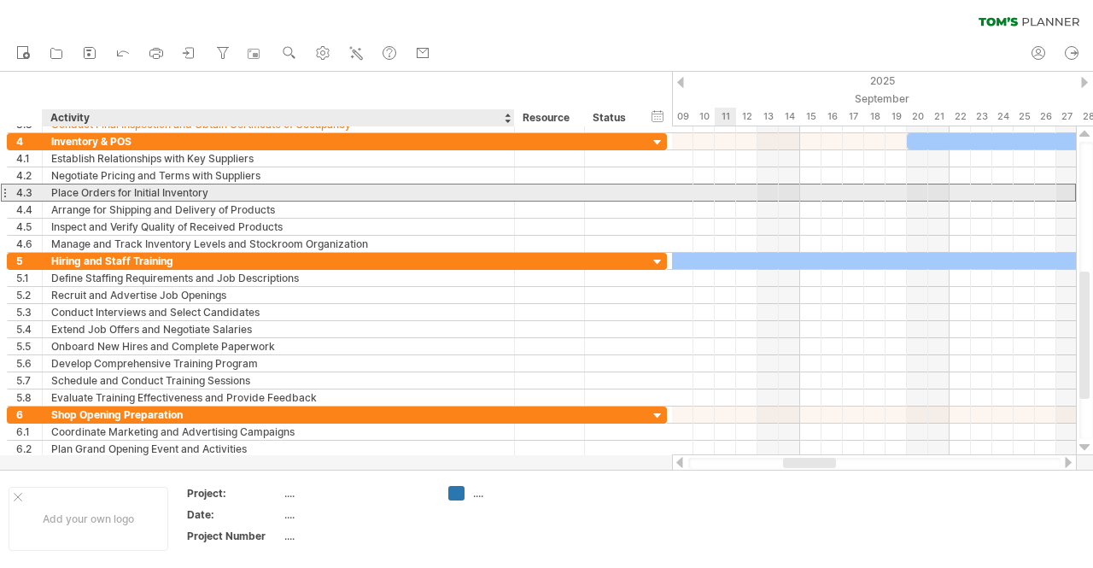
click at [211, 196] on div "Place Orders for Initial Inventory" at bounding box center [278, 192] width 454 height 16
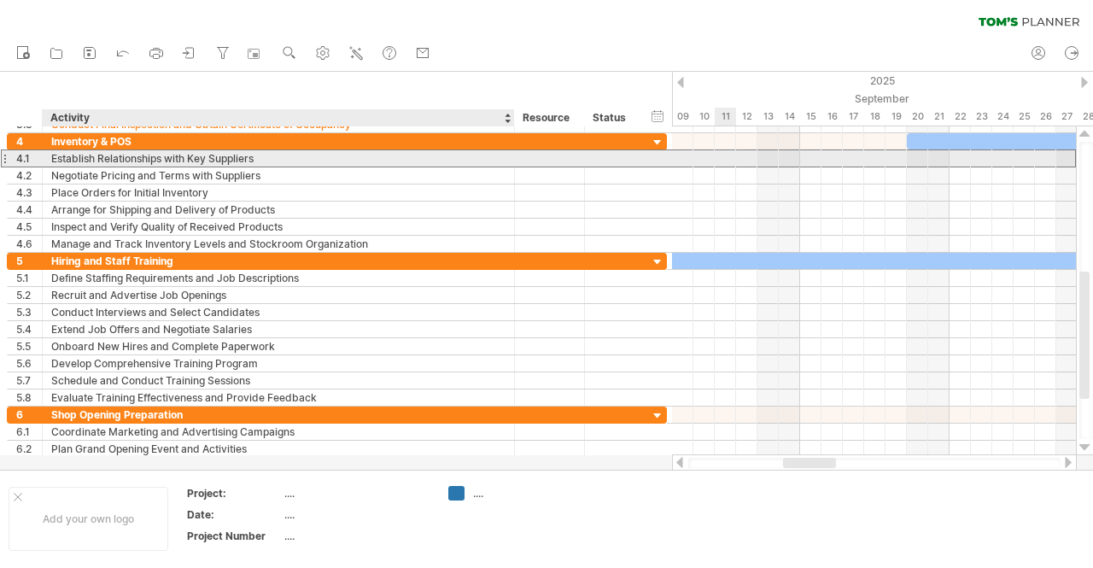
click at [172, 156] on div "Establish Relationships with Key Suppliers" at bounding box center [278, 158] width 454 height 16
type input "******"
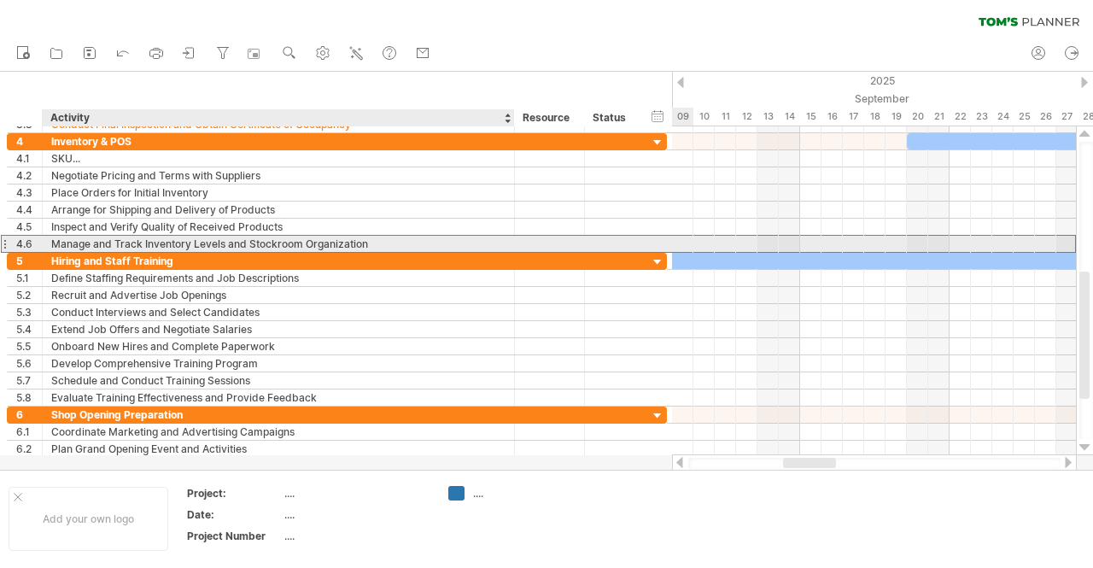
click at [470, 242] on div "Manage and Track Inventory Levels and Stockroom Organization" at bounding box center [278, 244] width 454 height 16
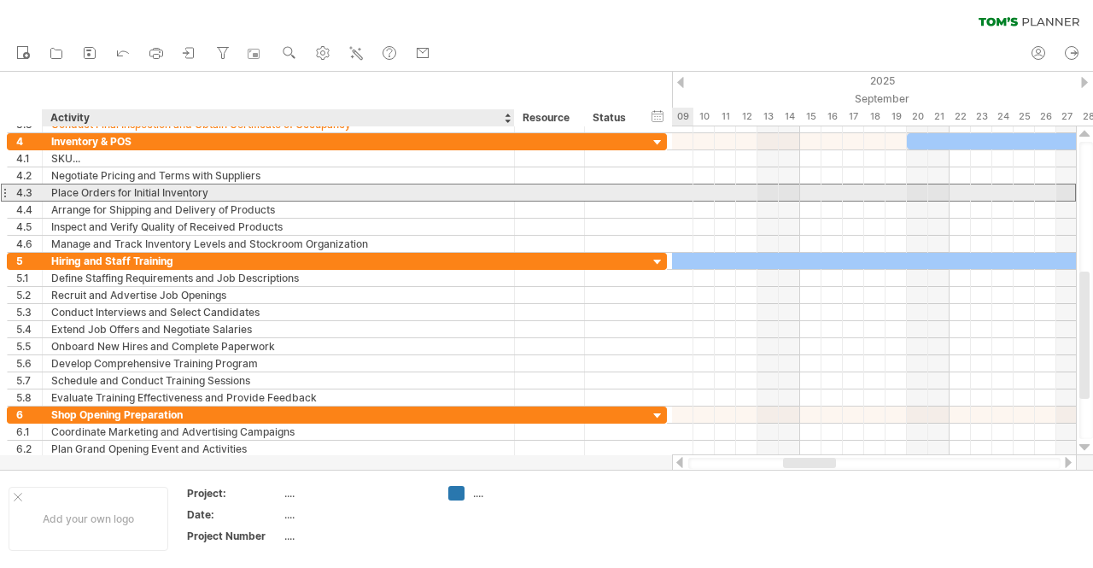
click at [473, 187] on div "Place Orders for Initial Inventory" at bounding box center [278, 192] width 454 height 16
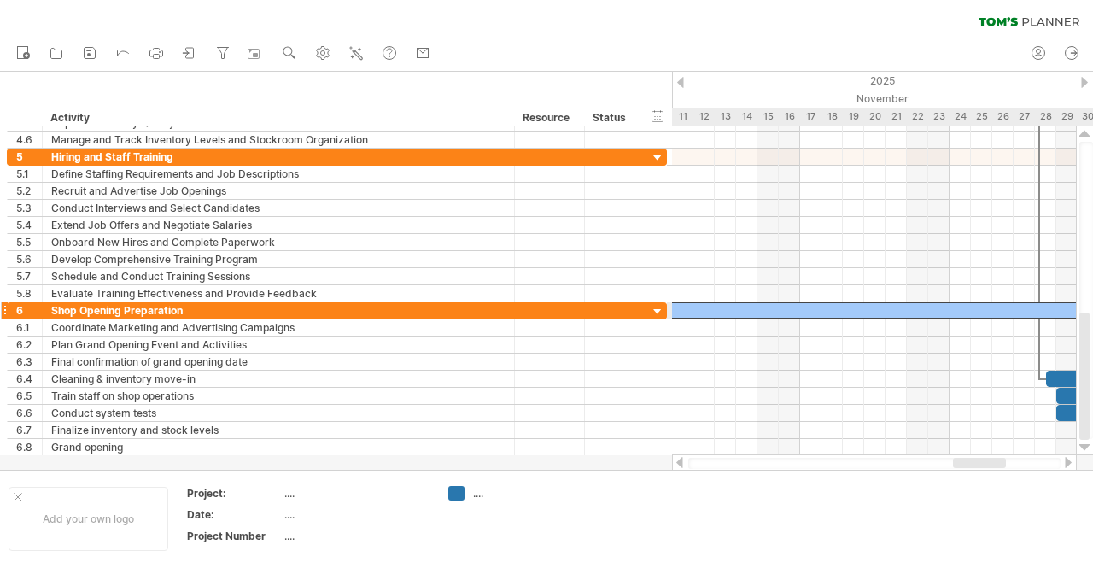
click at [789, 307] on div at bounding box center [875, 310] width 448 height 16
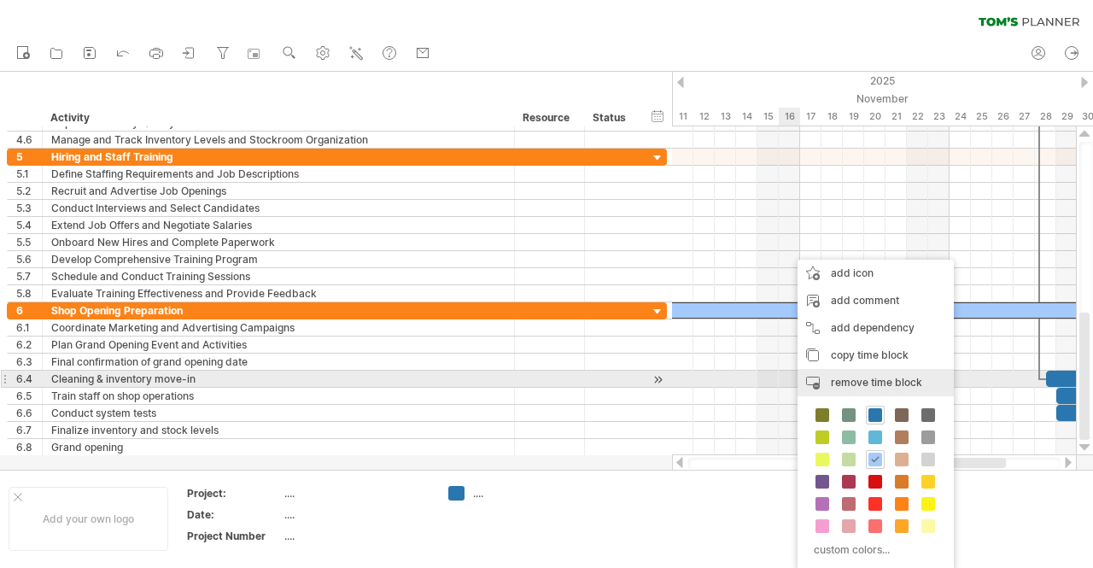
click at [891, 377] on span "remove time block" at bounding box center [876, 382] width 91 height 13
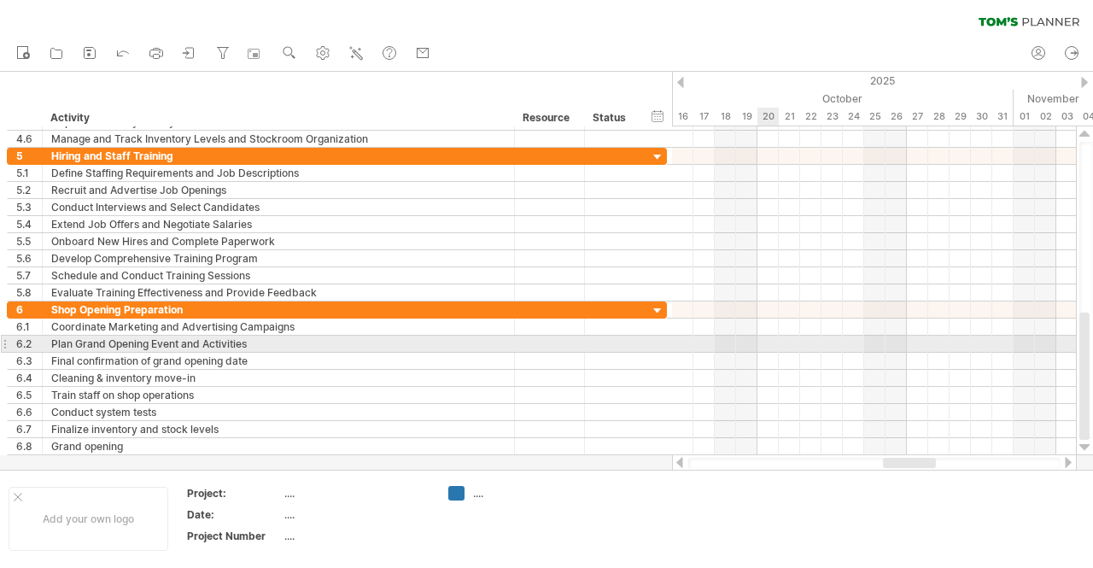
click at [770, 336] on div at bounding box center [874, 344] width 404 height 17
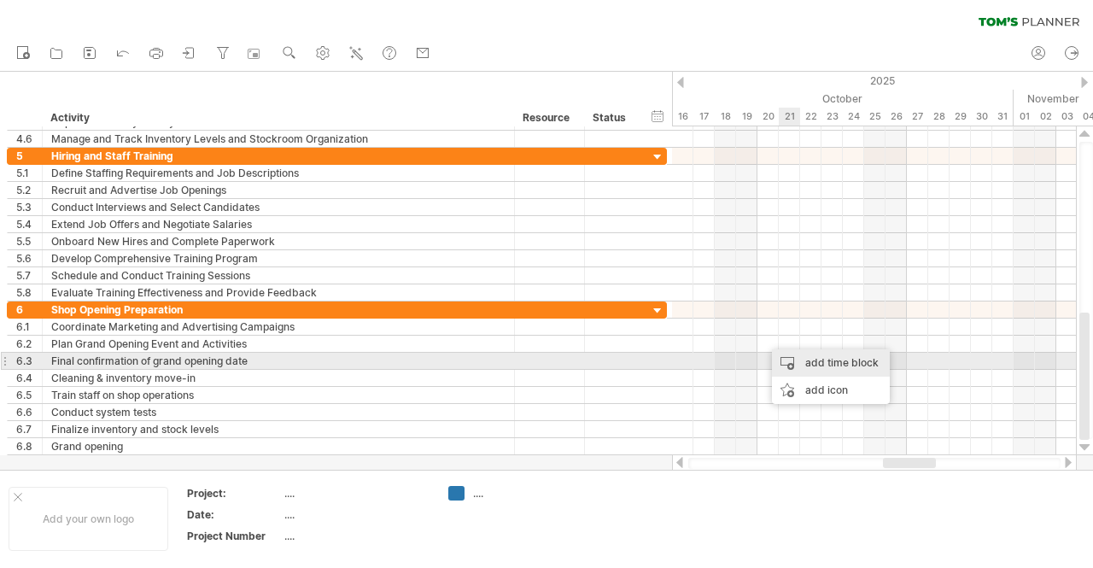
click at [831, 365] on div "add time block" at bounding box center [831, 362] width 118 height 27
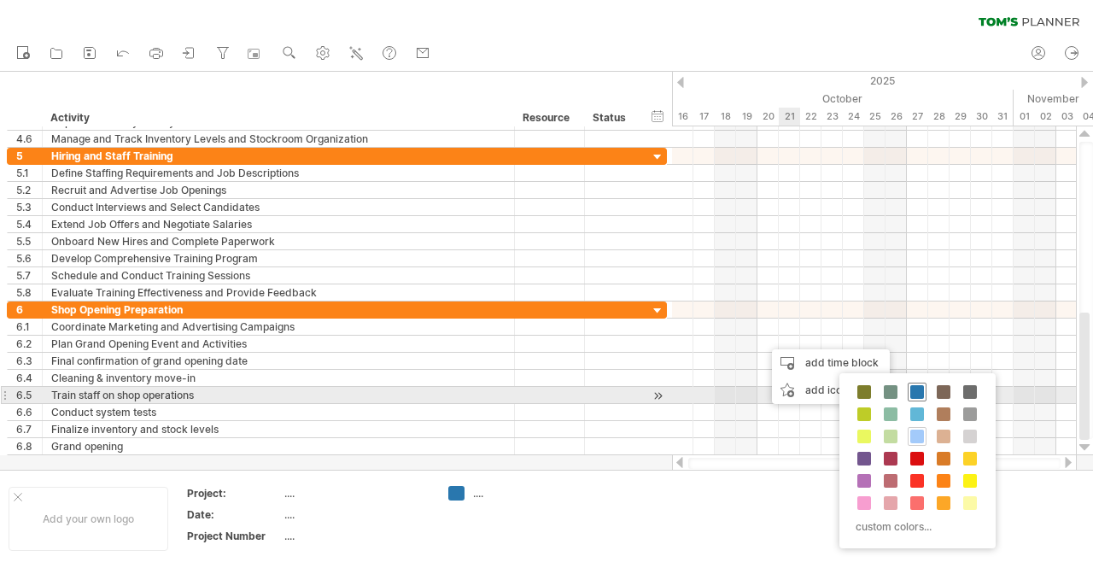
click at [914, 390] on span at bounding box center [917, 392] width 14 height 14
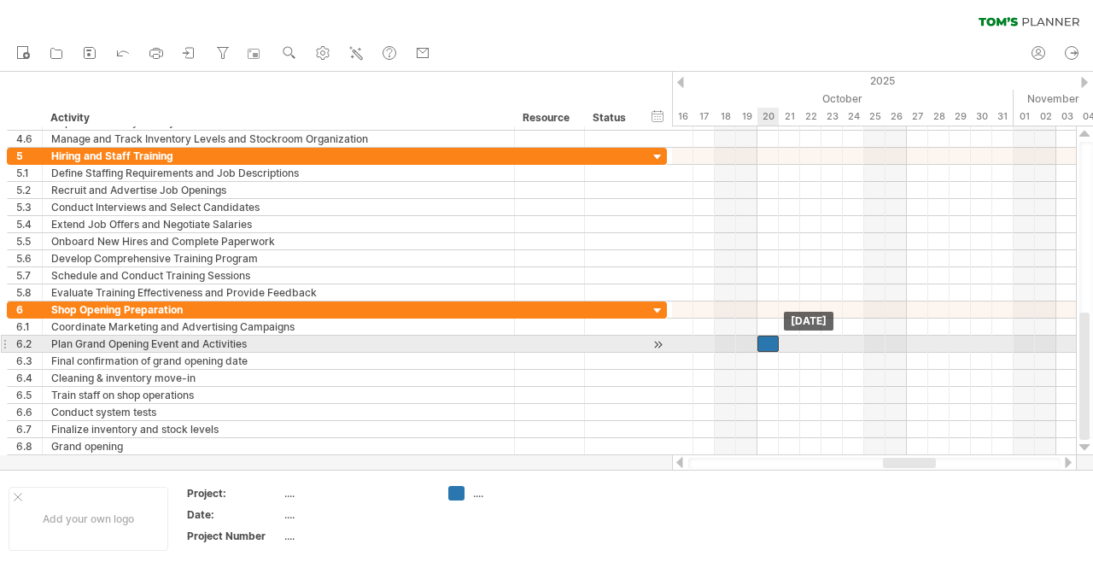
drag, startPoint x: 780, startPoint y: 336, endPoint x: 770, endPoint y: 337, distance: 9.4
click at [770, 337] on div at bounding box center [767, 344] width 21 height 16
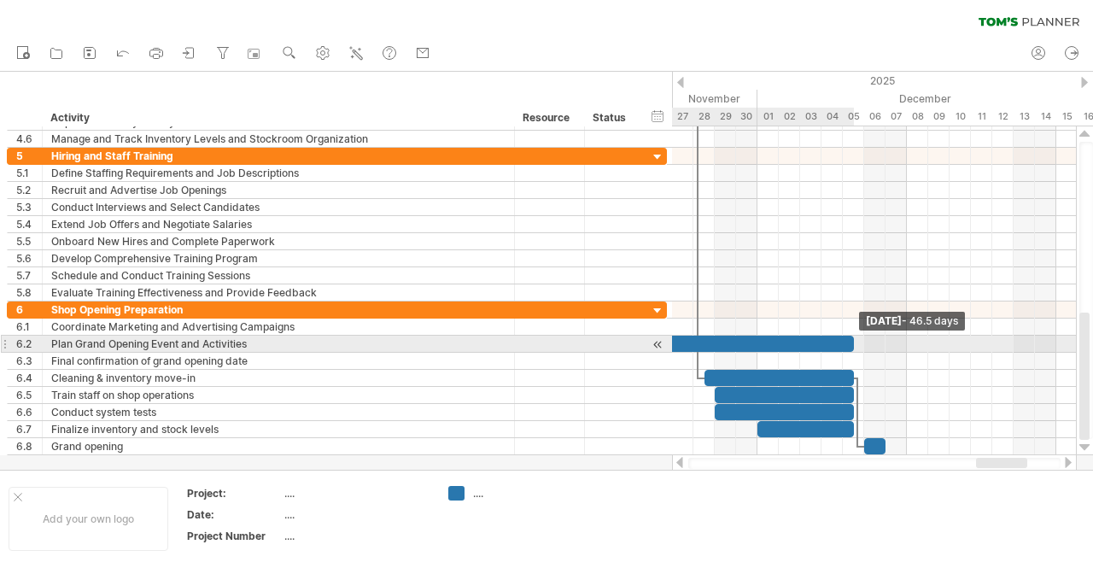
drag, startPoint x: 778, startPoint y: 339, endPoint x: 853, endPoint y: 346, distance: 75.4
click at [853, 346] on span at bounding box center [853, 344] width 7 height 16
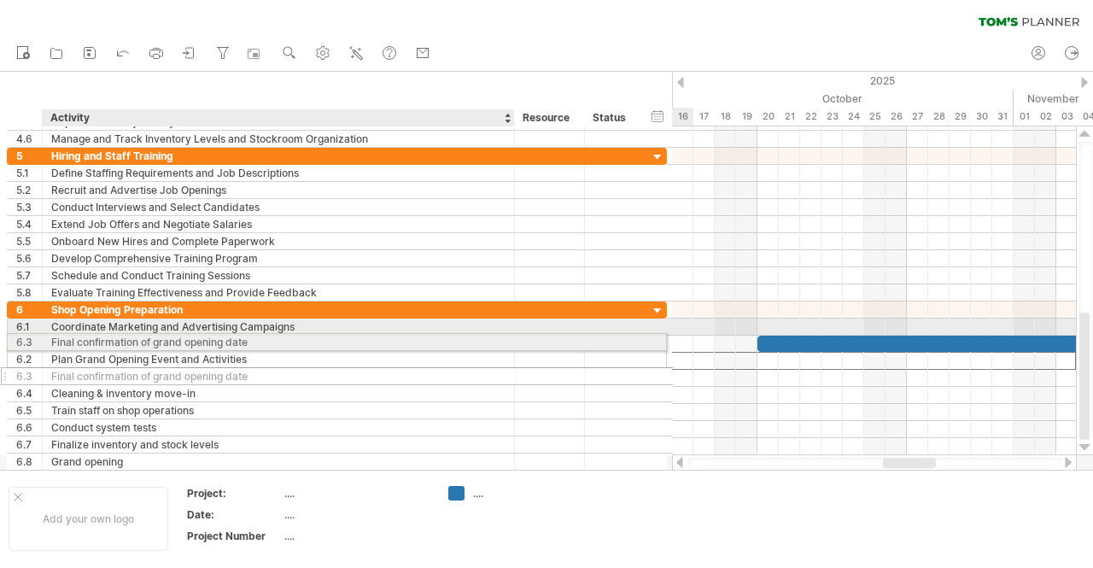
drag, startPoint x: 125, startPoint y: 359, endPoint x: 120, endPoint y: 341, distance: 19.5
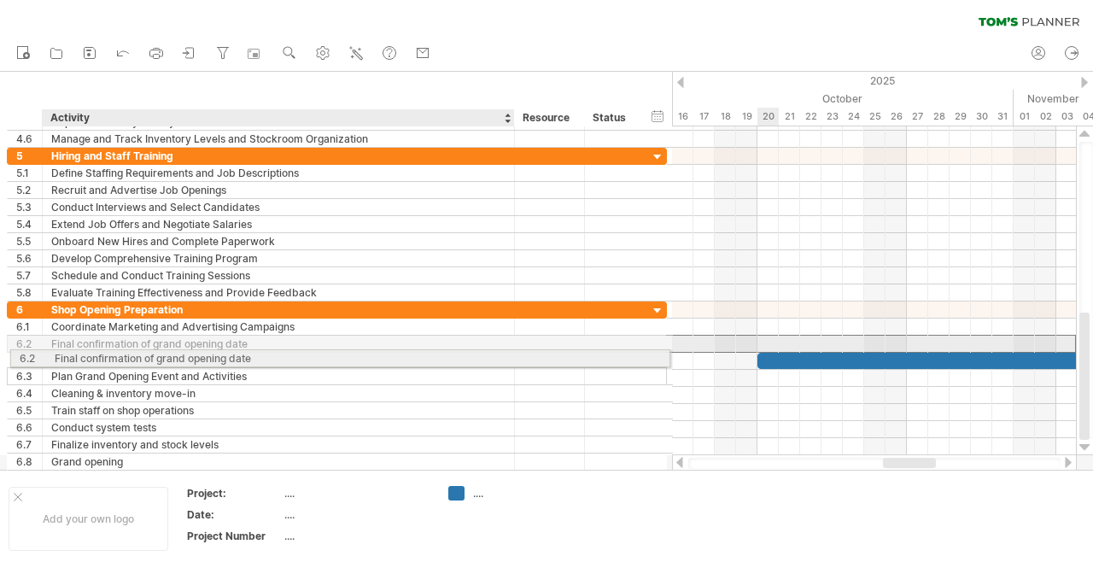
drag, startPoint x: 339, startPoint y: 341, endPoint x: 335, endPoint y: 355, distance: 15.1
click at [335, 355] on div "**********" at bounding box center [337, 385] width 660 height 169
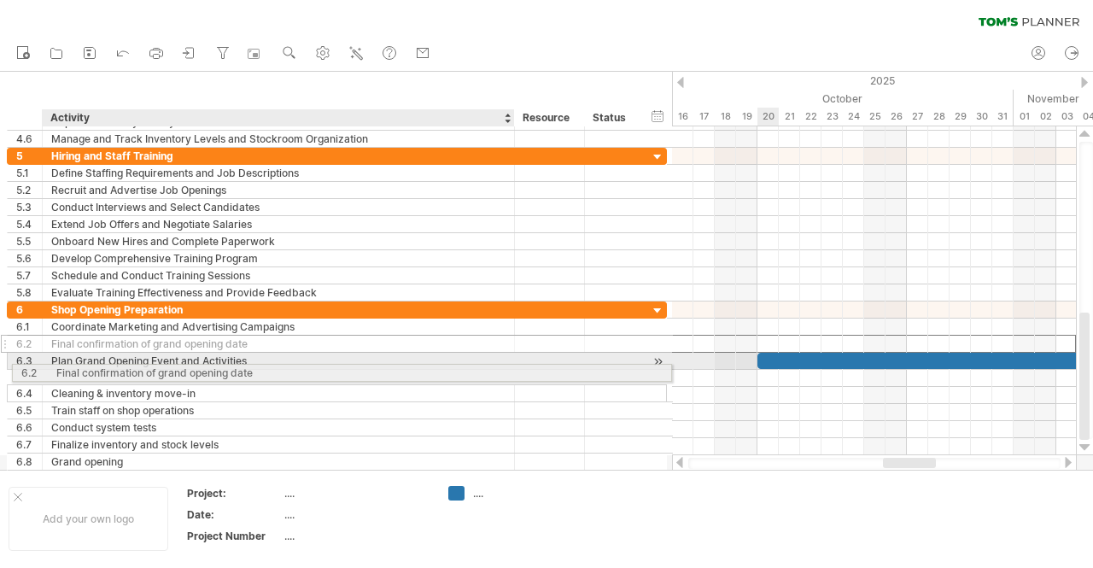
drag, startPoint x: 312, startPoint y: 336, endPoint x: 312, endPoint y: 370, distance: 34.2
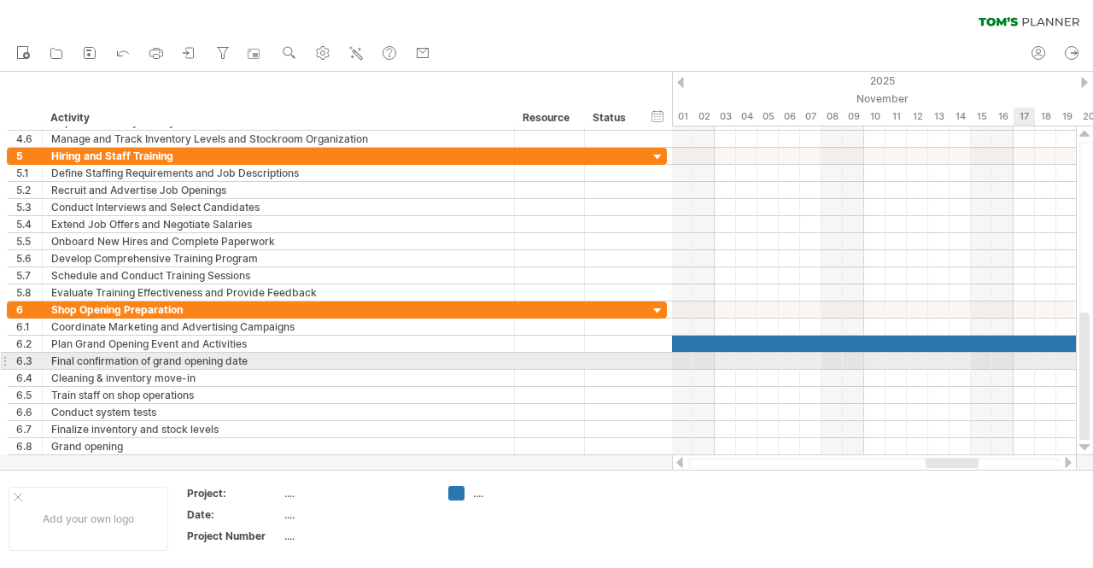
click at [1026, 359] on div at bounding box center [874, 361] width 404 height 17
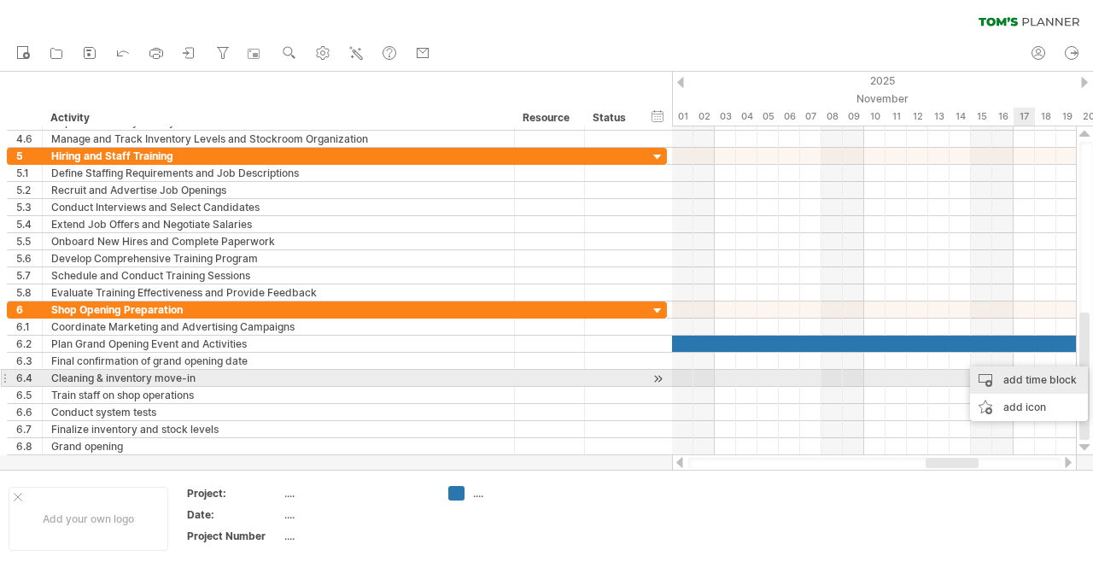
click at [1033, 377] on div "add time block" at bounding box center [1029, 379] width 118 height 27
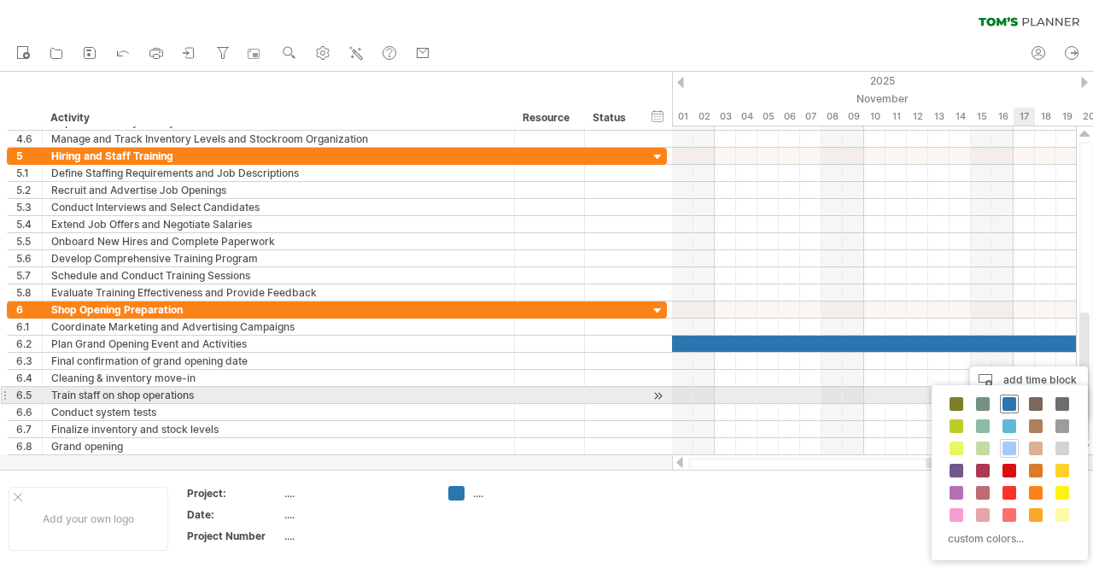
click at [1006, 400] on span at bounding box center [1009, 404] width 14 height 14
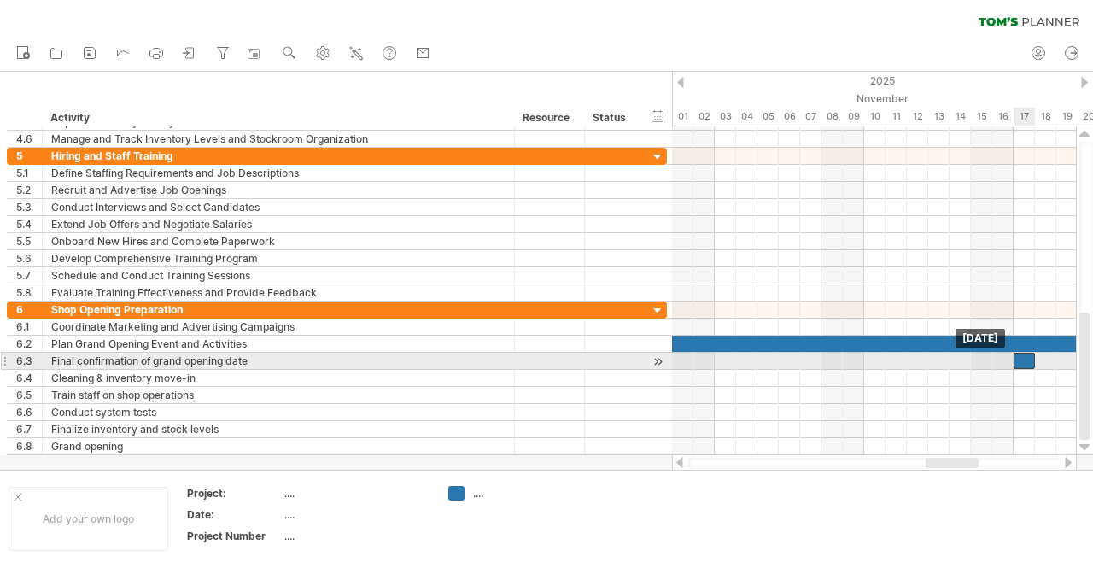
click at [1027, 356] on div at bounding box center [1023, 361] width 21 height 16
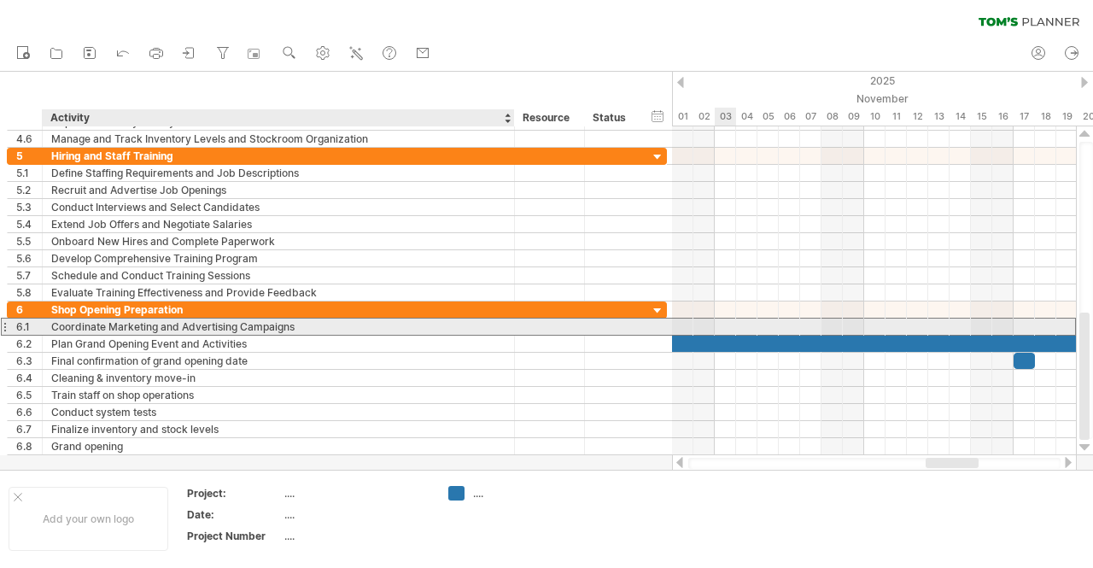
click at [79, 322] on div "Coordinate Marketing and Advertising Campaigns" at bounding box center [278, 326] width 454 height 16
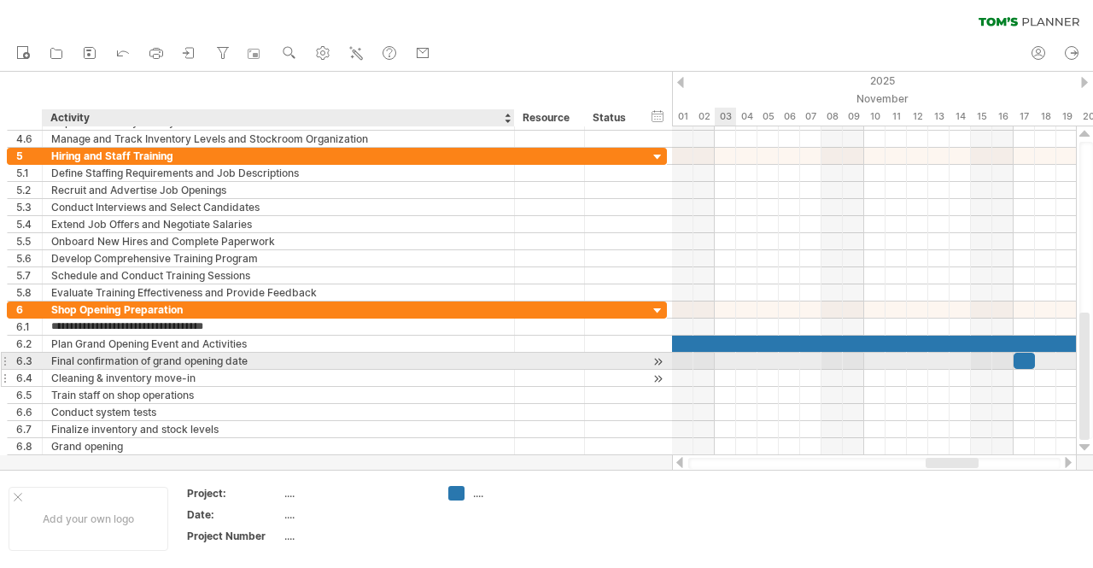
type input "**********"
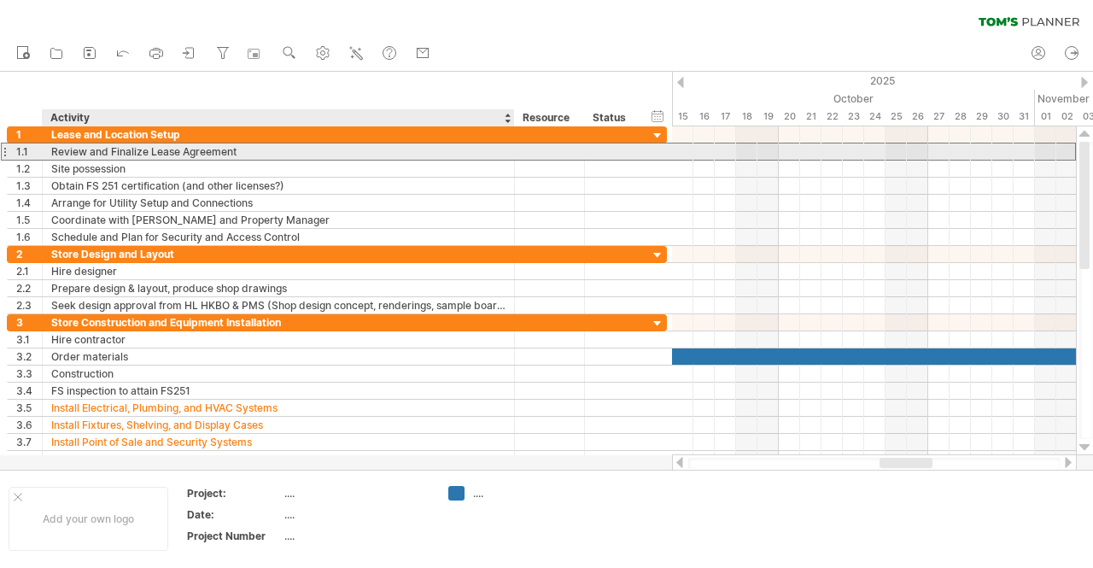
click at [106, 153] on div "Review and Finalize Lease Agreement" at bounding box center [278, 151] width 454 height 16
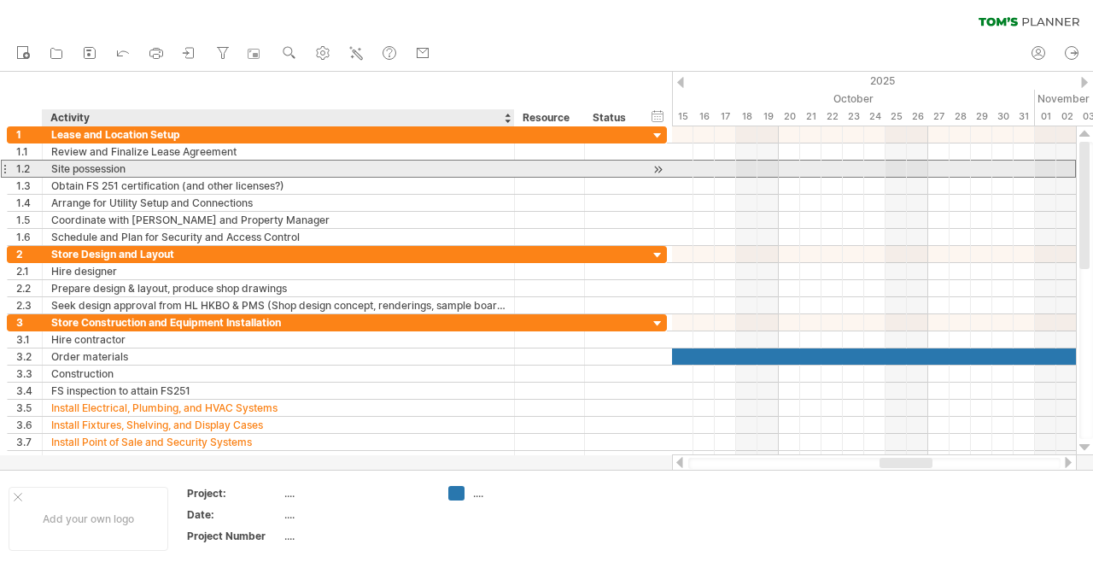
click at [82, 163] on div "Site possession" at bounding box center [278, 169] width 454 height 16
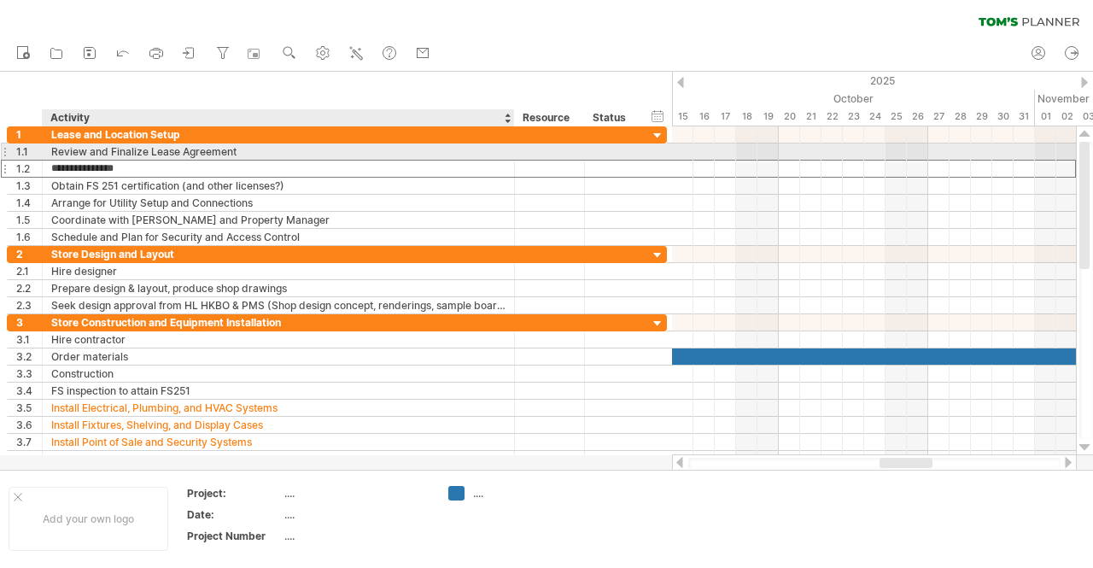
click at [73, 147] on div "Review and Finalize Lease Agreement" at bounding box center [278, 151] width 454 height 16
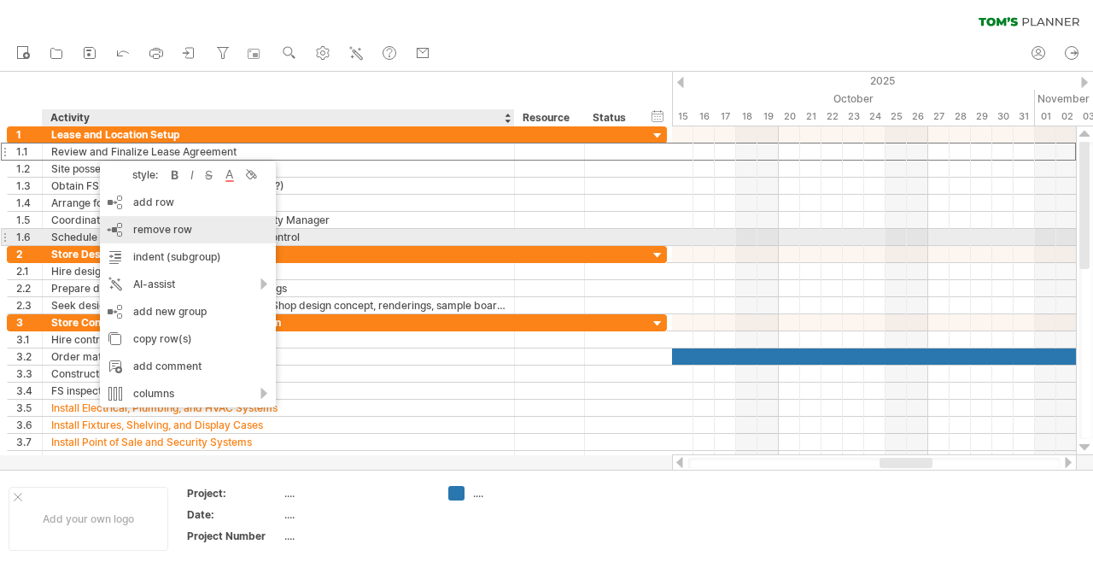
click at [154, 232] on span "remove row" at bounding box center [162, 229] width 59 height 13
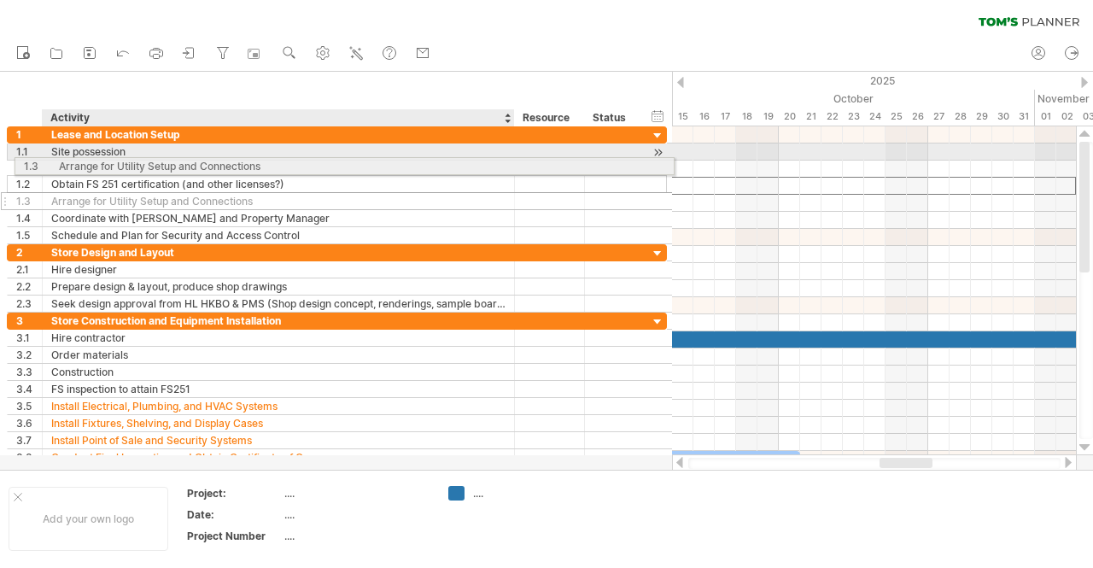
drag, startPoint x: 73, startPoint y: 184, endPoint x: 75, endPoint y: 163, distance: 20.7
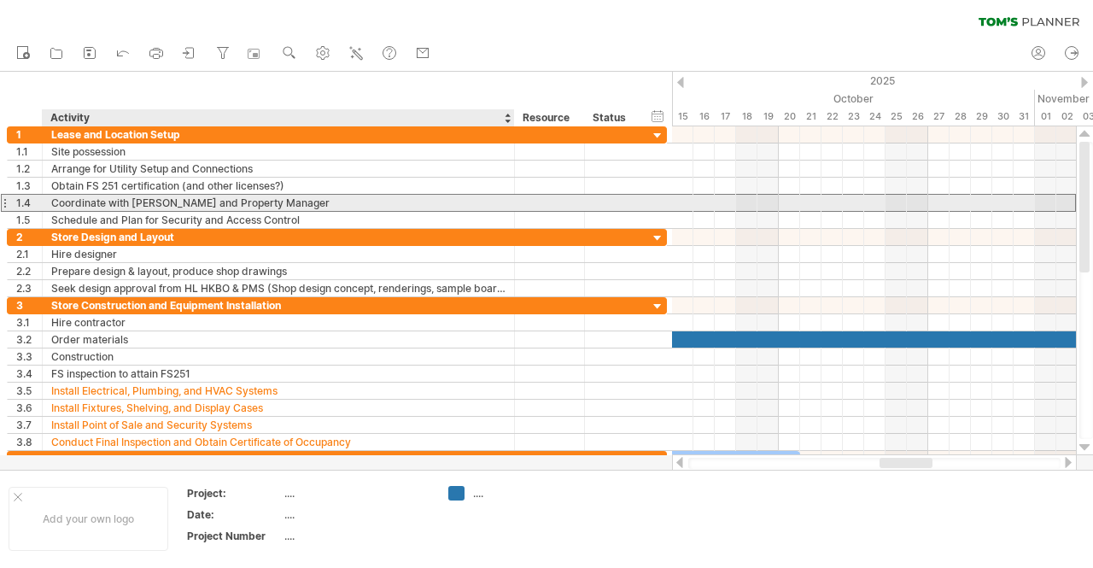
click at [75, 201] on div "Coordinate with [PERSON_NAME] and Property Manager" at bounding box center [278, 203] width 454 height 16
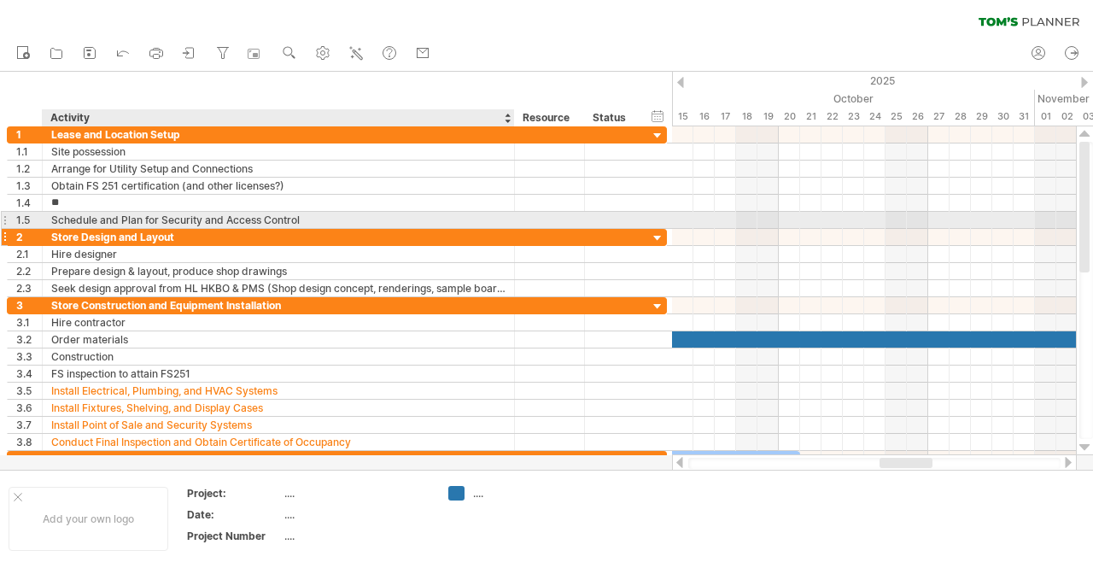
type input "*"
type input "**********"
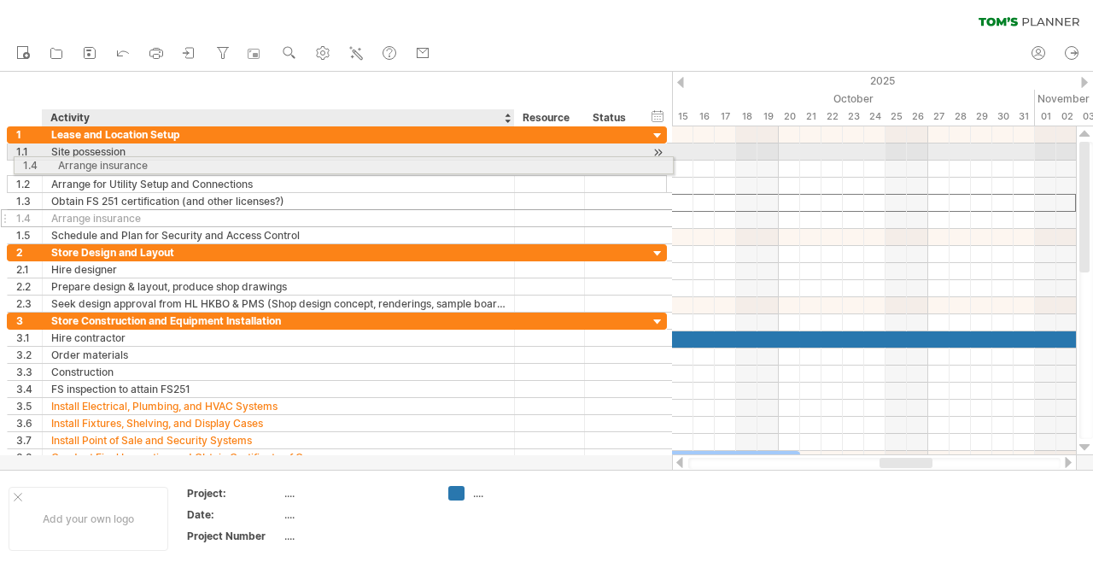
drag, startPoint x: 76, startPoint y: 202, endPoint x: 78, endPoint y: 162, distance: 40.2
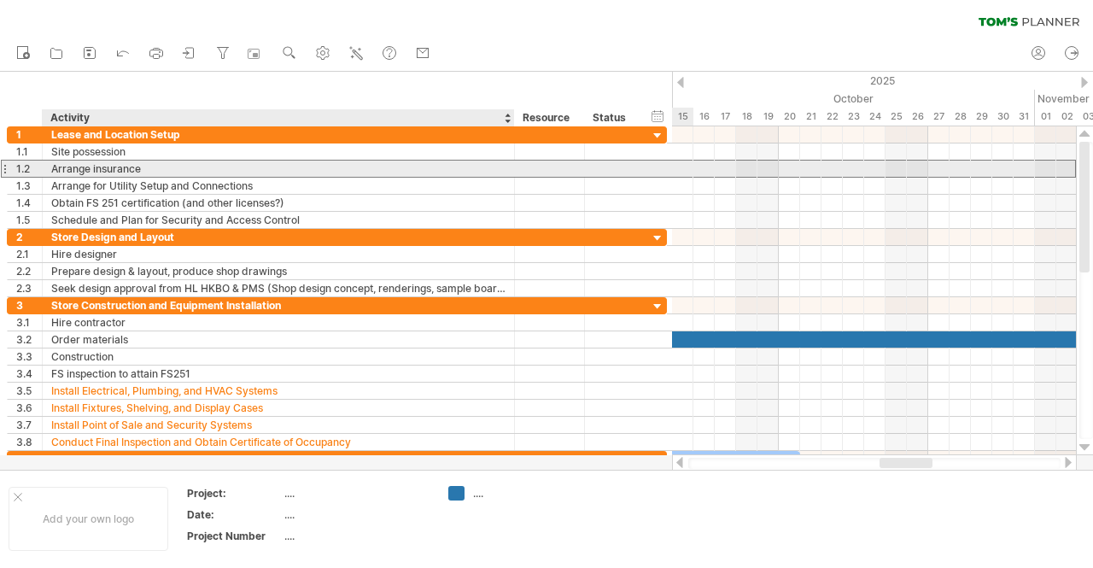
click at [126, 161] on div "Arrange insurance" at bounding box center [278, 169] width 454 height 16
click at [74, 163] on input "**********" at bounding box center [278, 169] width 454 height 16
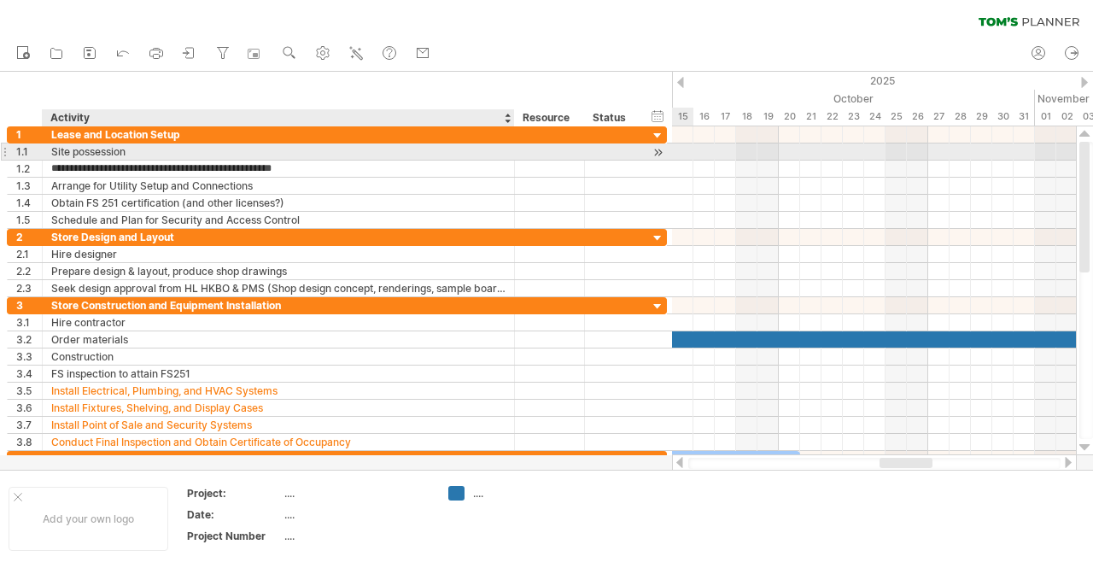
type input "**********"
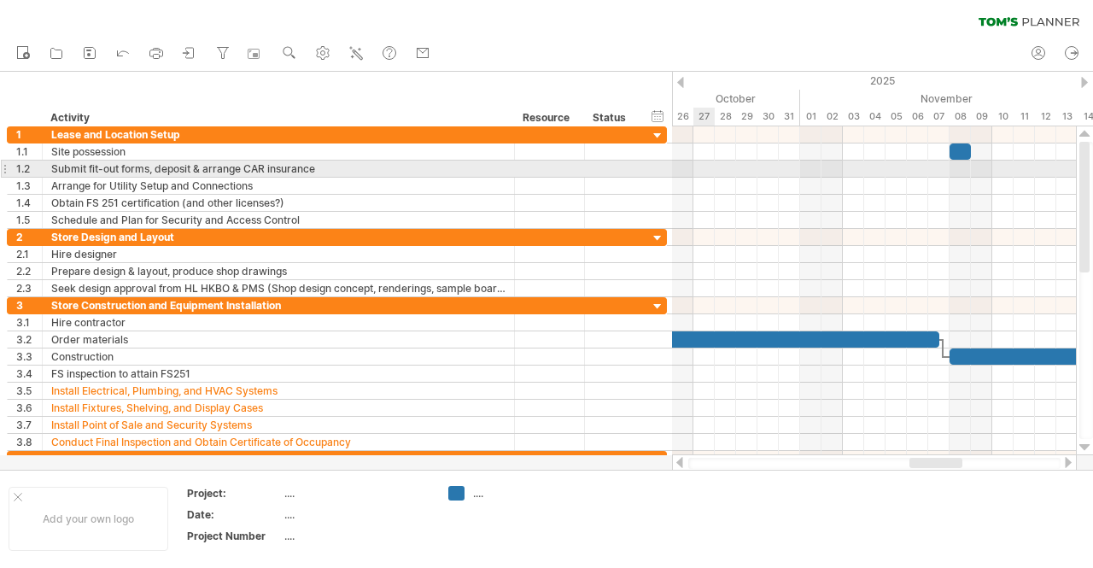
click at [698, 164] on div at bounding box center [874, 169] width 404 height 17
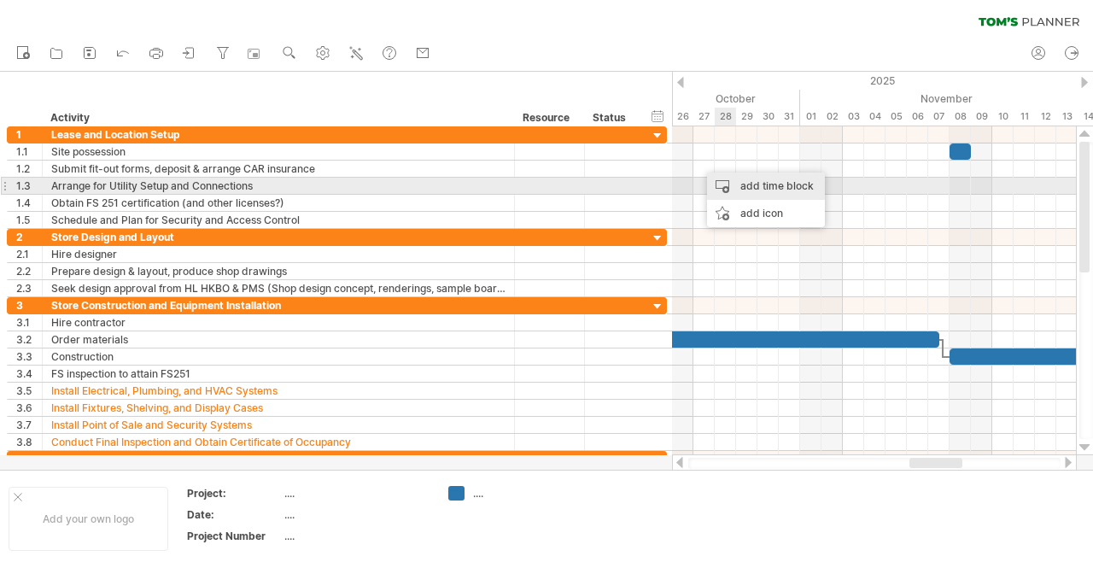
click at [767, 187] on div "add time block" at bounding box center [766, 185] width 118 height 27
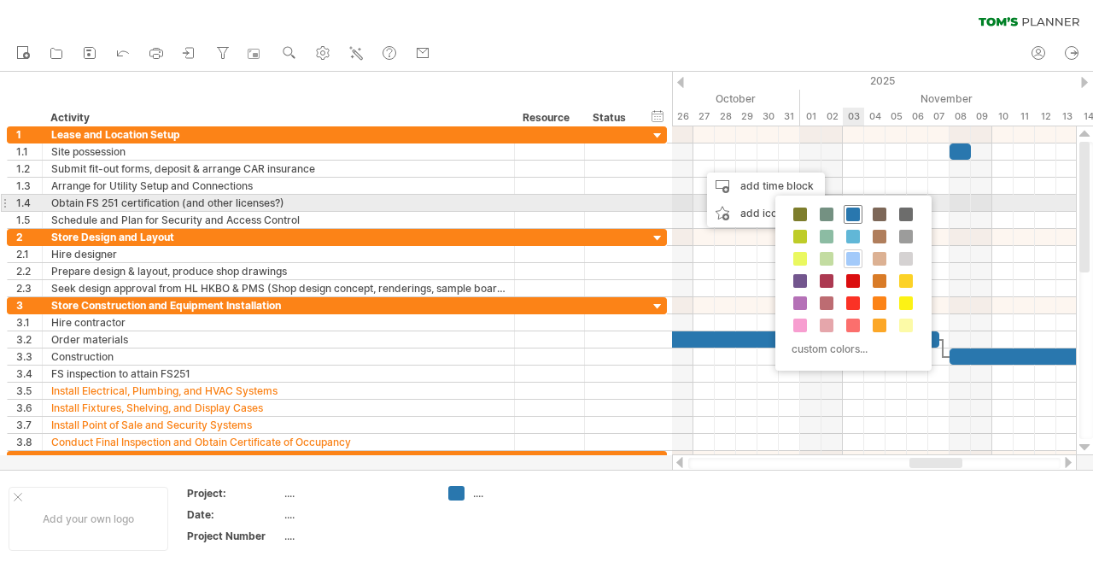
click at [849, 211] on span at bounding box center [853, 214] width 14 height 14
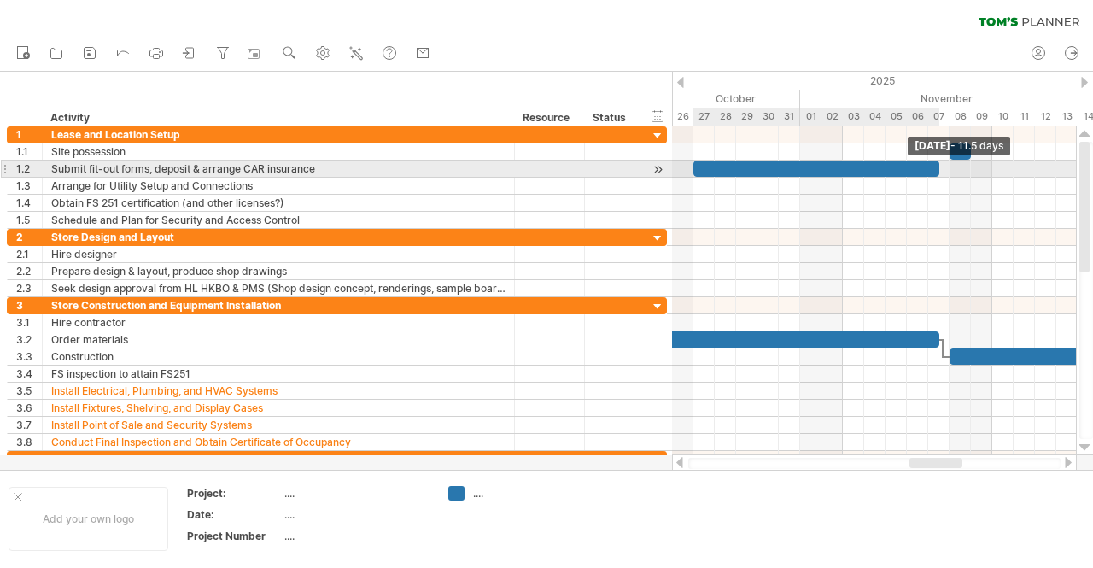
drag, startPoint x: 711, startPoint y: 169, endPoint x: 937, endPoint y: 171, distance: 226.3
click at [937, 171] on span at bounding box center [939, 169] width 7 height 16
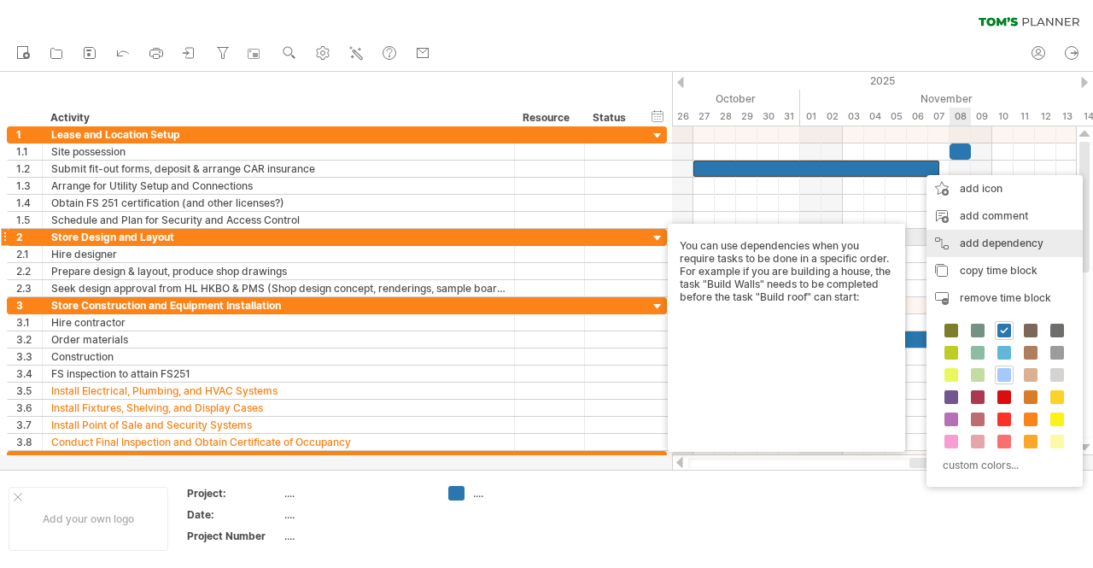
click at [976, 245] on div "add dependency You can use dependencies when you require tasks to be done in a …" at bounding box center [1004, 243] width 156 height 27
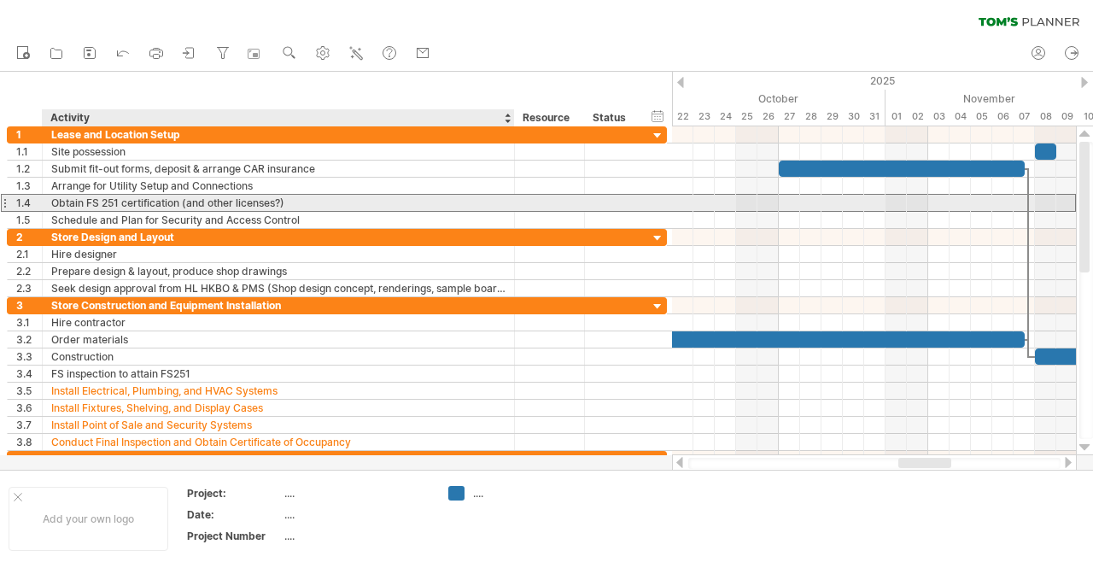
click at [170, 203] on div "Obtain FS 251 certification (and other licenses?)" at bounding box center [278, 203] width 454 height 16
click at [185, 196] on div "Submit WR1, FS251 certificate (and other licenses?)" at bounding box center [278, 203] width 454 height 16
click at [412, 200] on div "Submit WR1, FS251 certificate, public liability insurance ($20M) (and other lic…" at bounding box center [278, 203] width 454 height 16
type input "**********"
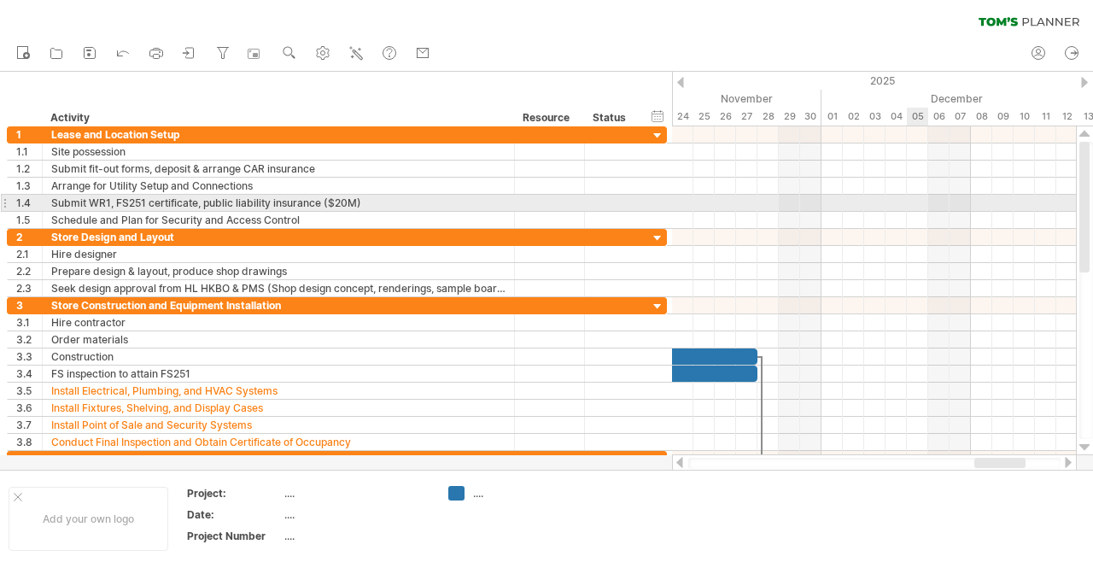
click at [912, 202] on div at bounding box center [874, 203] width 404 height 17
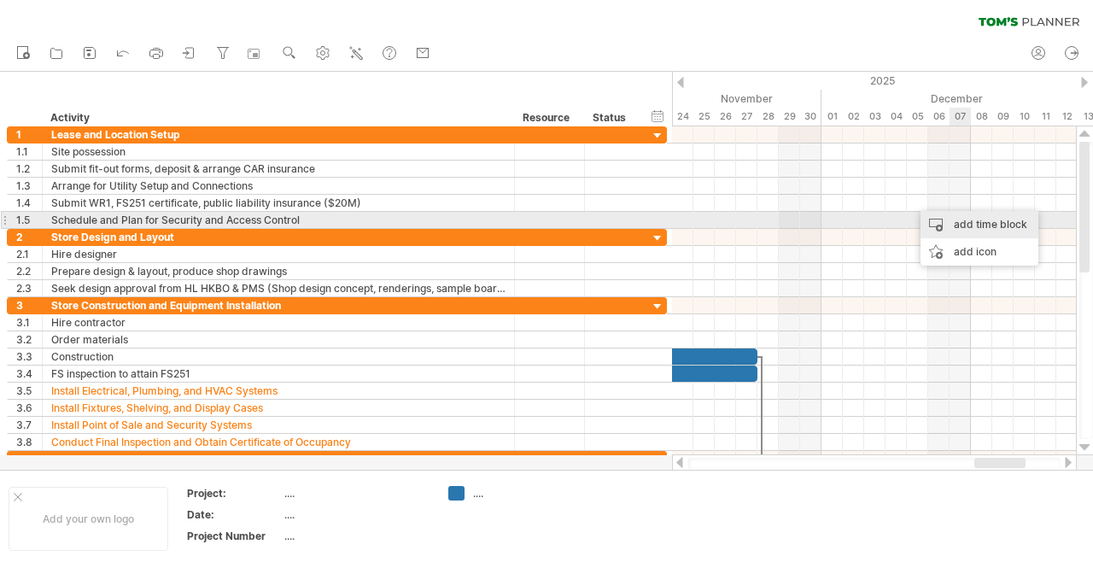
click at [973, 219] on div "add time block" at bounding box center [979, 224] width 118 height 27
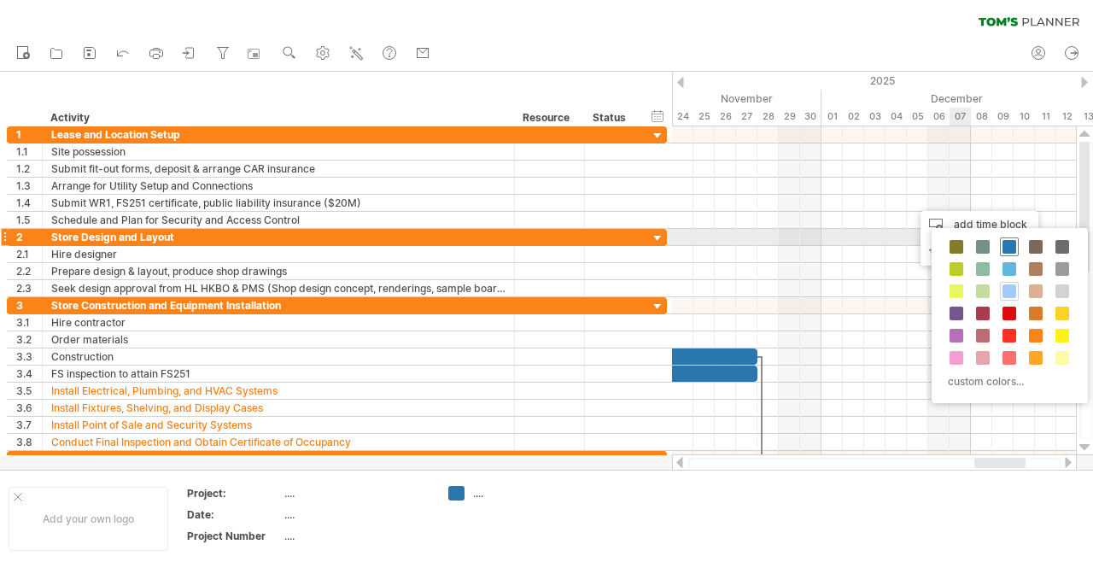
click at [1008, 242] on span at bounding box center [1009, 247] width 14 height 14
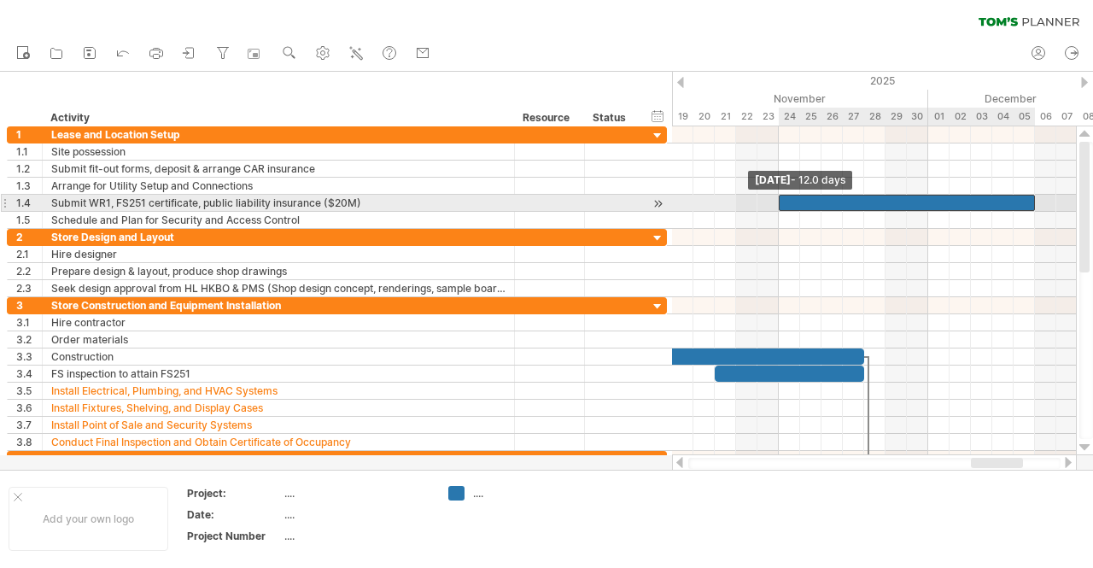
drag, startPoint x: 905, startPoint y: 199, endPoint x: 782, endPoint y: 197, distance: 123.0
click at [782, 197] on div at bounding box center [907, 203] width 256 height 16
drag, startPoint x: 1033, startPoint y: 203, endPoint x: 1025, endPoint y: 201, distance: 8.9
click at [1025, 201] on span at bounding box center [1024, 203] width 7 height 16
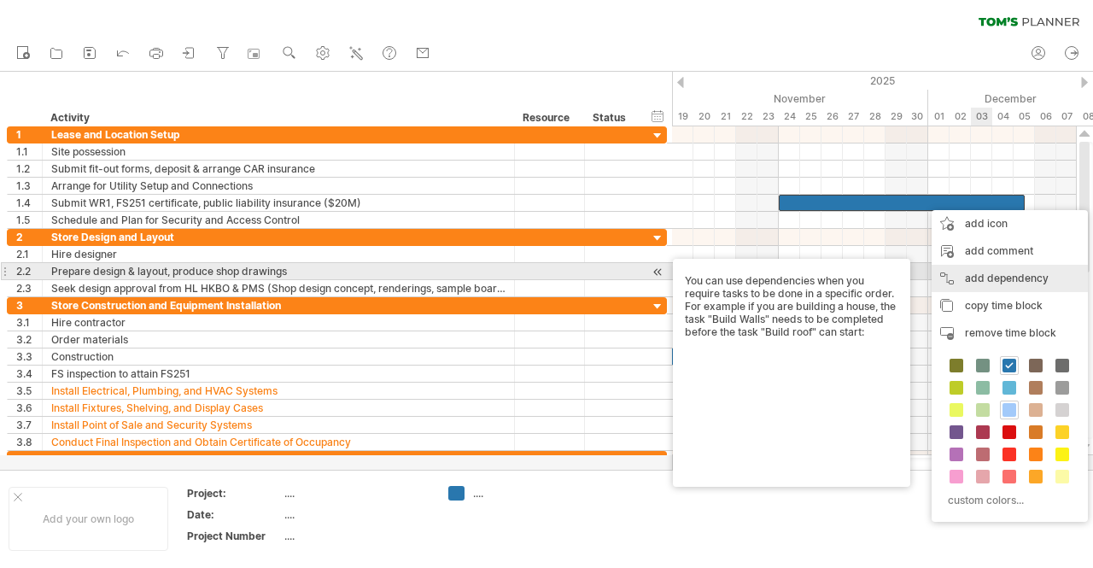
click at [1021, 279] on div "add dependency You can use dependencies when you require tasks to be done in a …" at bounding box center [1010, 278] width 156 height 27
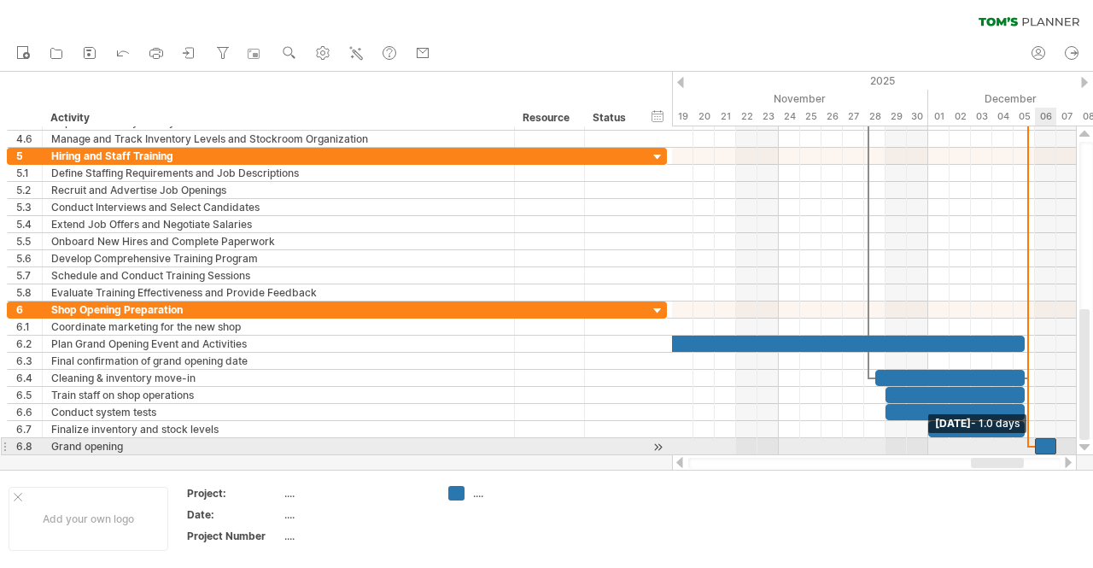
click at [1037, 442] on span at bounding box center [1034, 446] width 7 height 16
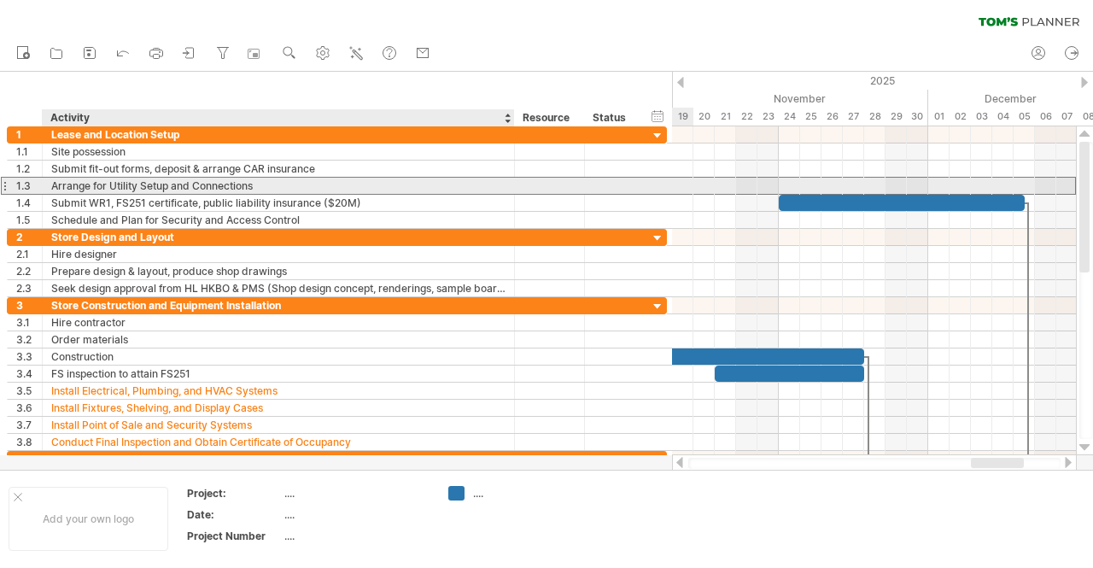
click at [128, 189] on div "Arrange for Utility Setup and Connections" at bounding box center [278, 186] width 454 height 16
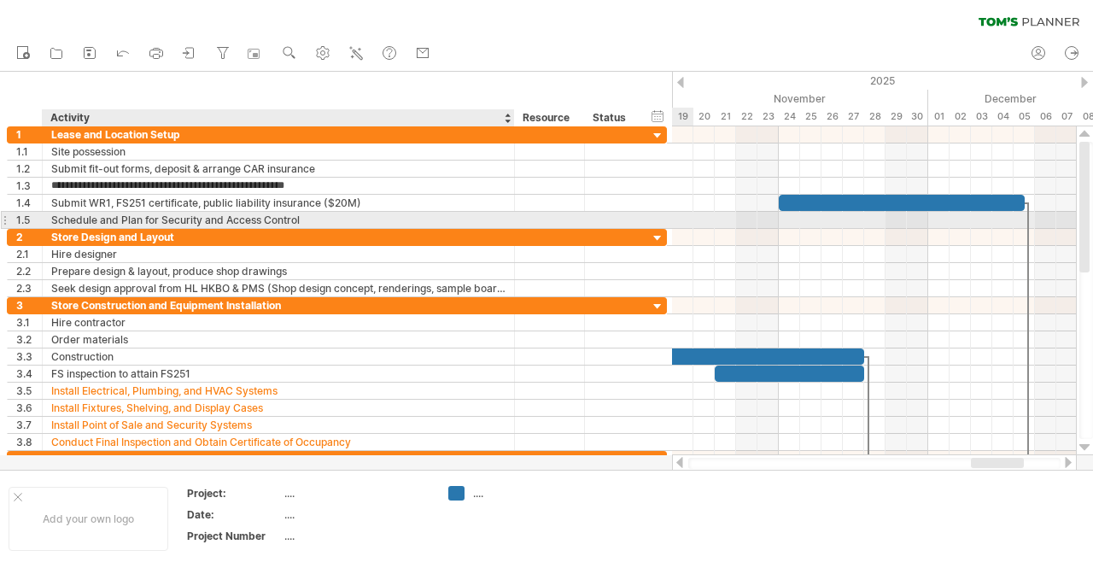
type input "**********"
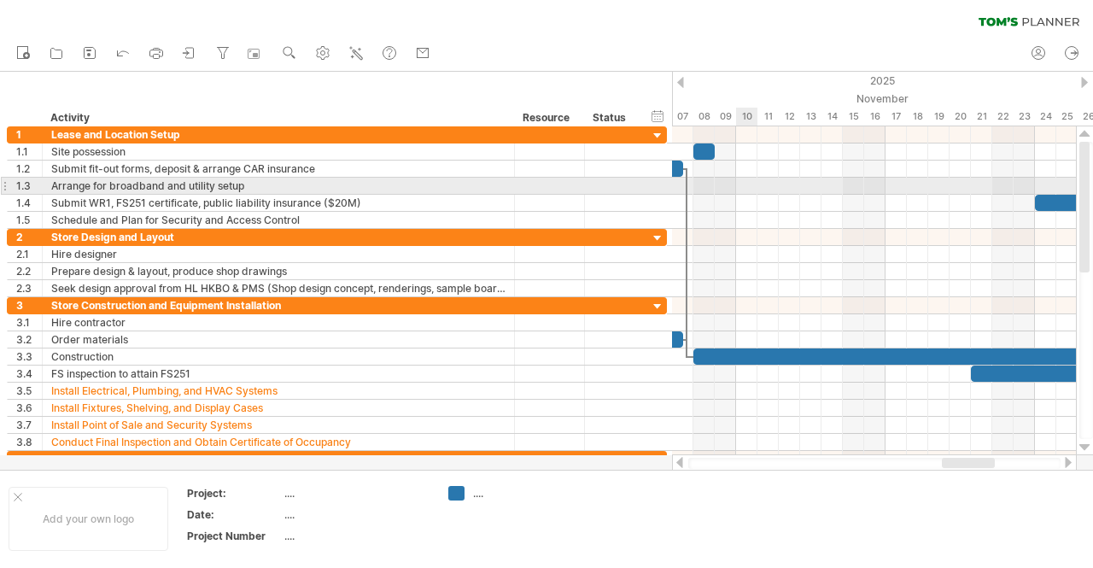
click at [742, 182] on div at bounding box center [874, 186] width 404 height 17
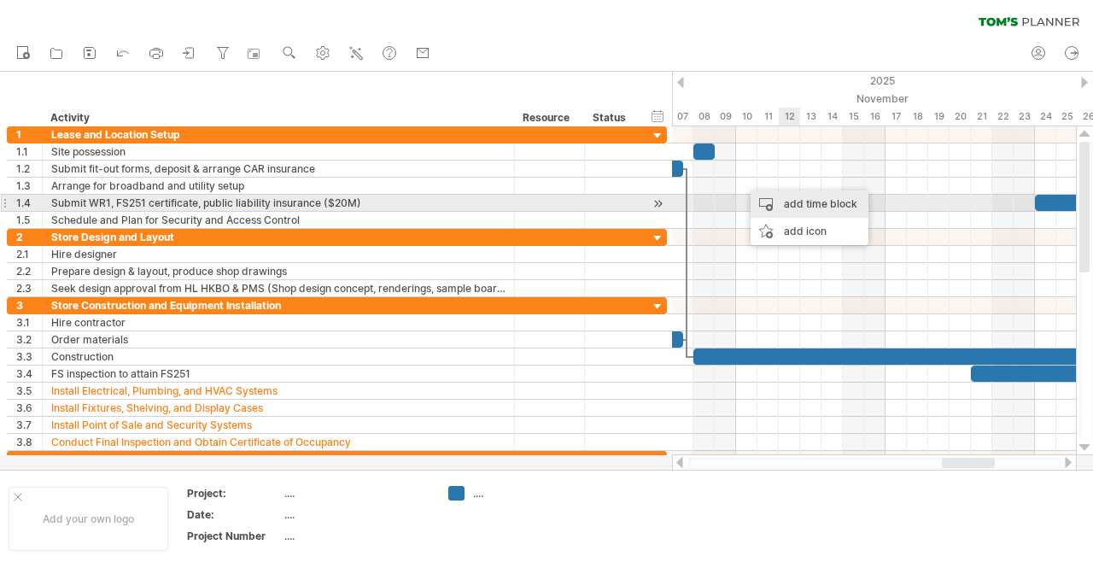
click at [813, 206] on div "add time block" at bounding box center [810, 203] width 118 height 27
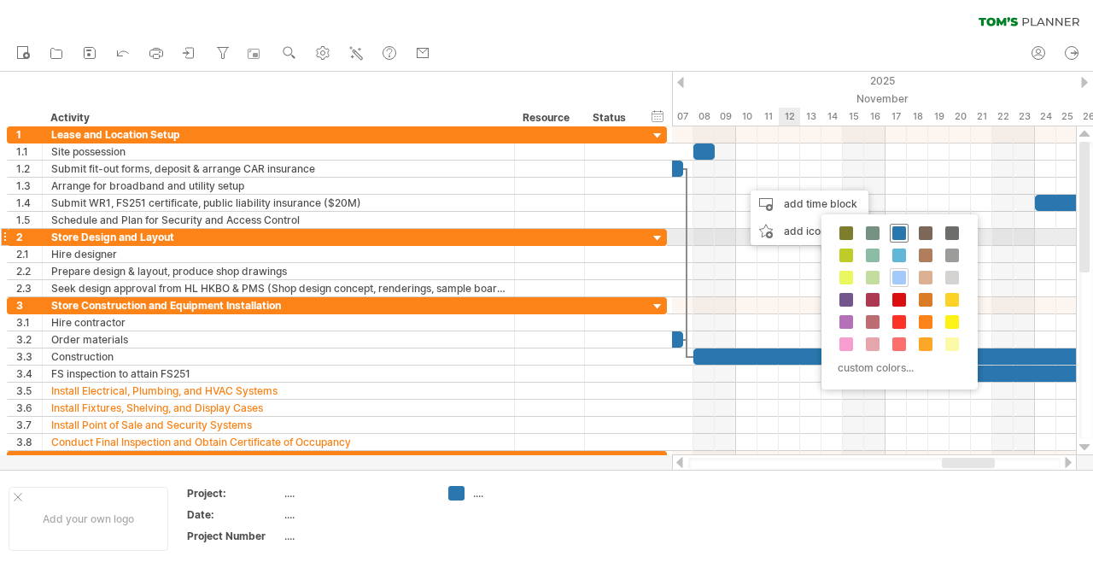
click at [897, 234] on span at bounding box center [899, 233] width 14 height 14
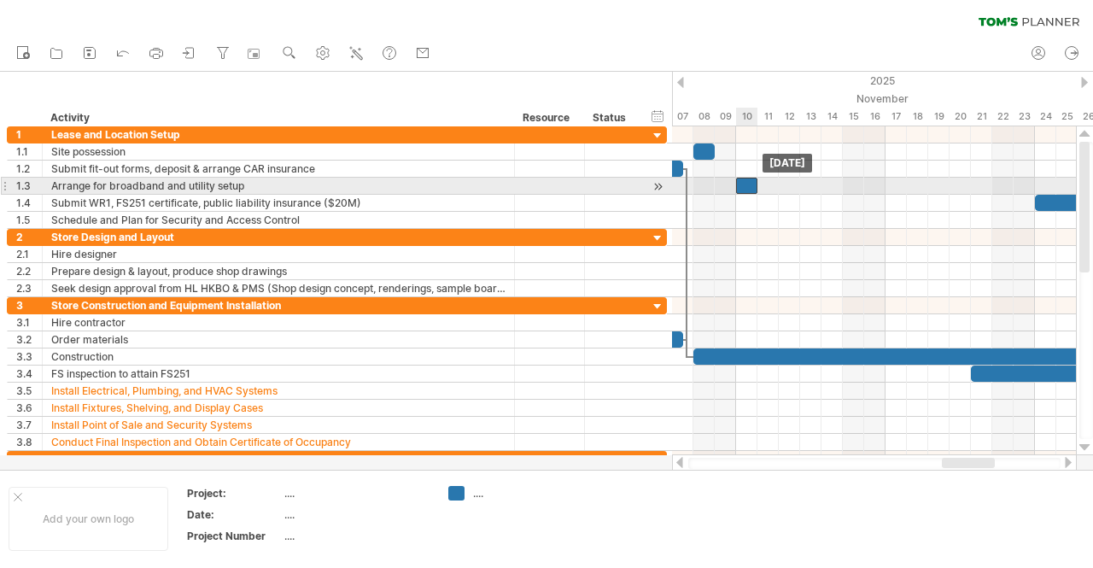
click at [750, 184] on div at bounding box center [746, 186] width 21 height 16
drag, startPoint x: 754, startPoint y: 184, endPoint x: 745, endPoint y: 184, distance: 9.4
click at [745, 184] on div at bounding box center [746, 186] width 21 height 16
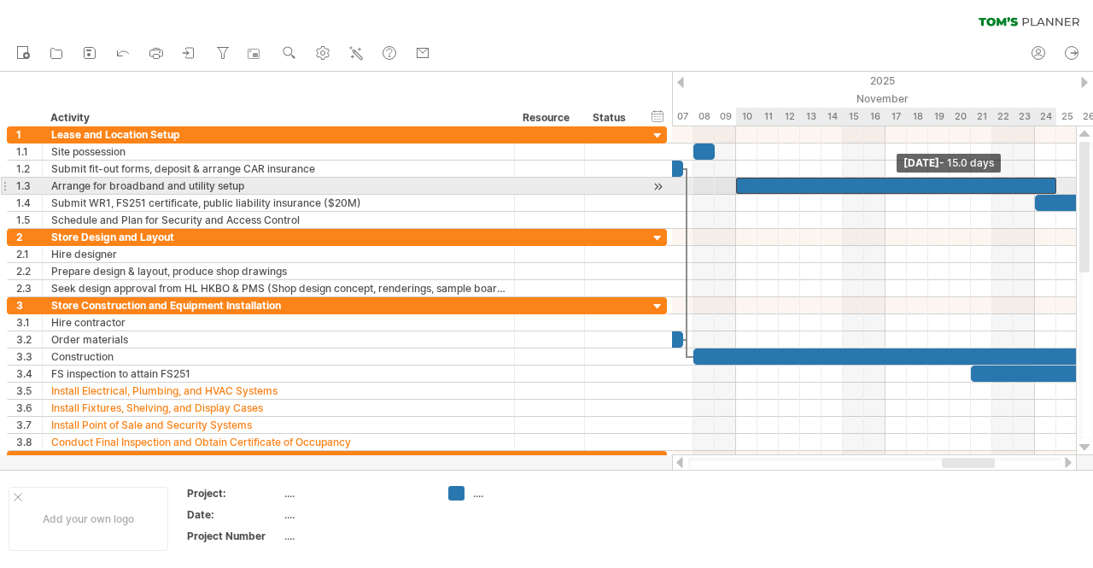
drag, startPoint x: 759, startPoint y: 183, endPoint x: 1060, endPoint y: 179, distance: 301.4
click at [1060, 179] on div "[DATE] - 15.0 days [DATE]" at bounding box center [874, 290] width 404 height 329
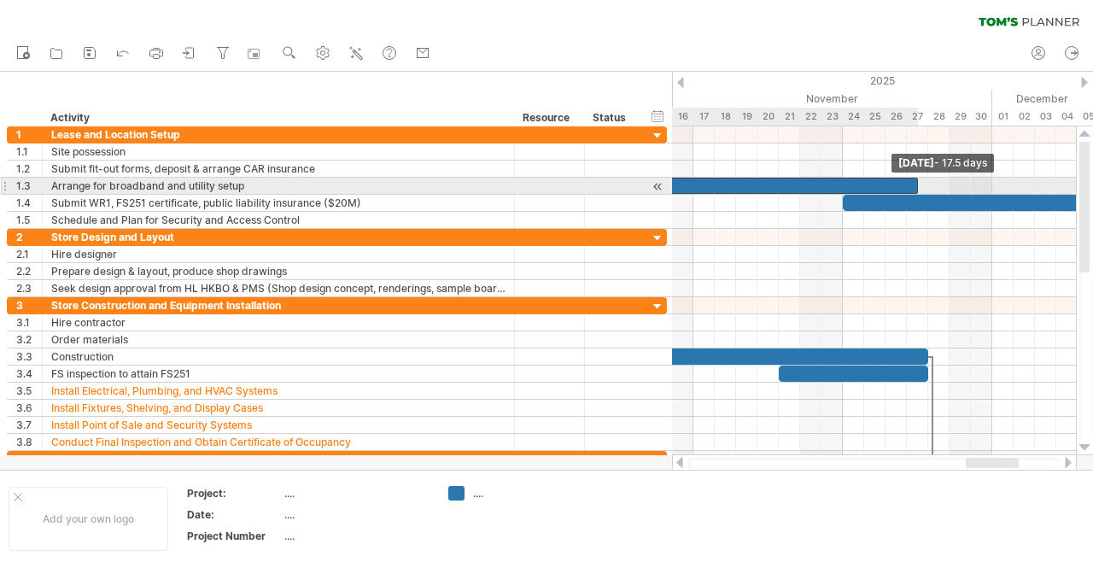
drag, startPoint x: 862, startPoint y: 182, endPoint x: 917, endPoint y: 180, distance: 54.7
click at [917, 180] on span at bounding box center [917, 186] width 7 height 16
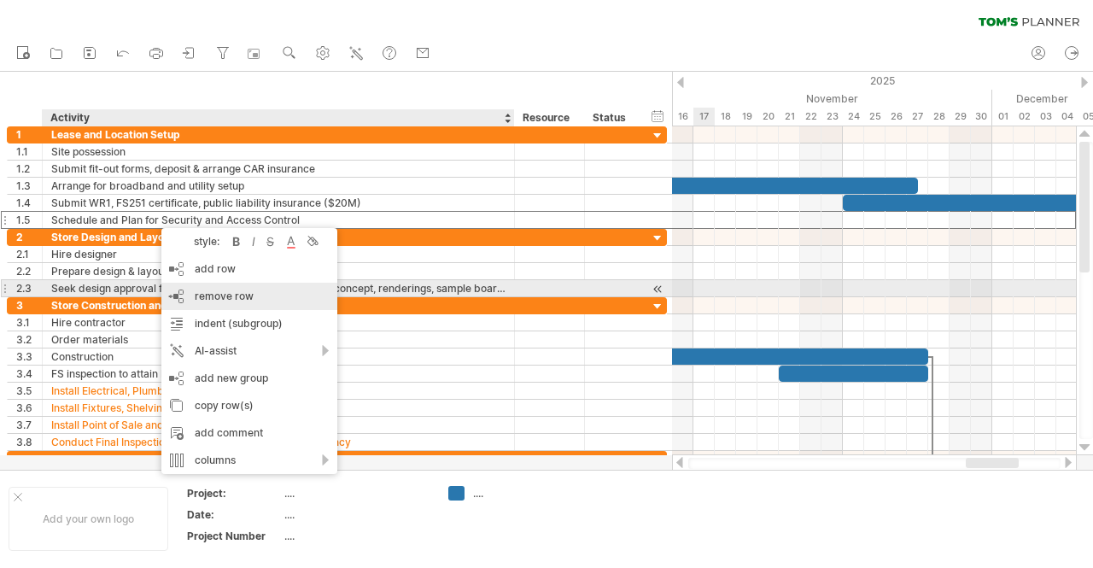
click at [219, 295] on span "remove row" at bounding box center [224, 295] width 59 height 13
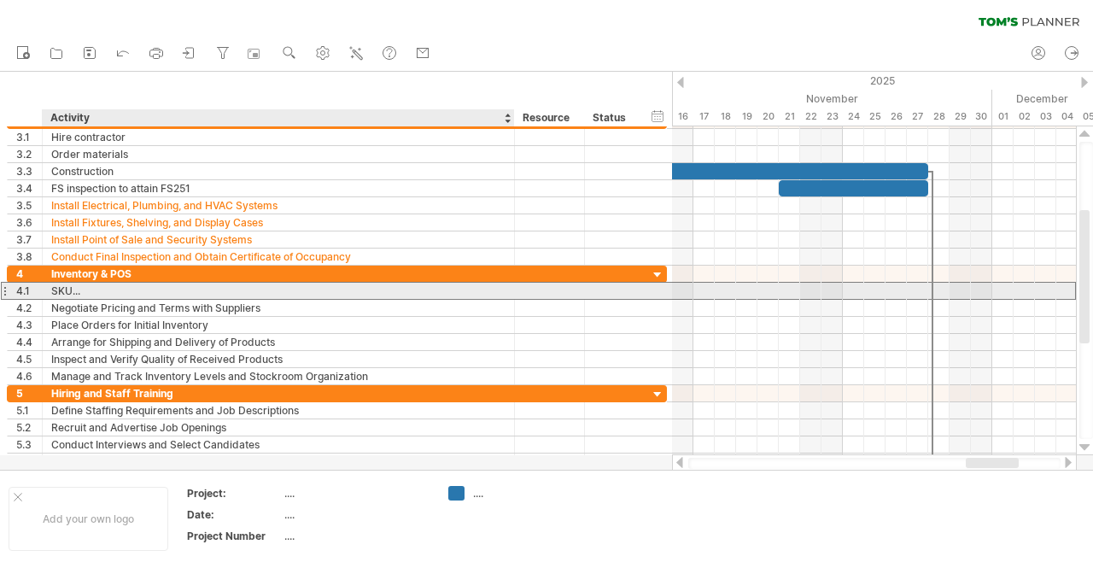
click at [147, 289] on div "SKU..." at bounding box center [278, 291] width 454 height 16
type input "**********"
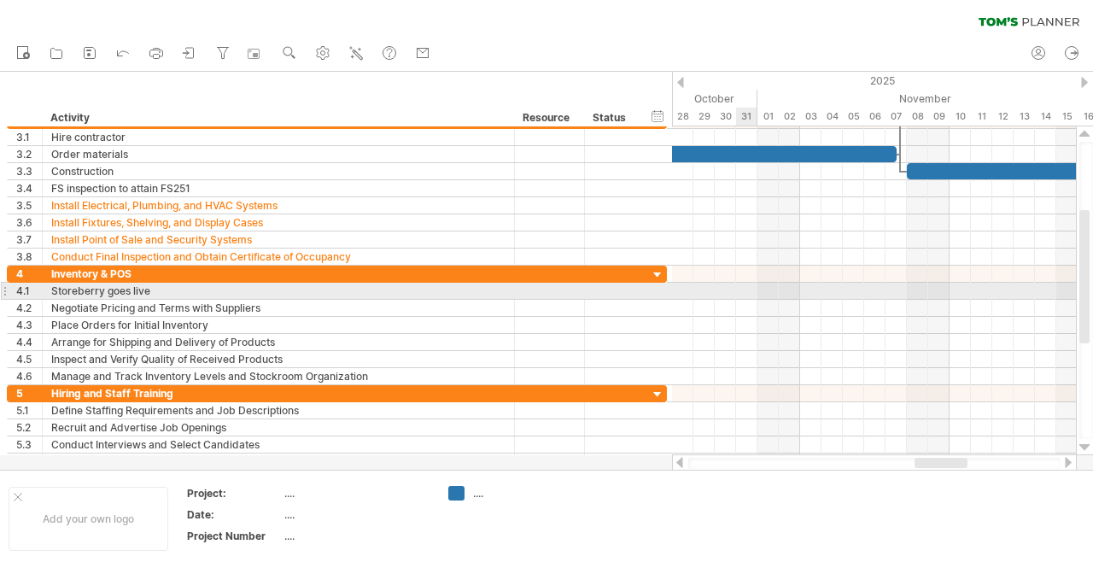
click at [739, 288] on div at bounding box center [874, 291] width 404 height 17
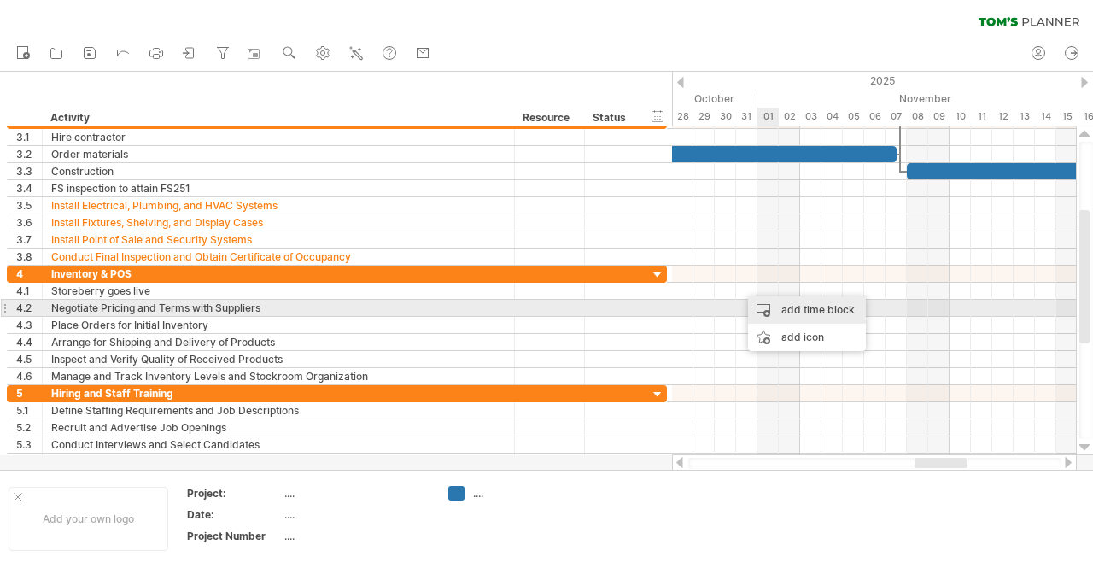
click at [817, 313] on div "add time block" at bounding box center [807, 309] width 118 height 27
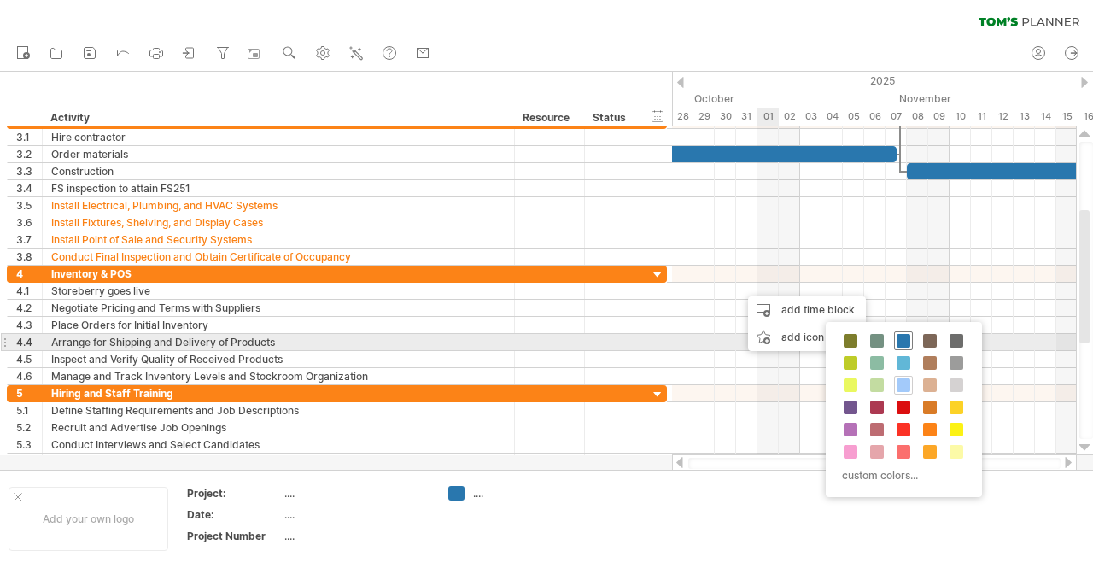
click at [903, 346] on span at bounding box center [904, 341] width 14 height 14
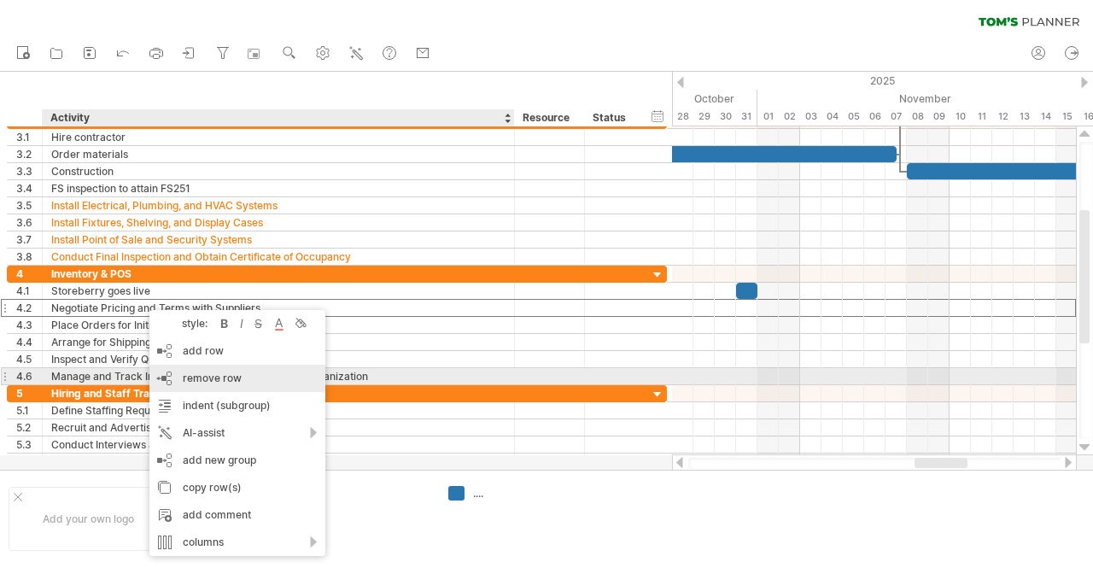
click at [230, 383] on span "remove row" at bounding box center [212, 377] width 59 height 13
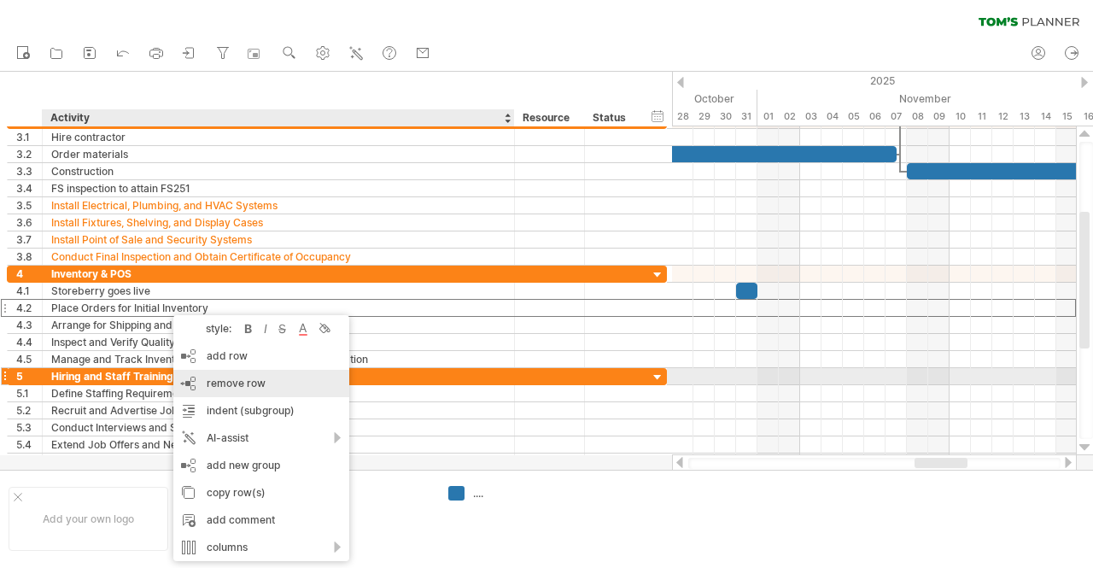
click at [222, 383] on span "remove row" at bounding box center [236, 383] width 59 height 13
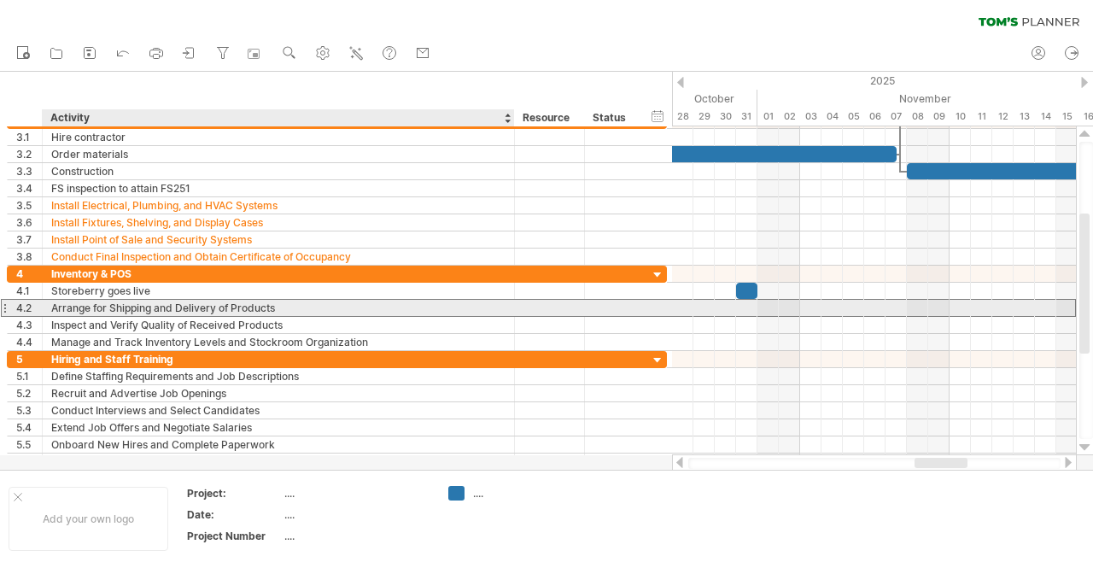
click at [162, 303] on div "Arrange for Shipping and Delivery of Products" at bounding box center [278, 308] width 454 height 16
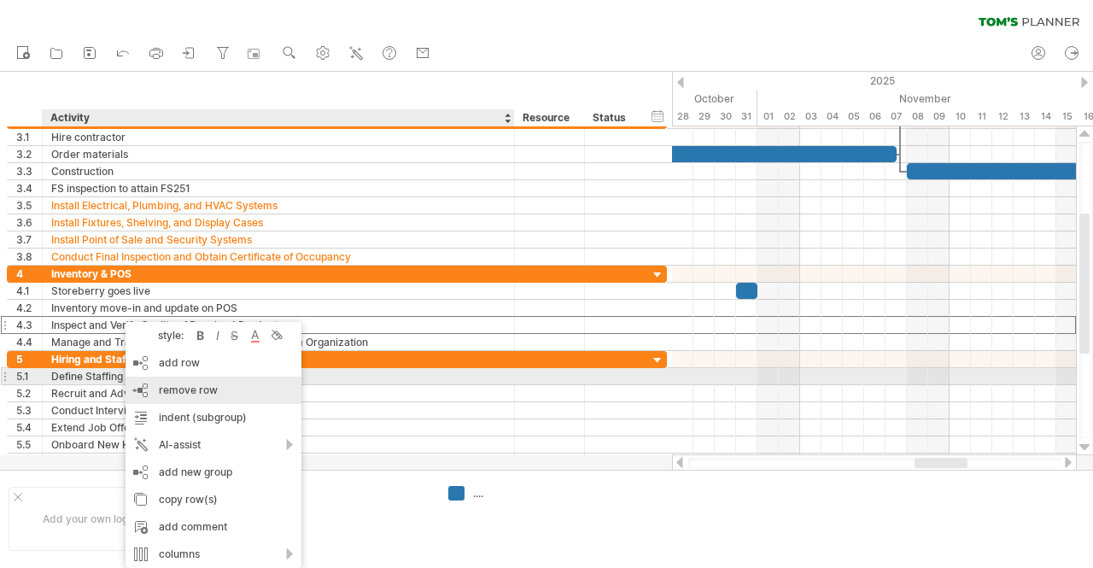
click at [187, 383] on span "remove row" at bounding box center [188, 389] width 59 height 13
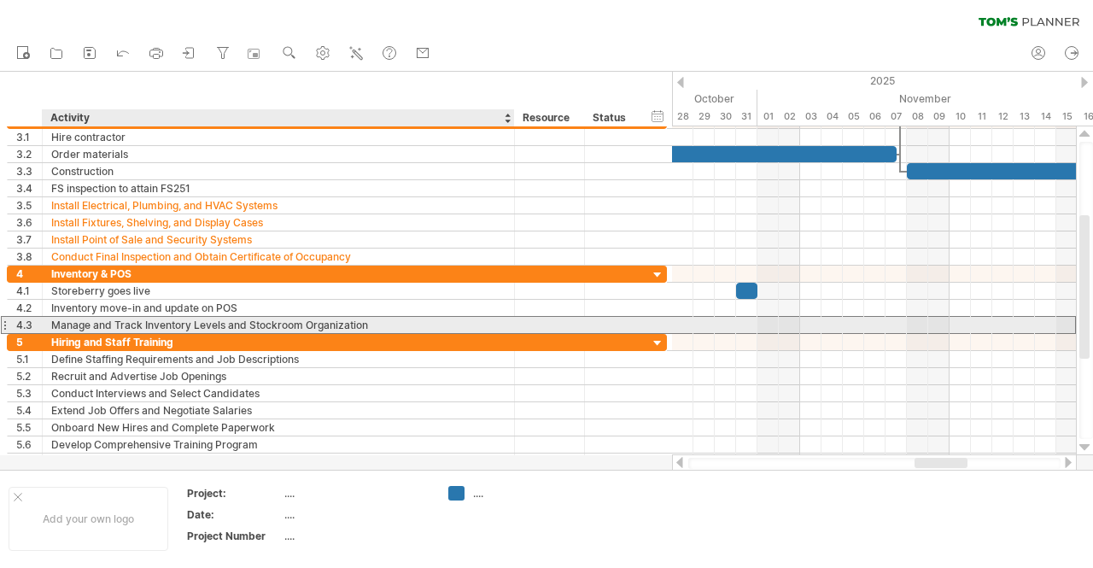
click at [82, 320] on div "Manage and Track Inventory Levels and Stockroom Organization" at bounding box center [278, 325] width 454 height 16
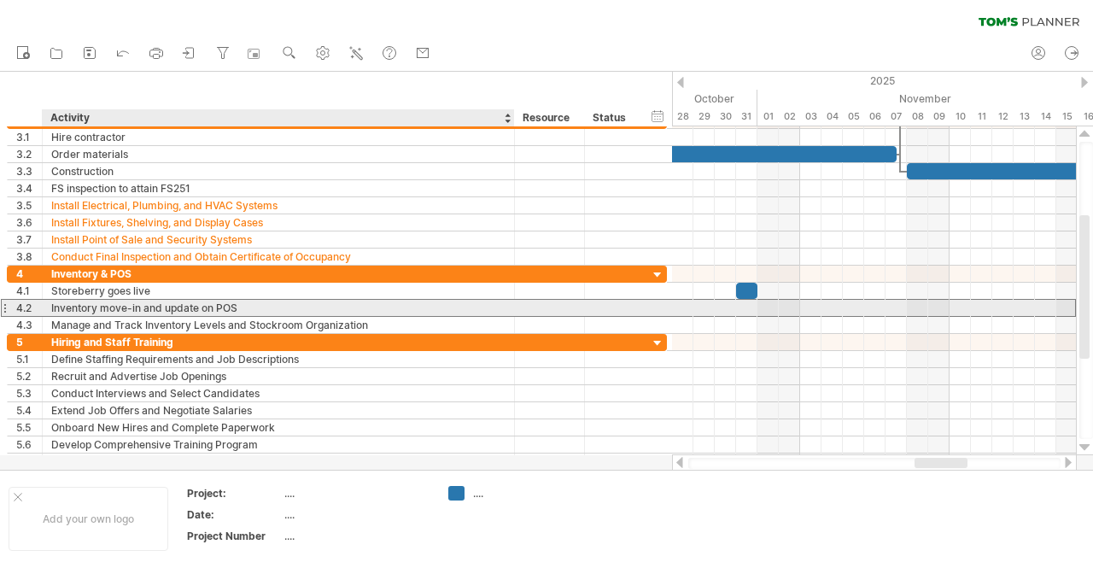
click at [138, 307] on div "Inventory move-in and update on POS" at bounding box center [278, 308] width 454 height 16
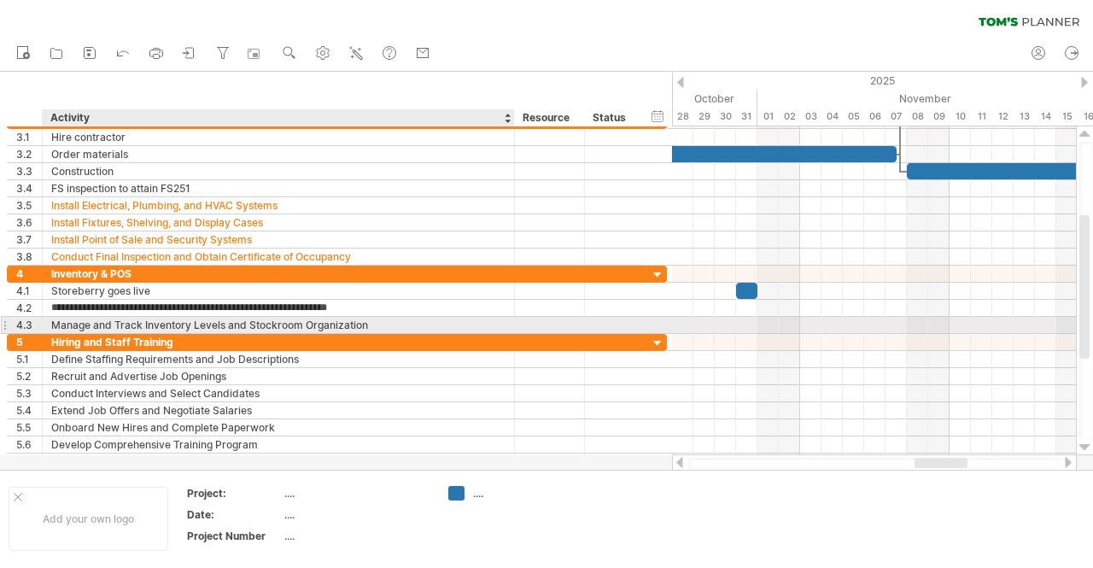
type input "**********"
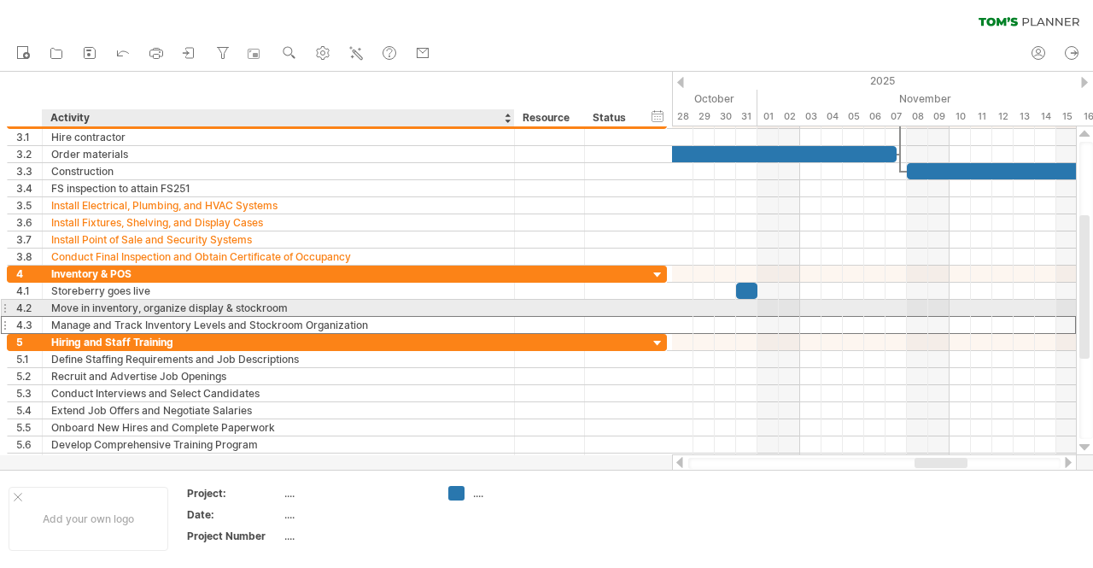
click at [319, 317] on div "Manage and Track Inventory Levels and Stockroom Organization" at bounding box center [278, 325] width 454 height 16
type input "*"
type input "**********"
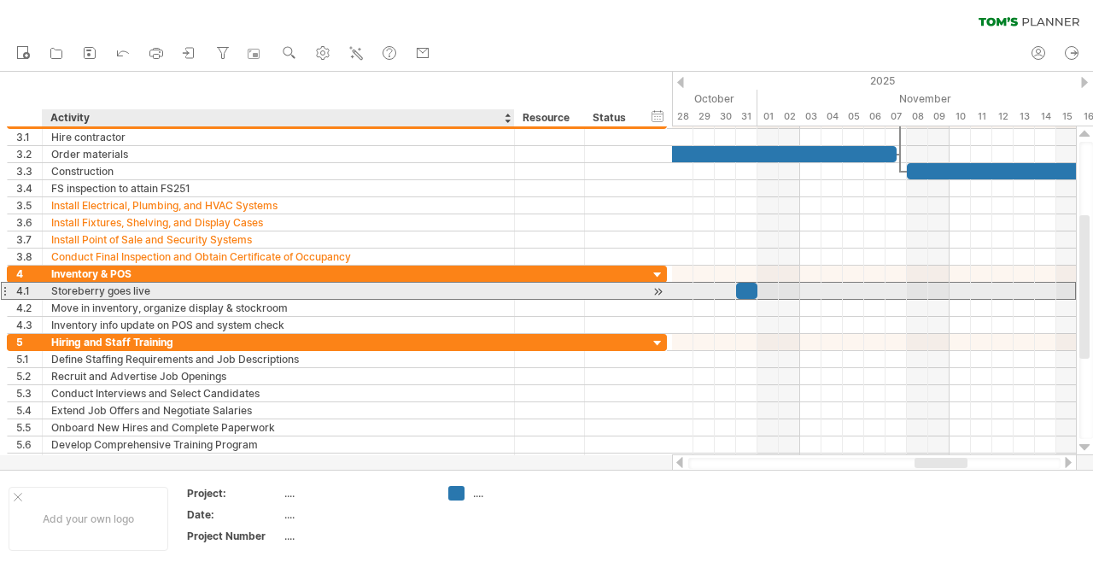
click at [61, 290] on div "Storeberry goes live" at bounding box center [278, 291] width 454 height 16
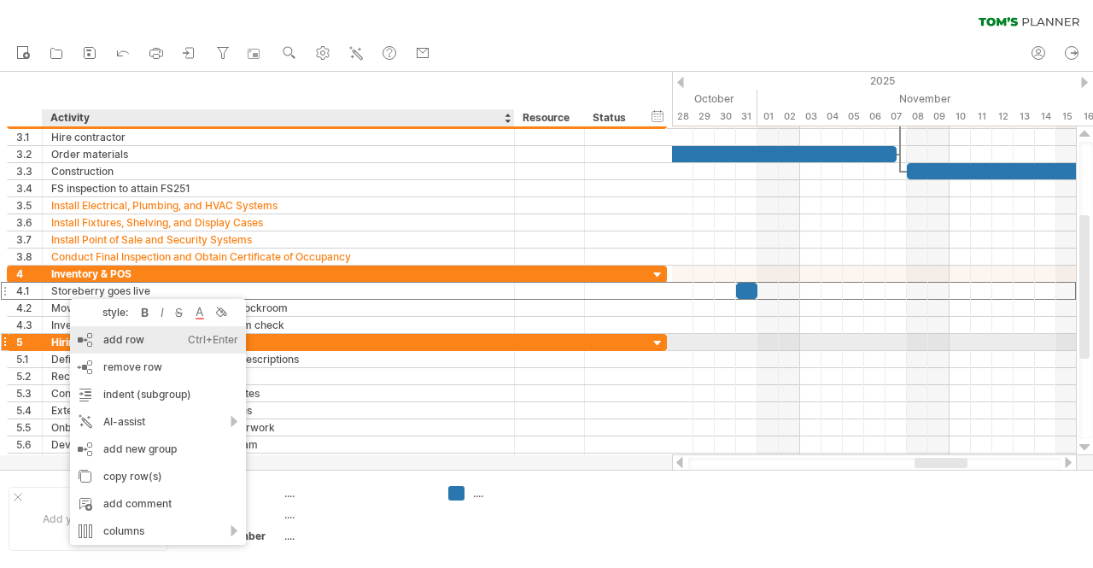
click at [152, 336] on div "add row Ctrl+Enter Cmd+Enter" at bounding box center [158, 339] width 176 height 27
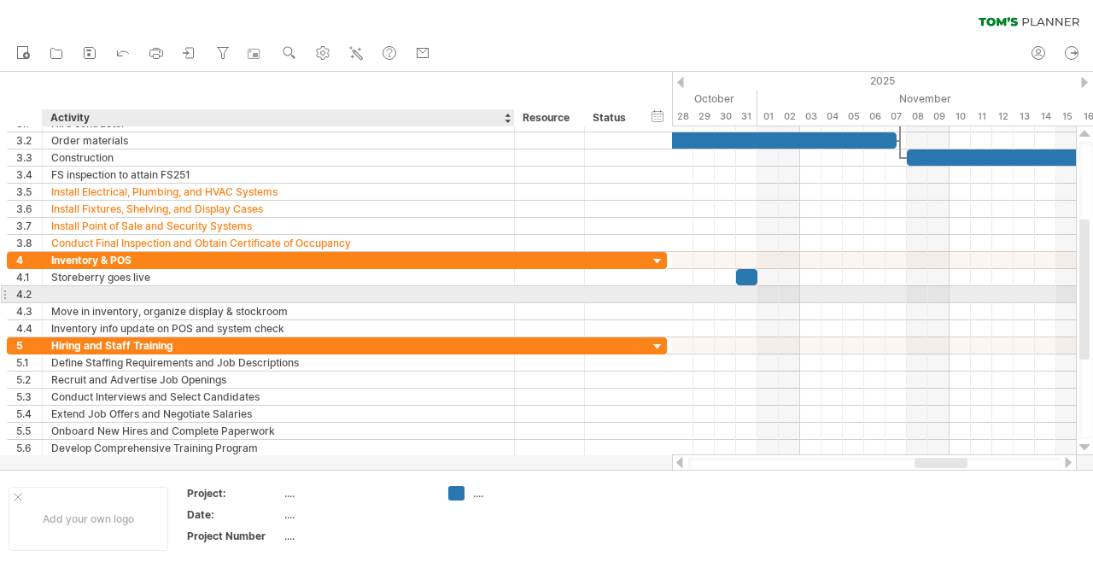
click at [112, 289] on div at bounding box center [278, 294] width 454 height 16
type input "**********"
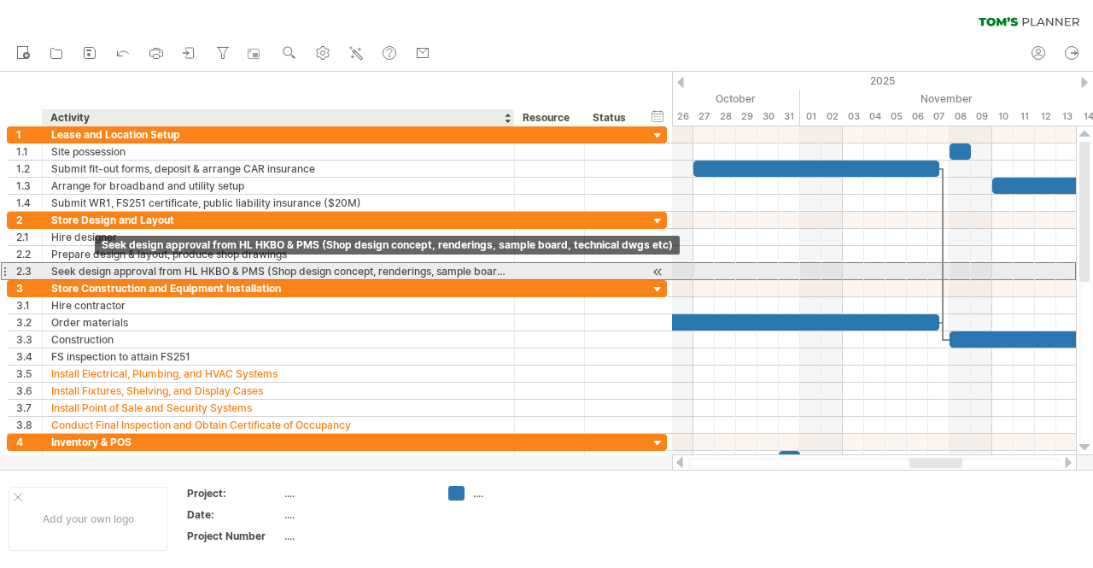
click at [96, 273] on div "Seek design approval from HL HKBO & PMS (Shop design concept, renderings, sampl…" at bounding box center [278, 271] width 454 height 16
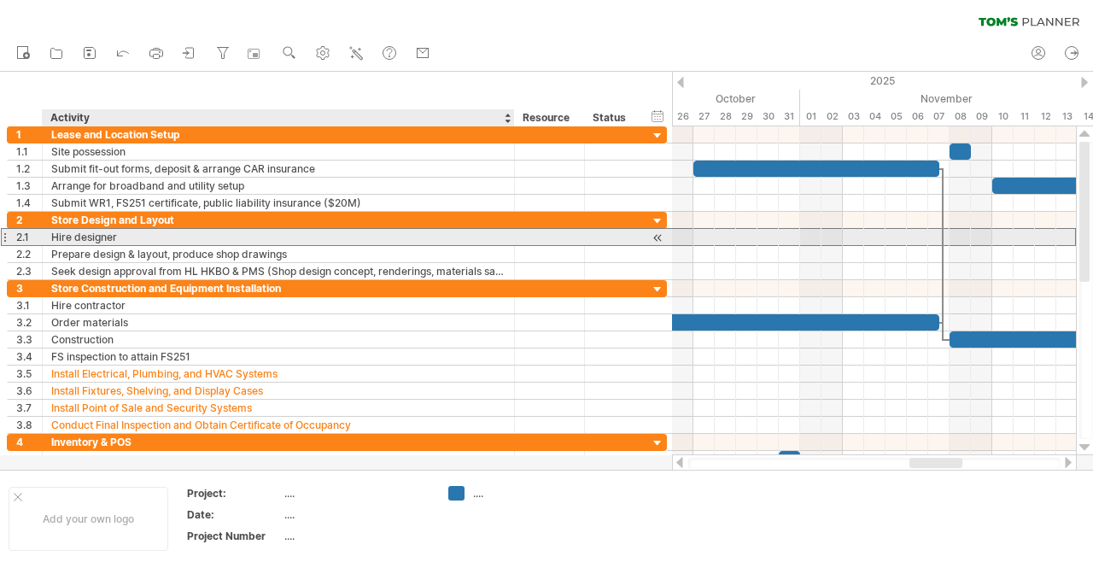
click at [437, 235] on div "Hire designer" at bounding box center [278, 237] width 454 height 16
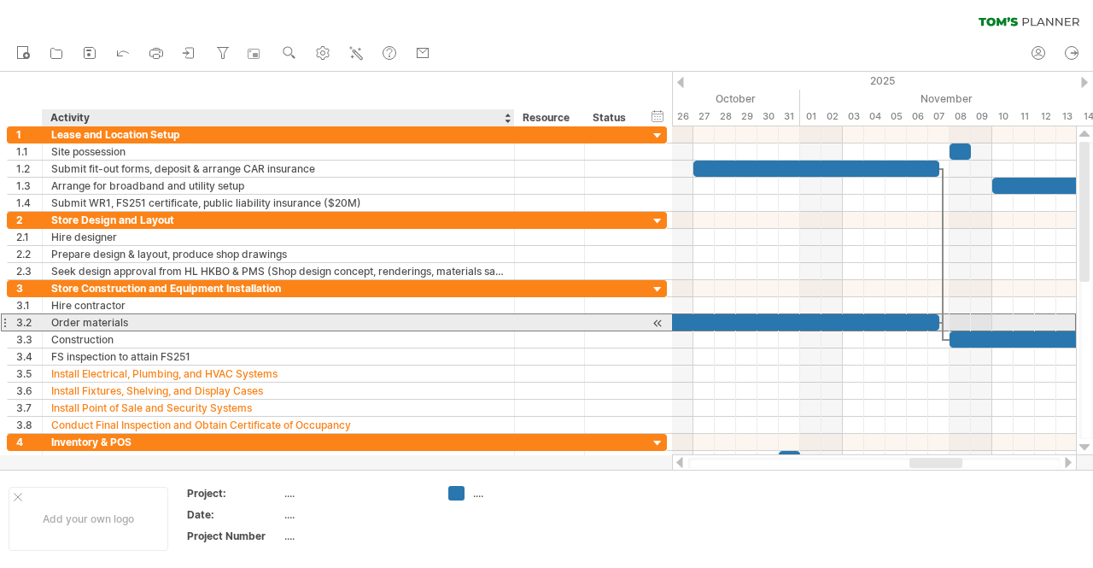
click at [325, 321] on div "Order materials" at bounding box center [278, 322] width 454 height 16
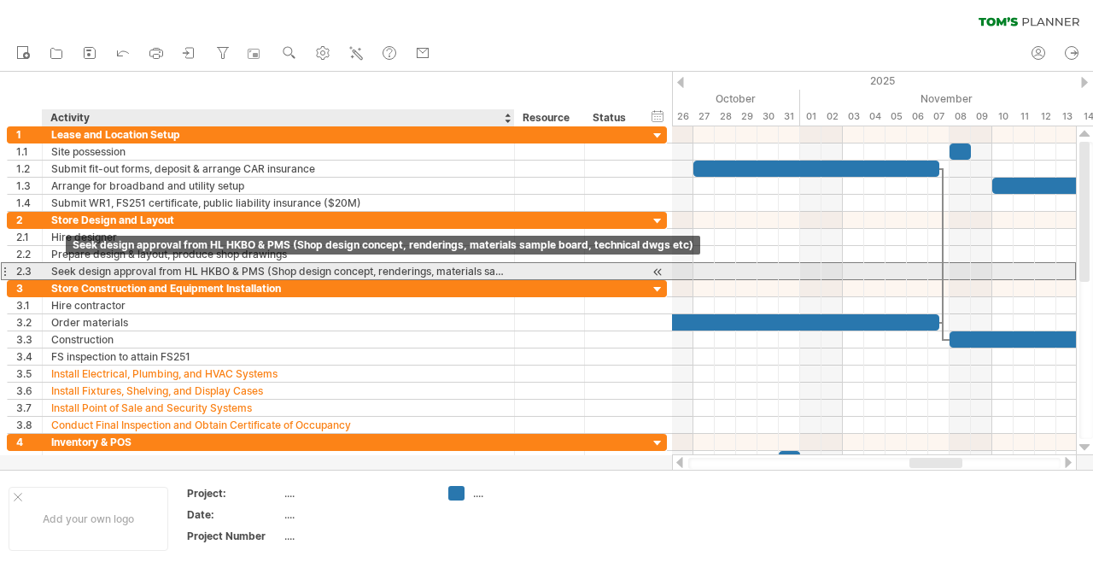
click at [69, 271] on div "Seek design approval from HL HKBO & PMS (Shop design concept, renderings, mater…" at bounding box center [278, 271] width 454 height 16
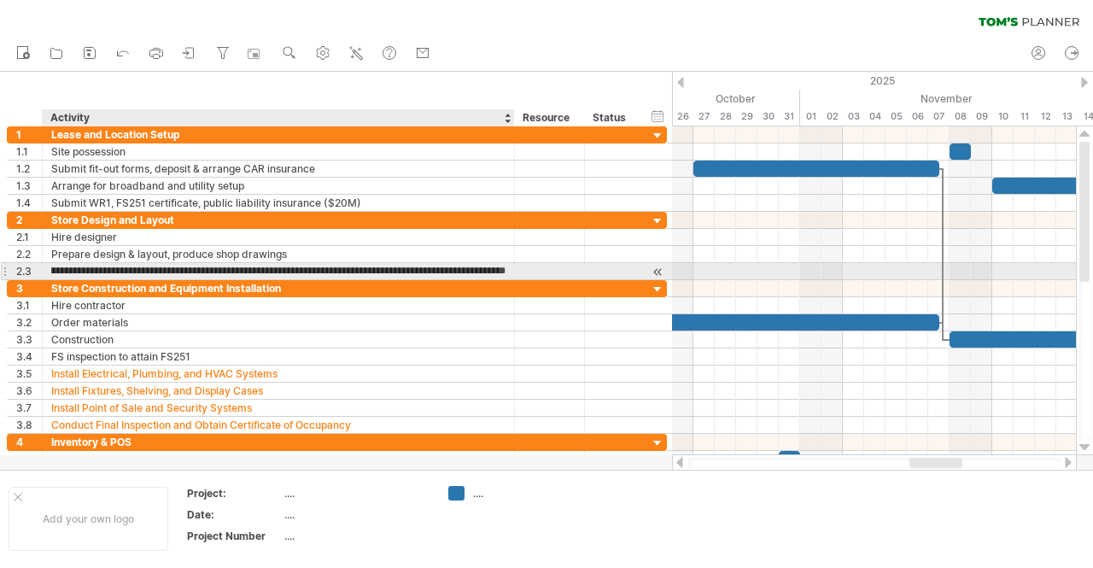
scroll to position [0, 109]
type input "**********"
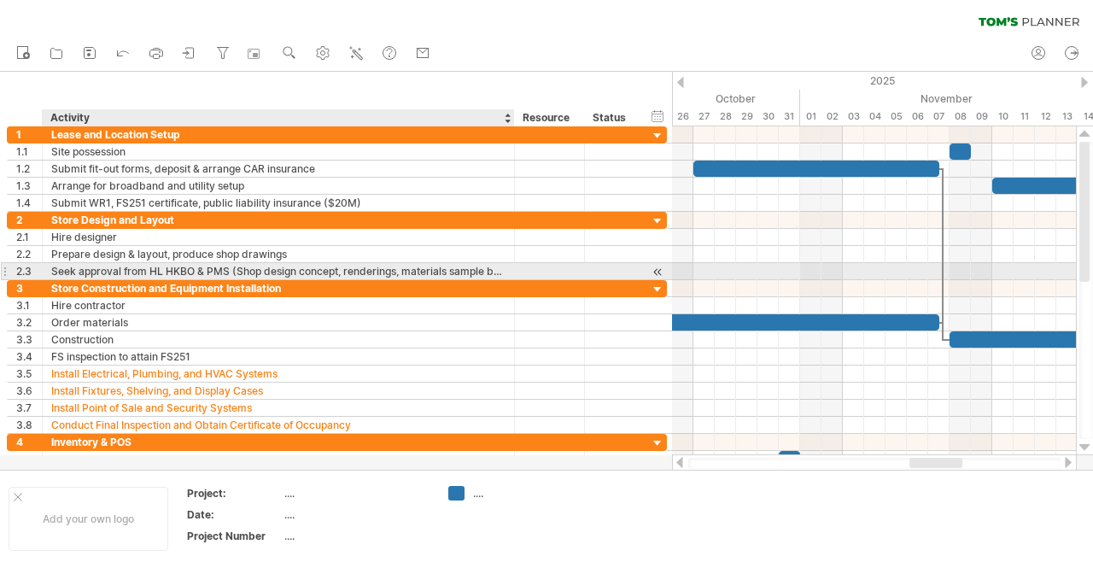
scroll to position [0, 0]
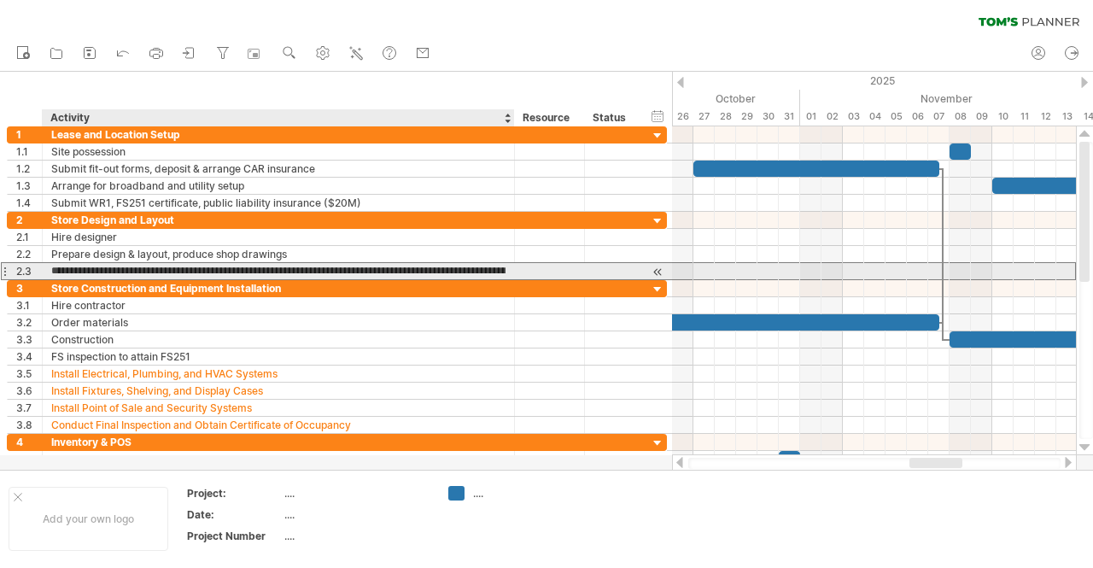
click at [283, 266] on input "**********" at bounding box center [278, 271] width 454 height 16
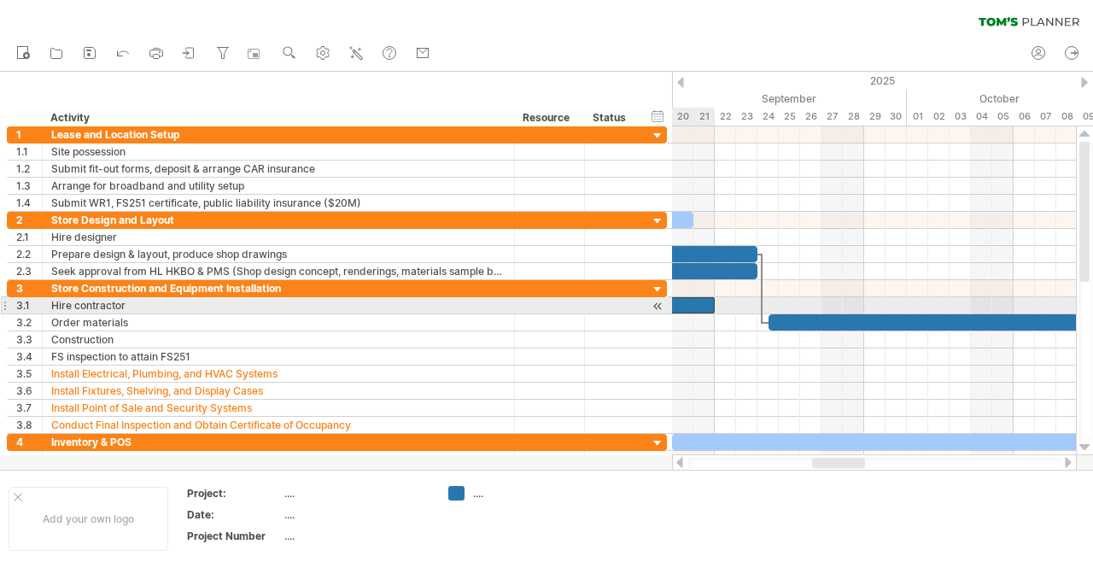
click at [700, 302] on div at bounding box center [416, 305] width 598 height 16
drag, startPoint x: 712, startPoint y: 301, endPoint x: 754, endPoint y: 310, distance: 42.9
click at [754, 310] on div "[DATE] - 30.0 days [DATE]" at bounding box center [874, 290] width 404 height 329
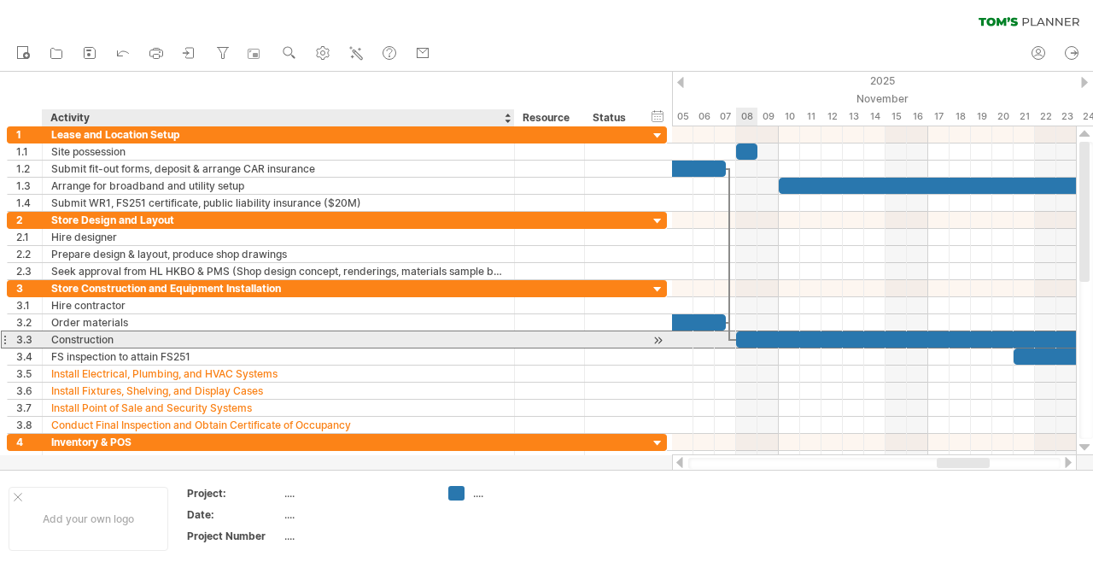
click at [109, 339] on div "Construction" at bounding box center [278, 339] width 454 height 16
click at [109, 339] on input "**********" at bounding box center [278, 339] width 454 height 16
click at [67, 338] on div "Renovate shop" at bounding box center [278, 339] width 454 height 16
click at [67, 338] on input "**********" at bounding box center [278, 339] width 454 height 16
type input "**********"
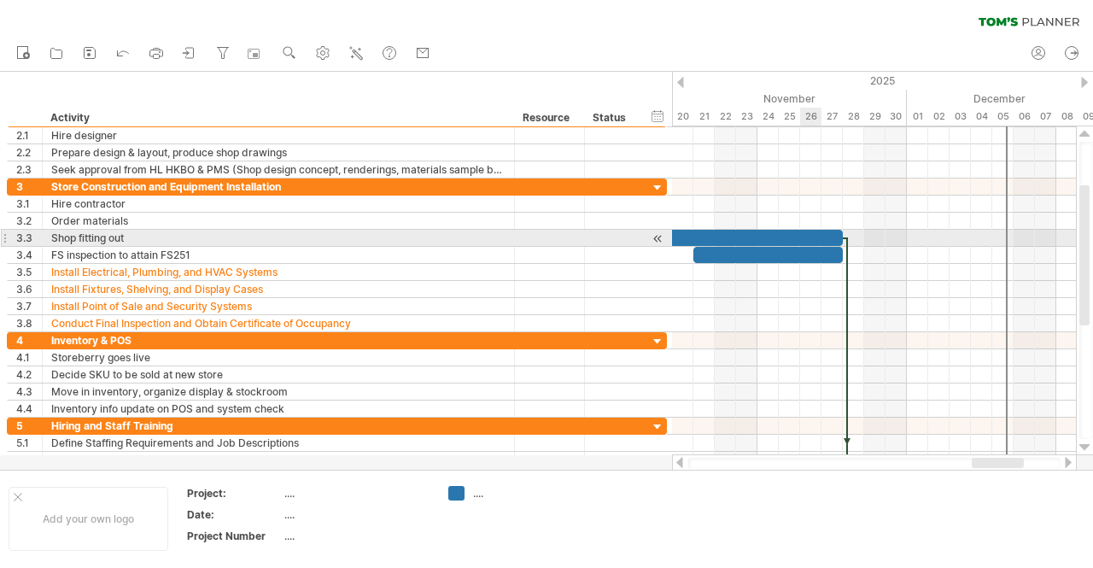
click at [800, 233] on div at bounding box center [629, 238] width 427 height 16
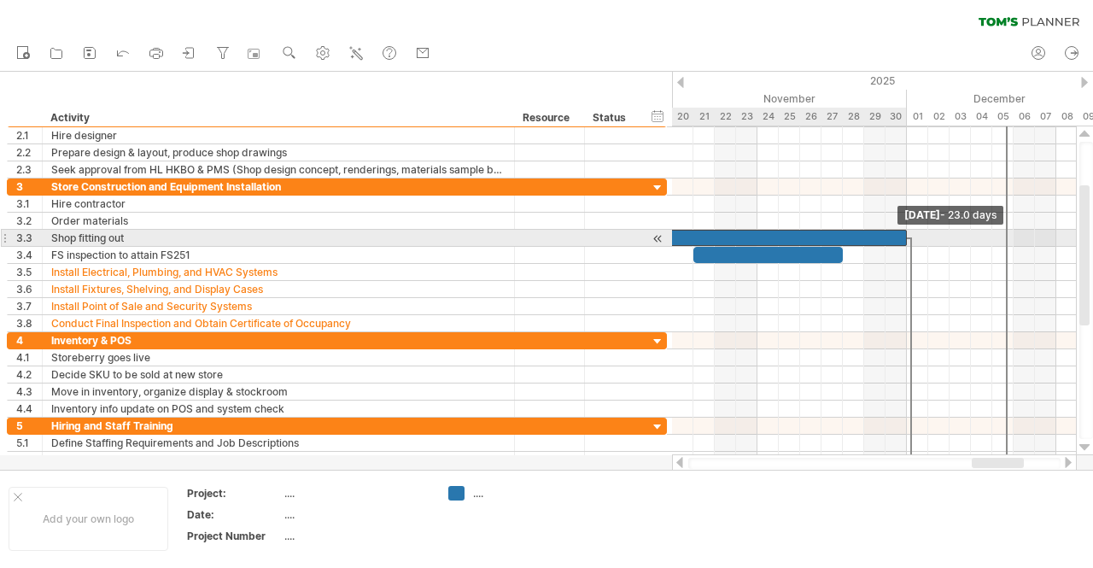
drag, startPoint x: 844, startPoint y: 231, endPoint x: 908, endPoint y: 238, distance: 65.2
click at [908, 238] on span at bounding box center [906, 238] width 7 height 16
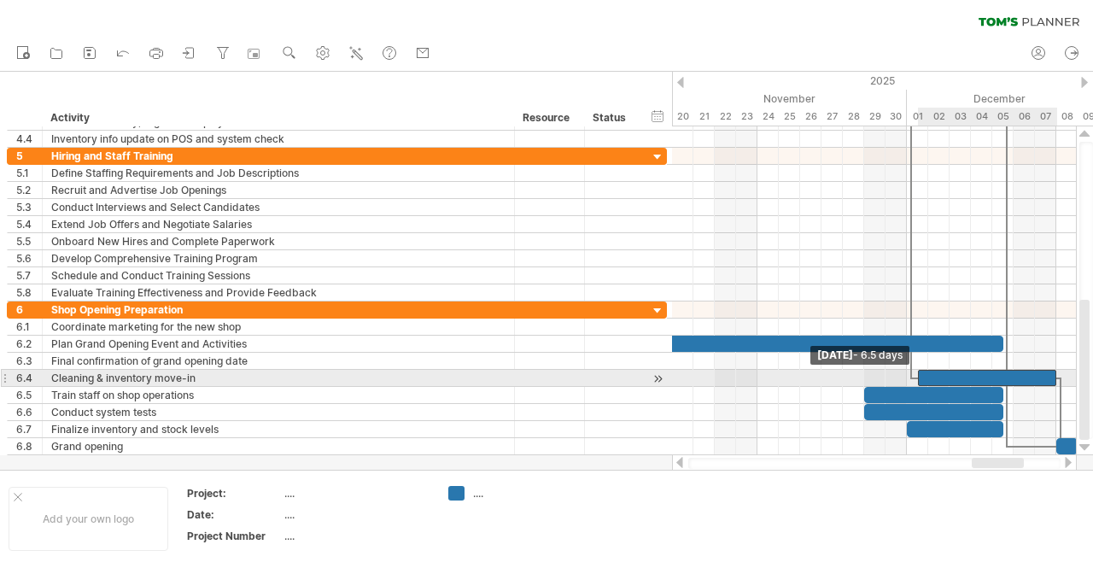
drag, startPoint x: 908, startPoint y: 368, endPoint x: 918, endPoint y: 371, distance: 10.8
click at [918, 371] on span at bounding box center [917, 378] width 7 height 16
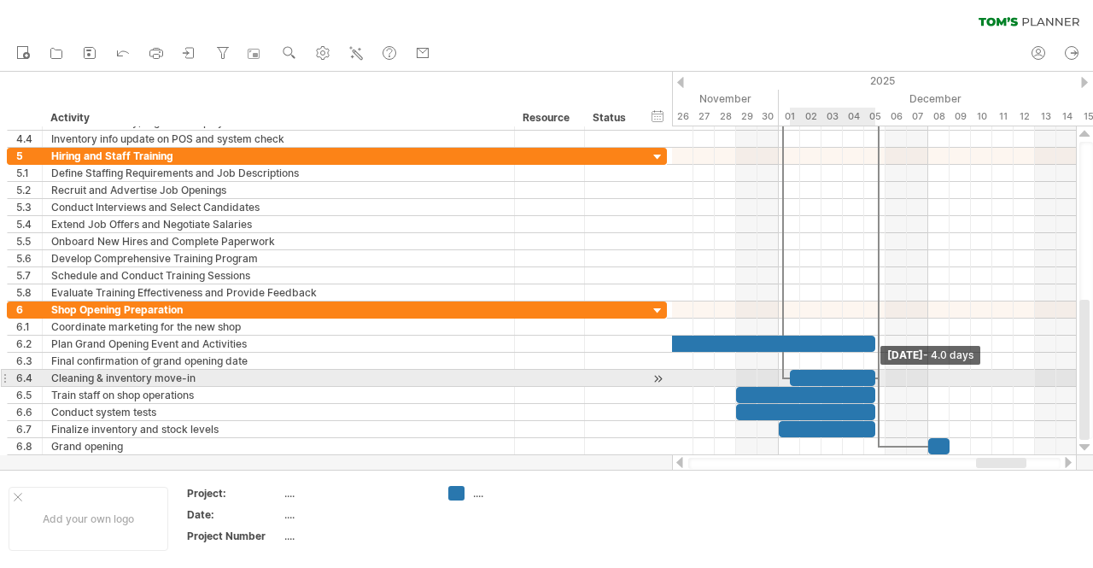
drag, startPoint x: 929, startPoint y: 371, endPoint x: 871, endPoint y: 371, distance: 58.1
click at [872, 371] on span at bounding box center [875, 378] width 7 height 16
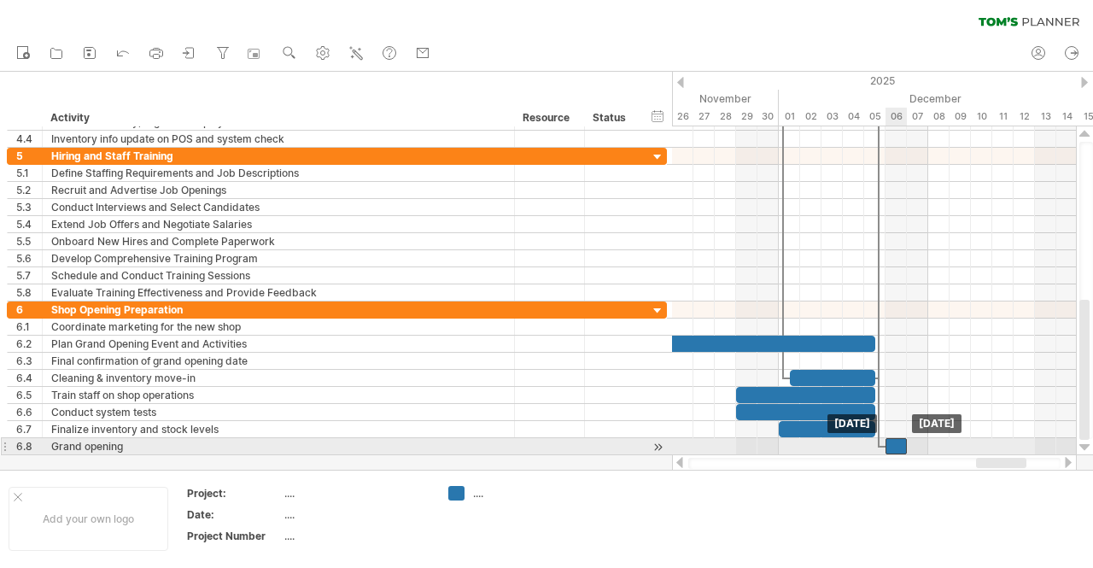
drag, startPoint x: 943, startPoint y: 442, endPoint x: 900, endPoint y: 441, distance: 43.6
click at [900, 441] on div at bounding box center [895, 446] width 21 height 16
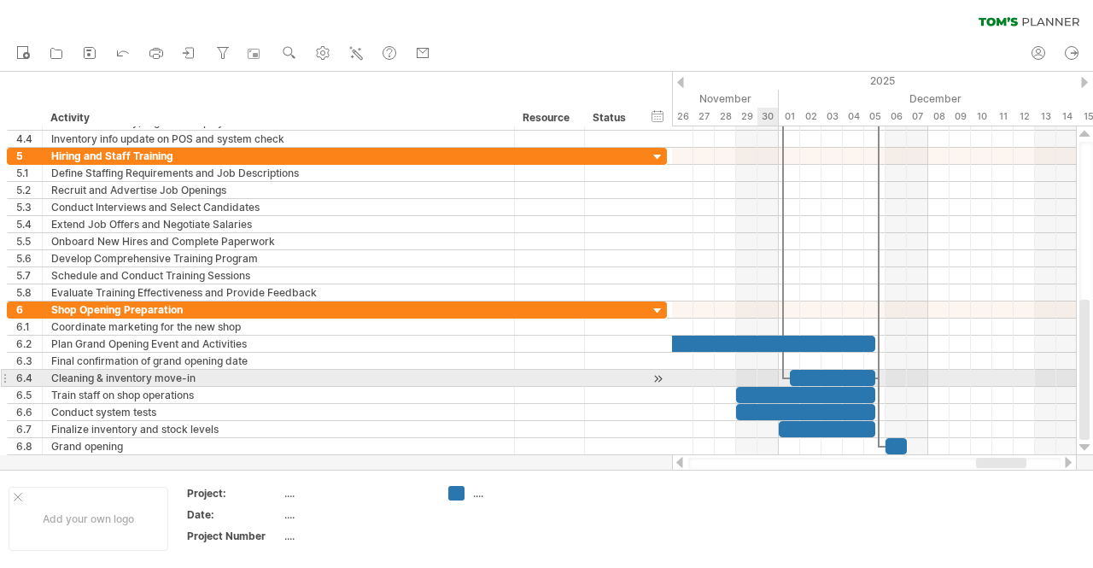
click at [761, 387] on div at bounding box center [805, 395] width 139 height 16
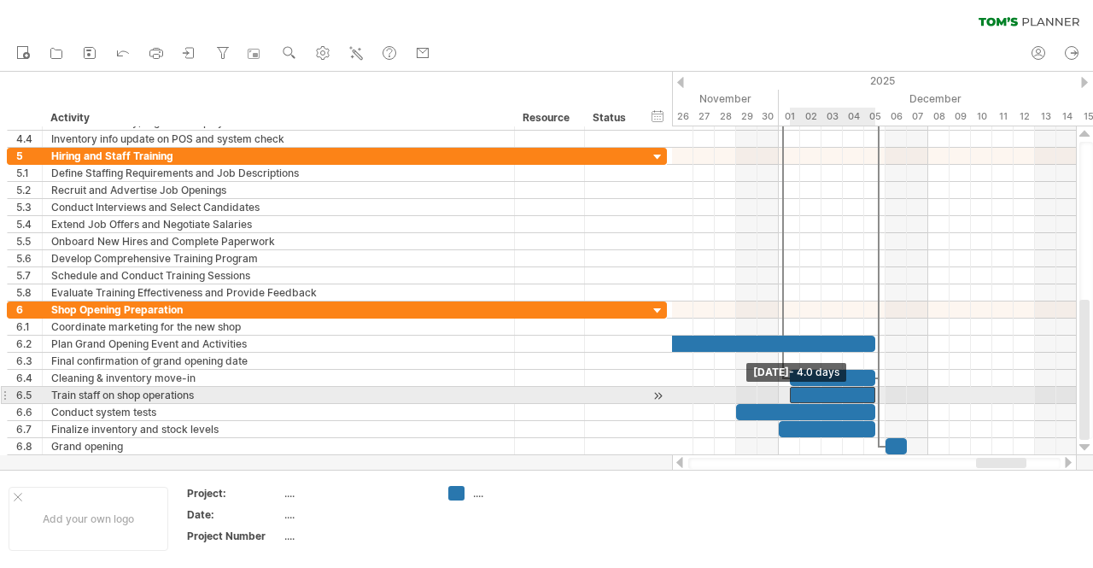
drag, startPoint x: 733, startPoint y: 390, endPoint x: 784, endPoint y: 391, distance: 50.4
click at [784, 391] on div "[DATE] [DATE] - 4.0 days" at bounding box center [874, 290] width 404 height 329
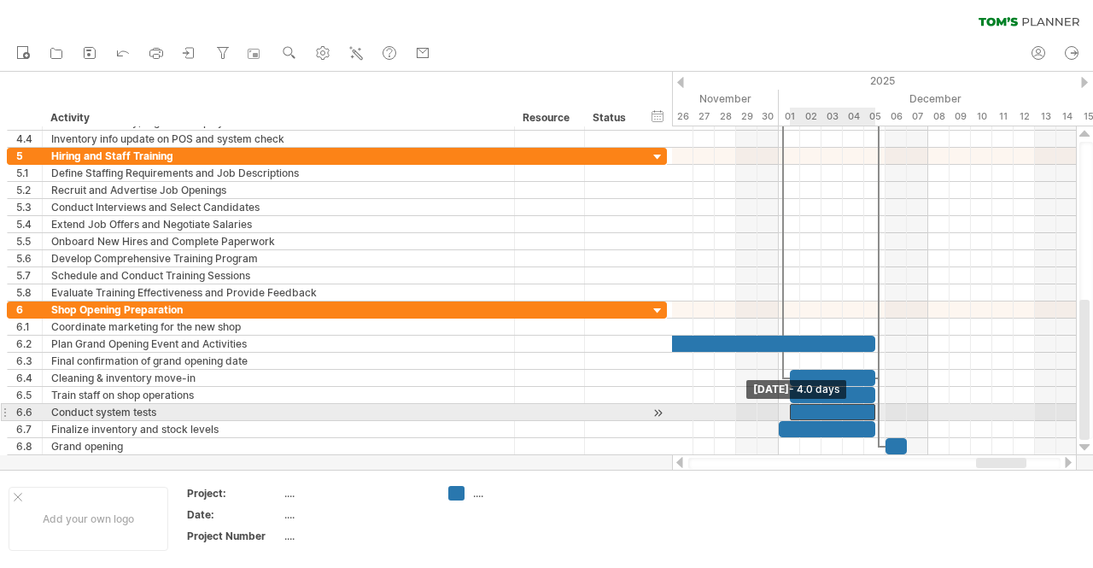
drag, startPoint x: 738, startPoint y: 407, endPoint x: 791, endPoint y: 406, distance: 53.0
click at [791, 406] on span at bounding box center [789, 412] width 7 height 16
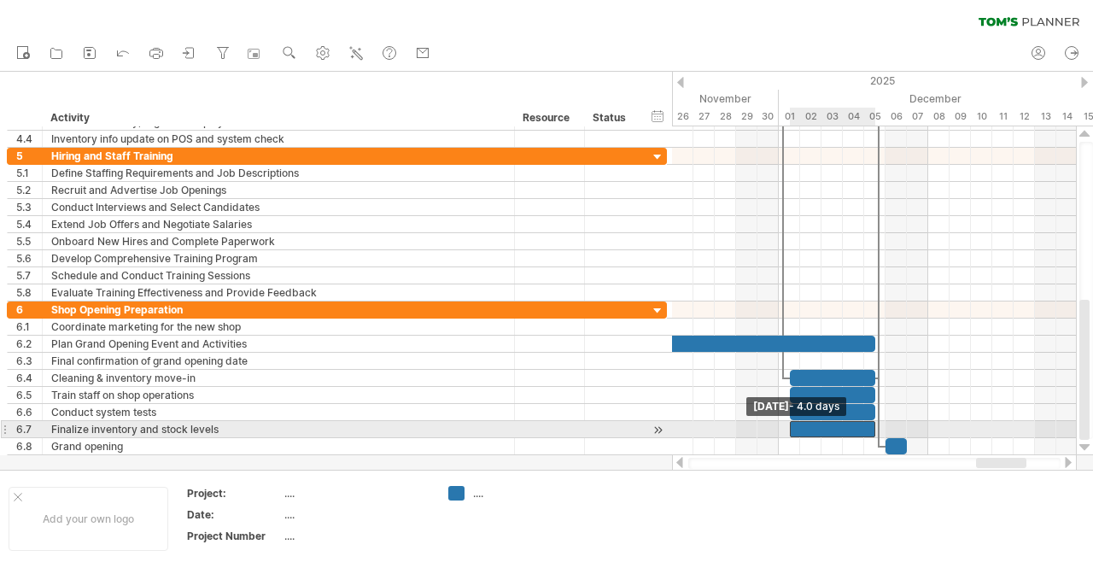
drag, startPoint x: 780, startPoint y: 419, endPoint x: 789, endPoint y: 423, distance: 10.0
click at [789, 423] on span at bounding box center [789, 429] width 7 height 16
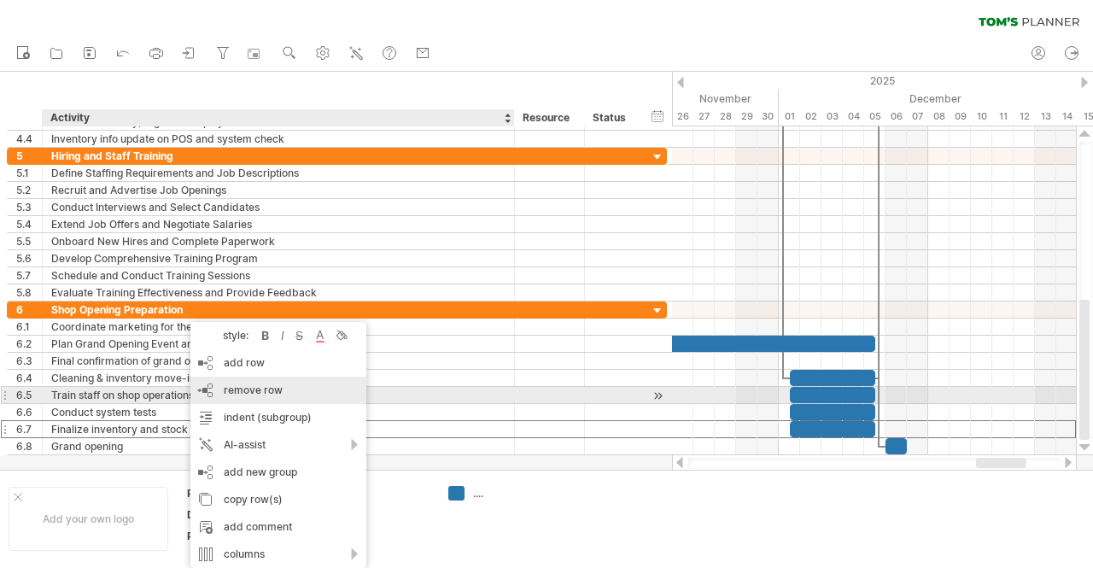
click at [287, 390] on div "remove row remove selected rows" at bounding box center [278, 390] width 176 height 27
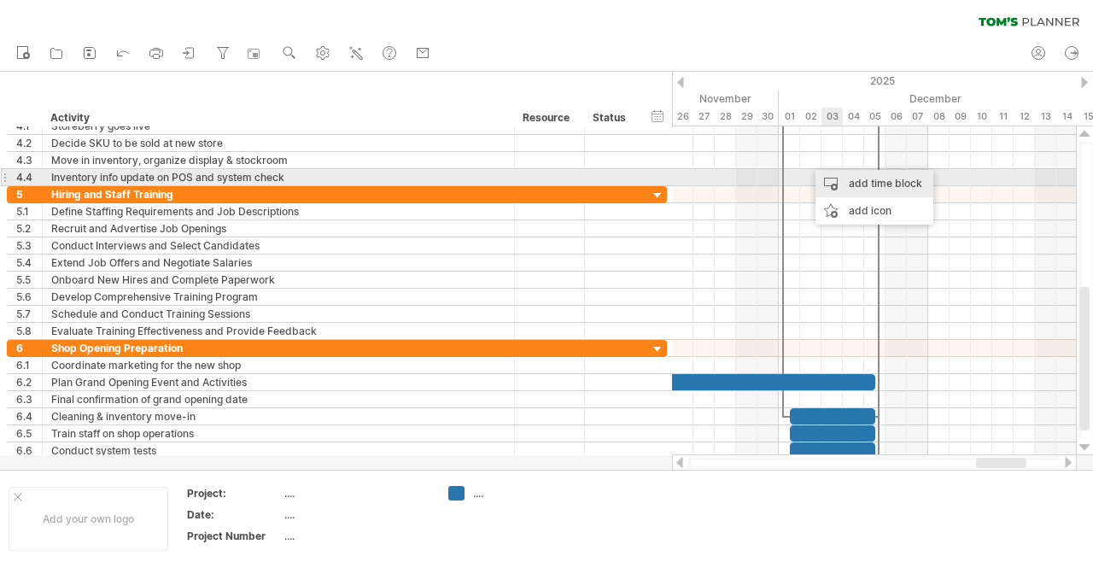
click at [880, 184] on div "add time block" at bounding box center [874, 183] width 118 height 27
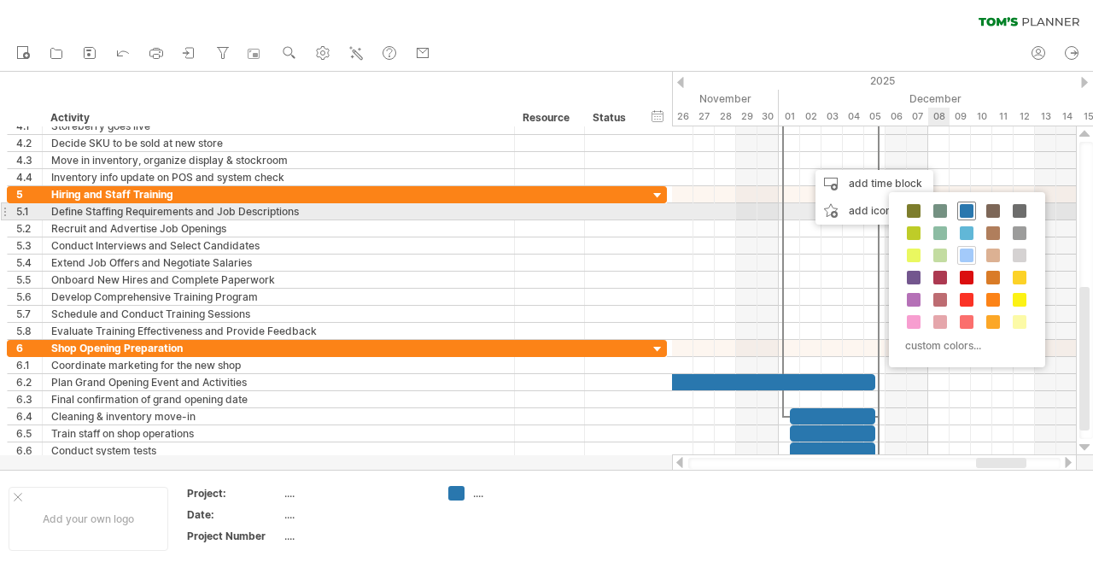
click at [967, 212] on span at bounding box center [967, 211] width 14 height 14
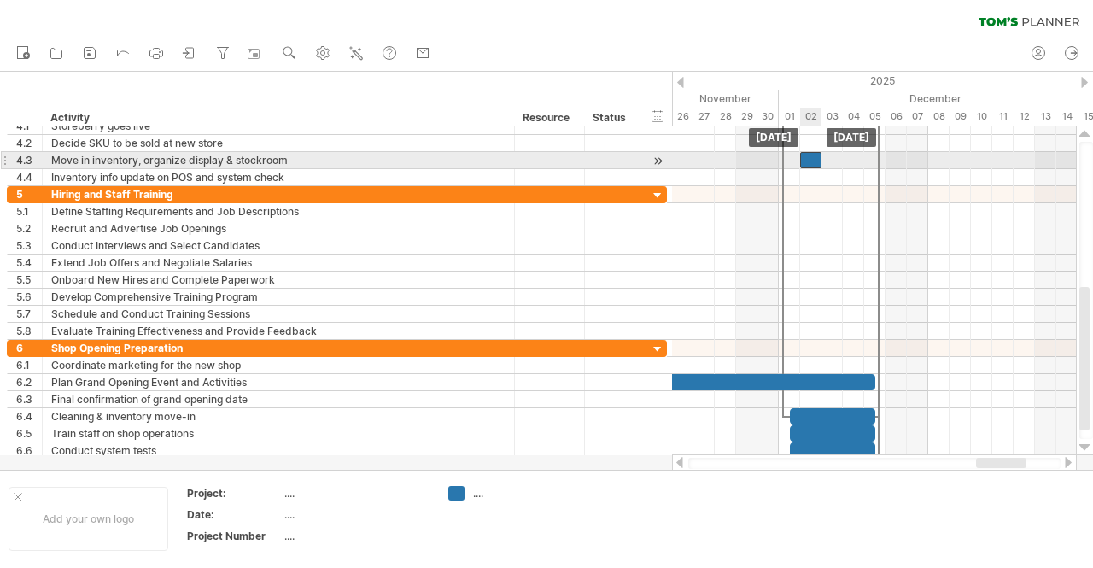
click at [809, 155] on div at bounding box center [810, 160] width 21 height 16
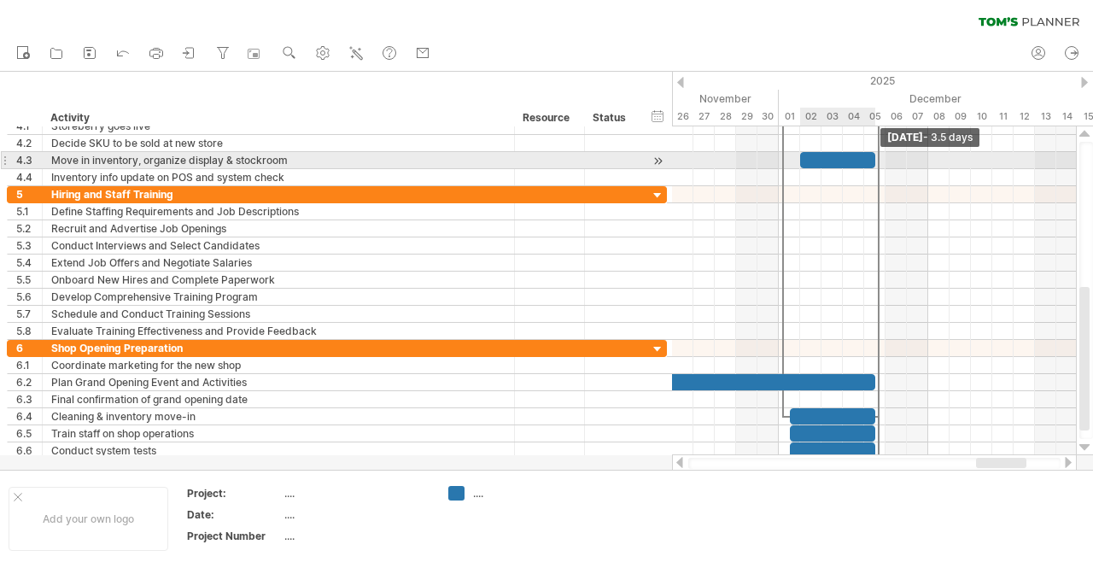
drag, startPoint x: 820, startPoint y: 161, endPoint x: 875, endPoint y: 160, distance: 55.5
click at [875, 160] on span at bounding box center [875, 160] width 7 height 16
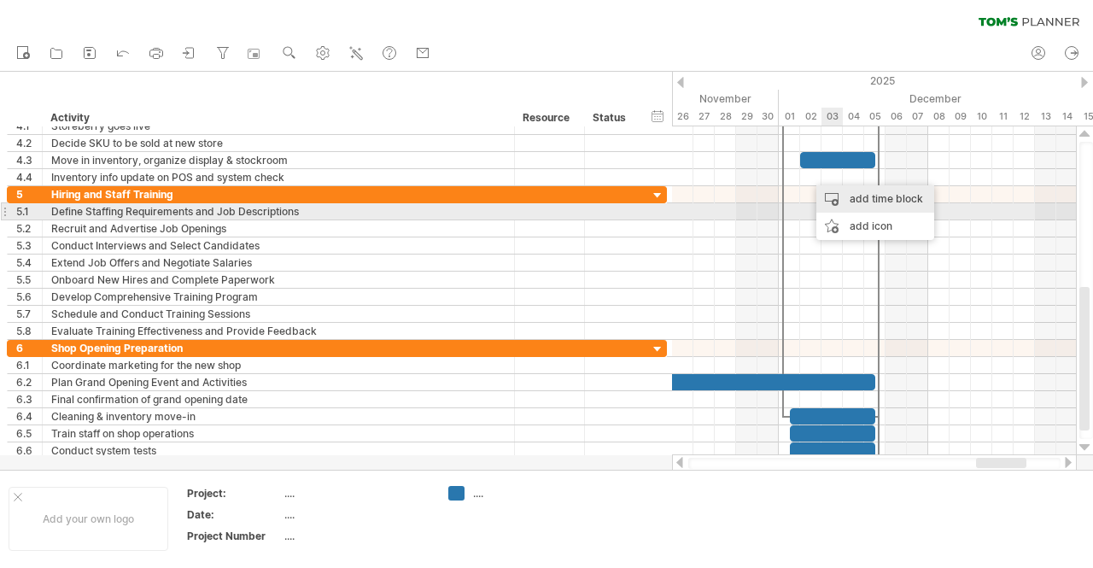
click at [878, 207] on div "add time block" at bounding box center [875, 198] width 118 height 27
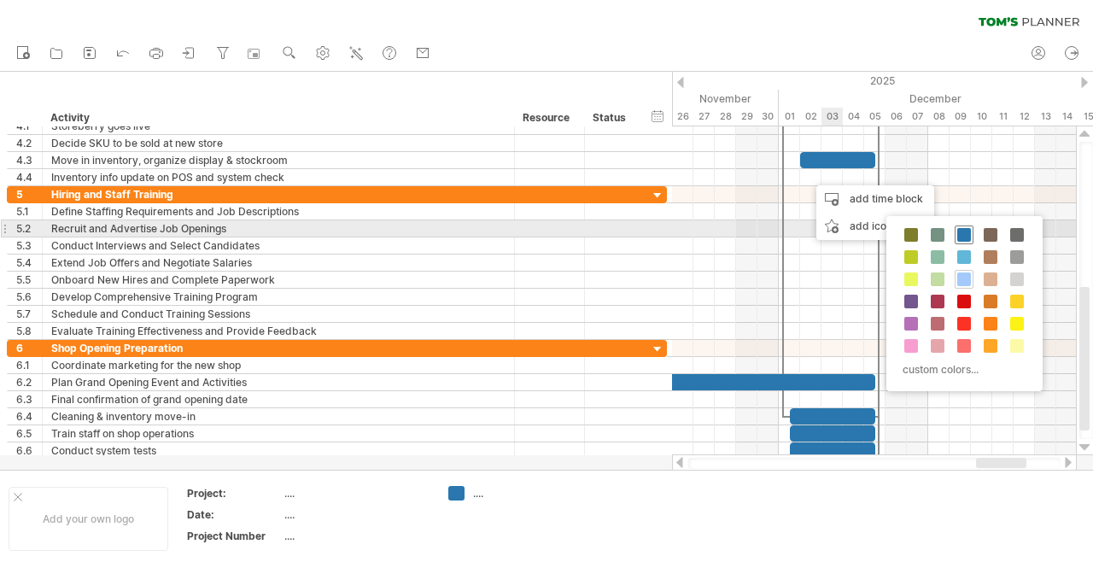
click at [958, 234] on span at bounding box center [964, 235] width 14 height 14
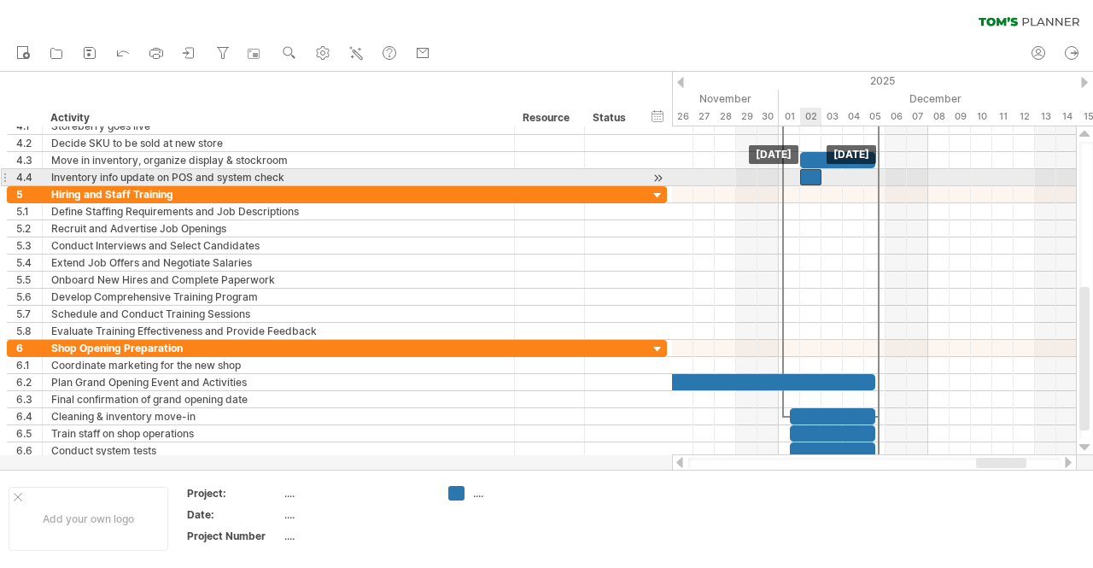
drag, startPoint x: 820, startPoint y: 177, endPoint x: 810, endPoint y: 177, distance: 9.4
click at [810, 177] on div at bounding box center [810, 177] width 21 height 16
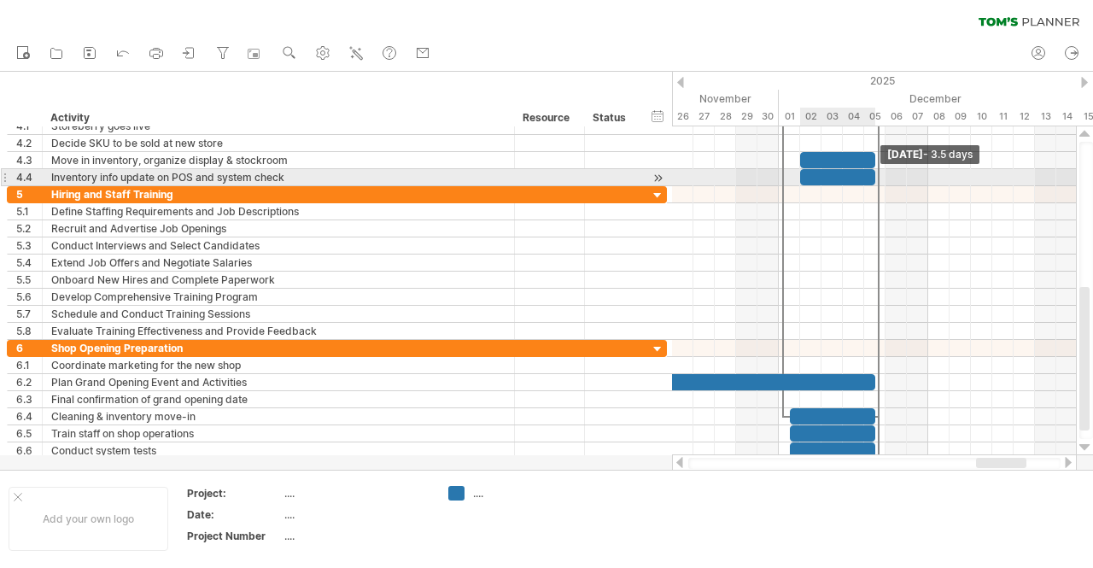
drag, startPoint x: 821, startPoint y: 176, endPoint x: 871, endPoint y: 177, distance: 50.4
click at [872, 177] on span at bounding box center [875, 177] width 7 height 16
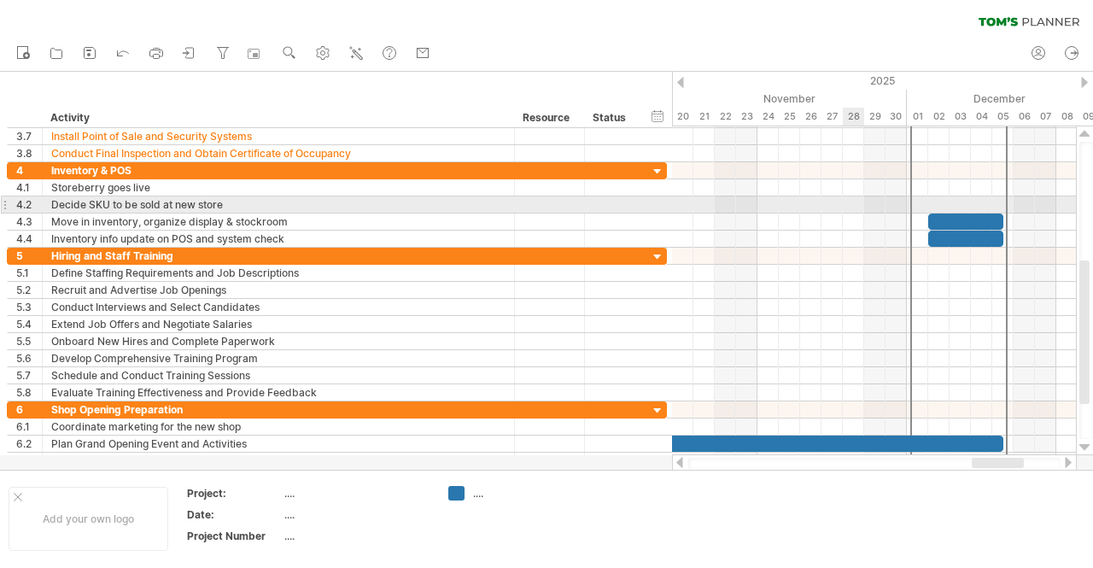
click at [847, 199] on div at bounding box center [874, 204] width 404 height 17
click at [849, 207] on div at bounding box center [874, 204] width 404 height 17
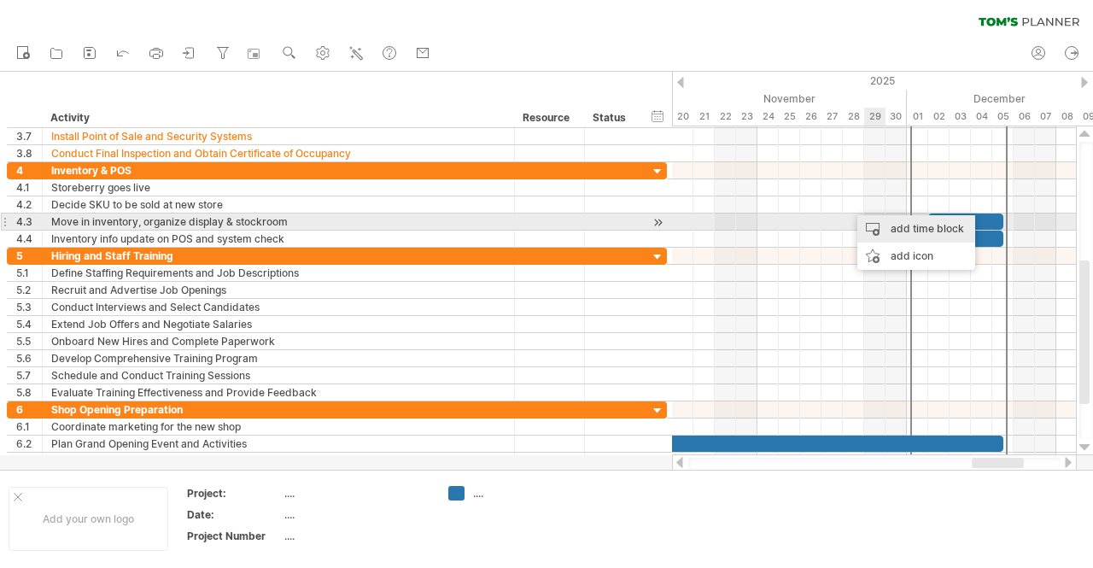
click at [903, 226] on div "add time block" at bounding box center [916, 228] width 118 height 27
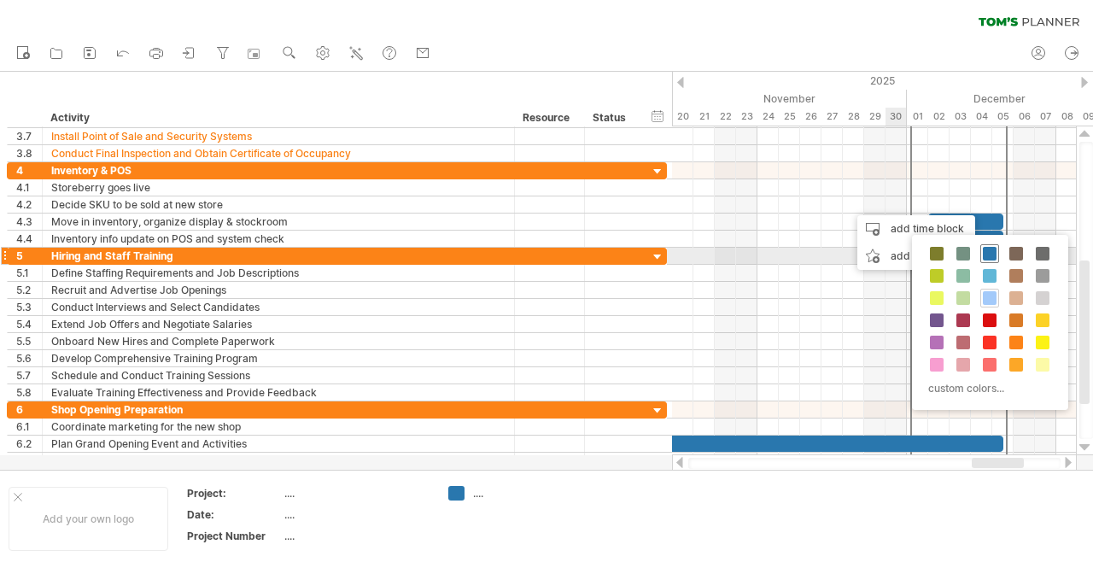
click at [989, 254] on span at bounding box center [990, 254] width 14 height 14
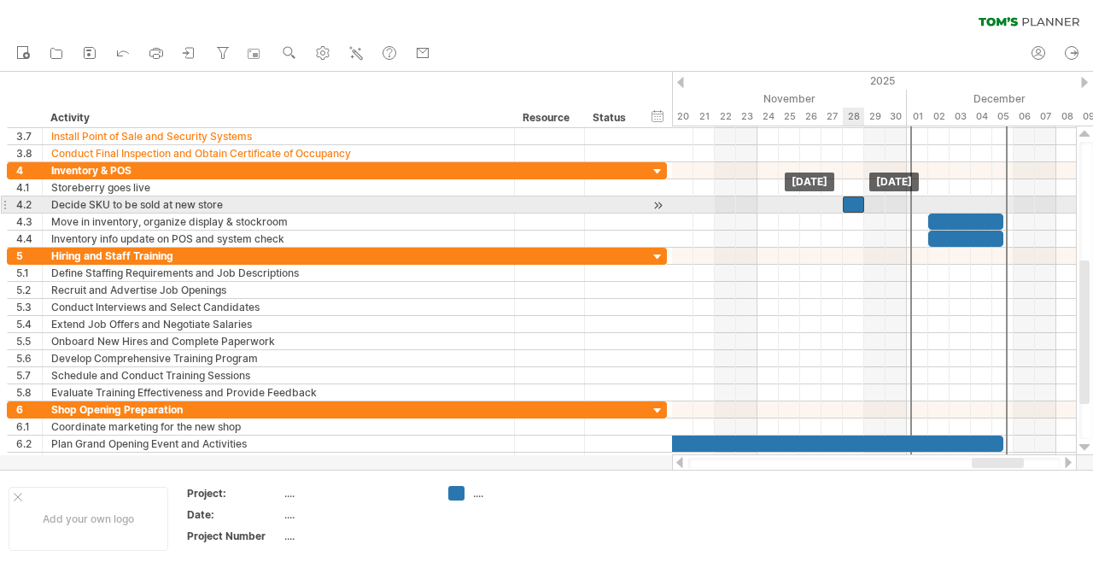
drag, startPoint x: 860, startPoint y: 202, endPoint x: 847, endPoint y: 201, distance: 12.9
click at [847, 201] on div at bounding box center [853, 204] width 21 height 16
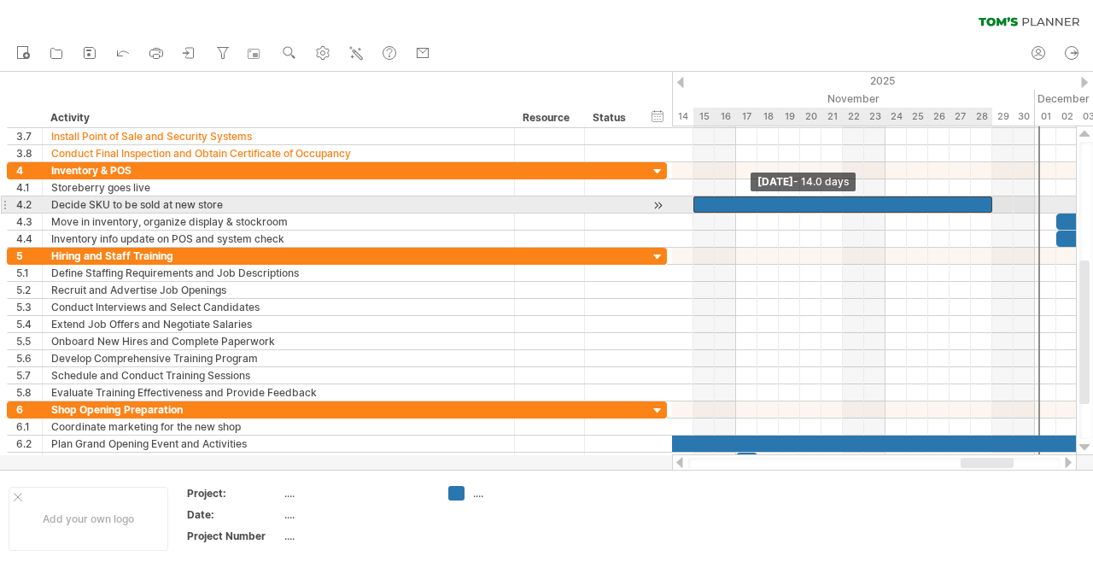
drag, startPoint x: 842, startPoint y: 204, endPoint x: 692, endPoint y: 201, distance: 149.5
click at [692, 201] on span at bounding box center [693, 204] width 7 height 16
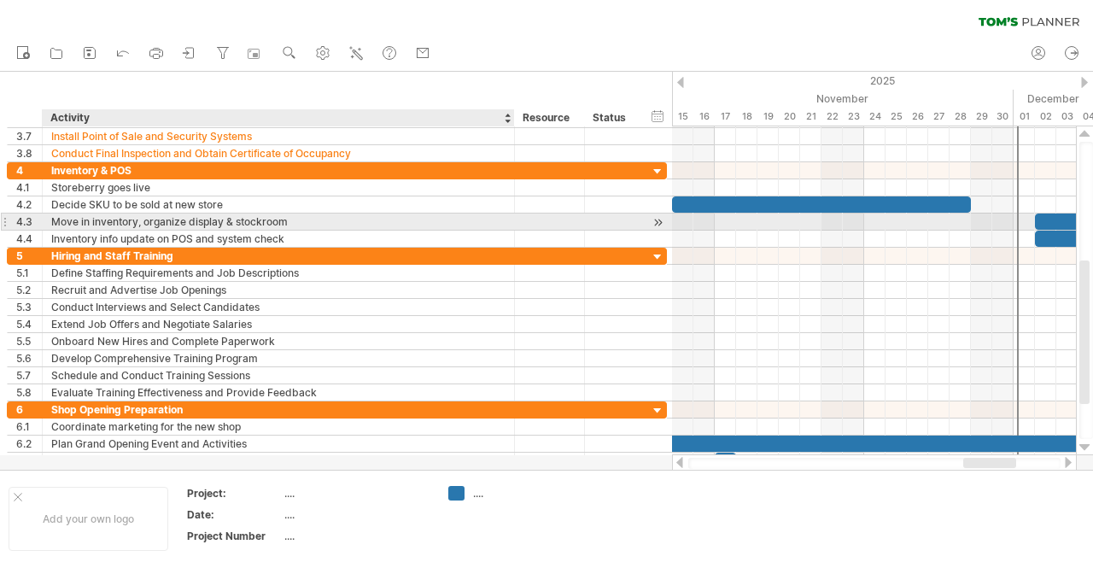
click at [60, 225] on div "Move in inventory, organize display & stockroom" at bounding box center [278, 221] width 454 height 16
click at [135, 218] on input "**********" at bounding box center [278, 221] width 454 height 16
type input "**********"
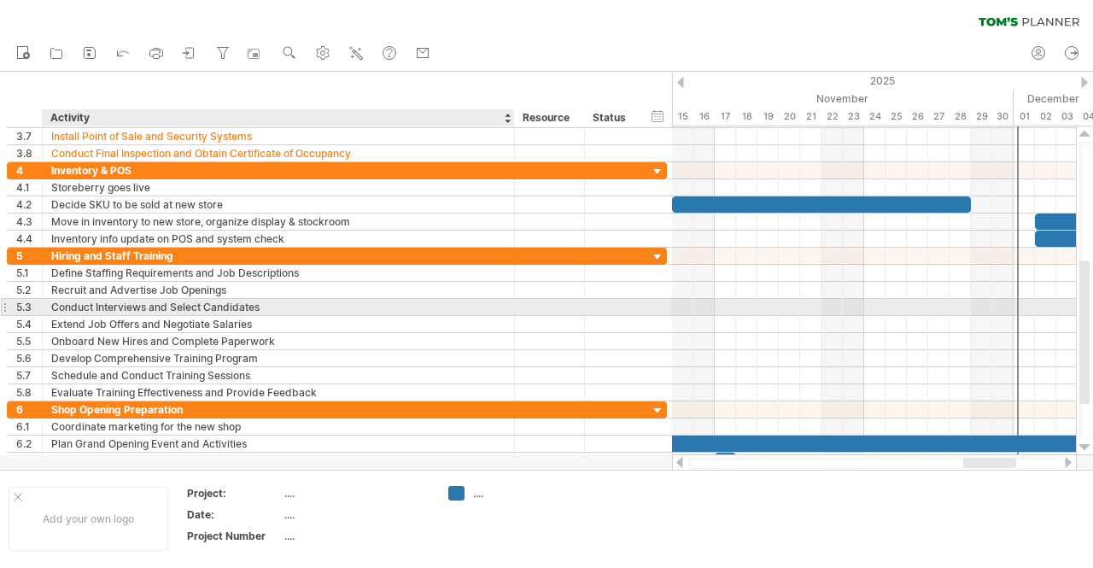
click at [361, 303] on div "Conduct Interviews and Select Candidates" at bounding box center [278, 307] width 454 height 16
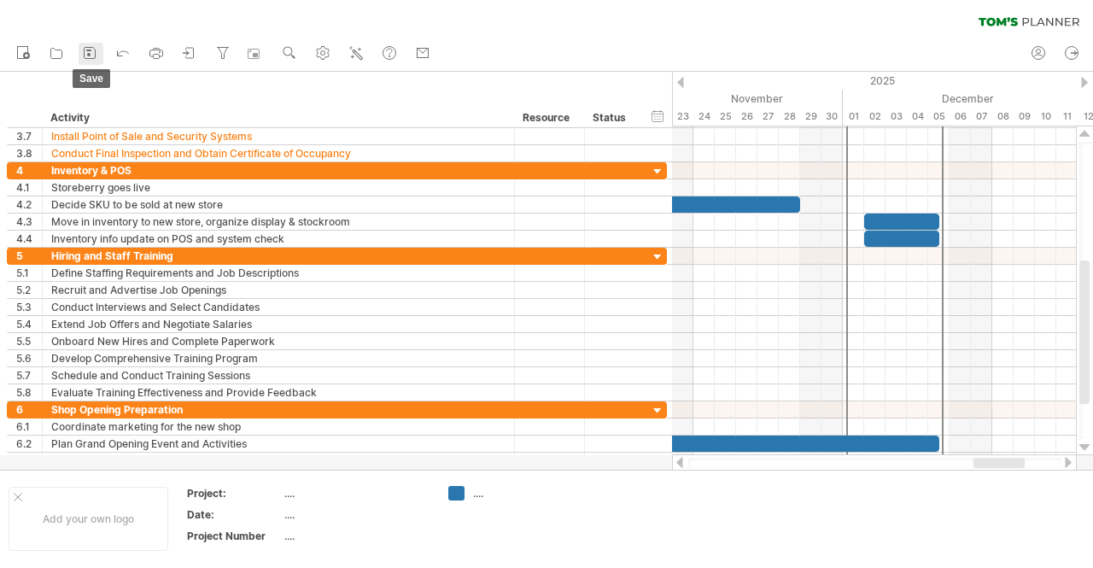
click at [89, 52] on icon at bounding box center [89, 52] width 17 height 17
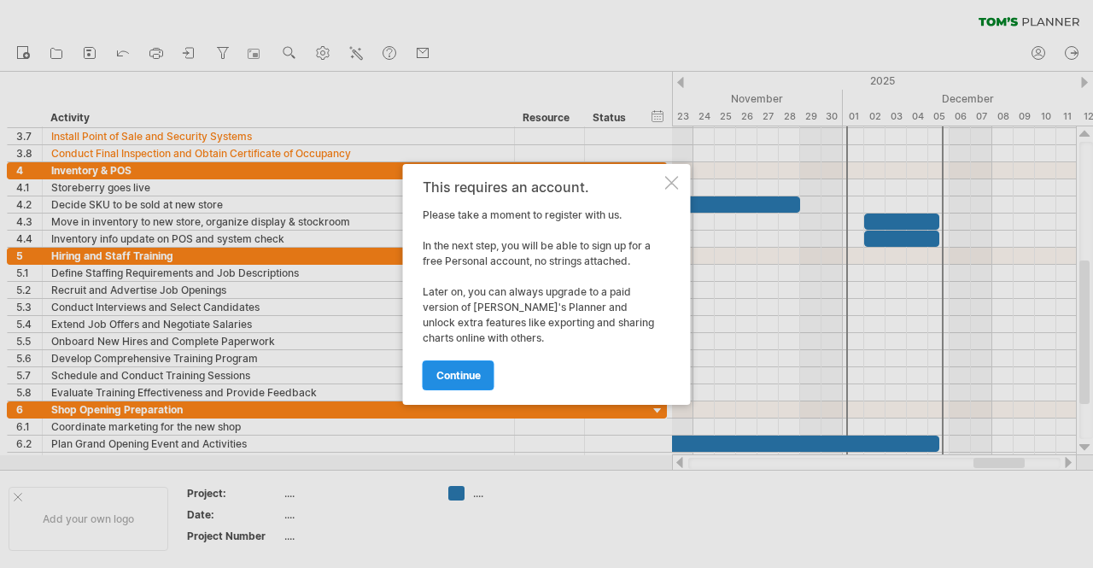
click at [456, 373] on span "continue" at bounding box center [458, 375] width 44 height 13
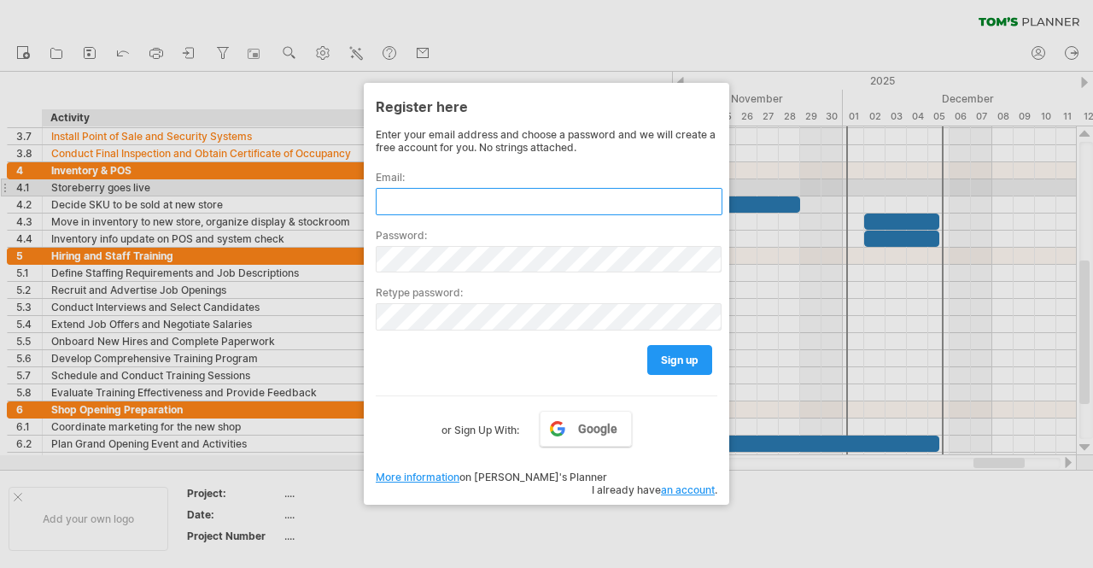
click at [505, 192] on input "text" at bounding box center [549, 201] width 347 height 27
type input "**********"
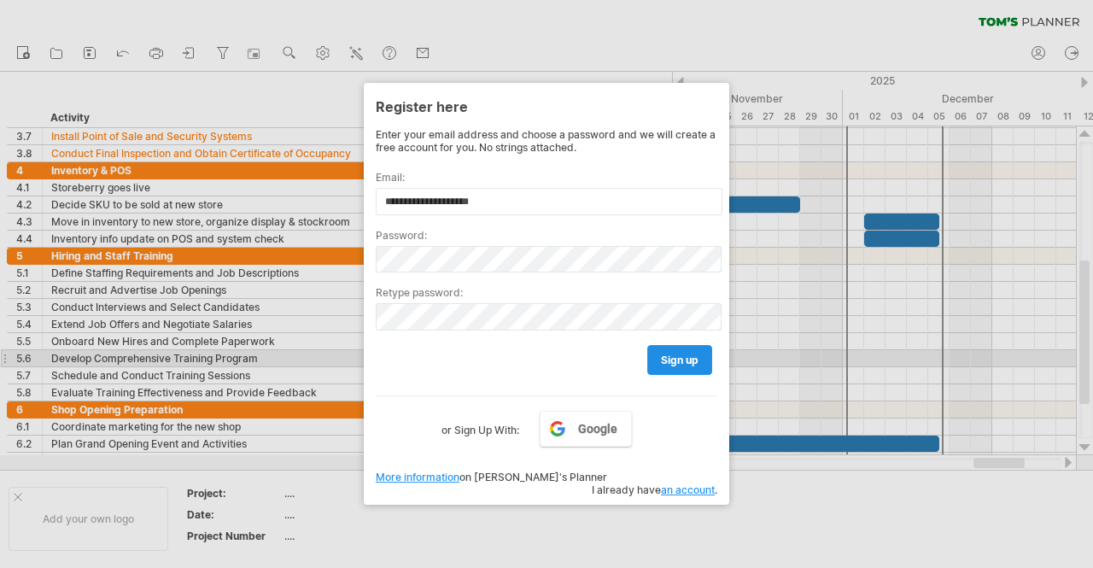
click at [690, 358] on span "sign up" at bounding box center [680, 359] width 38 height 13
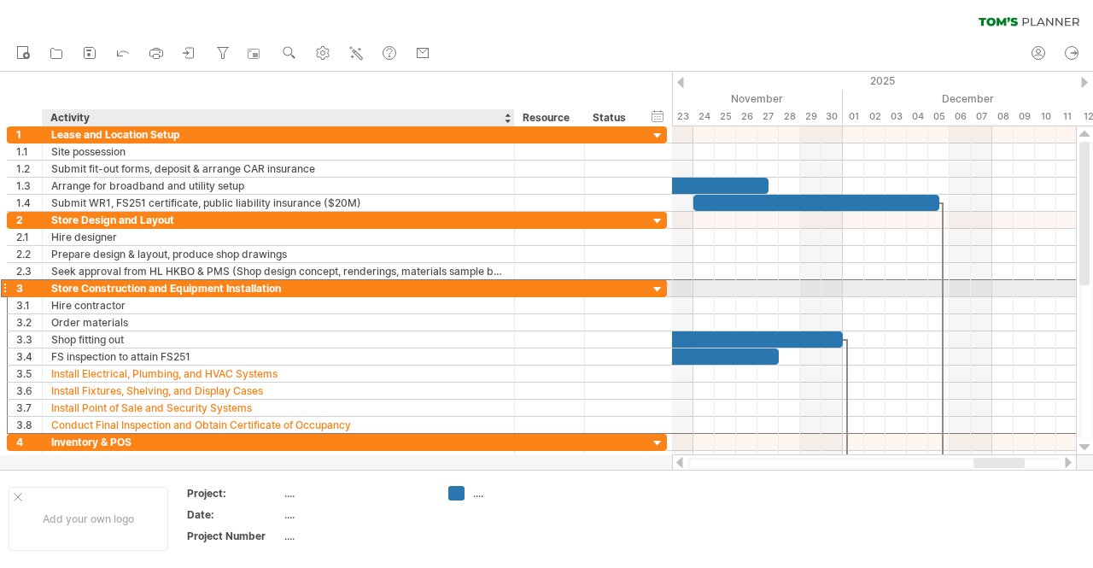
click at [309, 286] on div "Store Construction and Equipment Installation" at bounding box center [278, 288] width 454 height 16
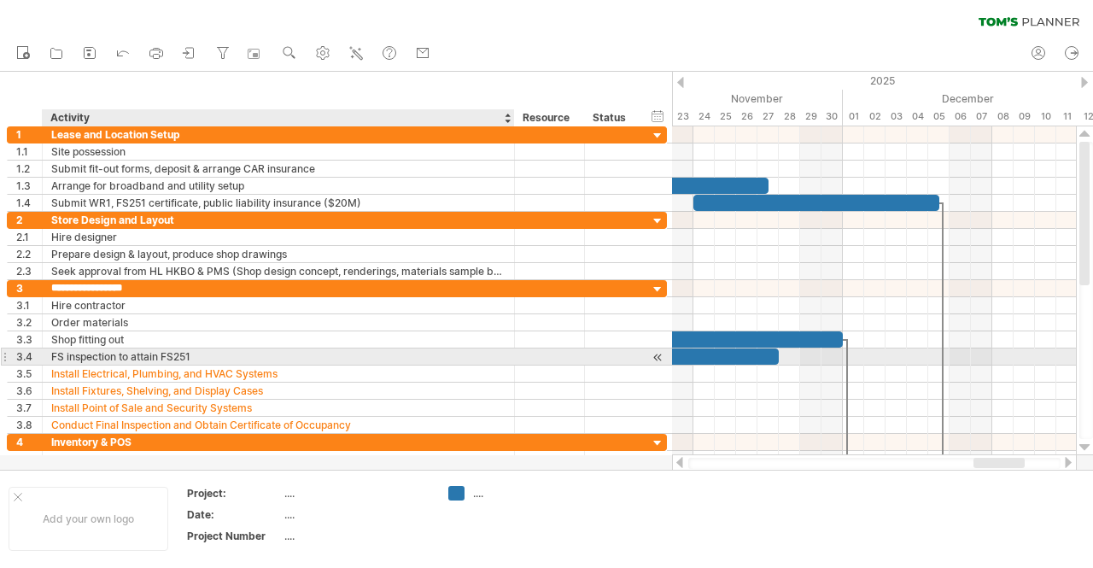
type input "**********"
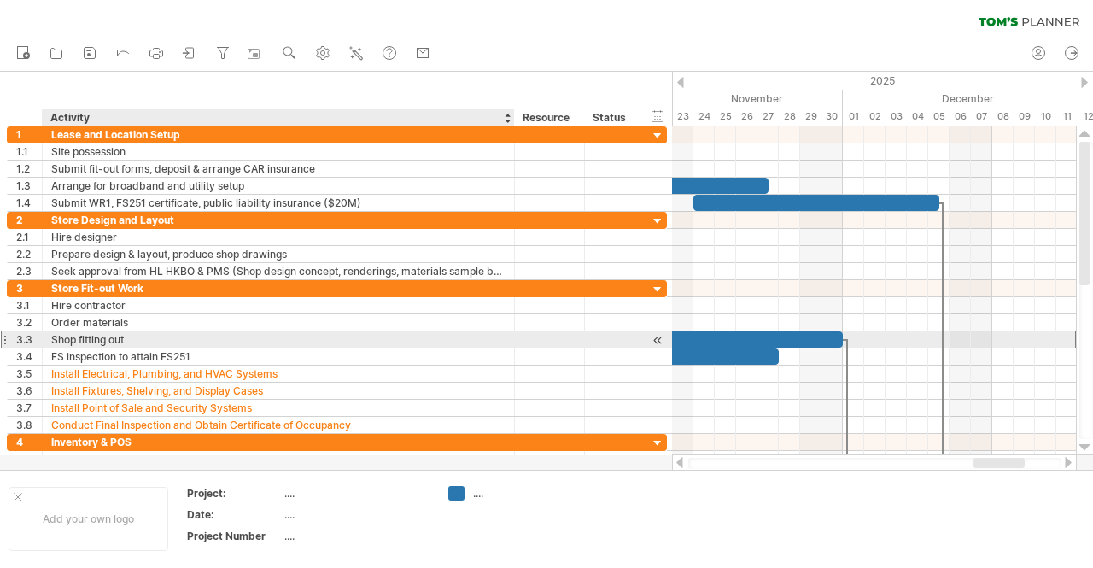
click at [73, 338] on div "Shop fitting out" at bounding box center [278, 339] width 454 height 16
type input "**********"
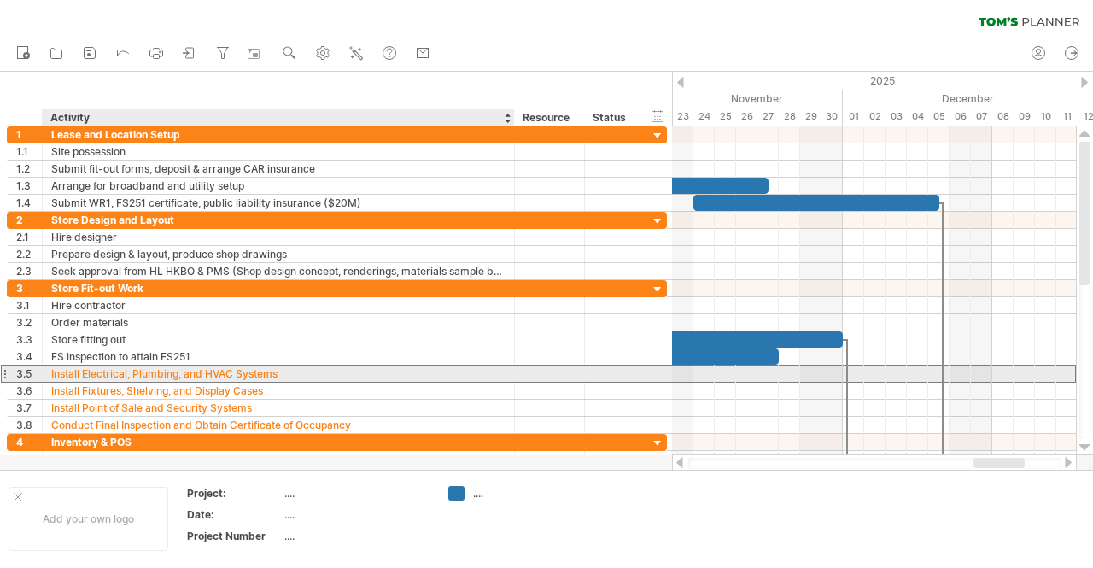
click at [110, 371] on div "Install Electrical, Plumbing, and HVAC Systems" at bounding box center [278, 373] width 454 height 16
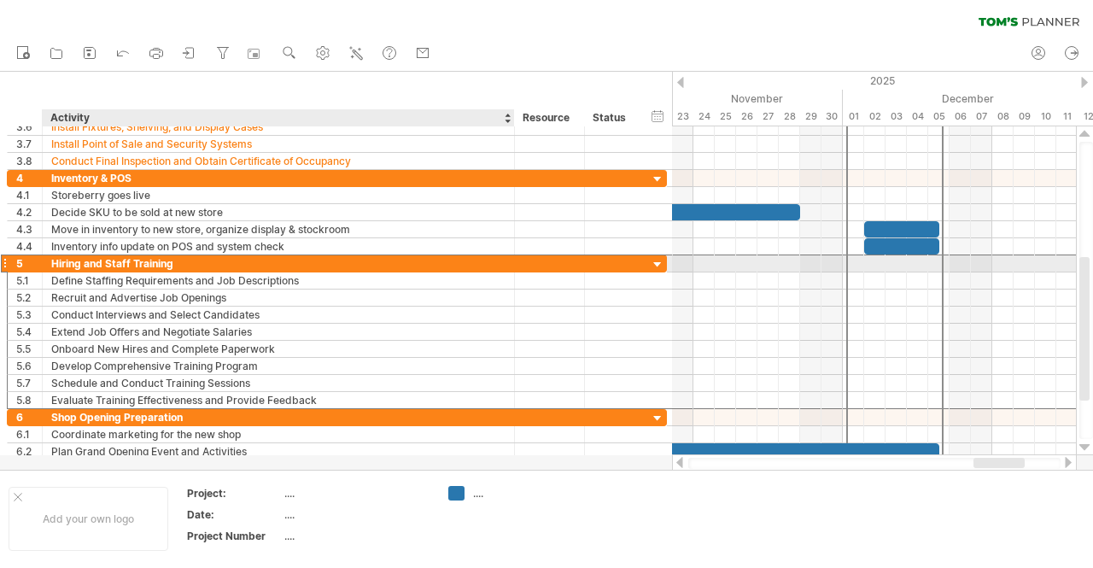
click at [76, 259] on div "Hiring and Staff Training" at bounding box center [278, 263] width 454 height 16
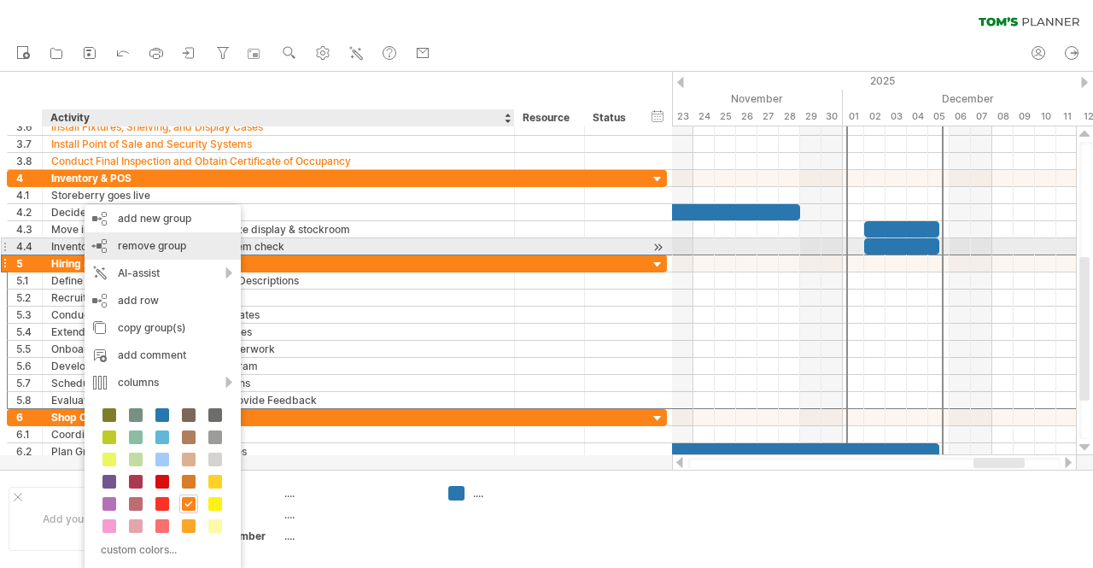
click at [176, 246] on span "remove group" at bounding box center [152, 245] width 68 height 13
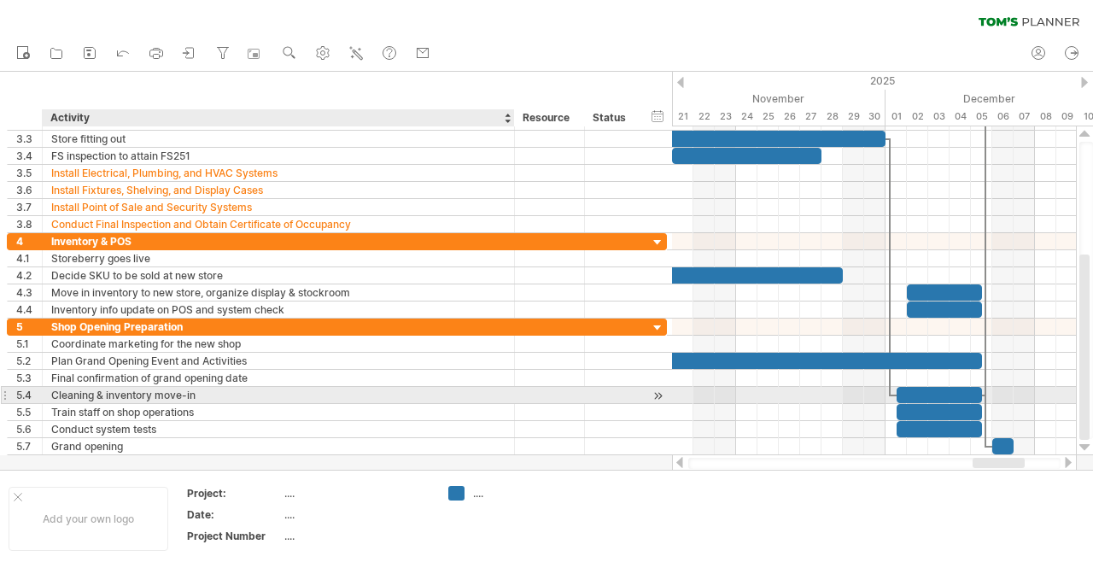
click at [88, 388] on div "Cleaning & inventory move-in" at bounding box center [278, 395] width 454 height 16
type input "**********"
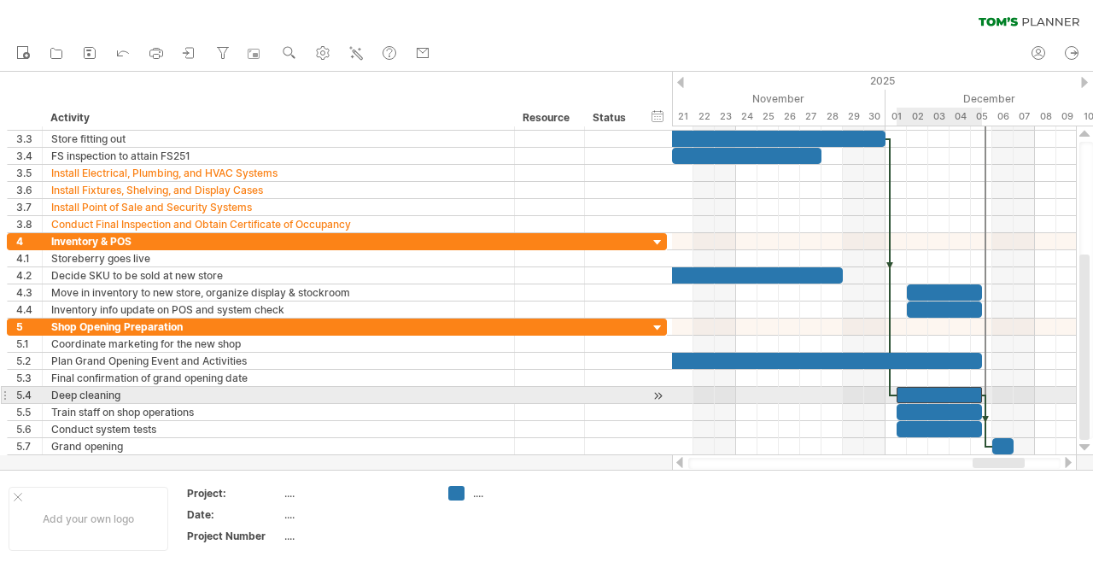
click at [915, 392] on div at bounding box center [939, 395] width 85 height 16
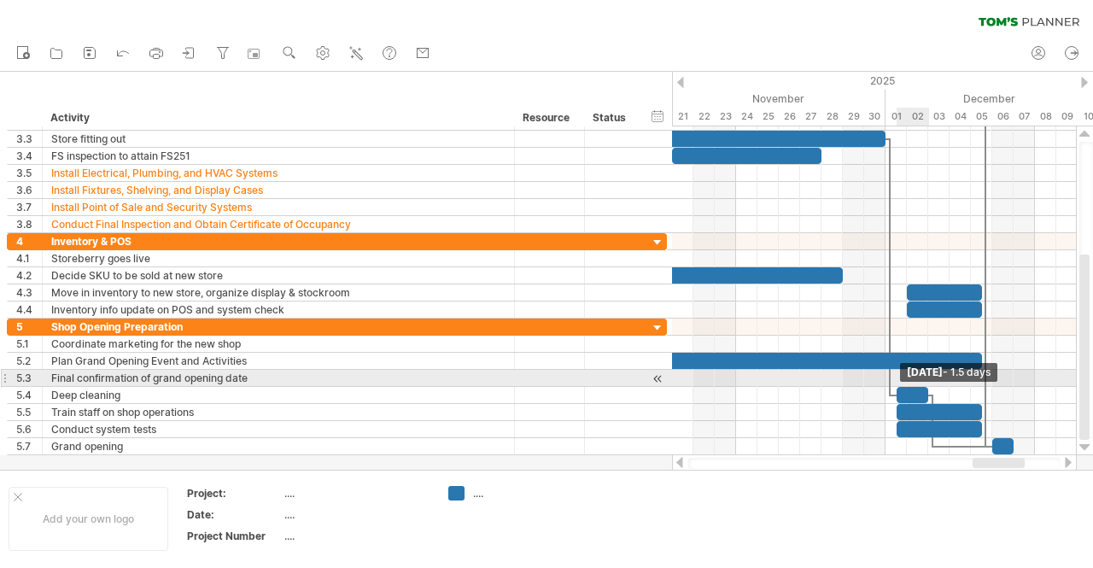
drag, startPoint x: 981, startPoint y: 387, endPoint x: 926, endPoint y: 386, distance: 55.5
click at [926, 387] on span at bounding box center [928, 395] width 7 height 16
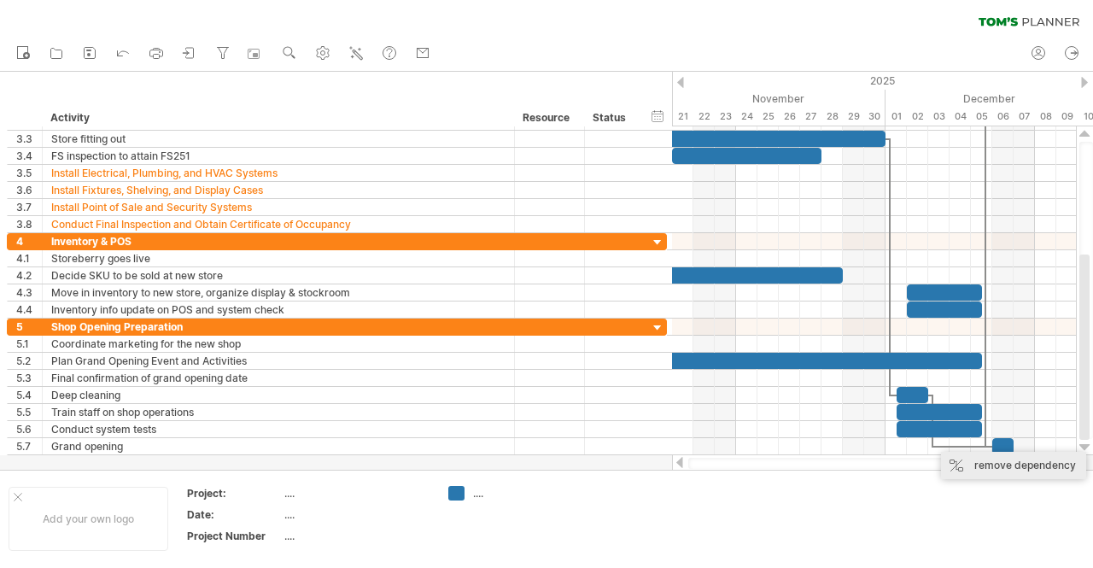
click at [984, 462] on div "remove dependency" at bounding box center [1013, 465] width 145 height 27
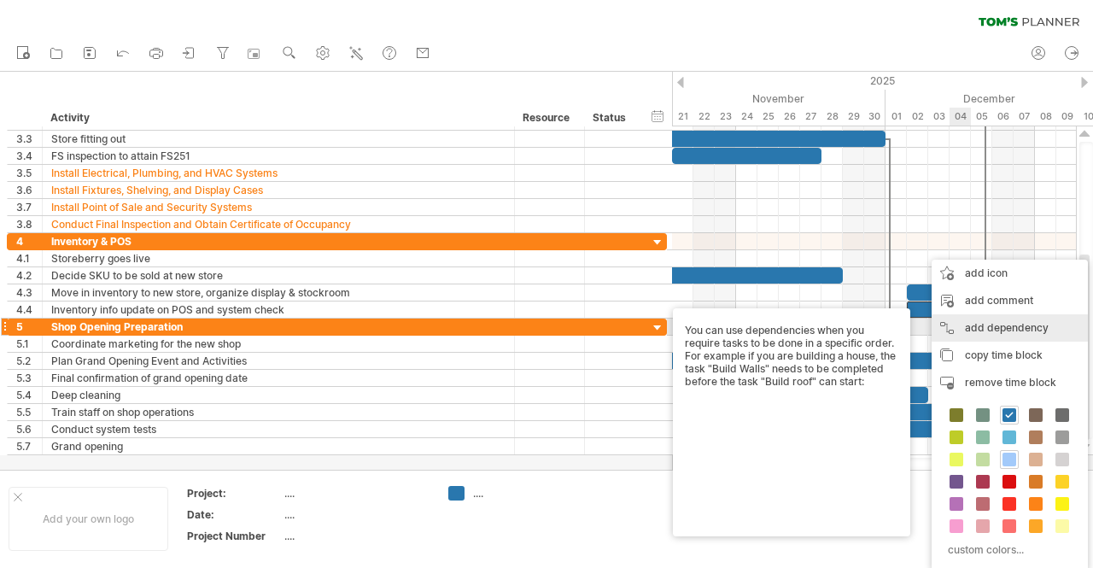
click at [1015, 324] on div "add dependency You can use dependencies when you require tasks to be done in a …" at bounding box center [1010, 327] width 156 height 27
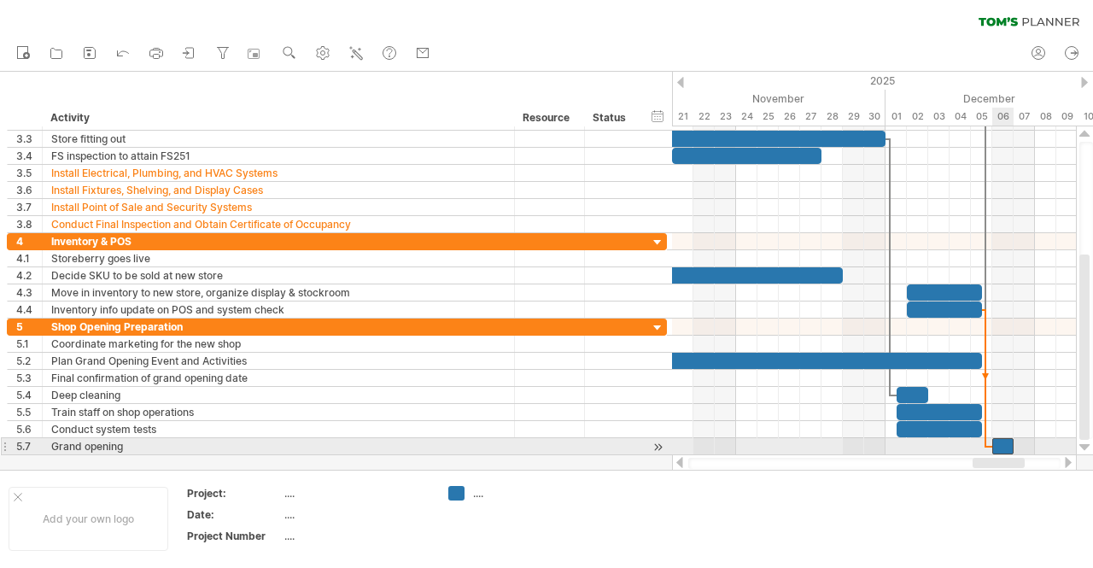
click at [1002, 440] on div at bounding box center [1002, 446] width 21 height 16
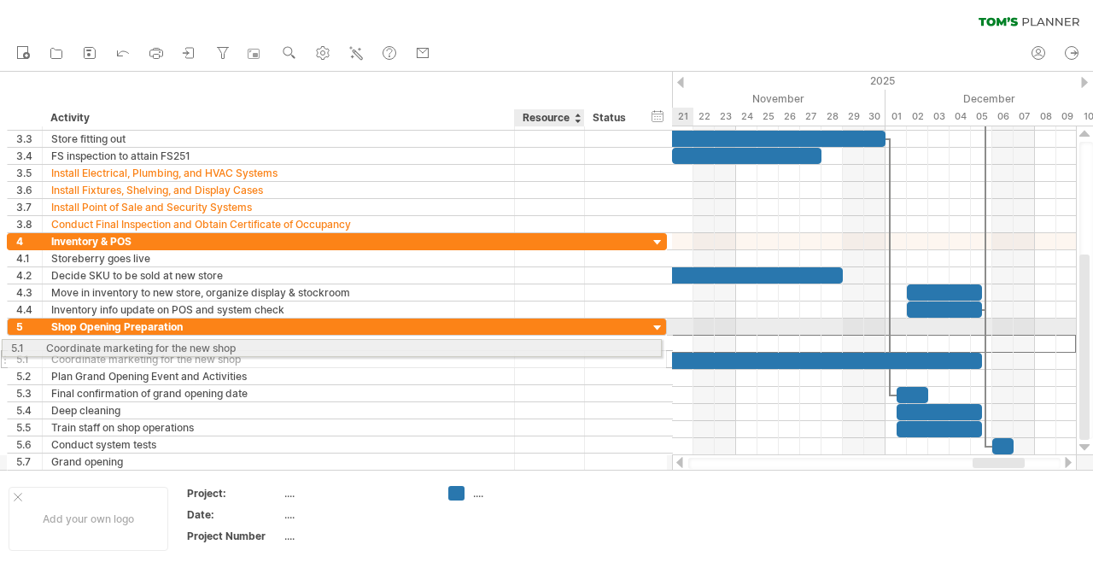
drag, startPoint x: 563, startPoint y: 341, endPoint x: 542, endPoint y: 344, distance: 20.8
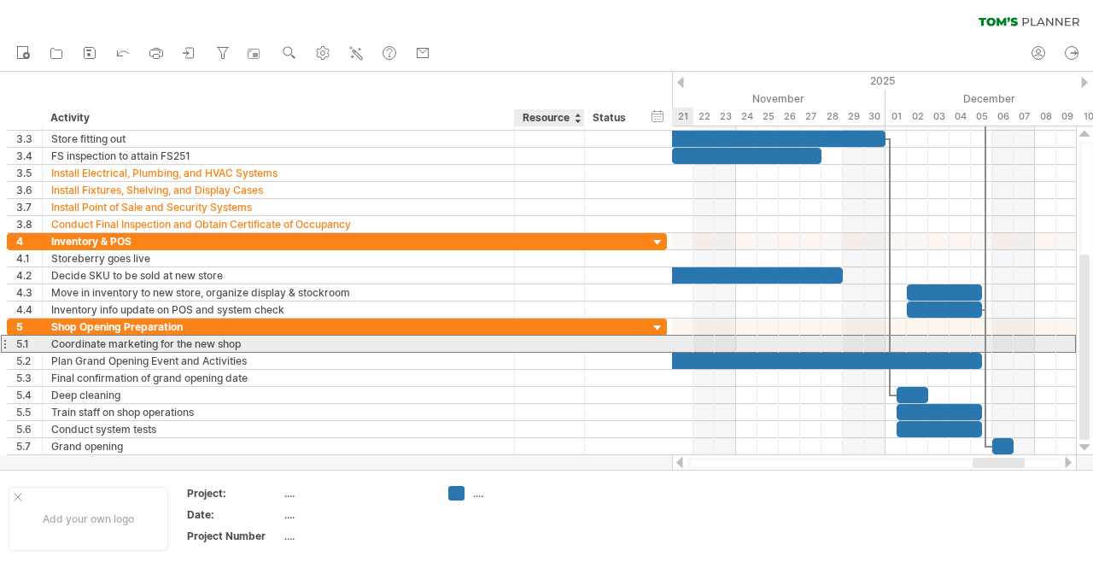
click at [542, 344] on div at bounding box center [549, 344] width 52 height 16
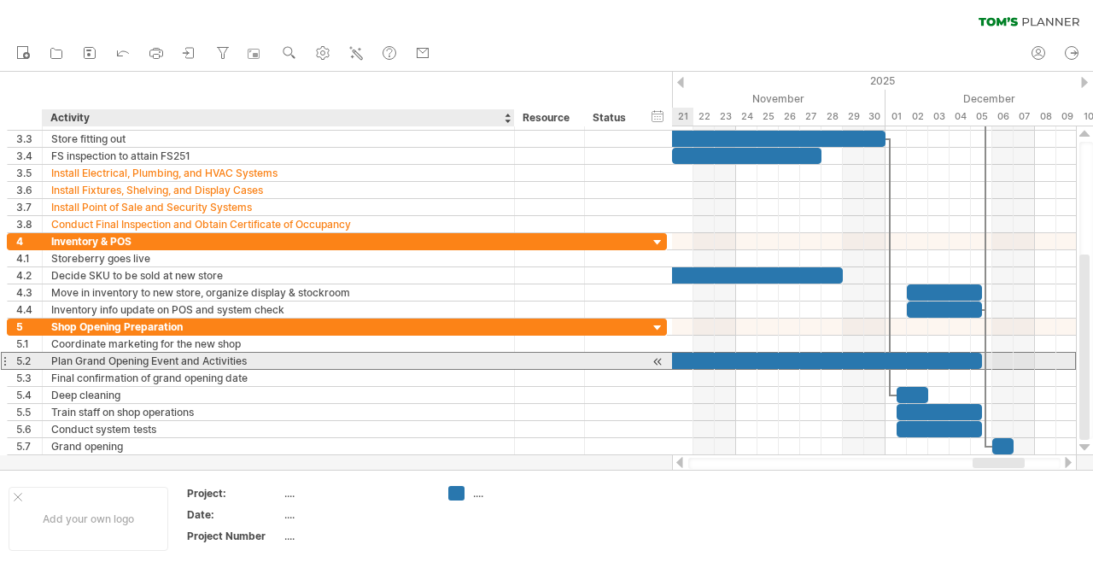
click at [79, 360] on div "Plan Grand Opening Event and Activities" at bounding box center [278, 361] width 454 height 16
type input "**********"
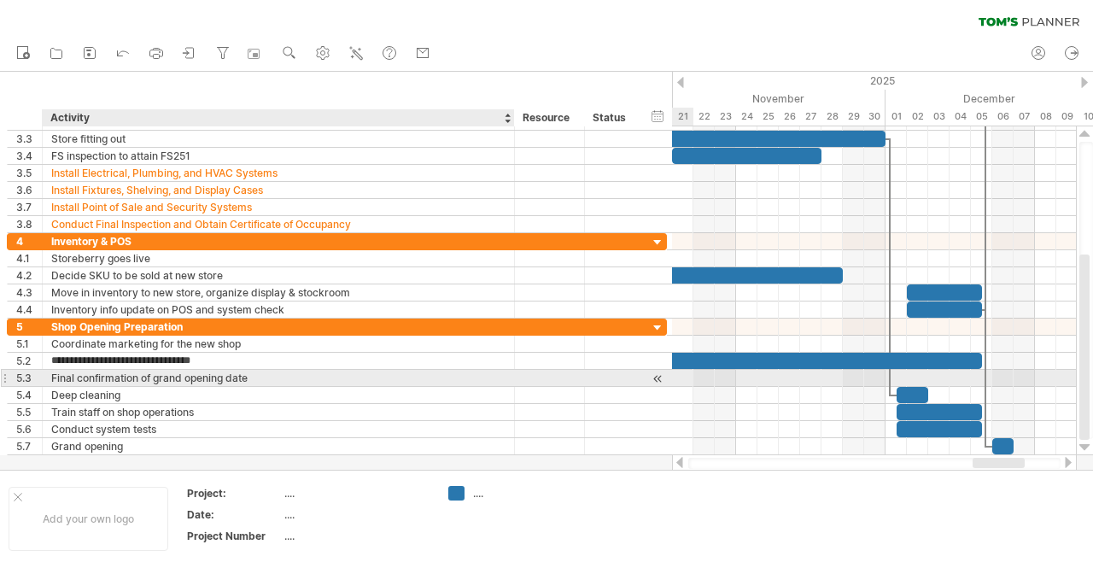
click at [85, 377] on div "Final confirmation of grand opening date" at bounding box center [278, 378] width 454 height 16
click at [188, 371] on input "**********" at bounding box center [278, 378] width 454 height 16
type input "**********"
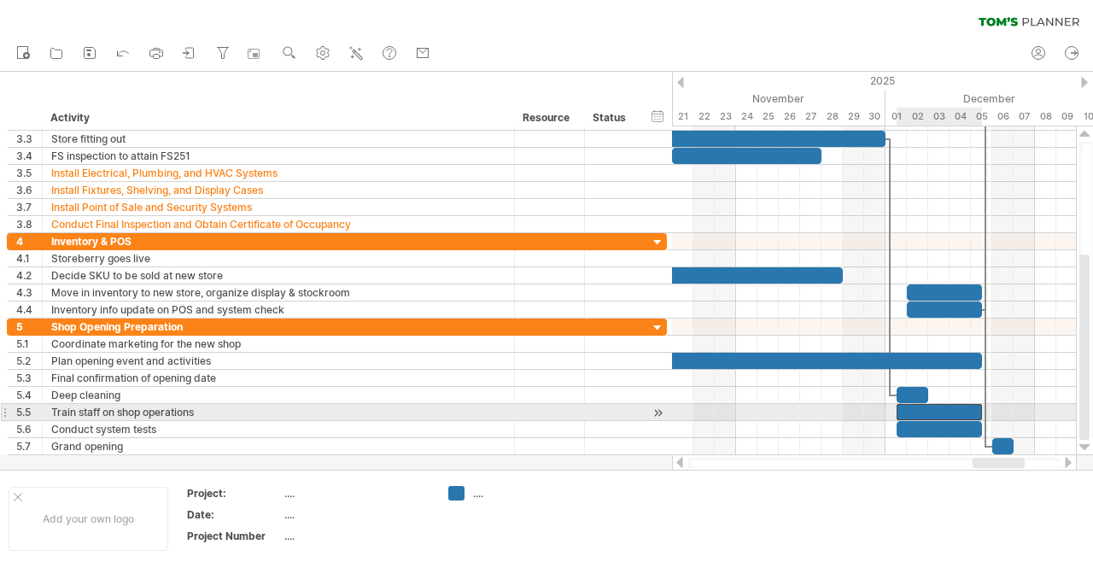
click at [906, 406] on div at bounding box center [939, 412] width 85 height 16
click at [904, 409] on span at bounding box center [906, 412] width 7 height 16
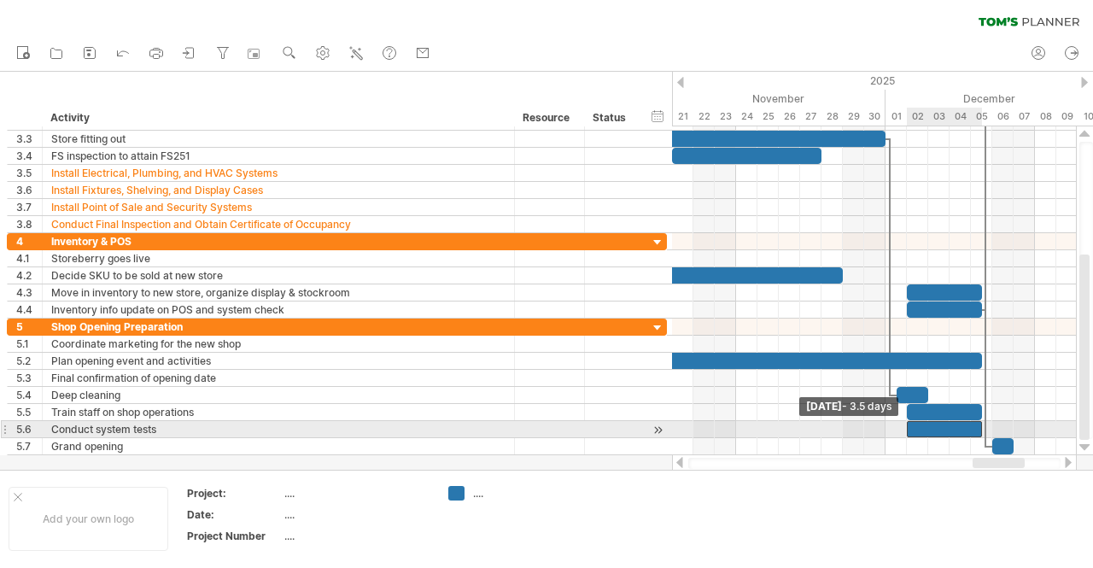
drag, startPoint x: 897, startPoint y: 423, endPoint x: 907, endPoint y: 423, distance: 10.2
click at [907, 423] on span at bounding box center [906, 429] width 7 height 16
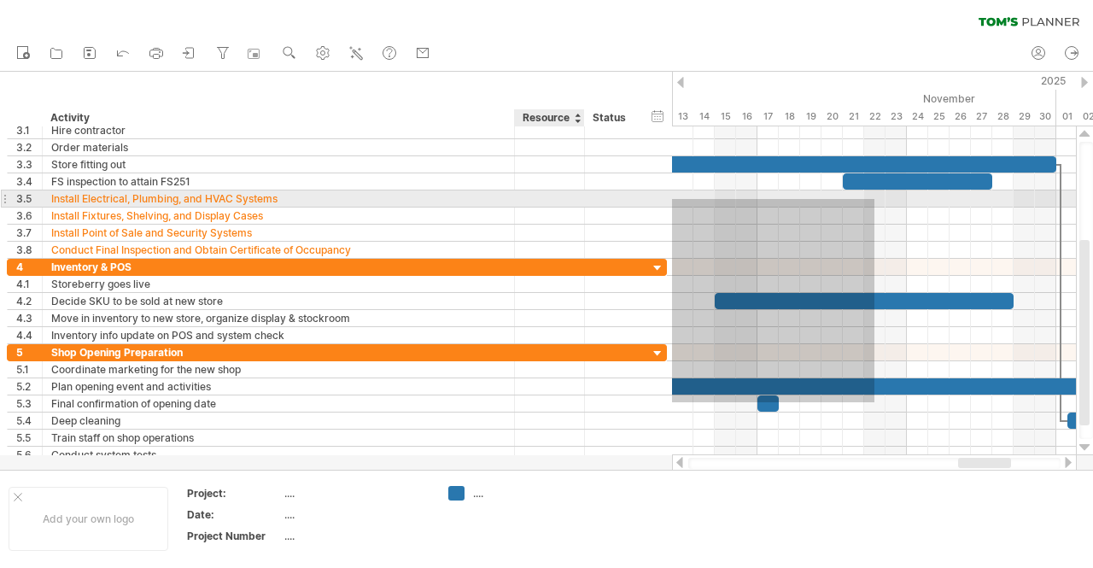
drag, startPoint x: 704, startPoint y: 377, endPoint x: 504, endPoint y: 197, distance: 268.5
click at [504, 197] on div "Trying to reach [DOMAIN_NAME] Connected again... 0% clear filter new 1" at bounding box center [546, 284] width 1093 height 568
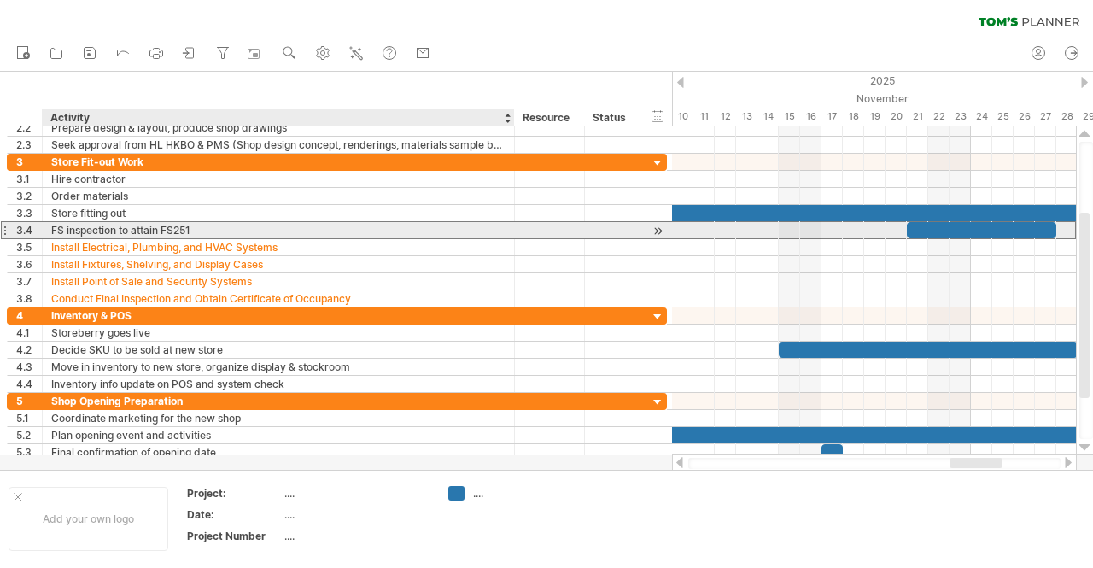
click at [155, 230] on div "FS inspection to attain FS251" at bounding box center [278, 230] width 454 height 16
click at [128, 229] on input "**********" at bounding box center [278, 230] width 454 height 16
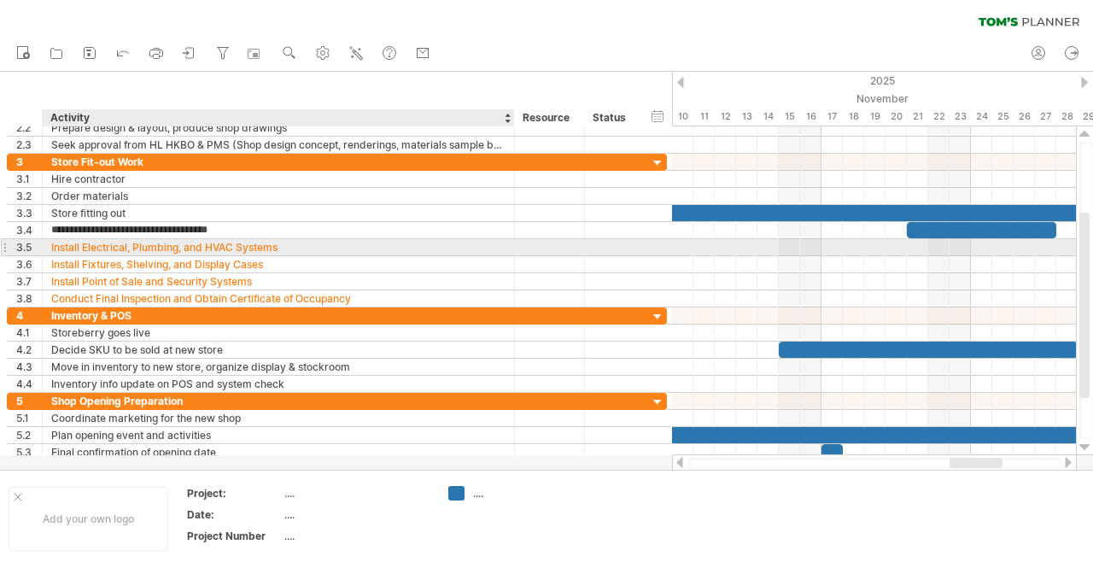
type input "**********"
click at [134, 244] on div "Install Electrical, Plumbing, and HVAC Systems" at bounding box center [278, 247] width 454 height 16
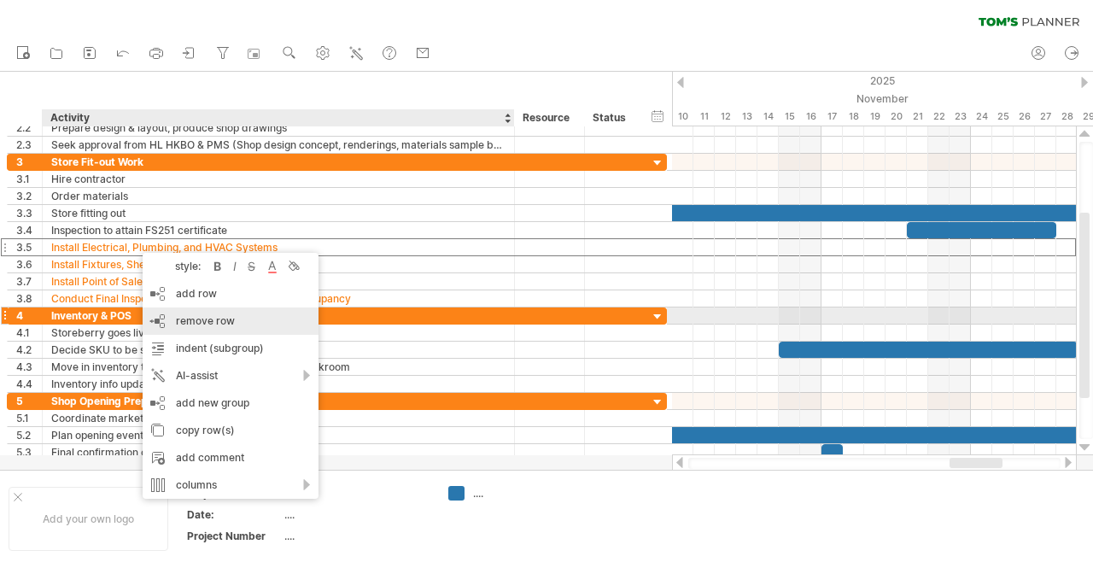
click at [200, 320] on span "remove row" at bounding box center [205, 320] width 59 height 13
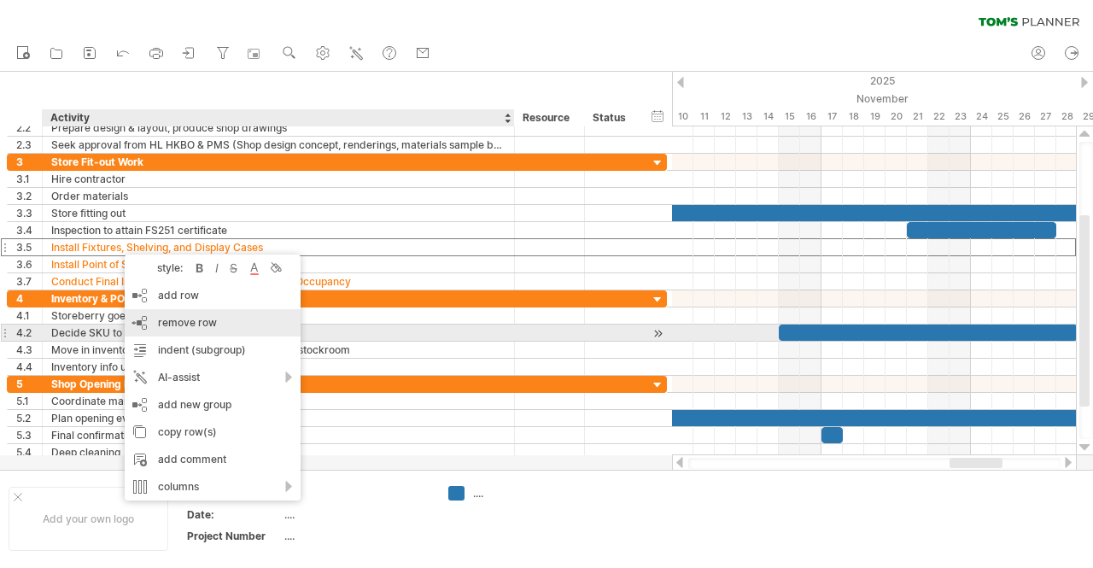
click at [191, 325] on span "remove row" at bounding box center [187, 322] width 59 height 13
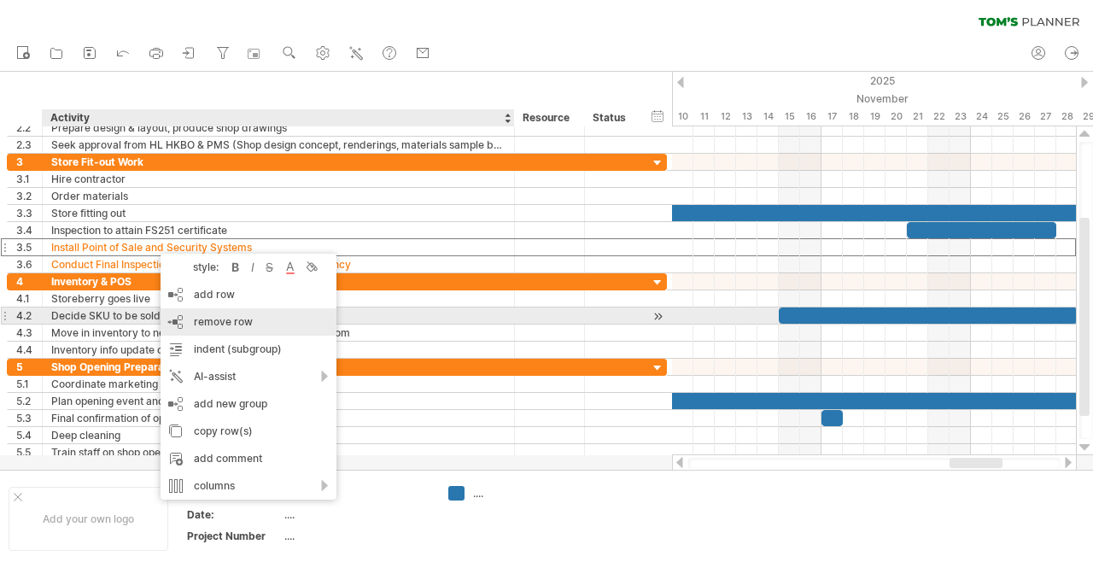
click at [215, 322] on span "remove row" at bounding box center [223, 321] width 59 height 13
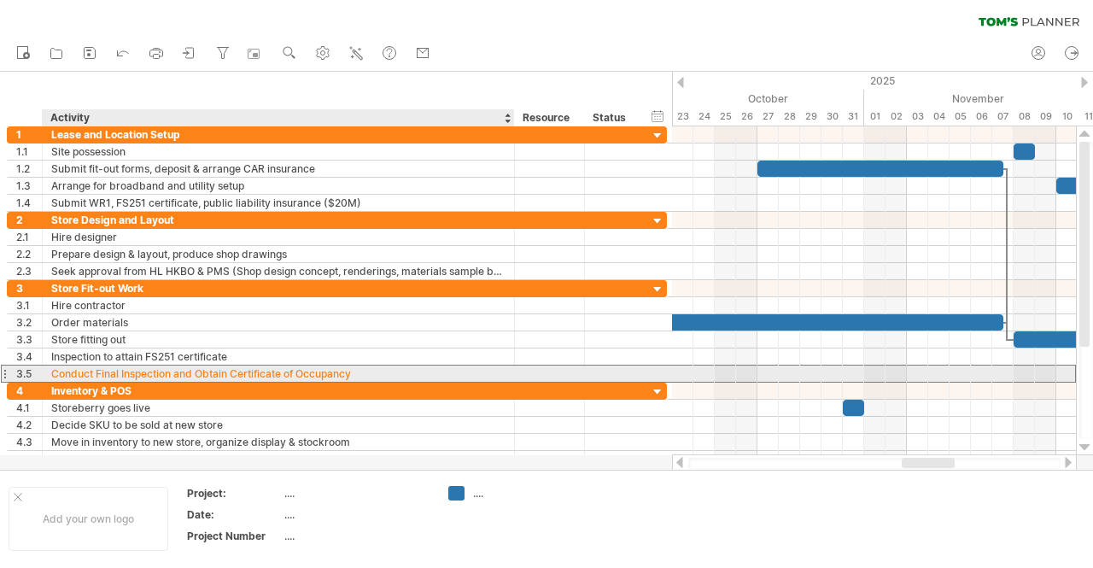
click at [127, 366] on div "Conduct Final Inspection and Obtain Certificate of Occupancy" at bounding box center [278, 373] width 454 height 16
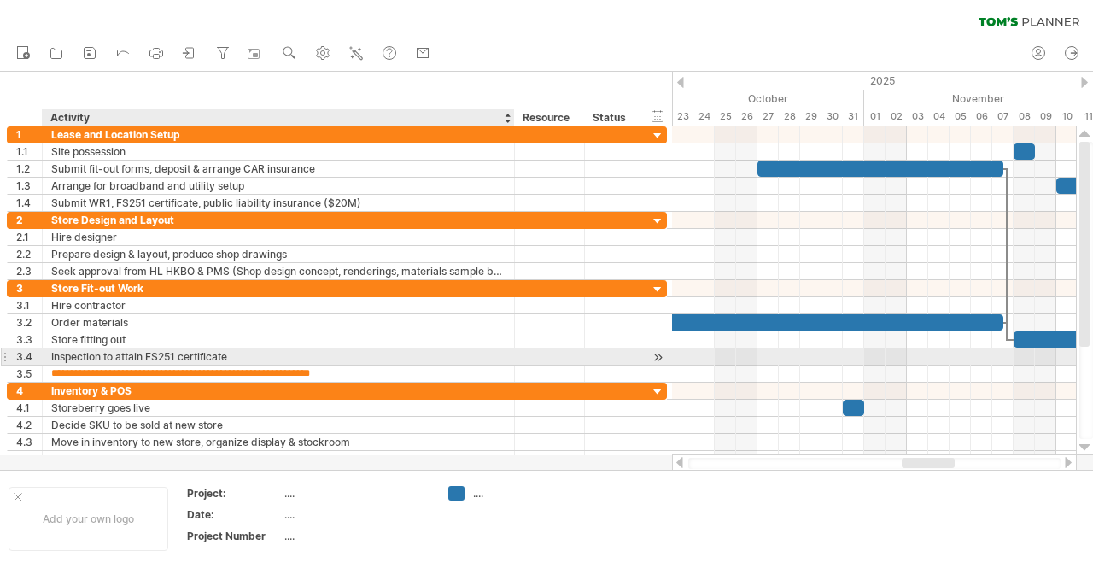
type input "**********"
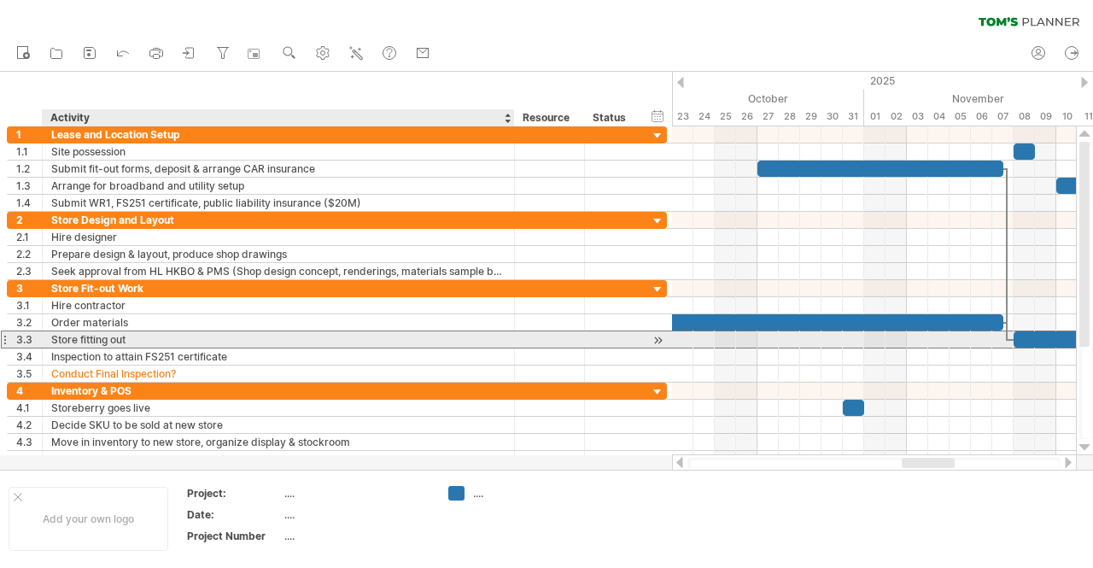
click at [131, 336] on div "Store fitting out" at bounding box center [278, 339] width 454 height 16
type input "**********"
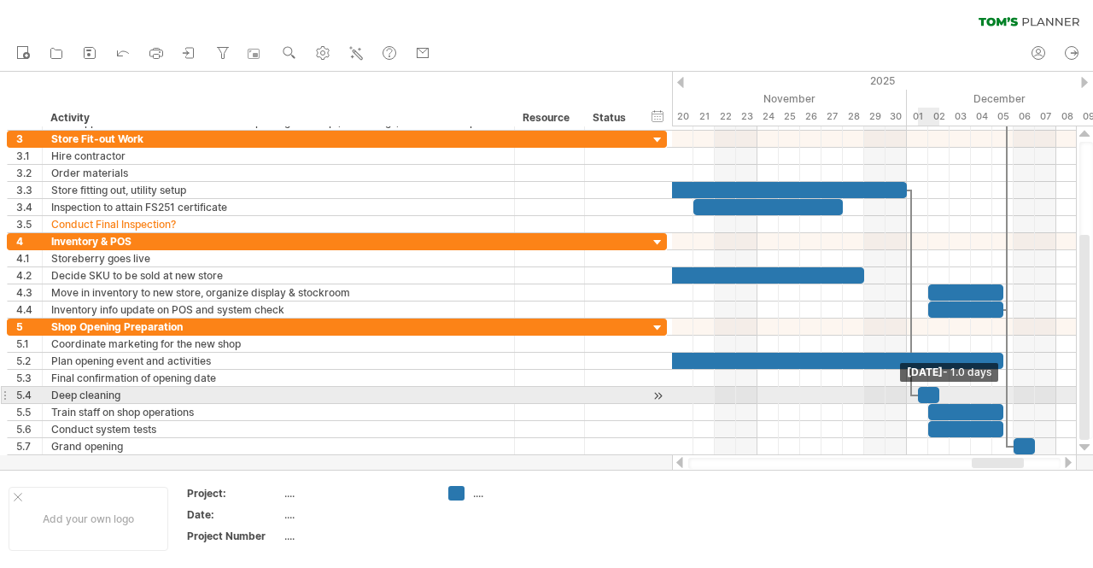
click at [940, 388] on span at bounding box center [939, 395] width 7 height 16
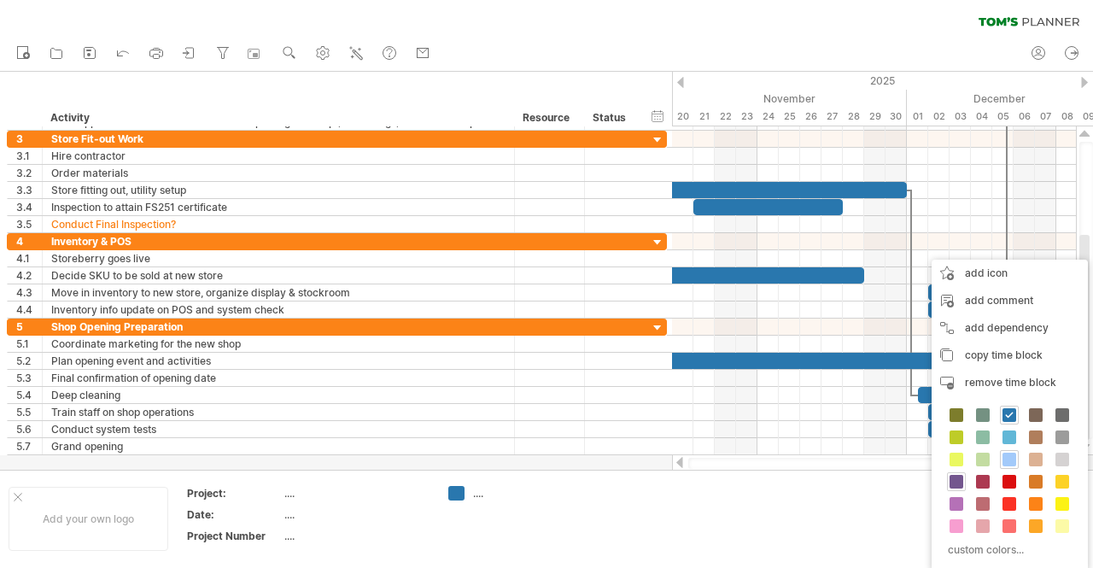
click at [959, 479] on span at bounding box center [956, 482] width 14 height 14
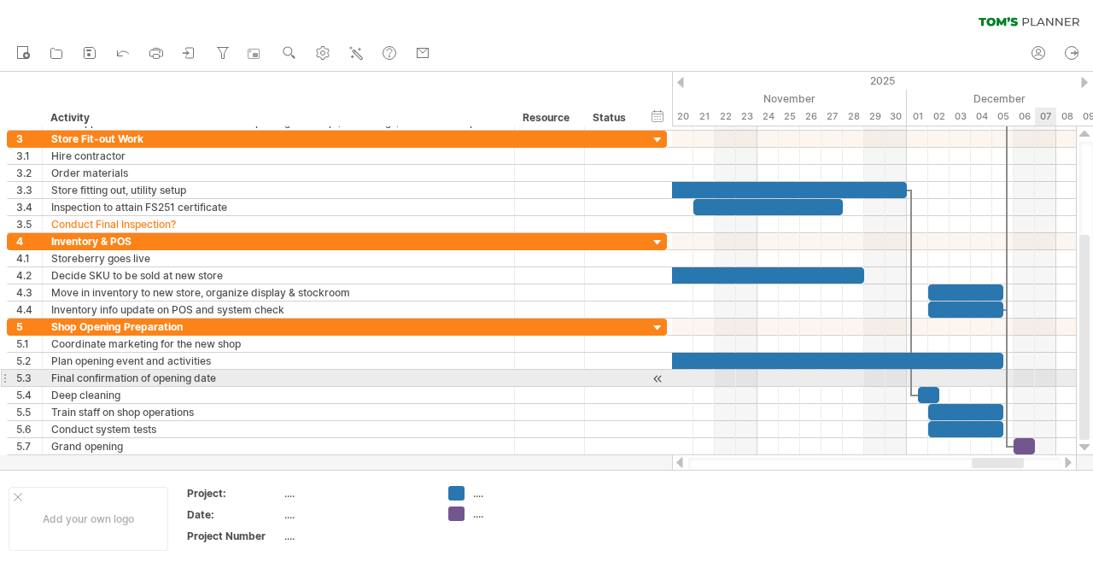
click at [1043, 378] on div at bounding box center [874, 378] width 404 height 17
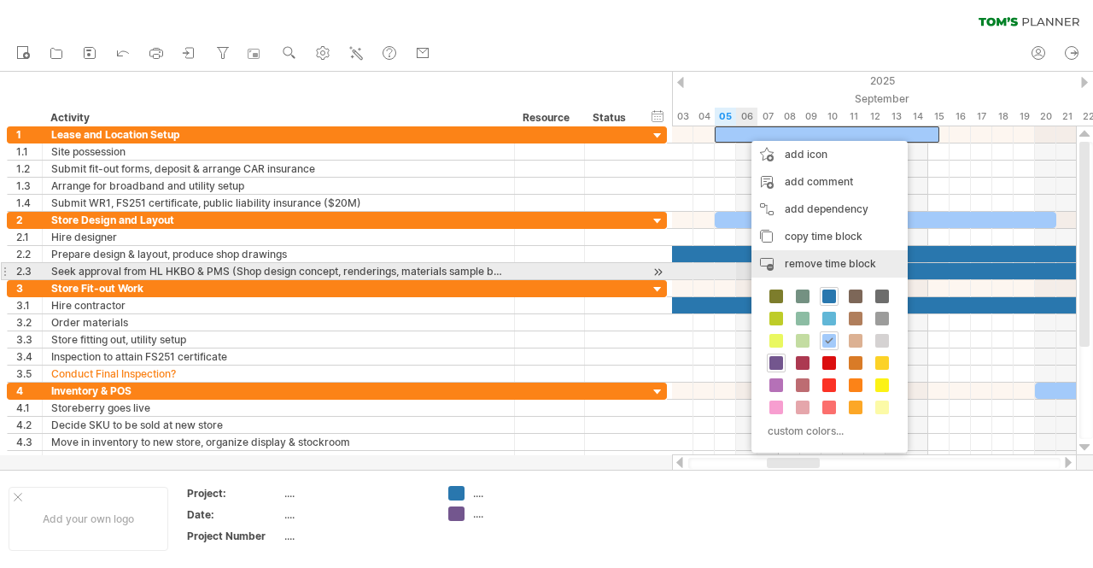
click at [808, 264] on span "remove time block" at bounding box center [830, 263] width 91 height 13
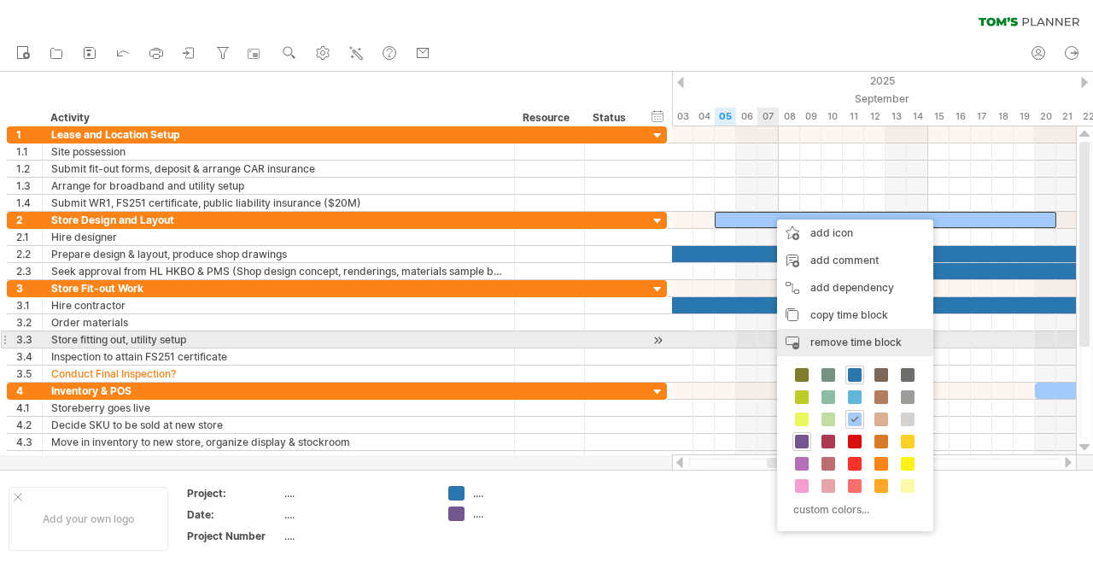
click at [844, 341] on span "remove time block" at bounding box center [855, 342] width 91 height 13
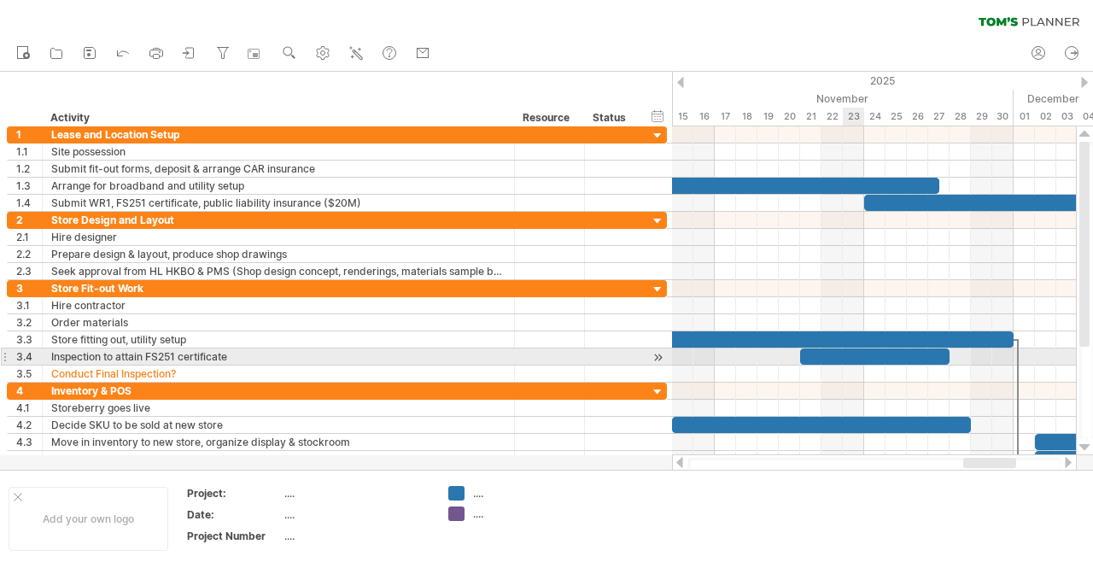
click at [854, 353] on div at bounding box center [874, 356] width 149 height 16
drag, startPoint x: 800, startPoint y: 351, endPoint x: 865, endPoint y: 353, distance: 64.9
click at [865, 353] on span at bounding box center [864, 356] width 7 height 16
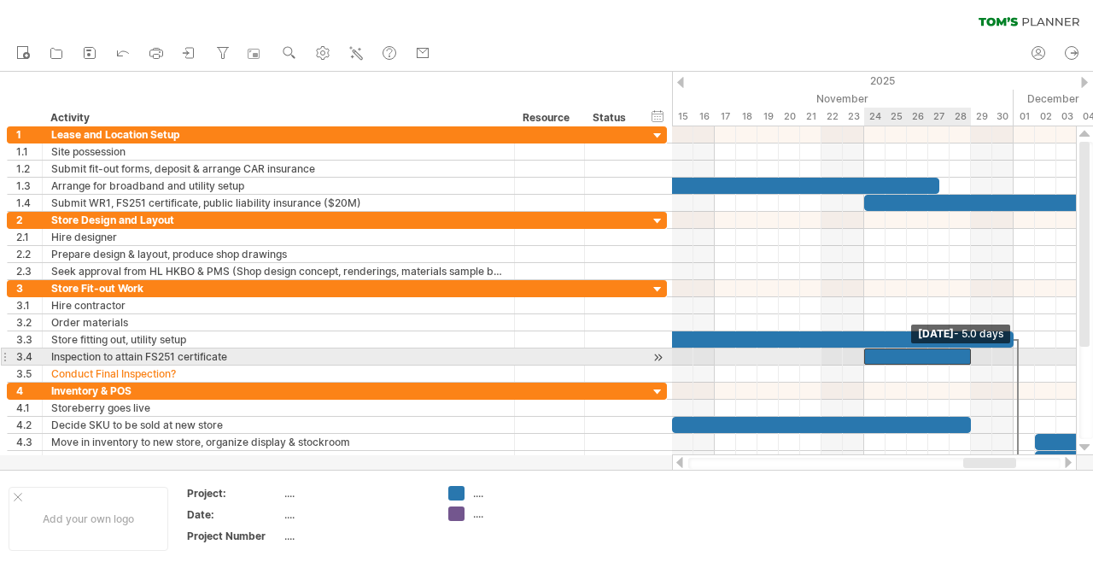
drag, startPoint x: 949, startPoint y: 351, endPoint x: 972, endPoint y: 354, distance: 24.1
click at [972, 354] on span at bounding box center [970, 356] width 7 height 16
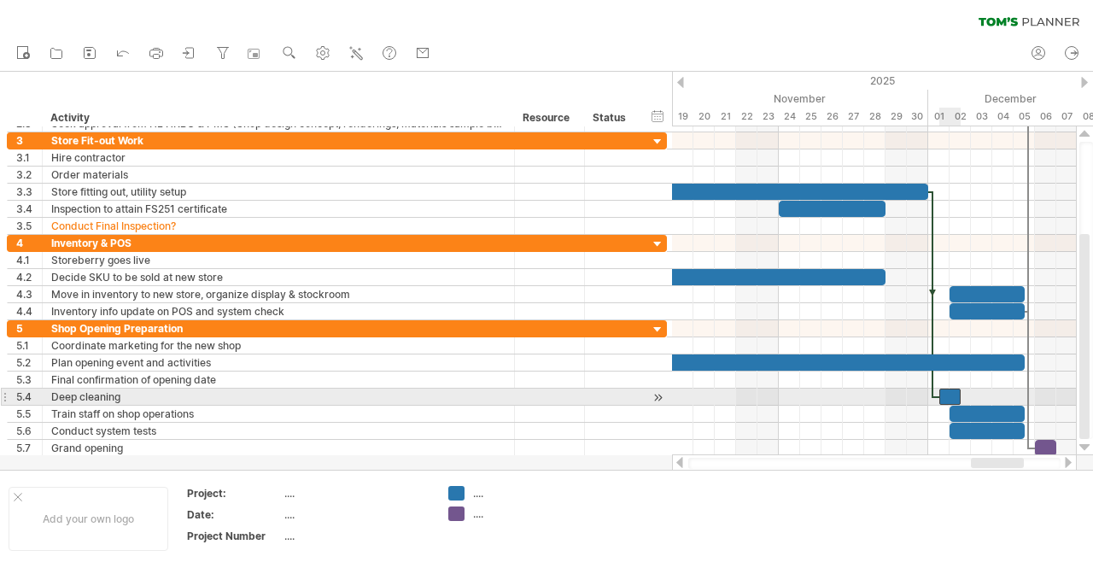
click at [951, 390] on div at bounding box center [949, 396] width 21 height 16
click at [955, 390] on div at bounding box center [949, 396] width 21 height 16
drag, startPoint x: 958, startPoint y: 389, endPoint x: 949, endPoint y: 389, distance: 9.4
click at [949, 389] on span at bounding box center [949, 396] width 7 height 16
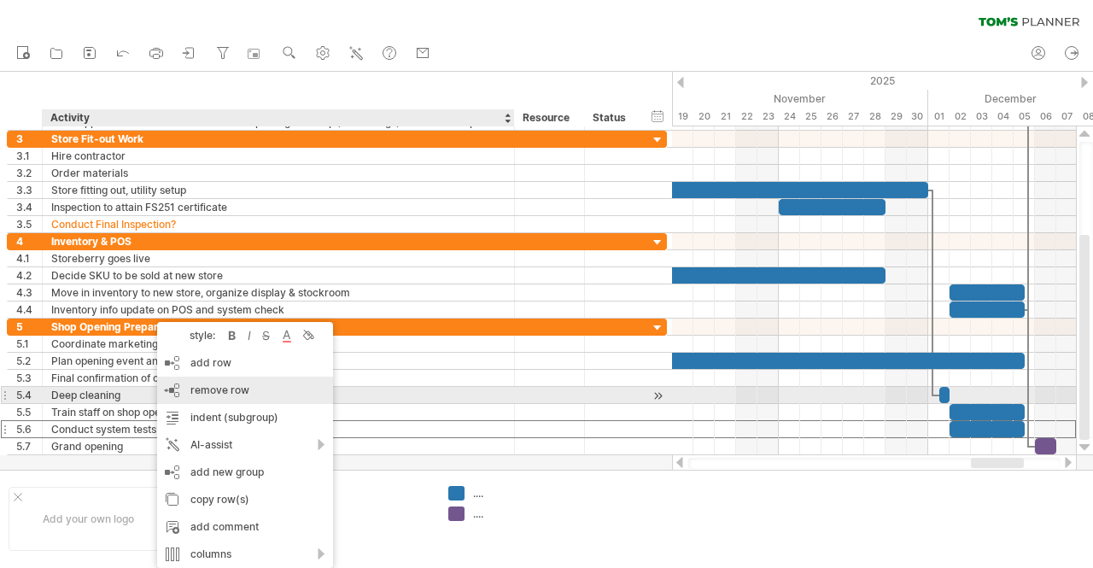
click at [256, 392] on div "remove row remove selected rows" at bounding box center [245, 390] width 176 height 27
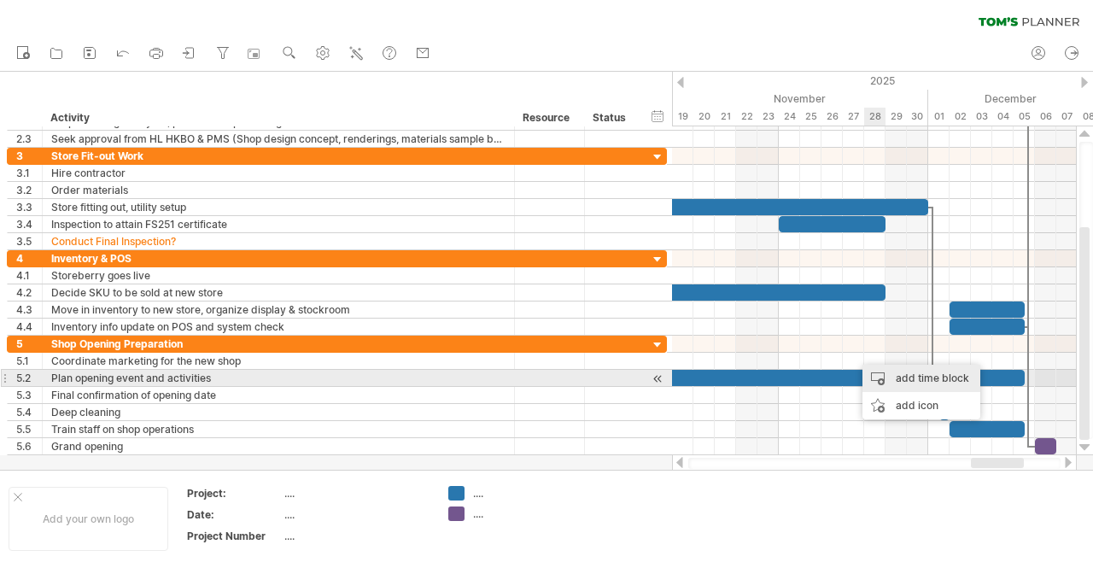
click at [922, 381] on div "add time block" at bounding box center [921, 378] width 118 height 27
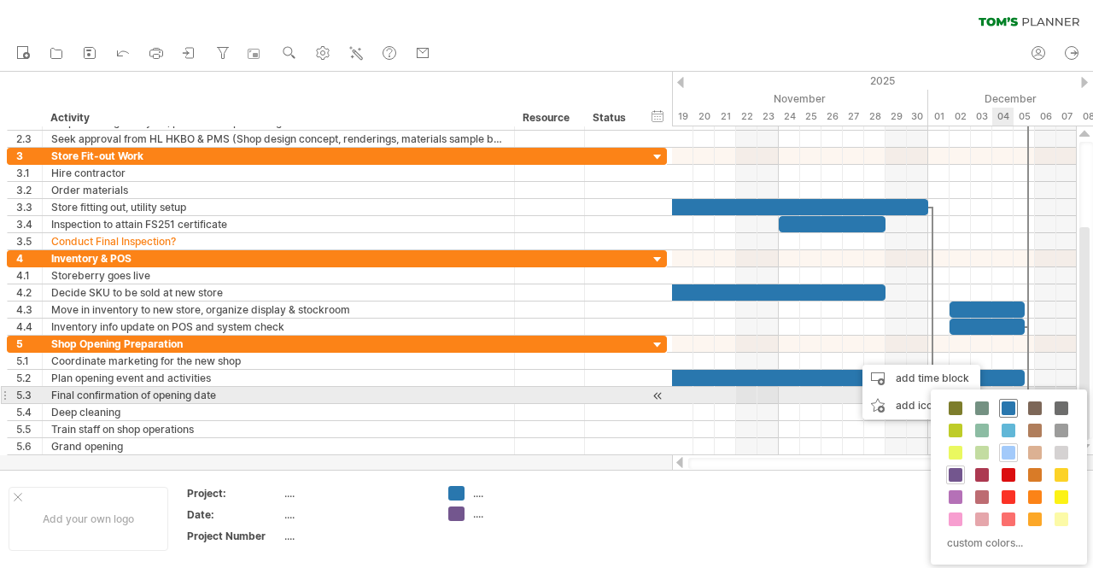
click at [1009, 404] on span at bounding box center [1009, 408] width 14 height 14
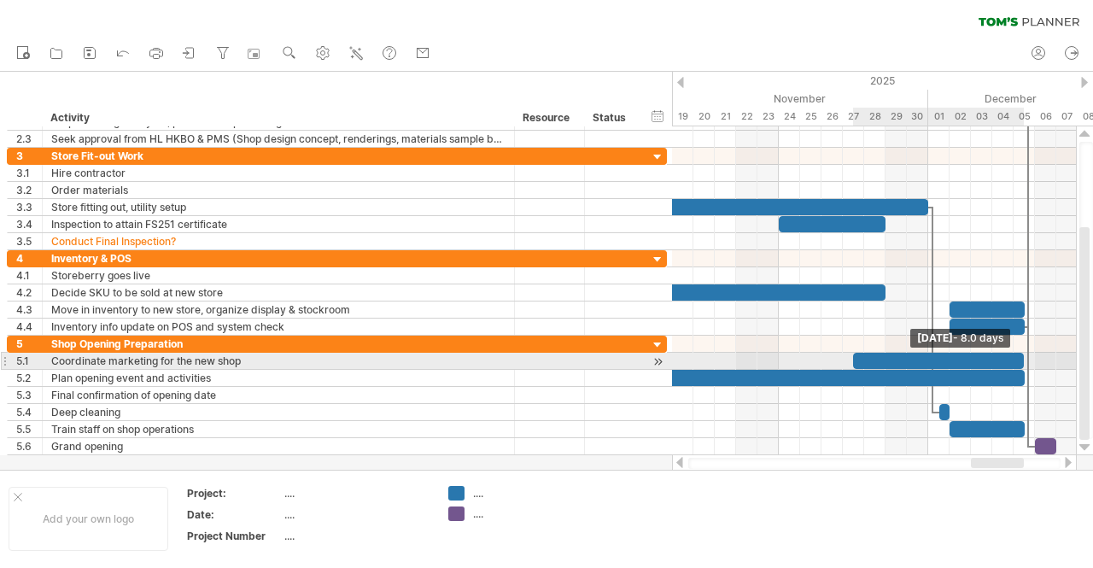
drag, startPoint x: 872, startPoint y: 353, endPoint x: 1019, endPoint y: 358, distance: 147.8
click at [1020, 358] on span at bounding box center [1023, 361] width 7 height 16
click at [861, 356] on div at bounding box center [938, 361] width 171 height 16
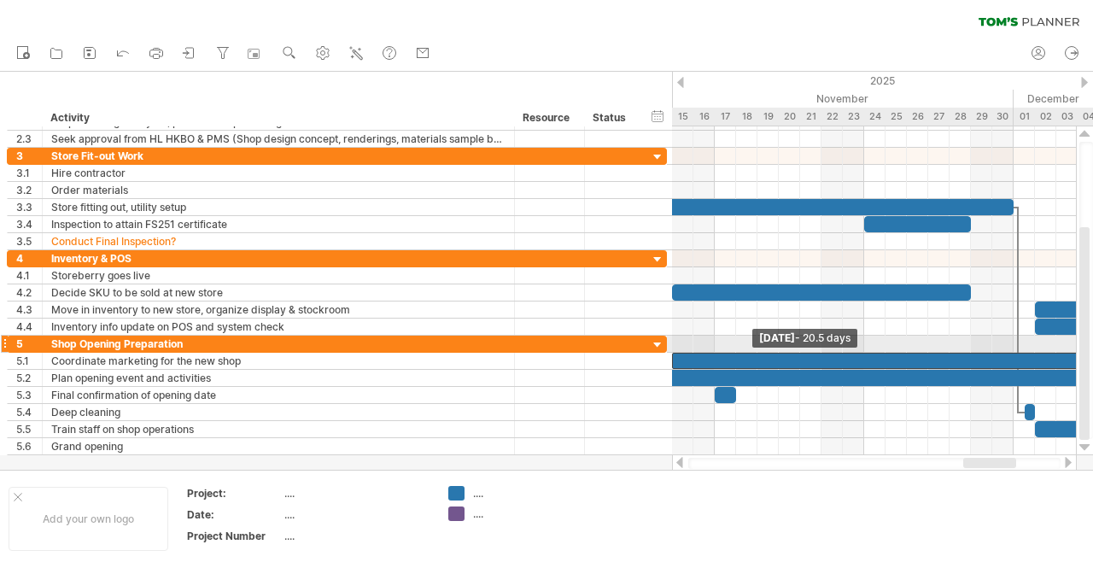
drag, startPoint x: 941, startPoint y: 356, endPoint x: 672, endPoint y: 348, distance: 269.1
click at [672, 348] on div "[DATE] [DATE] - 20.5 days" at bounding box center [874, 290] width 404 height 329
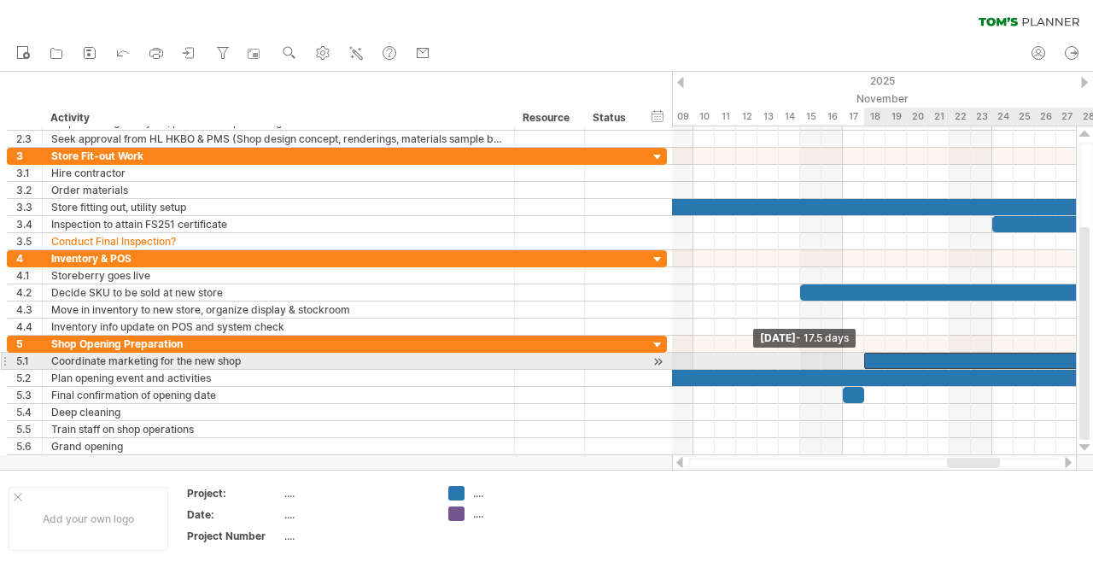
drag, startPoint x: 802, startPoint y: 355, endPoint x: 865, endPoint y: 355, distance: 63.2
click at [865, 355] on span at bounding box center [864, 361] width 7 height 16
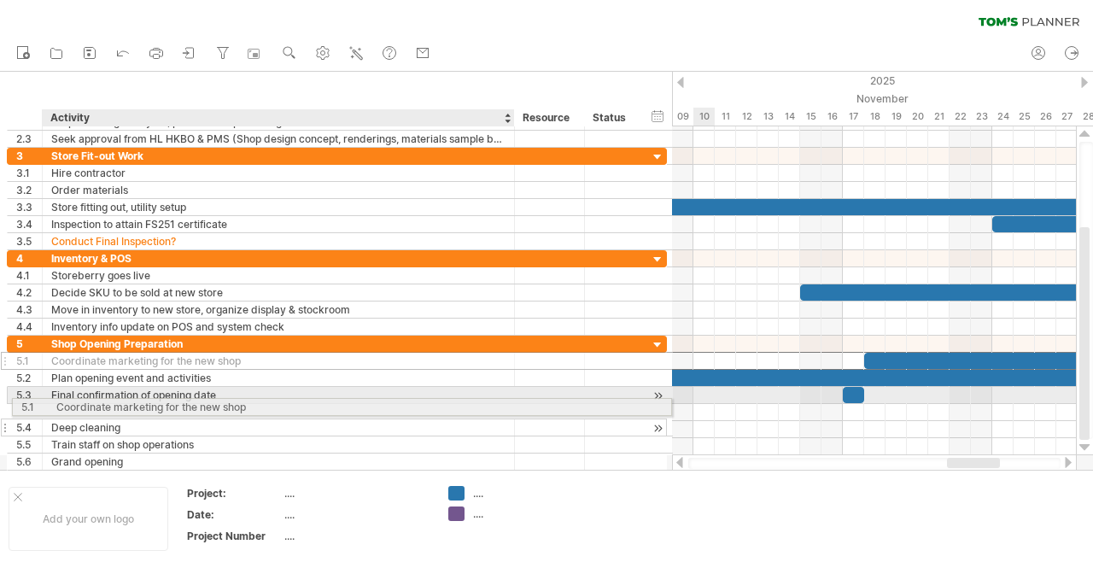
drag, startPoint x: 217, startPoint y: 353, endPoint x: 217, endPoint y: 404, distance: 51.2
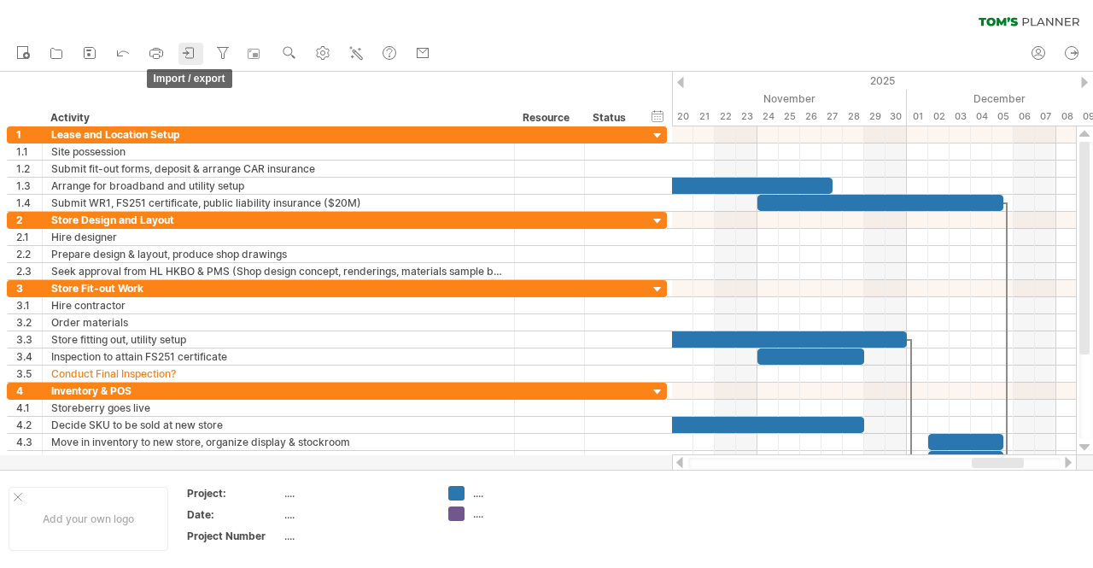
click at [190, 45] on icon at bounding box center [189, 52] width 17 height 17
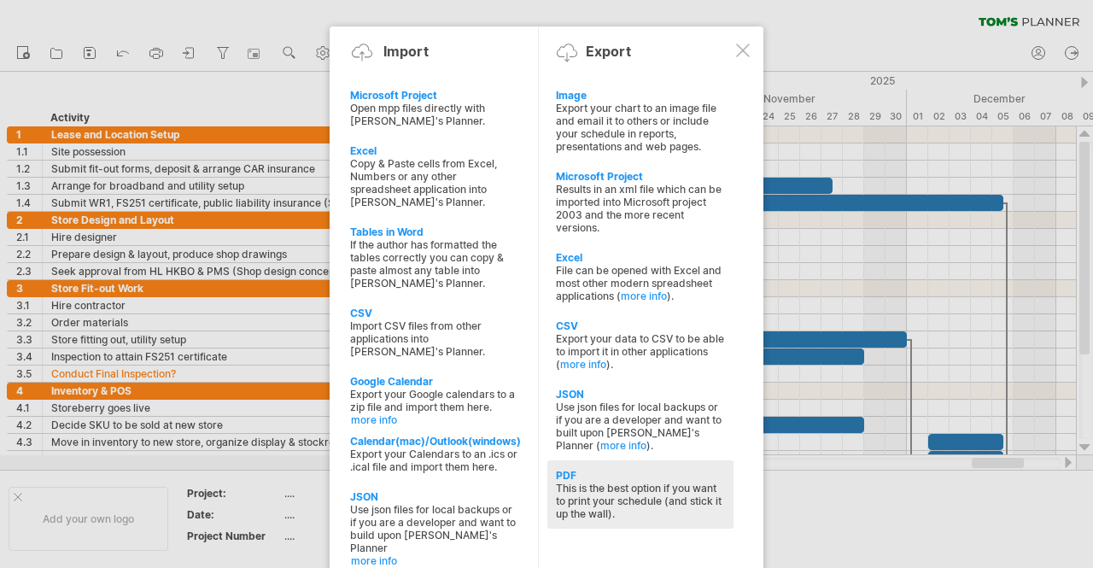
click at [601, 482] on div "This is the best option if you want to print your schedule (and stick it up the…" at bounding box center [640, 501] width 169 height 38
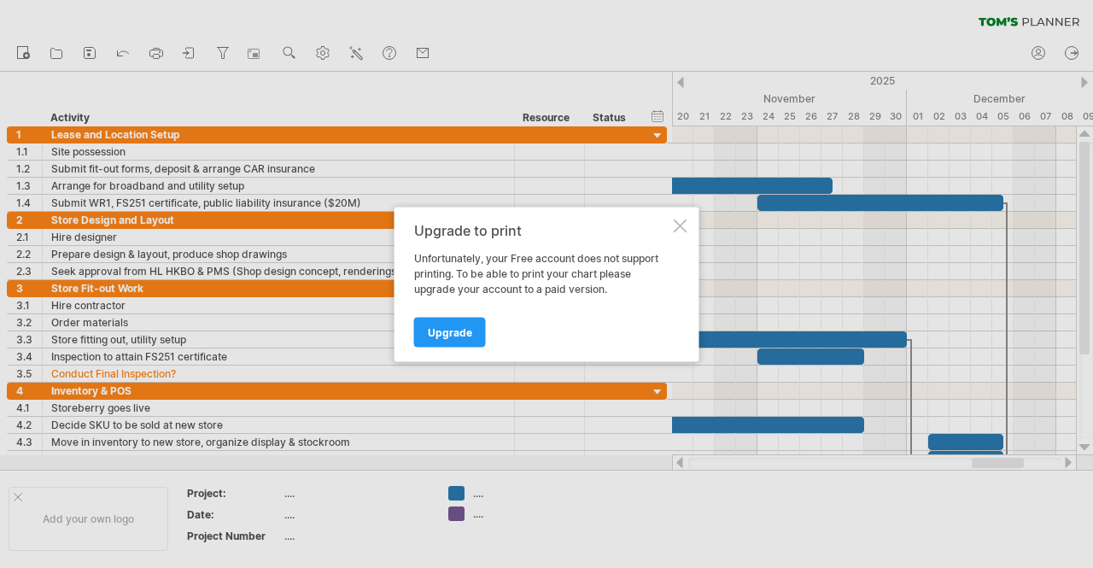
click at [685, 225] on div at bounding box center [681, 226] width 14 height 14
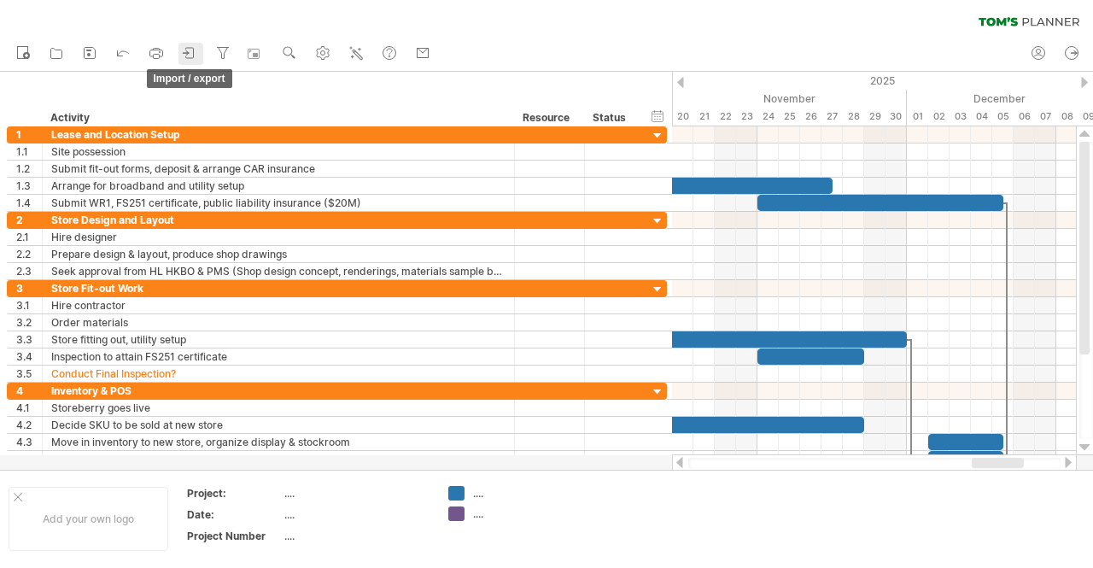
click at [191, 49] on icon at bounding box center [189, 52] width 17 height 17
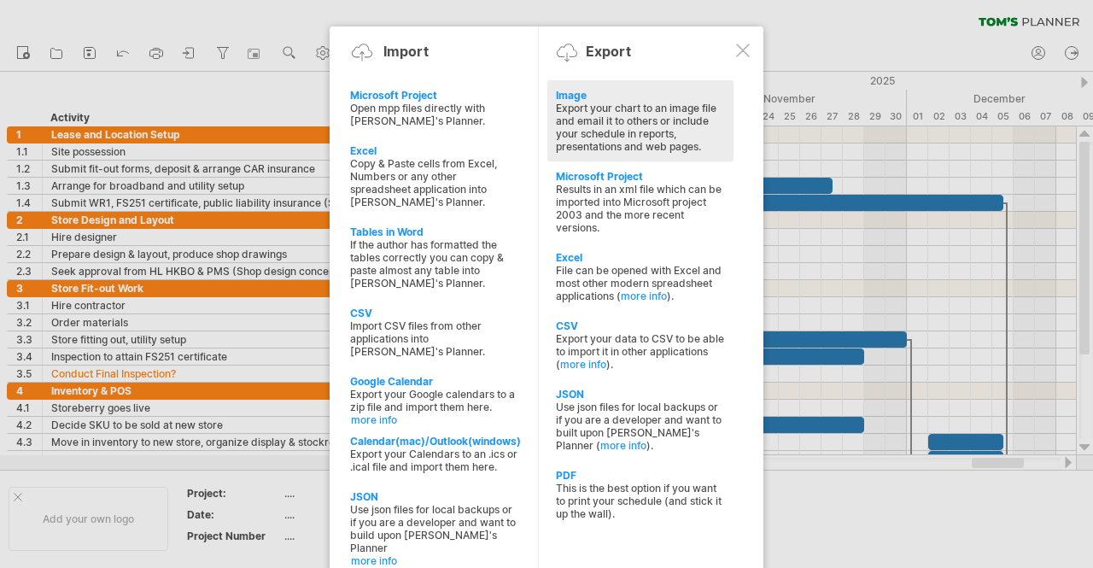
click at [625, 102] on div "Export your chart to an image file and email it to others or include your sched…" at bounding box center [640, 127] width 169 height 51
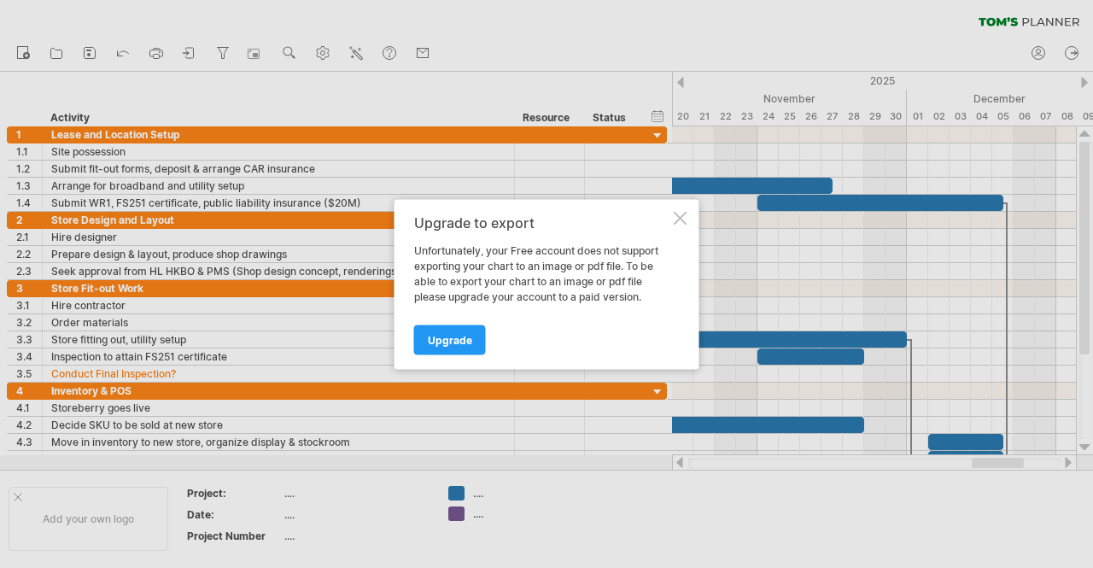
click at [686, 216] on div at bounding box center [681, 218] width 14 height 14
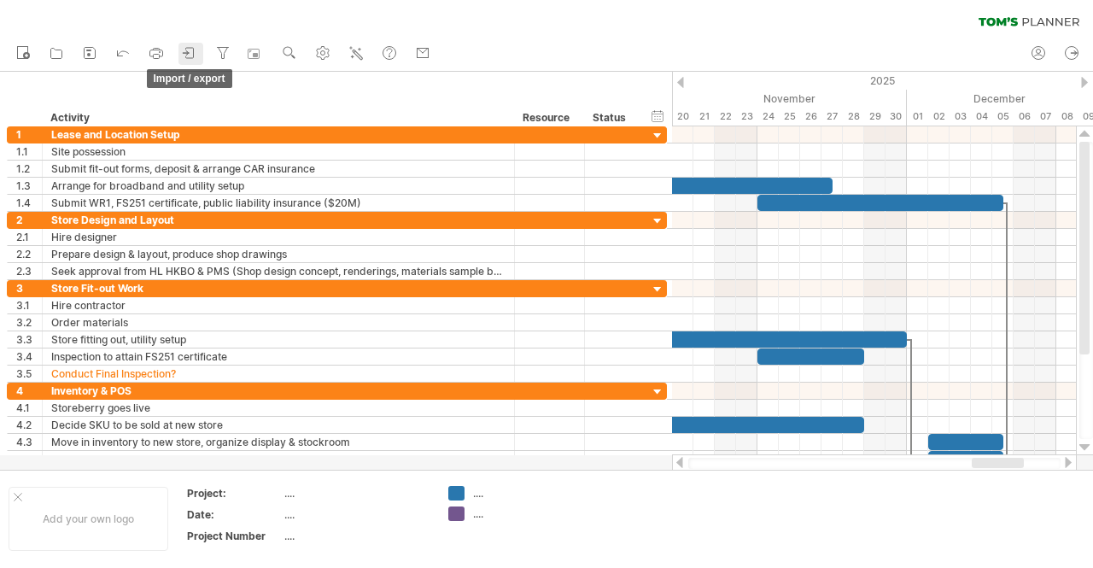
click at [188, 52] on icon at bounding box center [185, 52] width 5 height 4
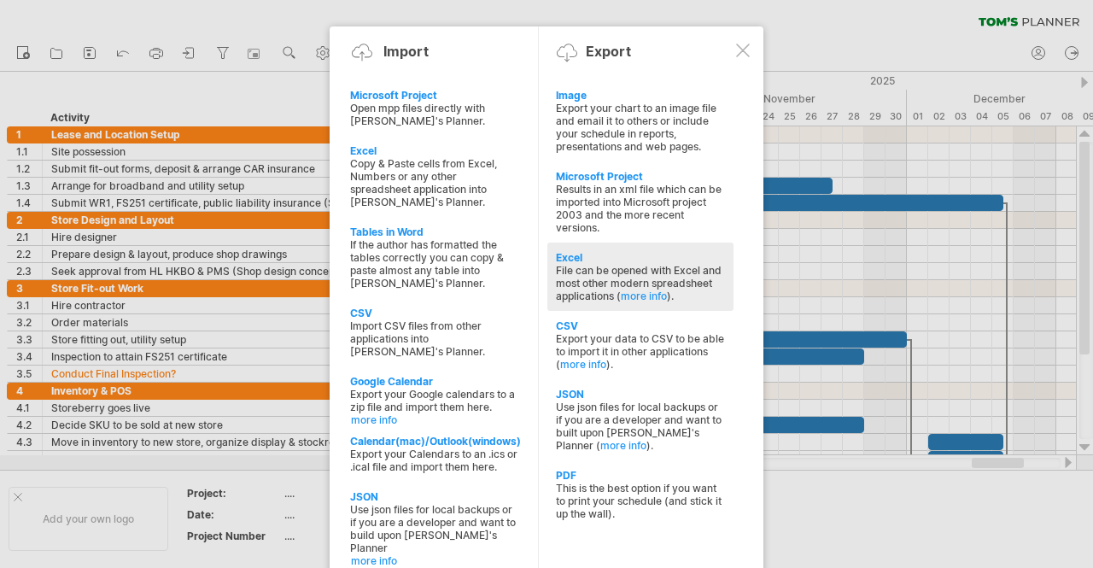
click at [602, 264] on div "File can be opened with Excel and most other modern spreadsheet applications ( …" at bounding box center [640, 283] width 169 height 38
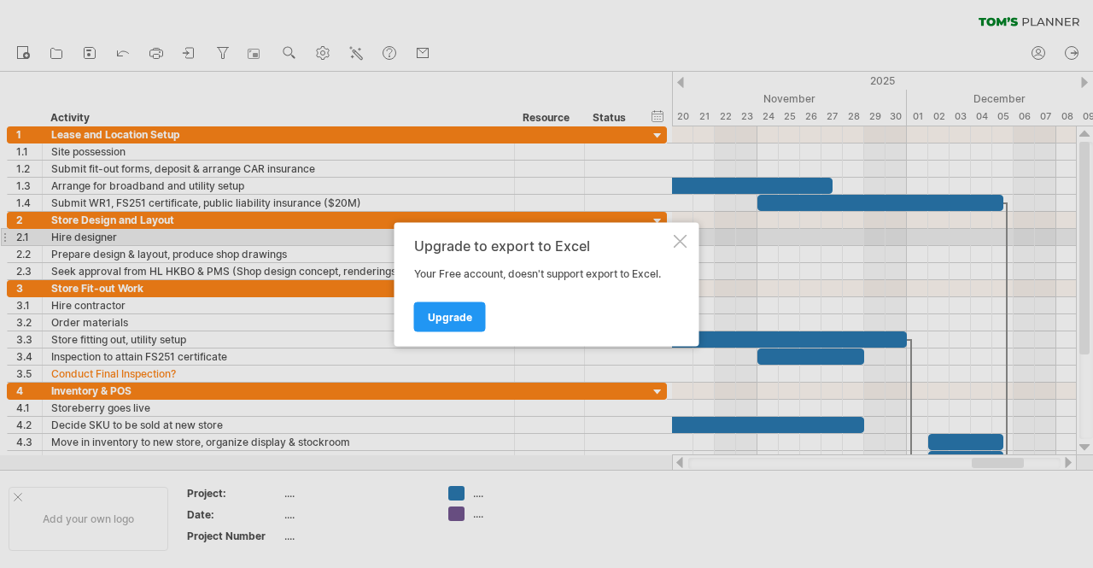
click at [680, 241] on div at bounding box center [681, 241] width 14 height 14
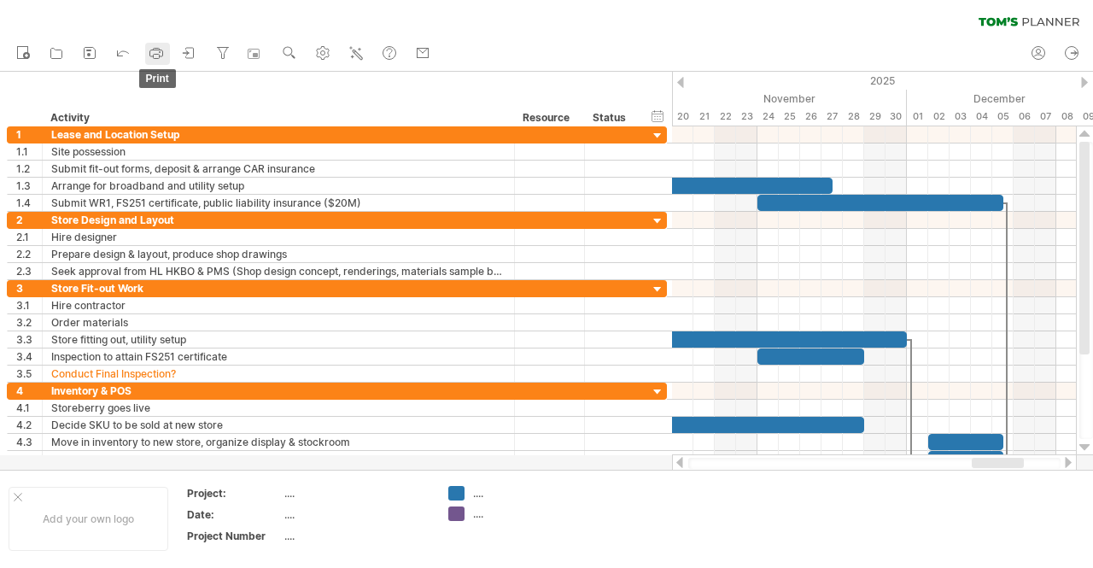
click at [157, 52] on icon at bounding box center [156, 52] width 17 height 17
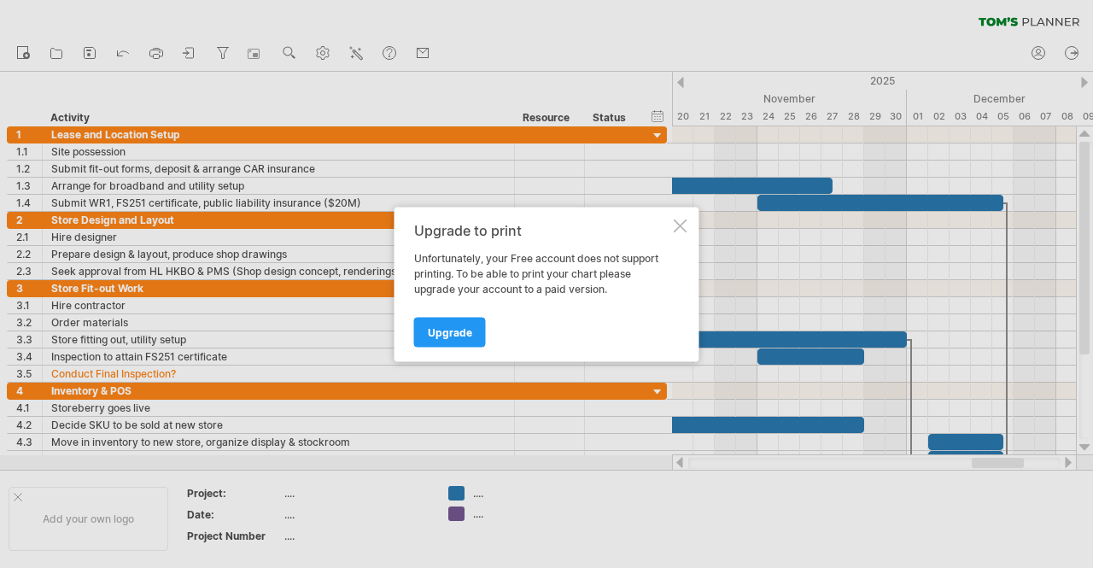
click at [678, 224] on div at bounding box center [681, 226] width 14 height 14
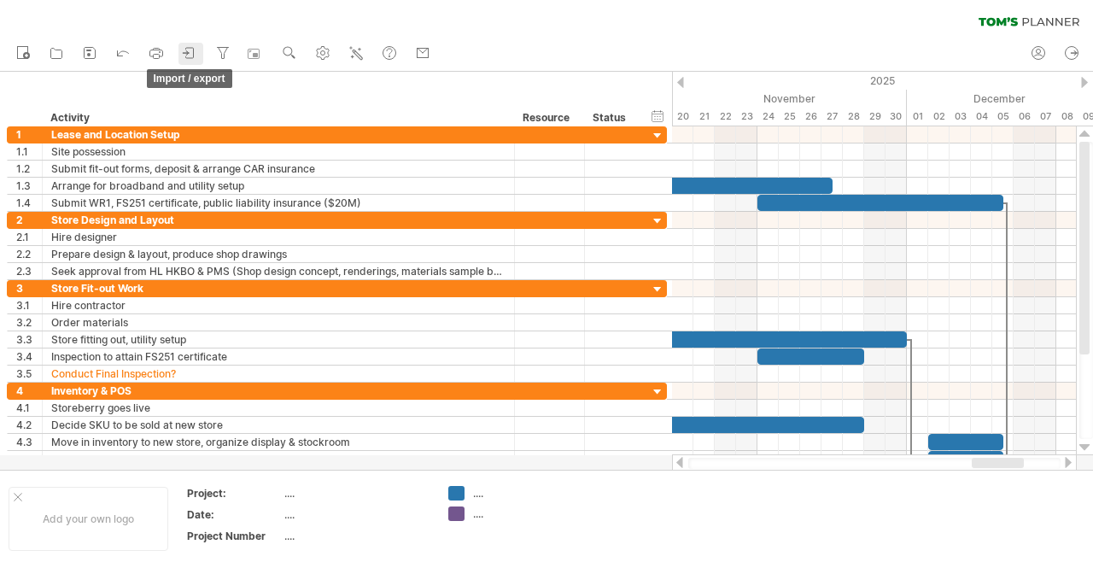
click at [196, 55] on icon at bounding box center [189, 52] width 17 height 17
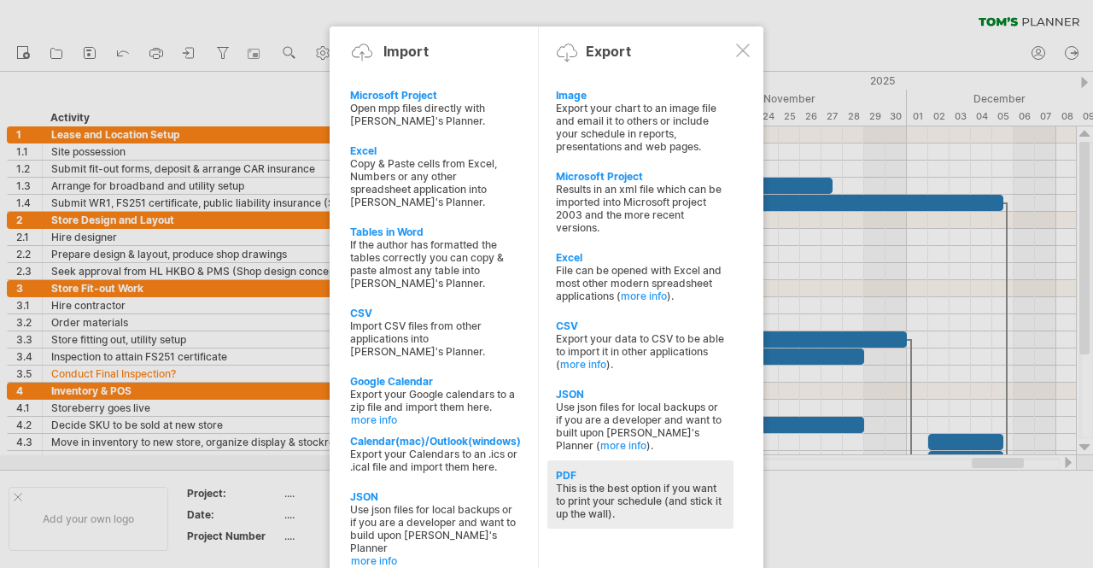
click at [637, 487] on div "This is the best option if you want to print your schedule (and stick it up the…" at bounding box center [640, 501] width 169 height 38
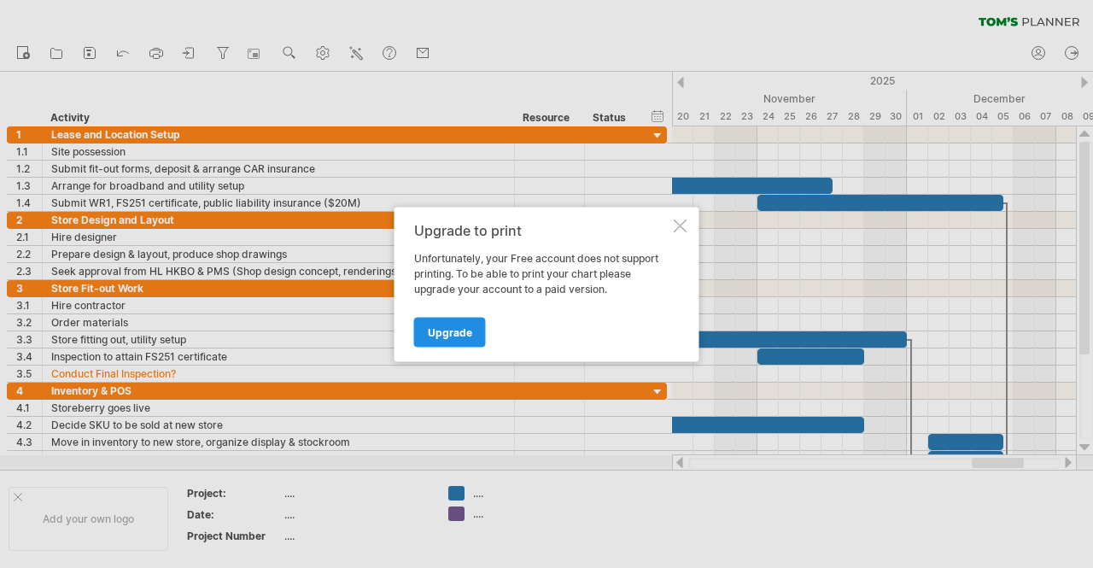
click at [444, 331] on span "Upgrade" at bounding box center [450, 331] width 44 height 13
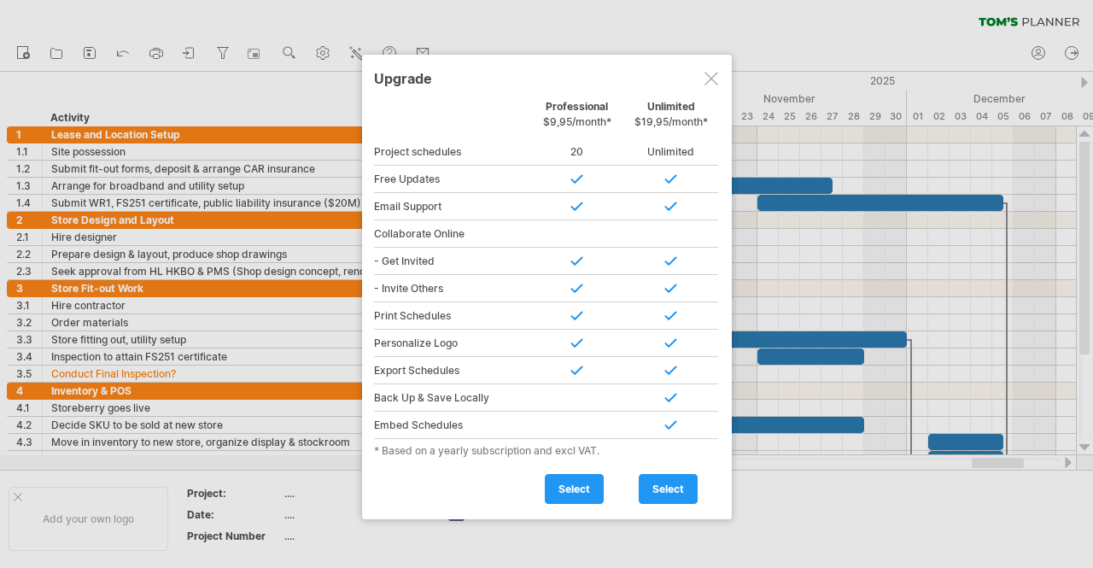
click at [704, 73] on div at bounding box center [711, 79] width 14 height 14
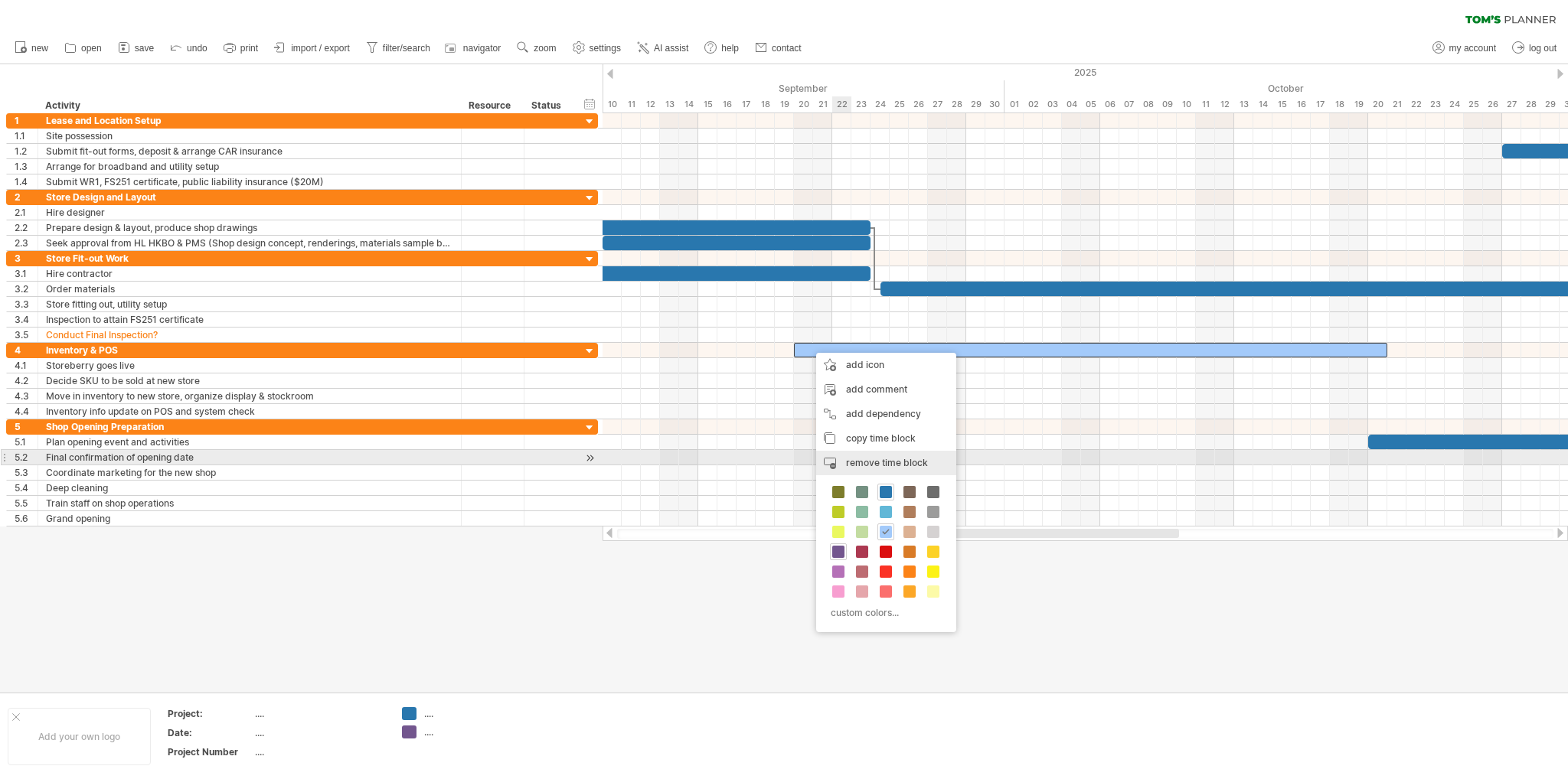
click at [908, 460] on span "remove time block" at bounding box center [886, 463] width 82 height 12
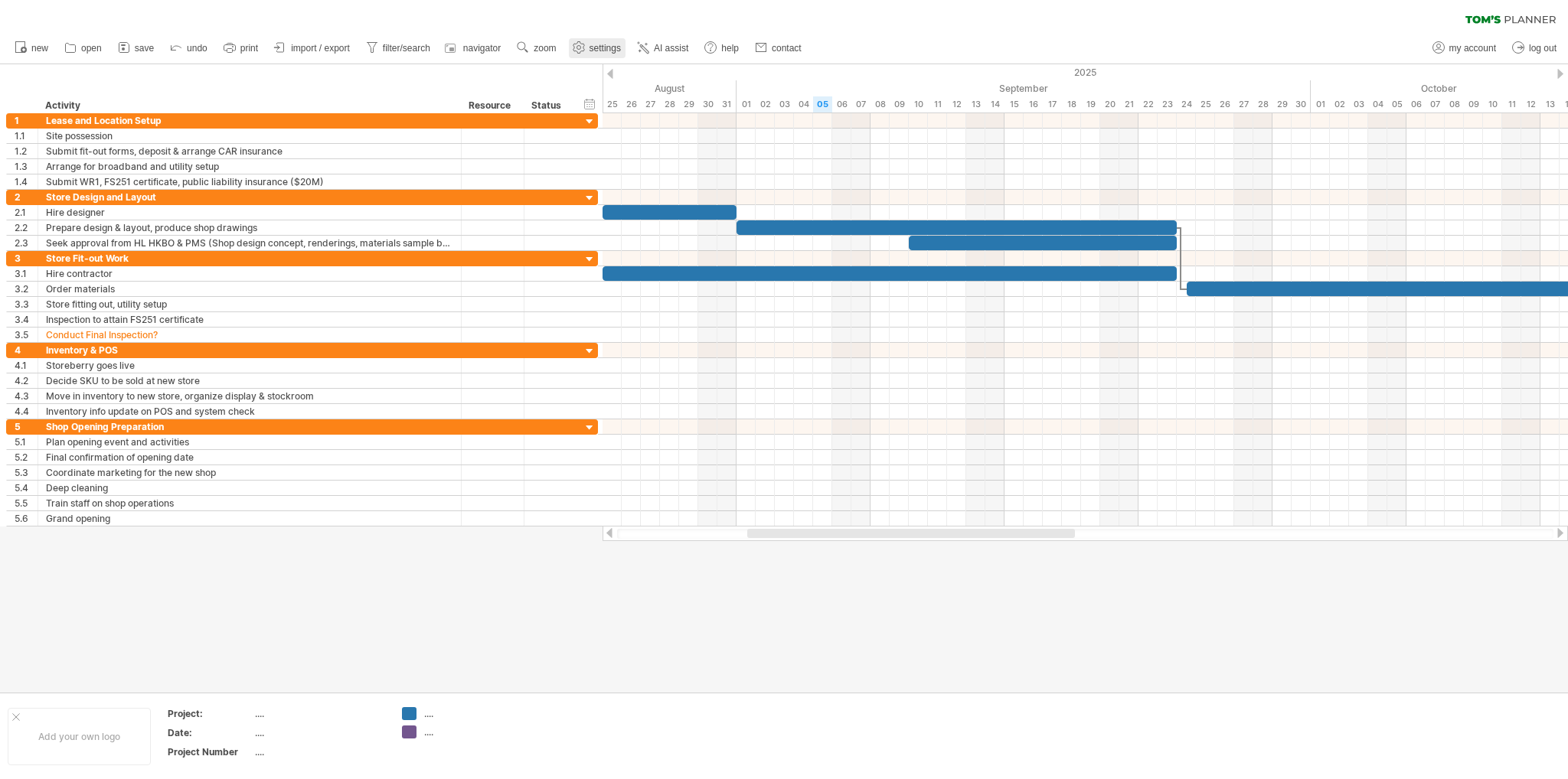
click at [595, 48] on span "settings" at bounding box center [604, 48] width 31 height 11
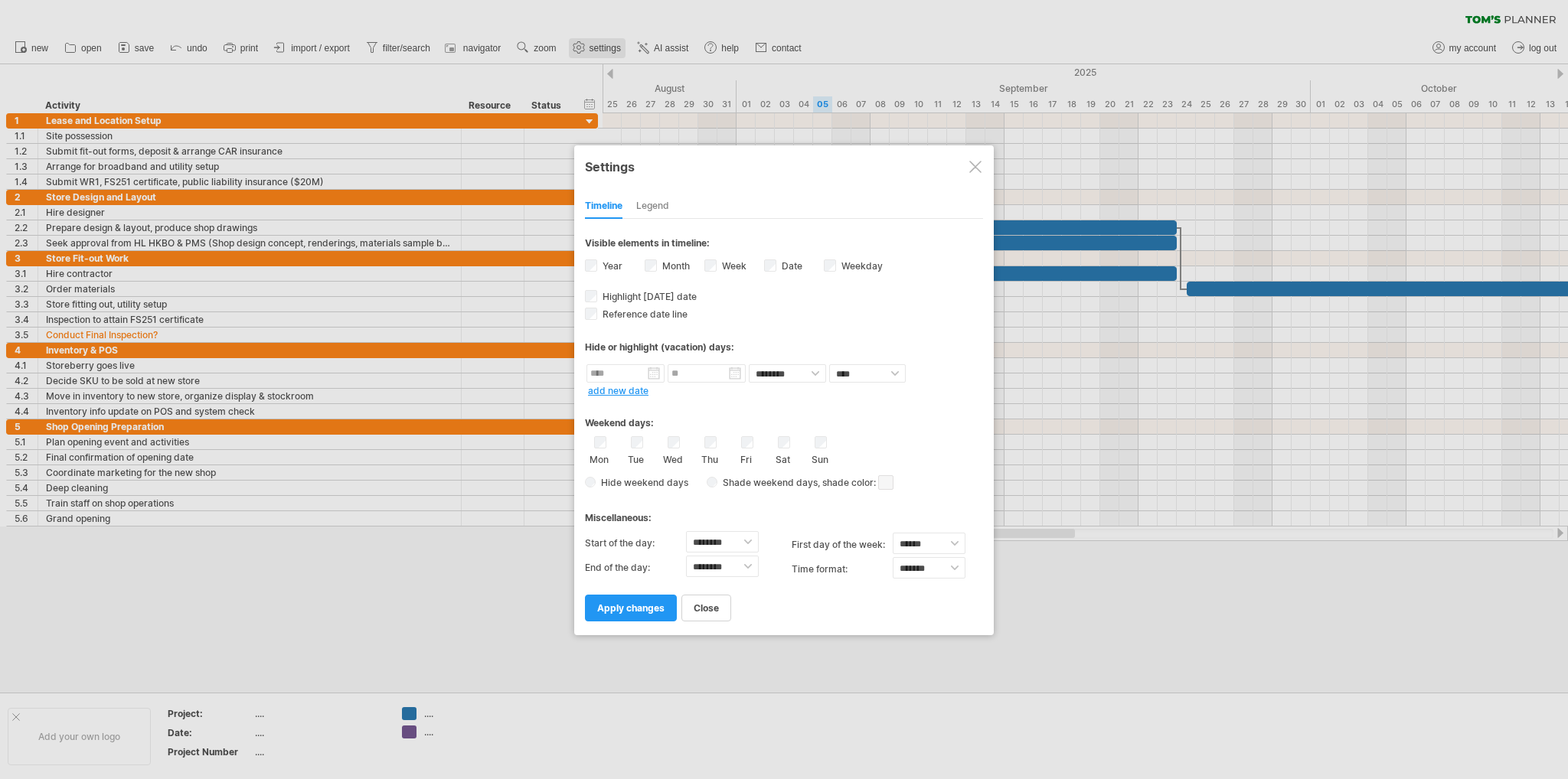
select select "*"
select select "**"
click at [654, 205] on div "Legend" at bounding box center [653, 206] width 33 height 24
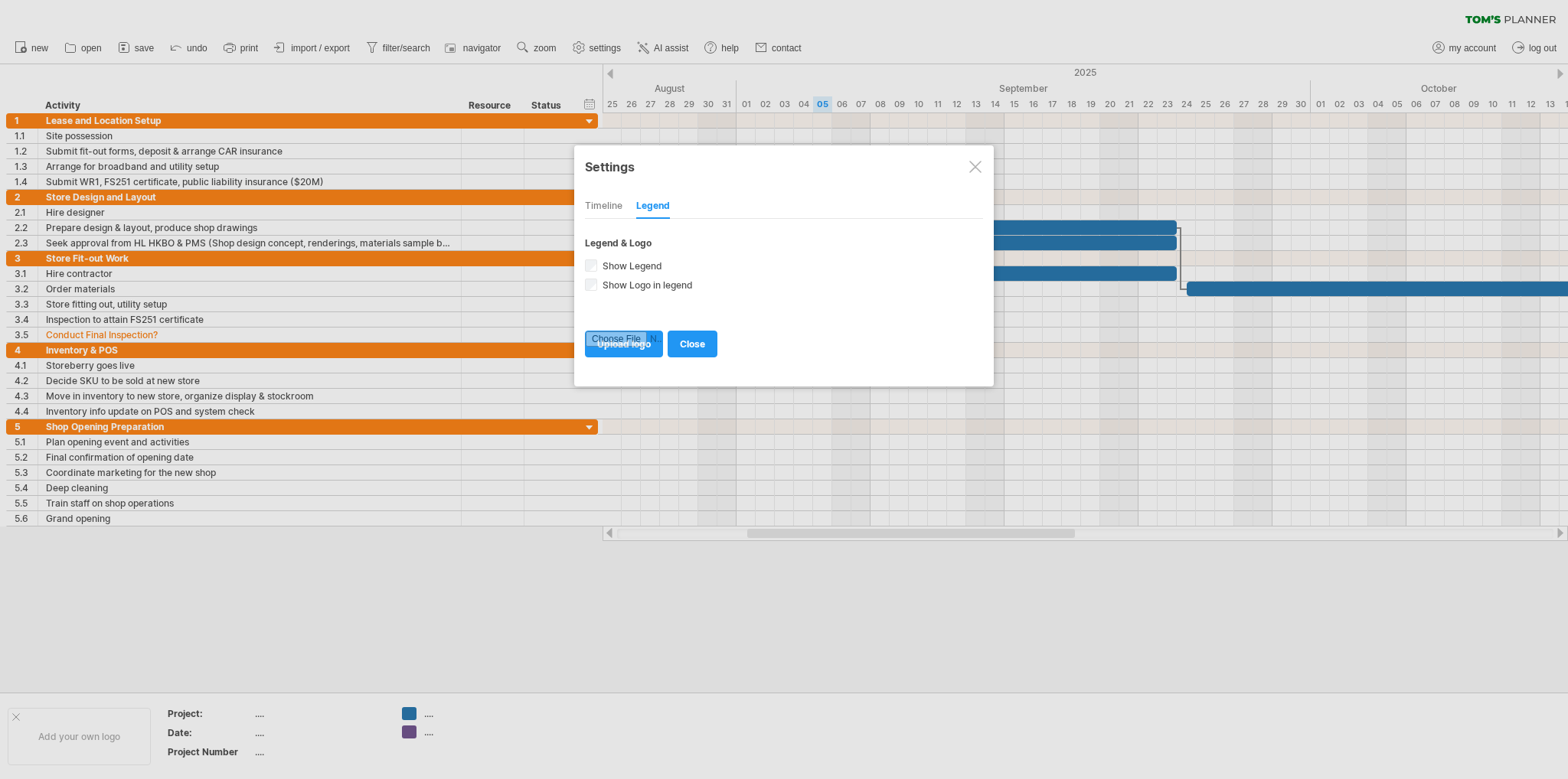
click at [606, 212] on div "Timeline" at bounding box center [603, 206] width 38 height 24
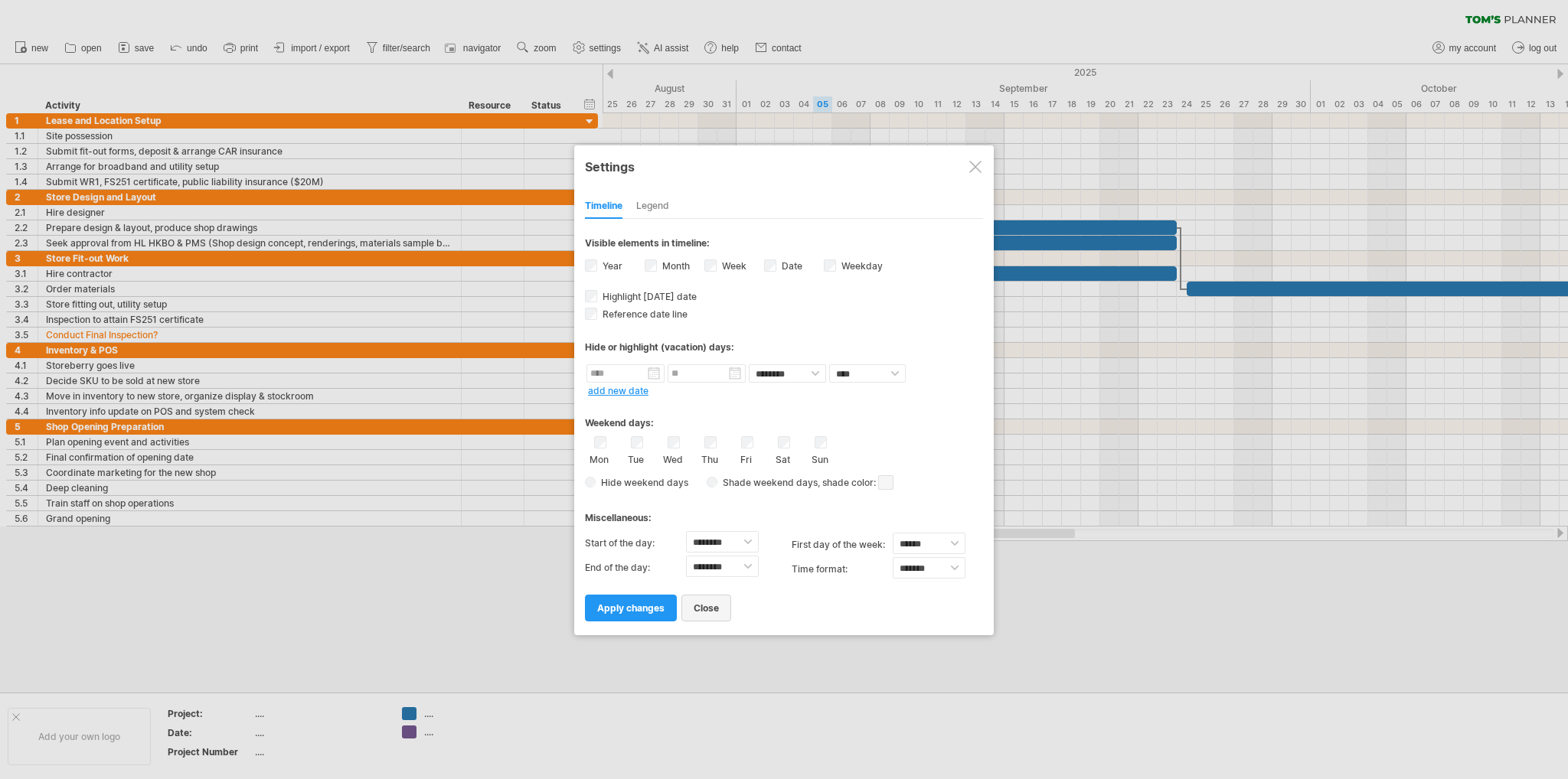
click at [712, 508] on span "close" at bounding box center [706, 608] width 25 height 12
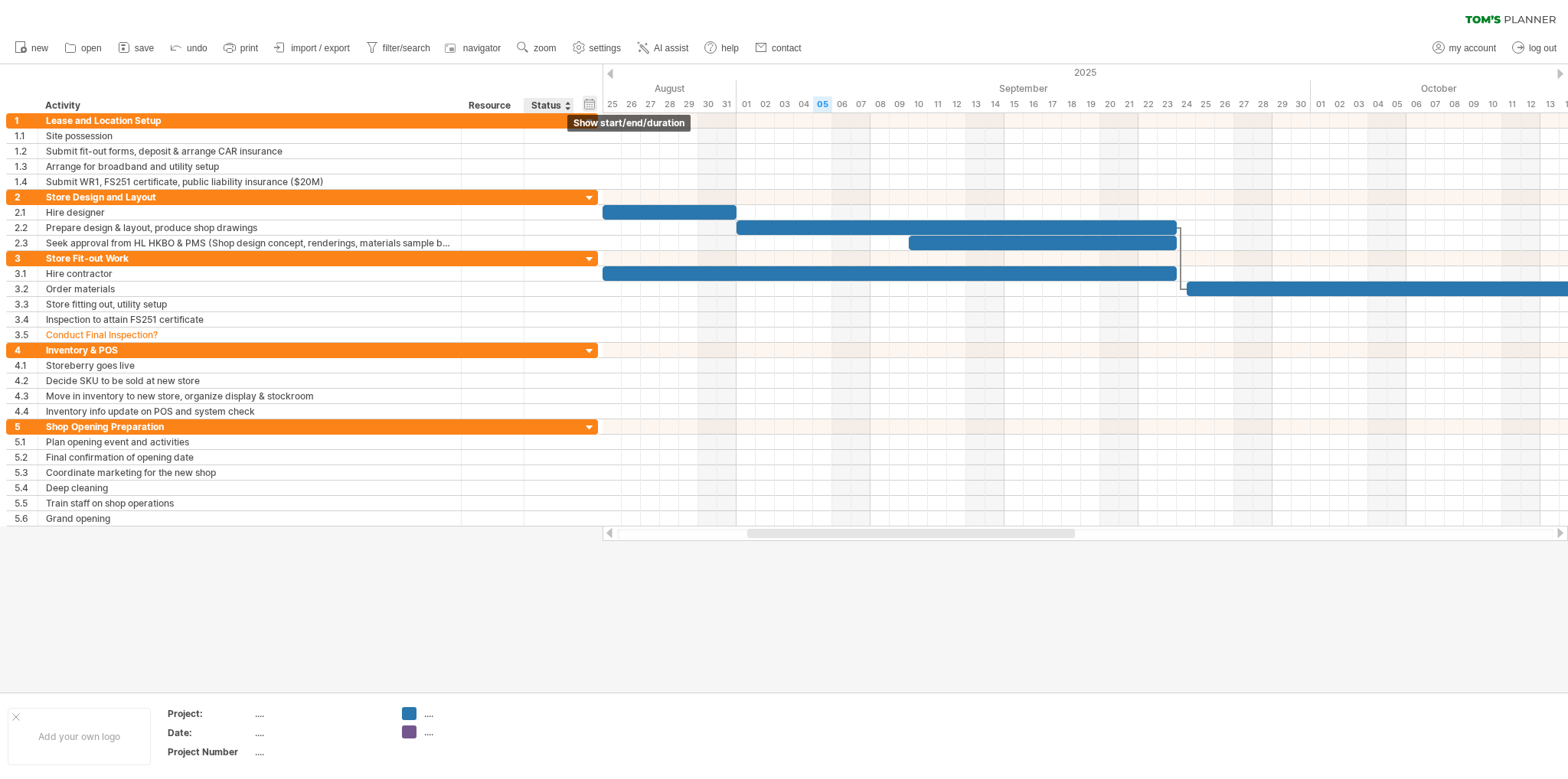
click at [591, 105] on div "hide start/end/duration show start/end/duration" at bounding box center [590, 104] width 14 height 16
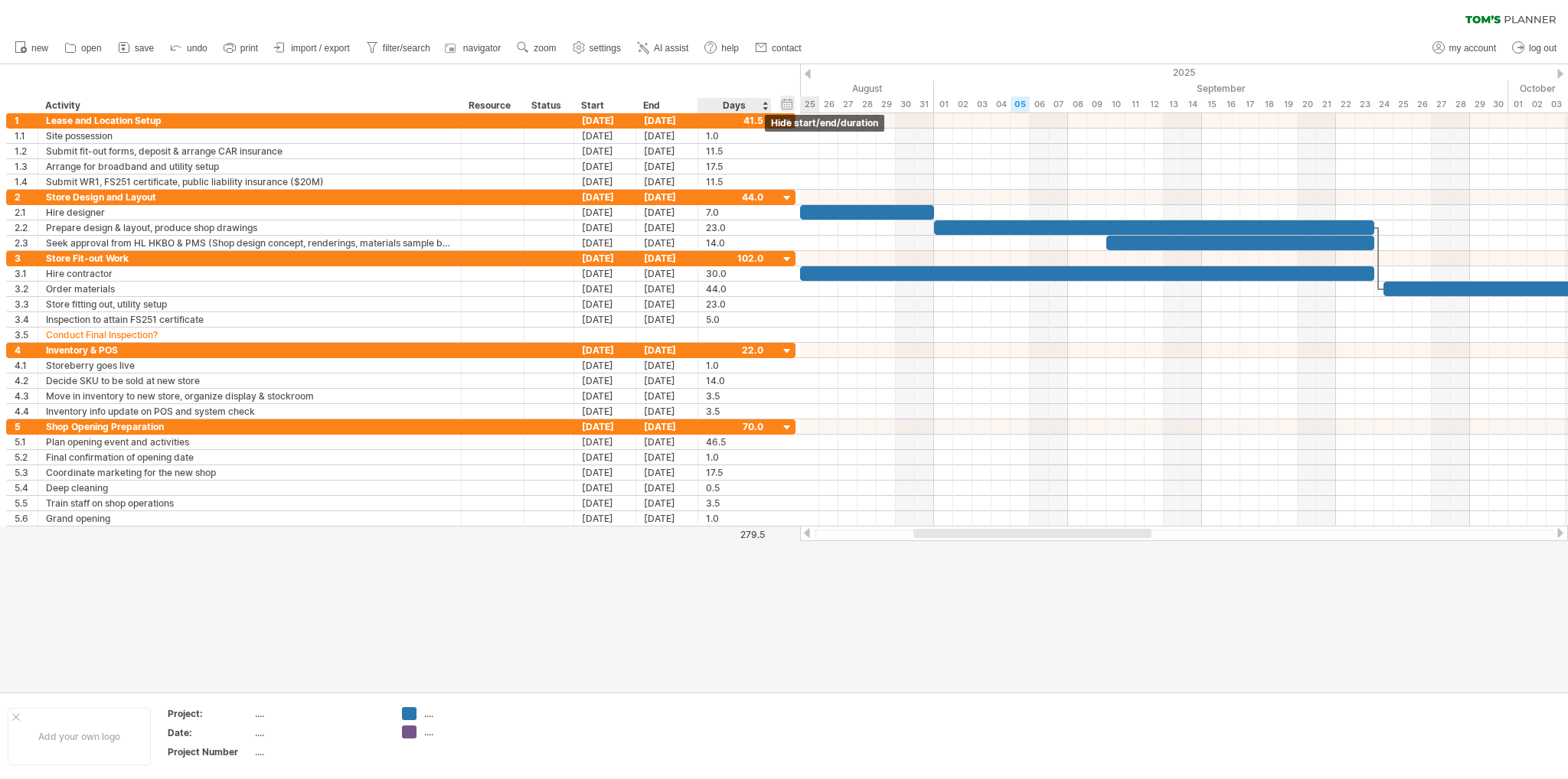
click at [784, 101] on div "hide start/end/duration show start/end/duration" at bounding box center [787, 104] width 14 height 16
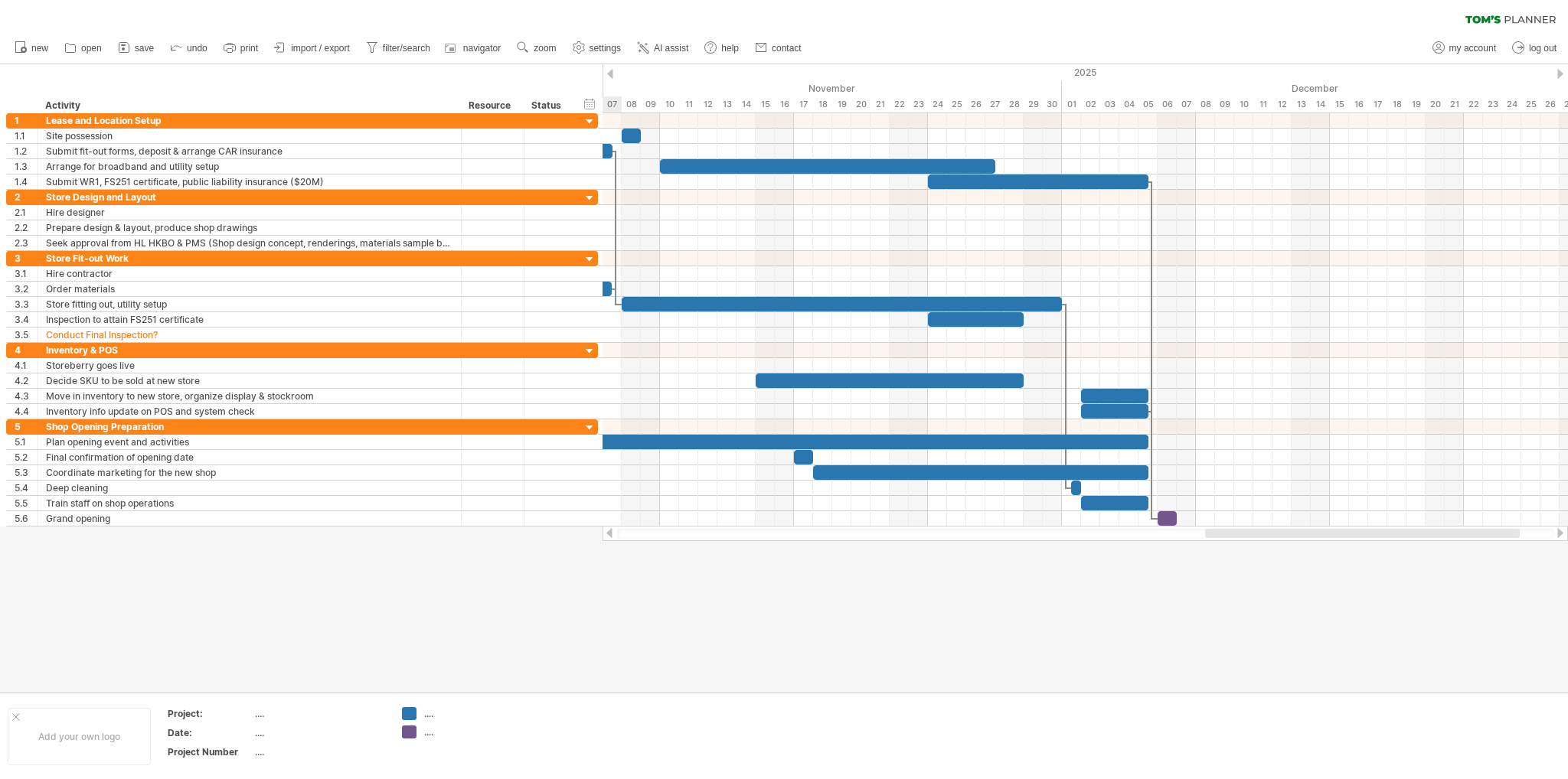
drag, startPoint x: 1144, startPoint y: 537, endPoint x: 1382, endPoint y: 554, distance: 238.6
click at [979, 508] on div "Trying to reach [DOMAIN_NAME] Connected again... 0% clear filter new 1" at bounding box center [784, 389] width 1568 height 779
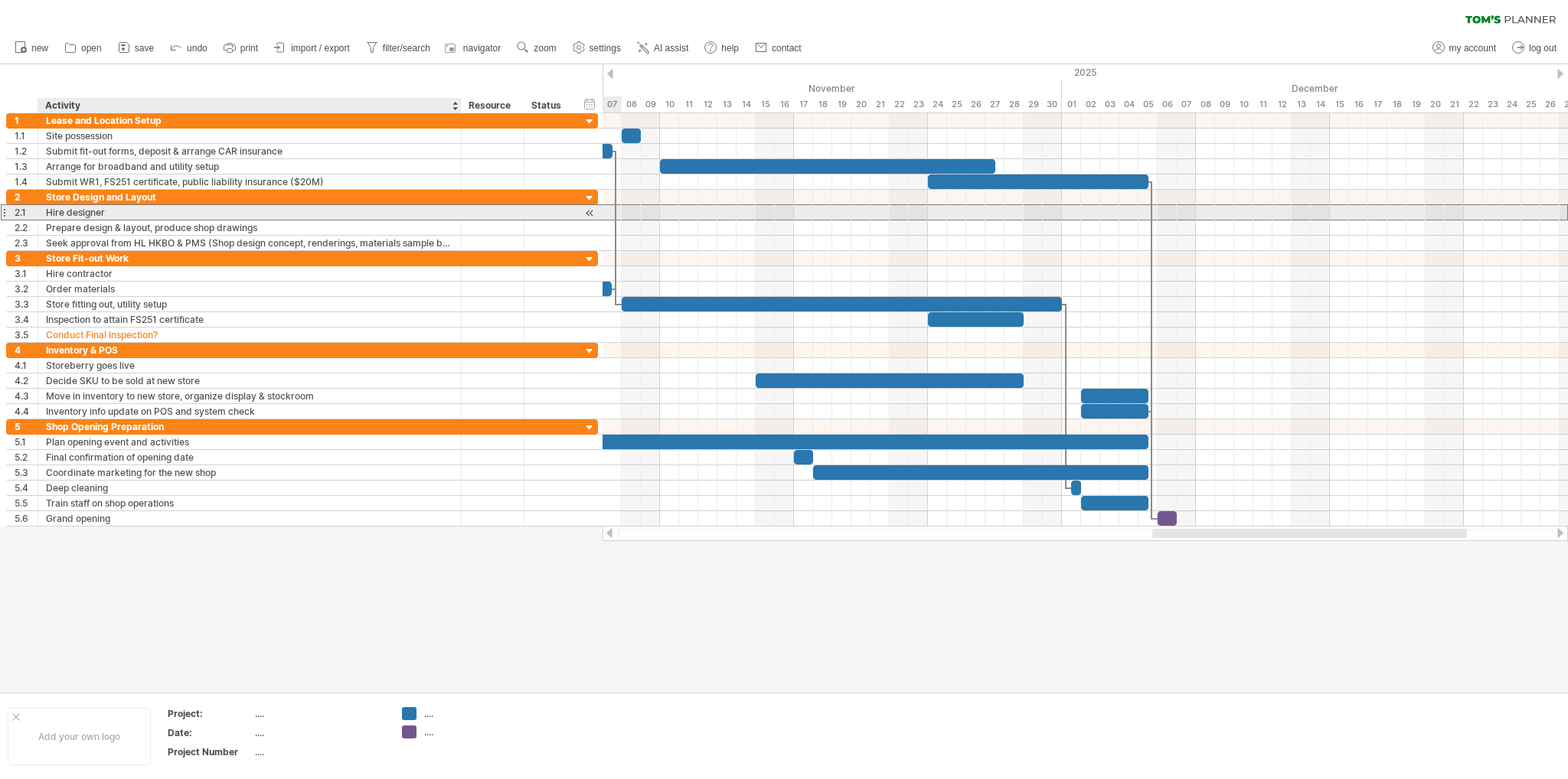
click at [52, 212] on div "Hire designer" at bounding box center [249, 212] width 407 height 14
click at [50, 213] on div "Hire designer" at bounding box center [249, 212] width 407 height 14
type input "**********"
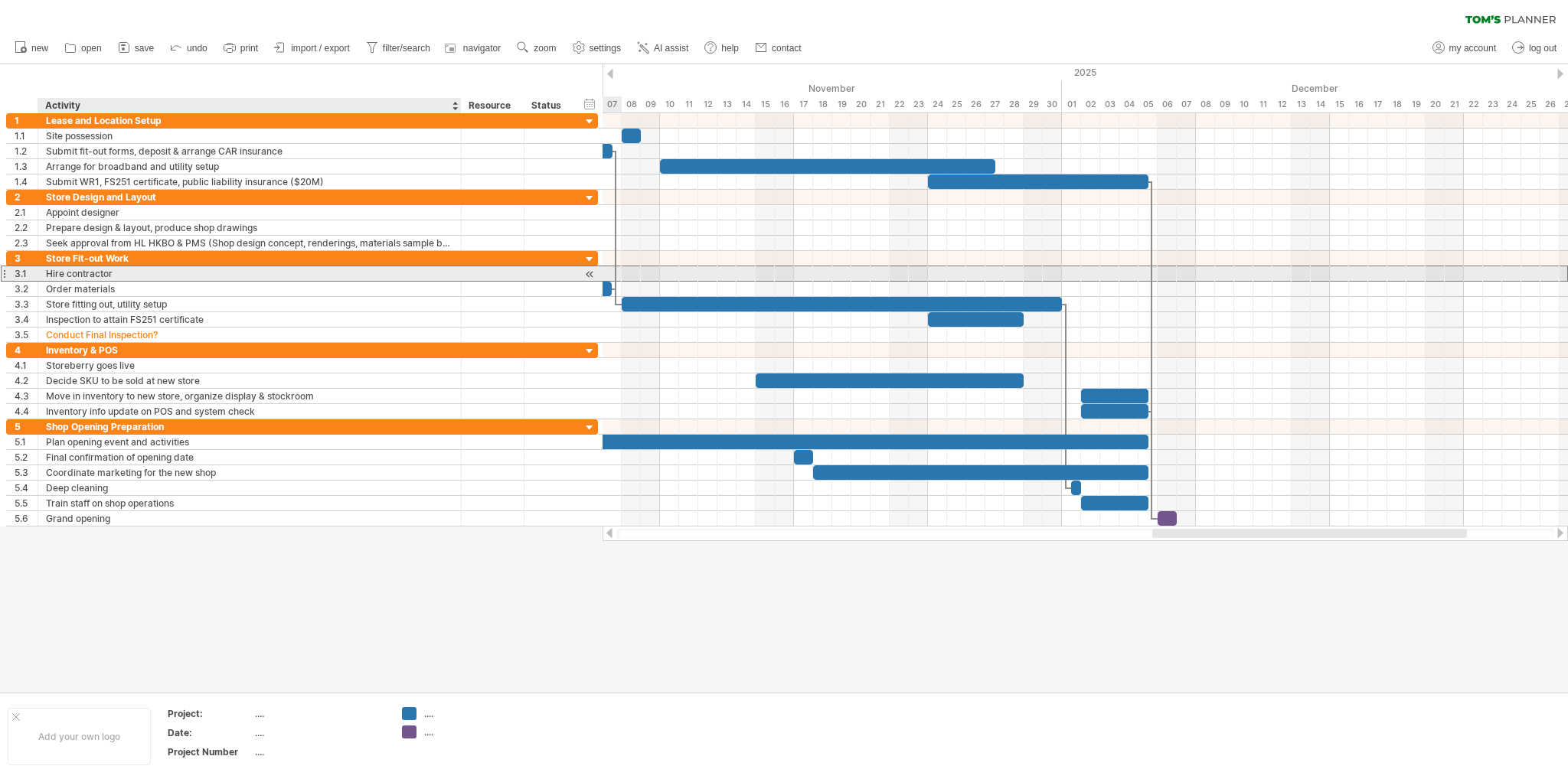
click at [54, 275] on div "Hire contractor" at bounding box center [249, 273] width 407 height 14
type input "**********"
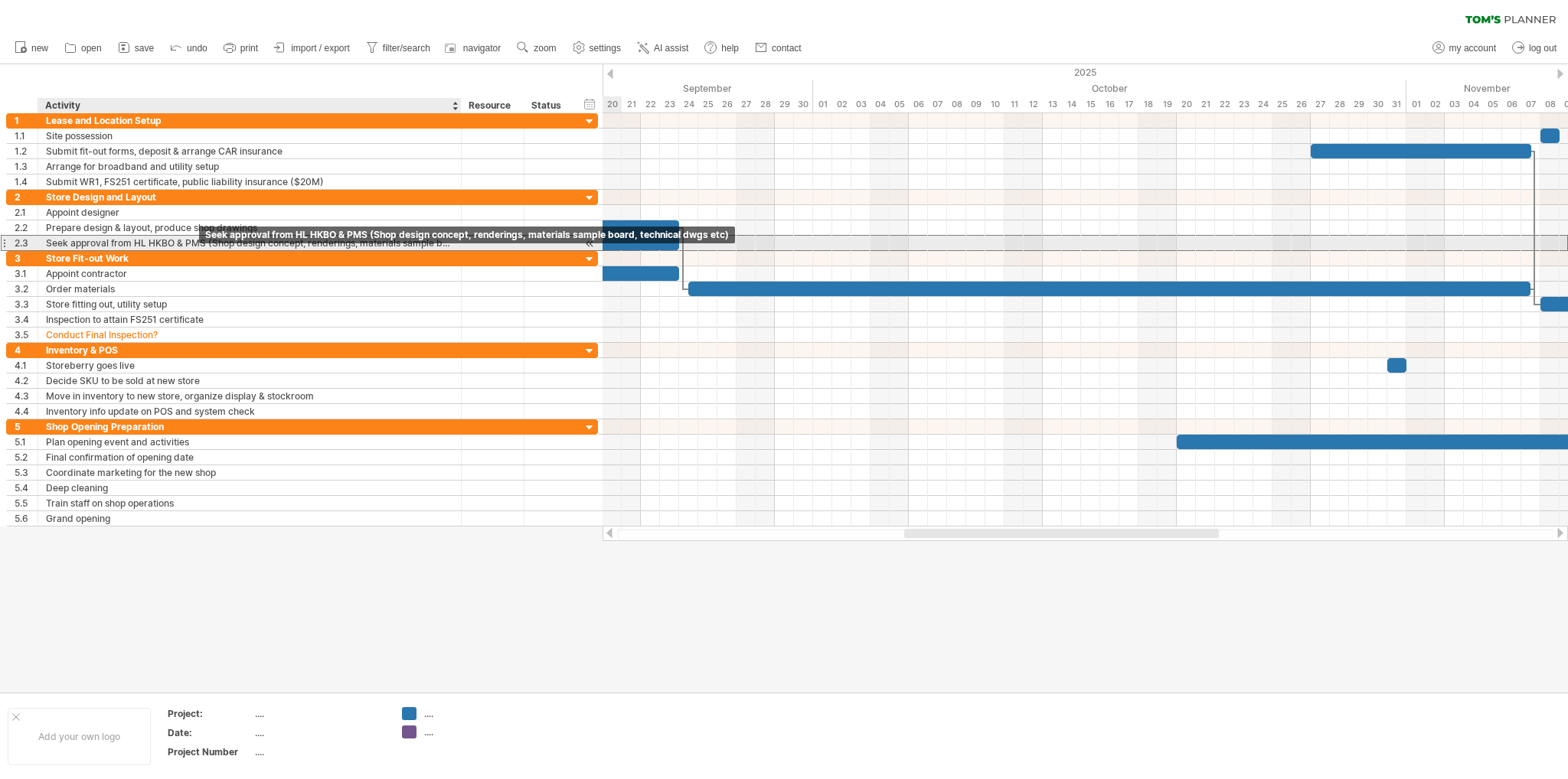
click at [128, 247] on div "Seek approval from HL HKBO & PMS (Shop design concept, renderings, materials sa…" at bounding box center [249, 243] width 407 height 14
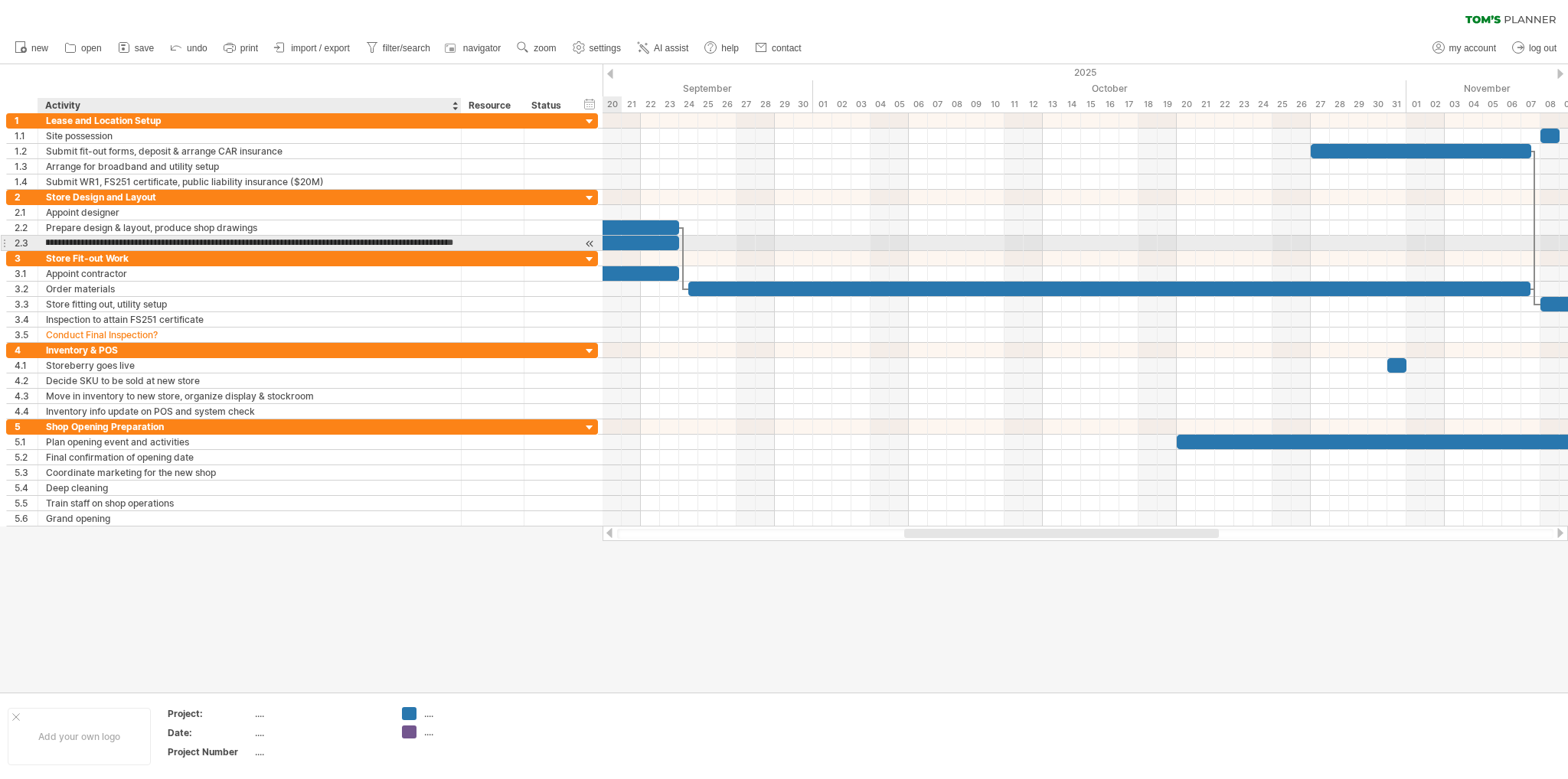
scroll to position [0, 101]
type input "**********"
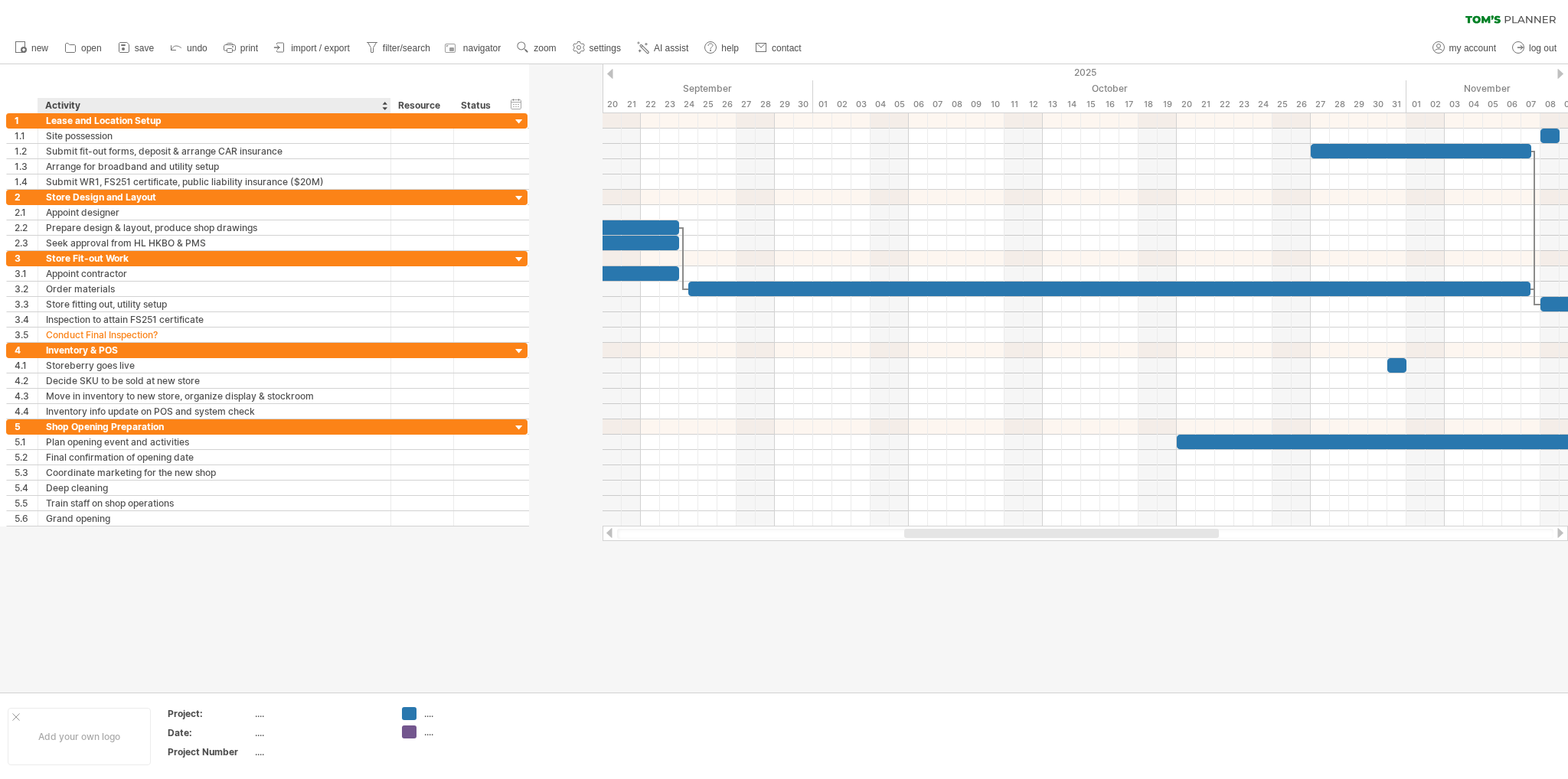
drag, startPoint x: 459, startPoint y: 102, endPoint x: 389, endPoint y: 108, distance: 70.3
click at [389, 108] on div at bounding box center [390, 105] width 5 height 15
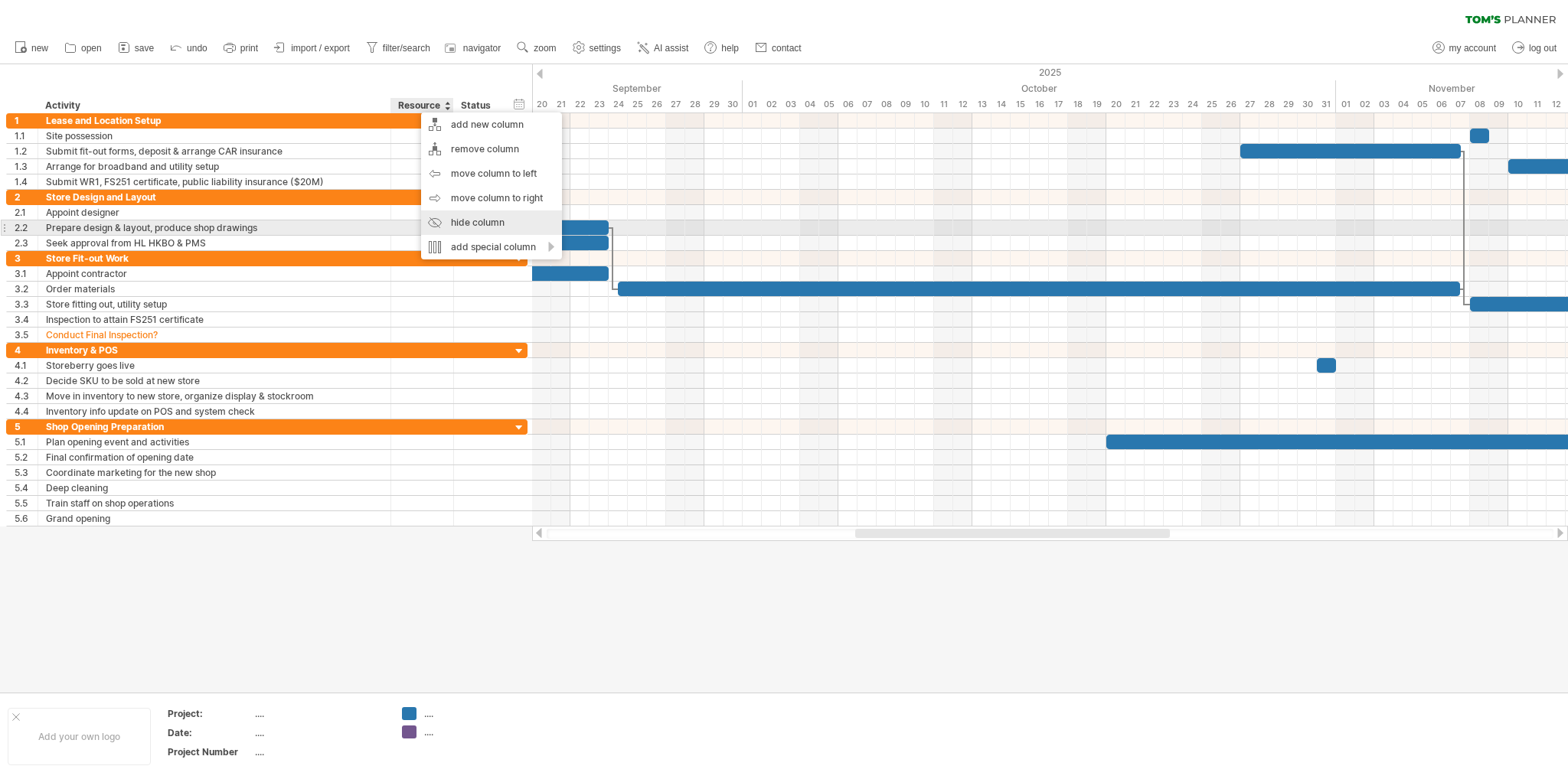
click at [486, 221] on div "hide column" at bounding box center [491, 222] width 141 height 24
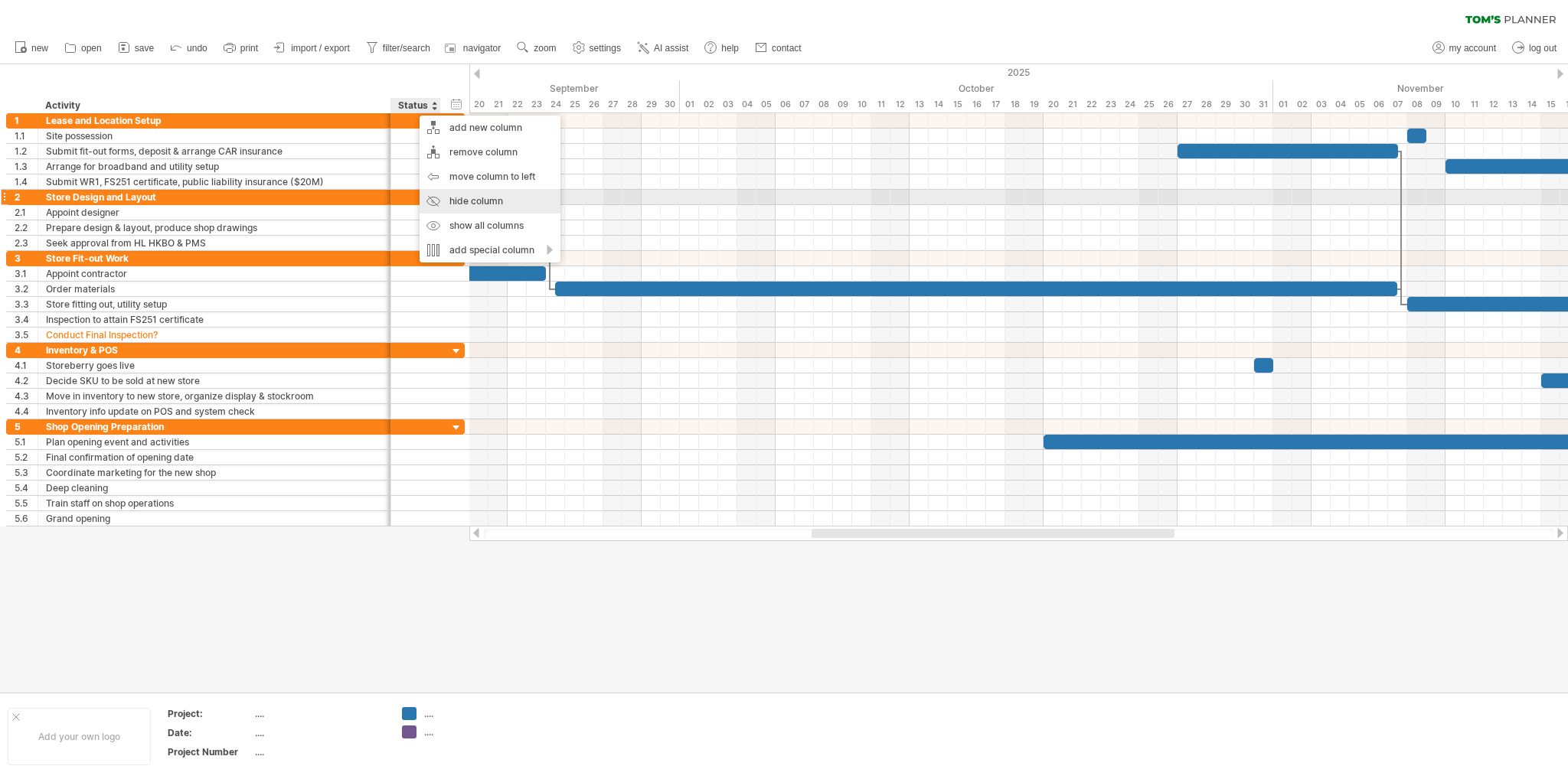
click at [475, 197] on div "hide column" at bounding box center [489, 201] width 141 height 24
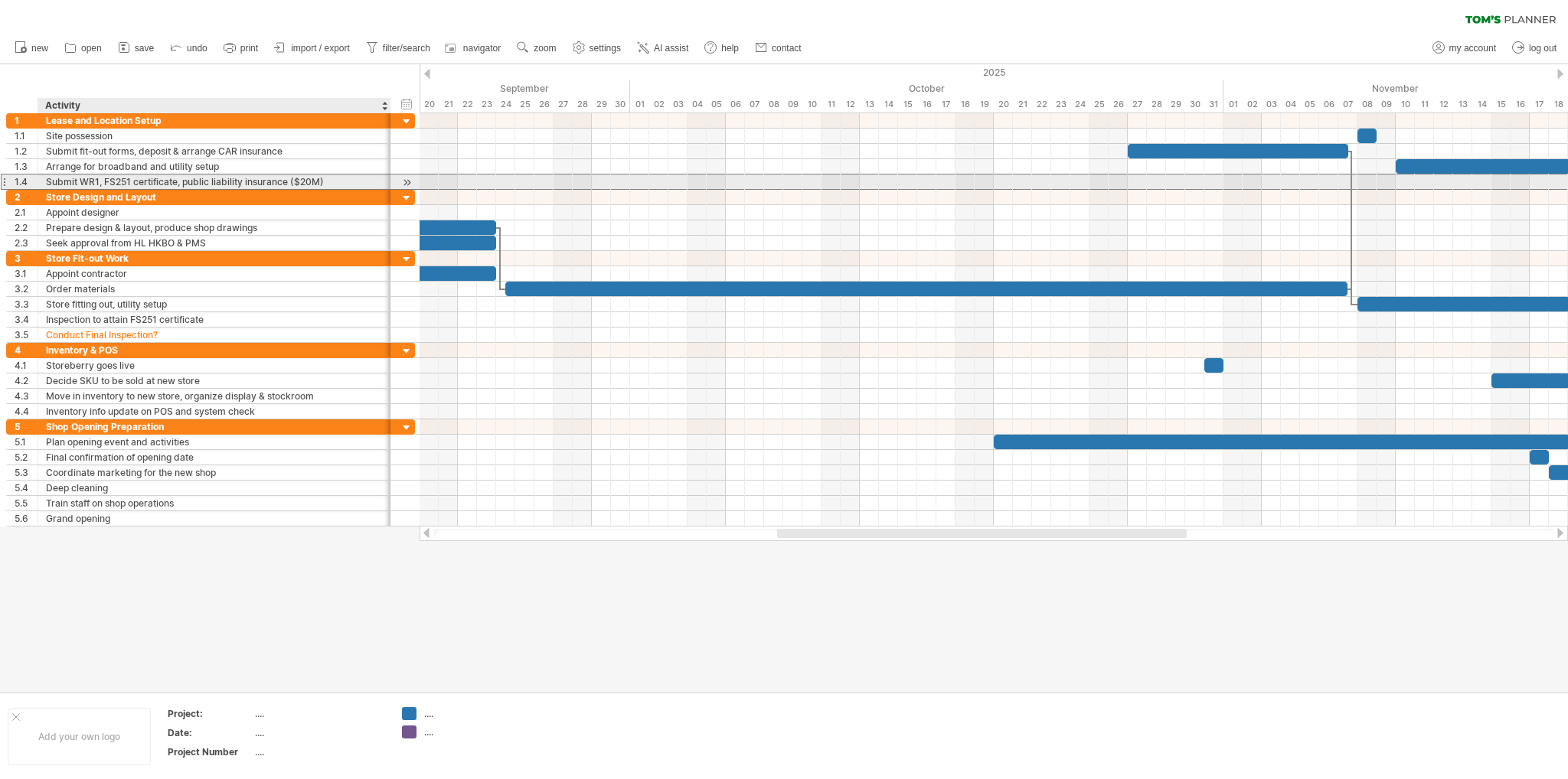
click at [65, 185] on div "Submit WR1, FS251 certificate, public liability insurance ($20M)" at bounding box center [214, 182] width 337 height 14
click at [322, 176] on input "**********" at bounding box center [214, 182] width 337 height 14
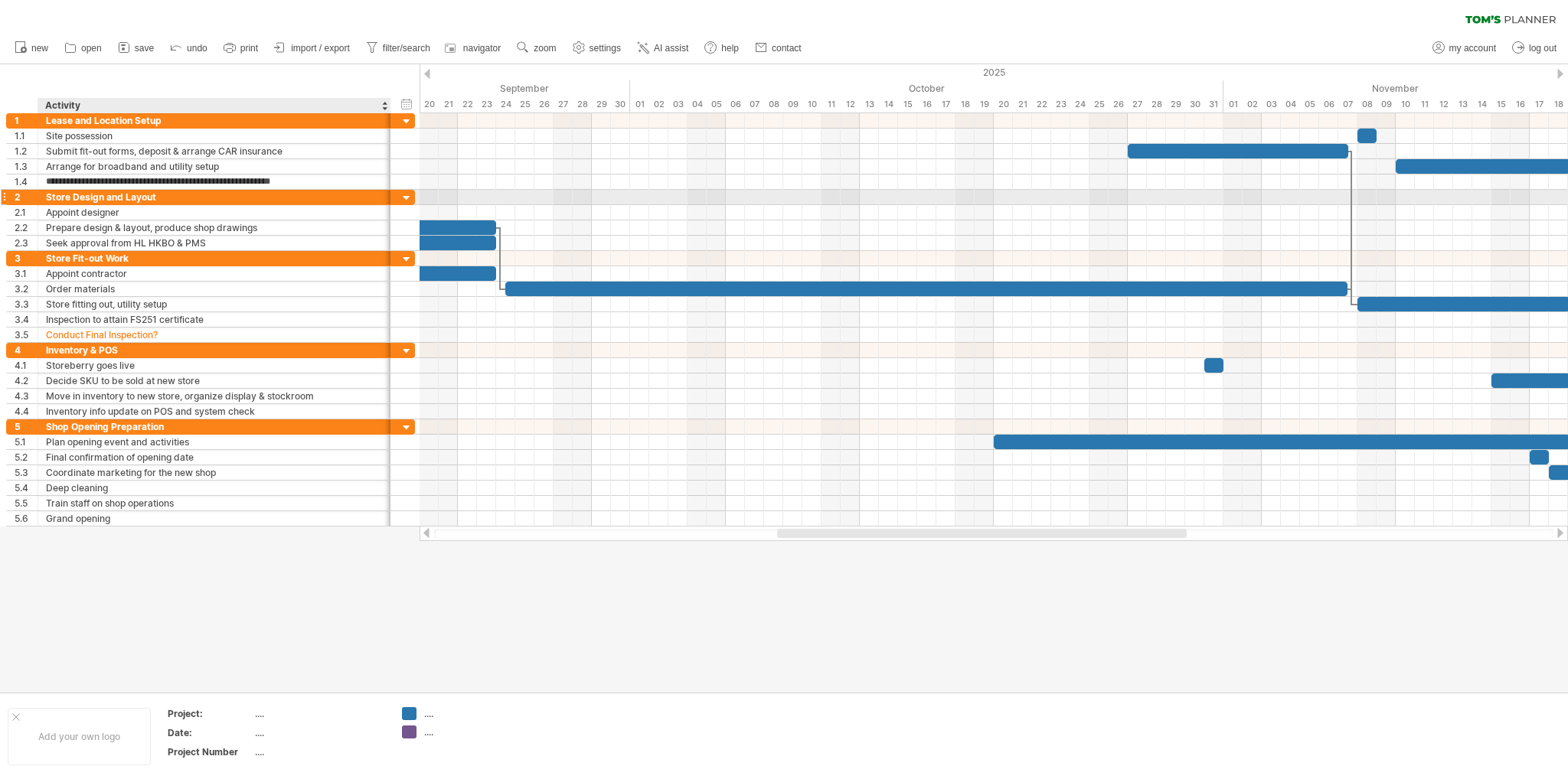
type input "**********"
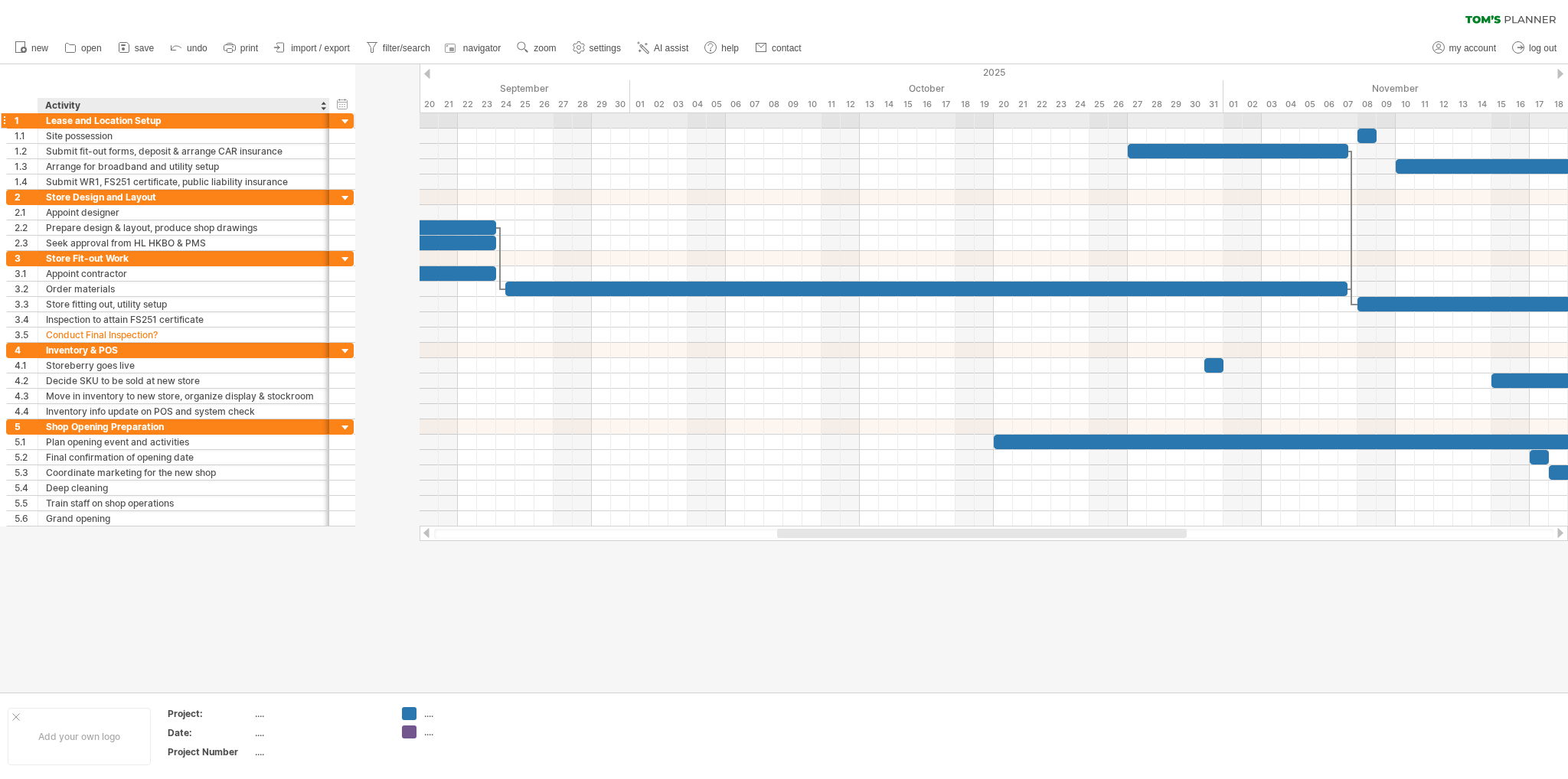
drag, startPoint x: 385, startPoint y: 120, endPoint x: 324, endPoint y: 123, distance: 61.1
click at [324, 123] on div at bounding box center [327, 120] width 8 height 15
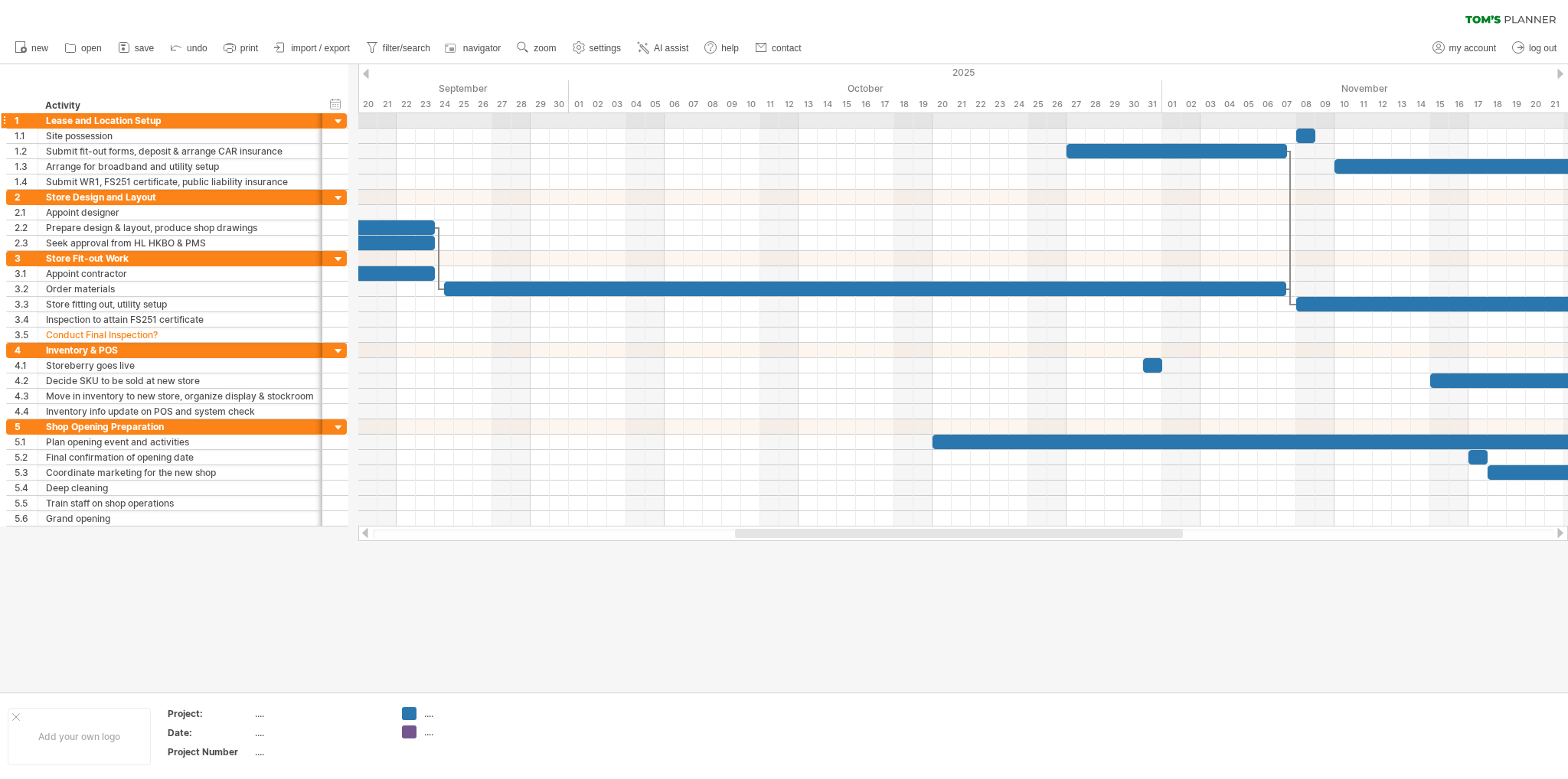
click at [316, 123] on div at bounding box center [320, 120] width 8 height 15
drag, startPoint x: 316, startPoint y: 123, endPoint x: 332, endPoint y: 126, distance: 16.3
click at [333, 126] on div at bounding box center [336, 120] width 8 height 15
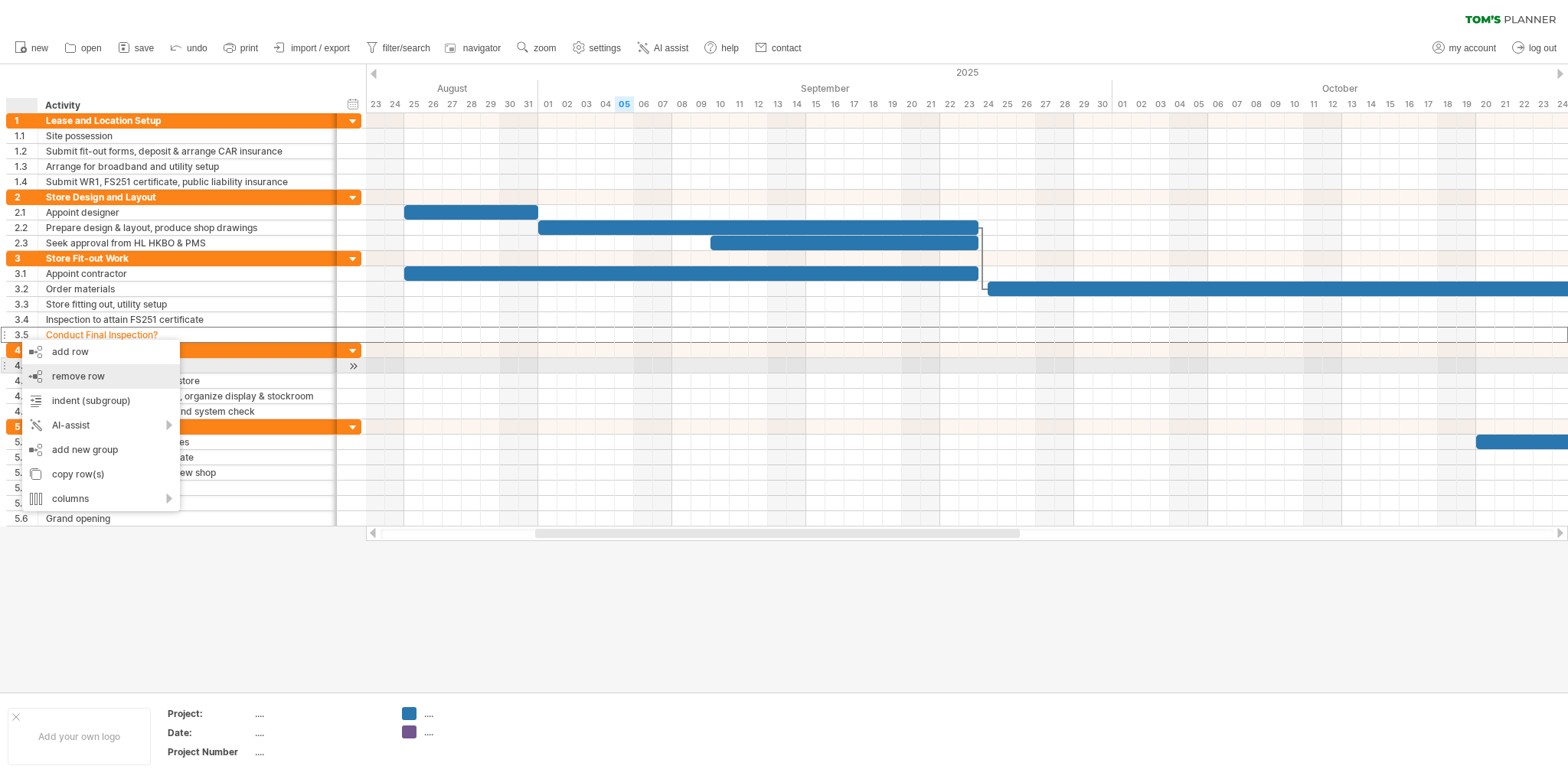
click at [123, 372] on div "remove row remove selected rows" at bounding box center [101, 376] width 158 height 24
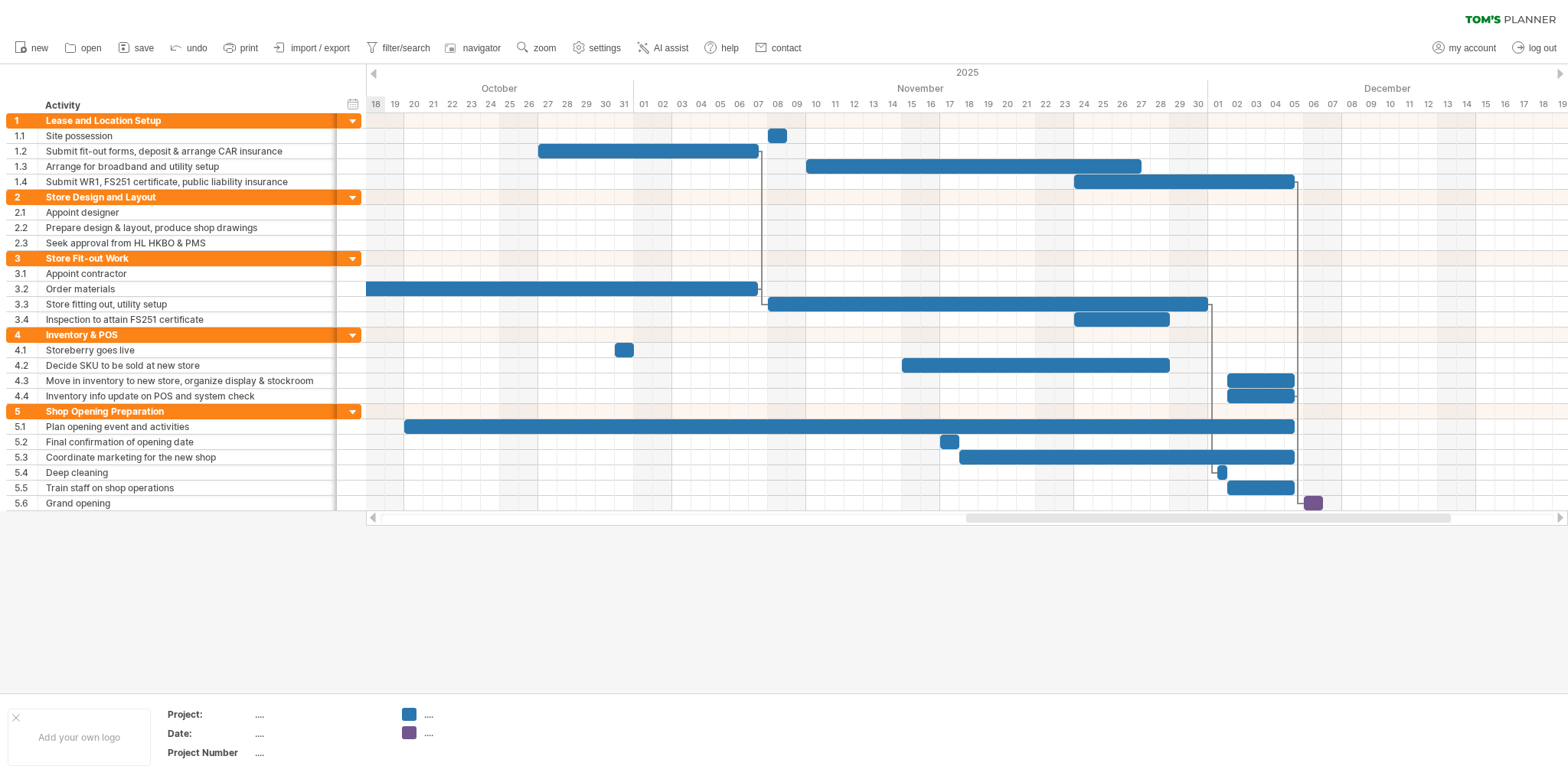
drag, startPoint x: 850, startPoint y: 518, endPoint x: 1280, endPoint y: 598, distance: 437.4
click at [979, 508] on div "Trying to reach [DOMAIN_NAME] Connected again... 0% clear filter new 1" at bounding box center [784, 389] width 1568 height 779
